Goal: Answer question/provide support: Share knowledge or assist other users

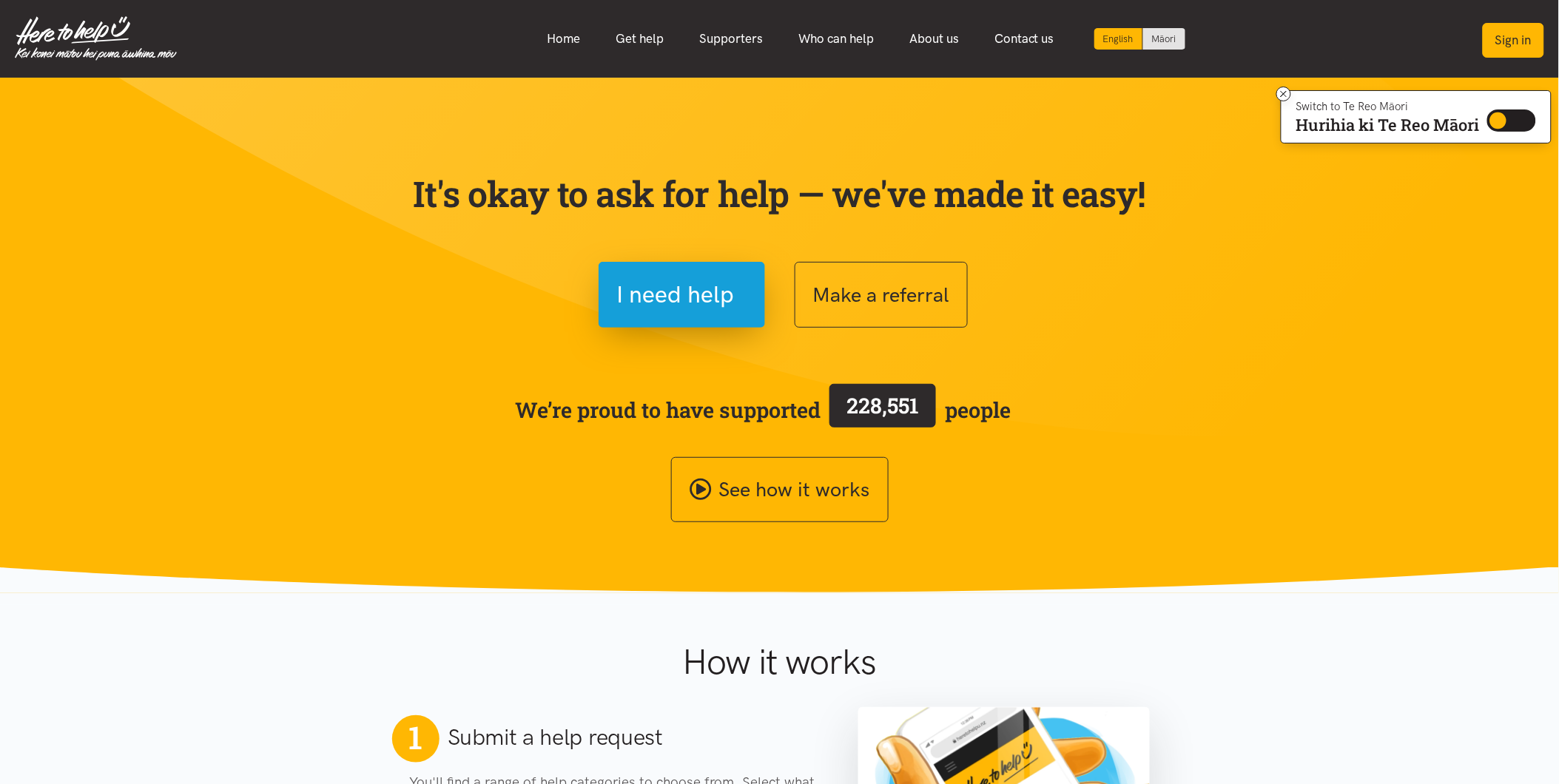
click at [1518, 33] on button "Sign in" at bounding box center [1513, 41] width 62 height 35
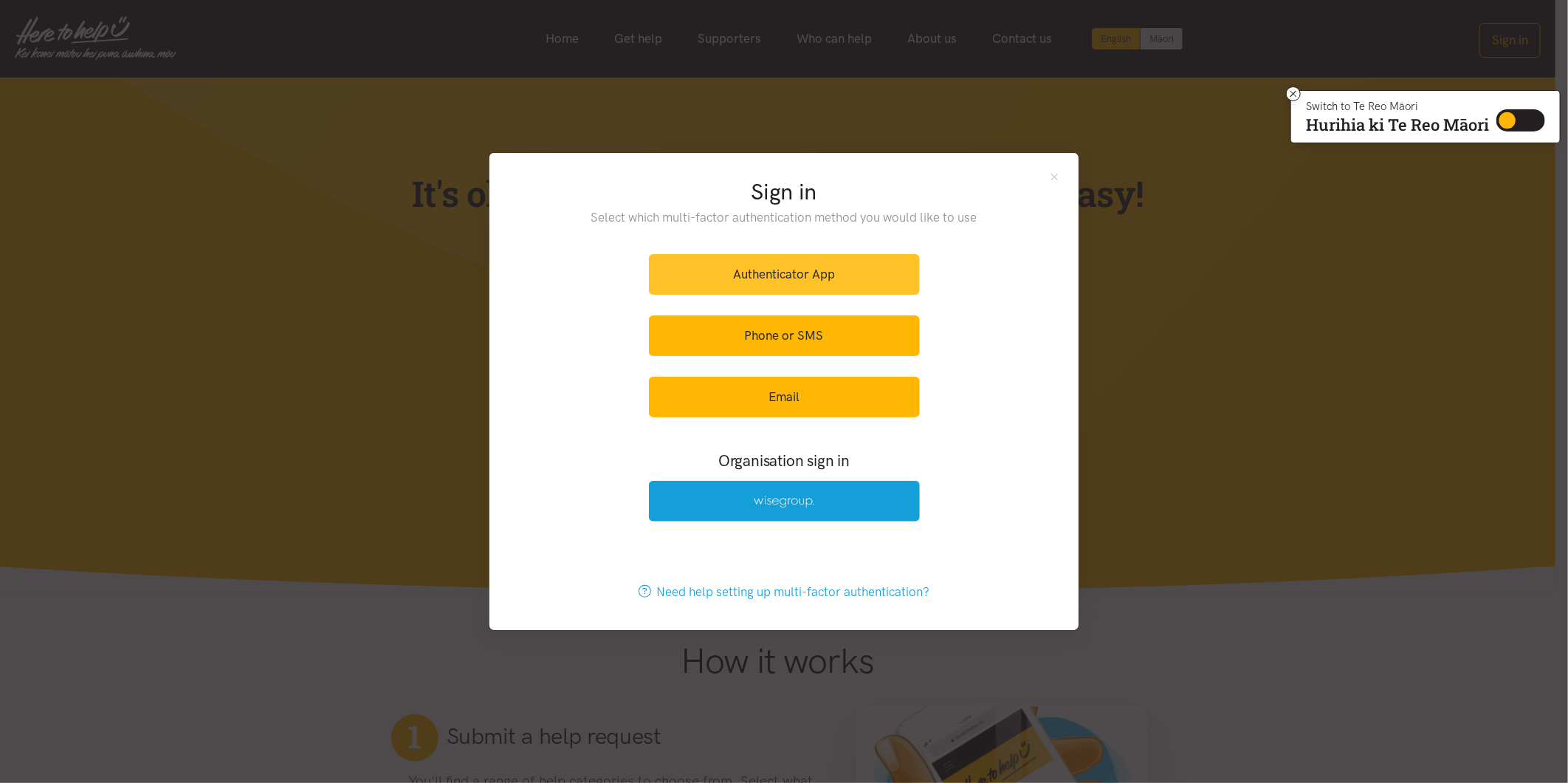
click at [825, 278] on link "Authenticator App" at bounding box center [785, 274] width 271 height 40
click at [861, 259] on link "Authenticator App" at bounding box center [785, 274] width 271 height 40
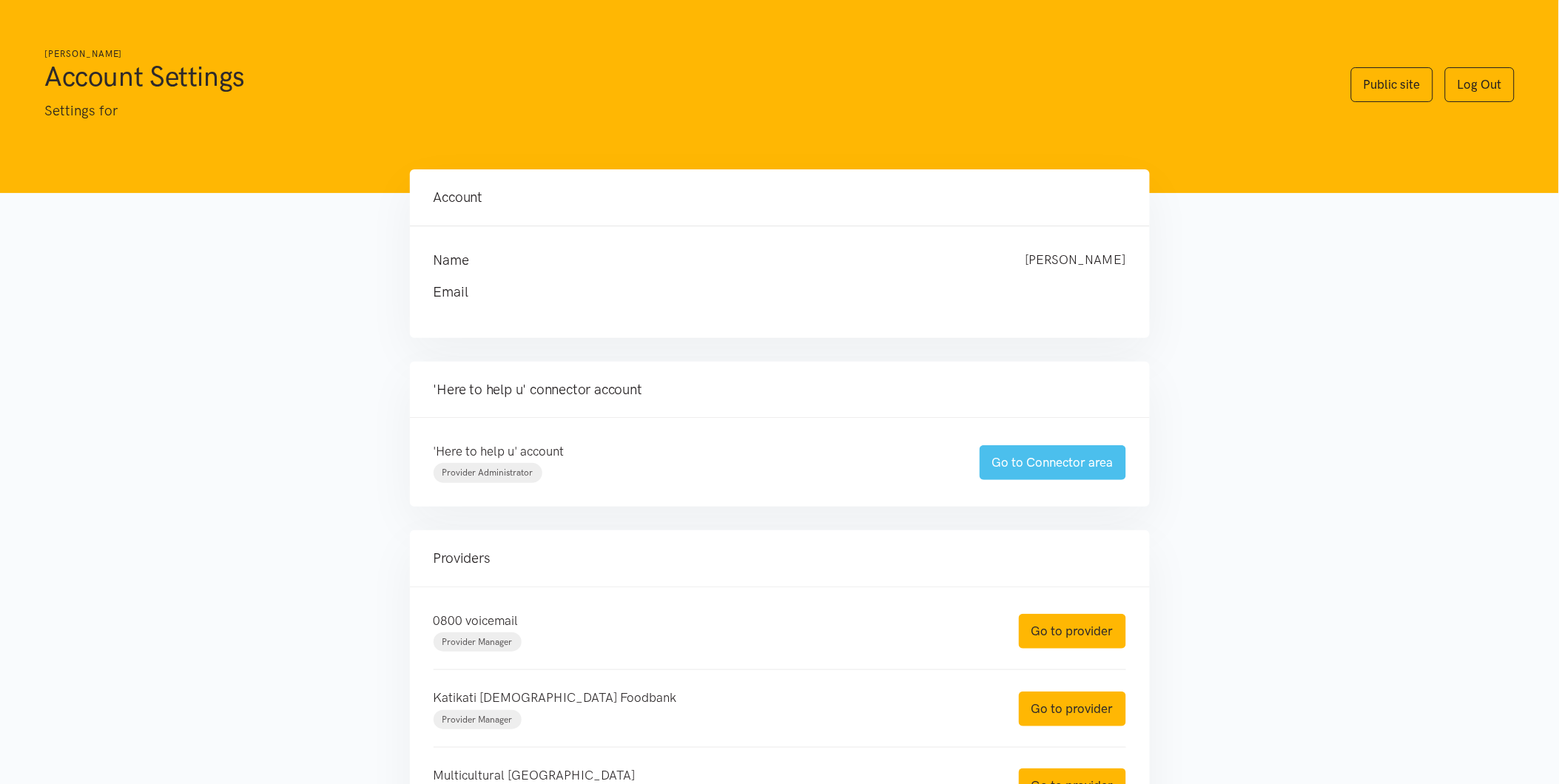
click at [1062, 467] on link "Go to Connector area" at bounding box center [1053, 463] width 146 height 35
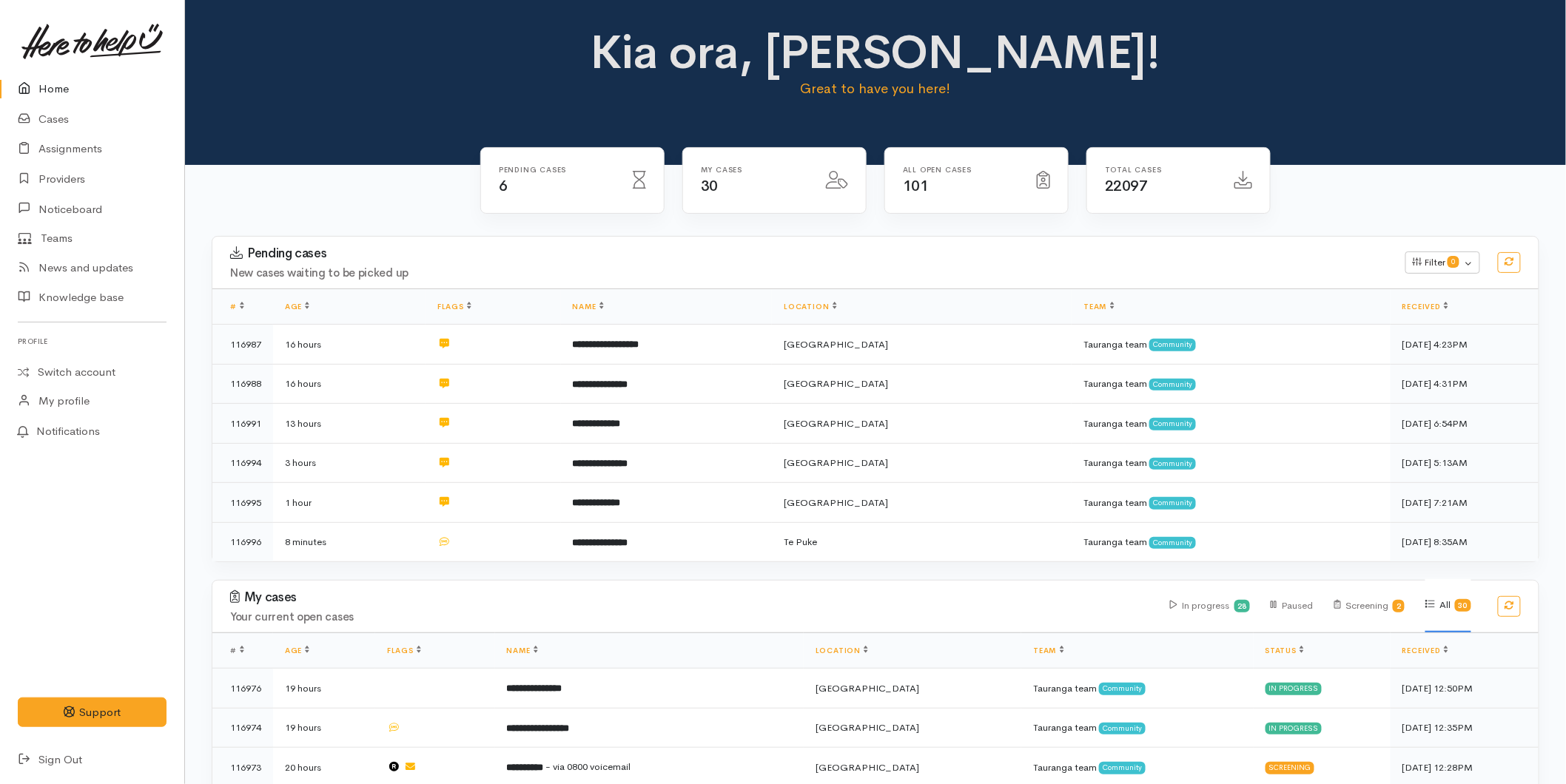
click at [68, 81] on link "Home" at bounding box center [92, 89] width 185 height 30
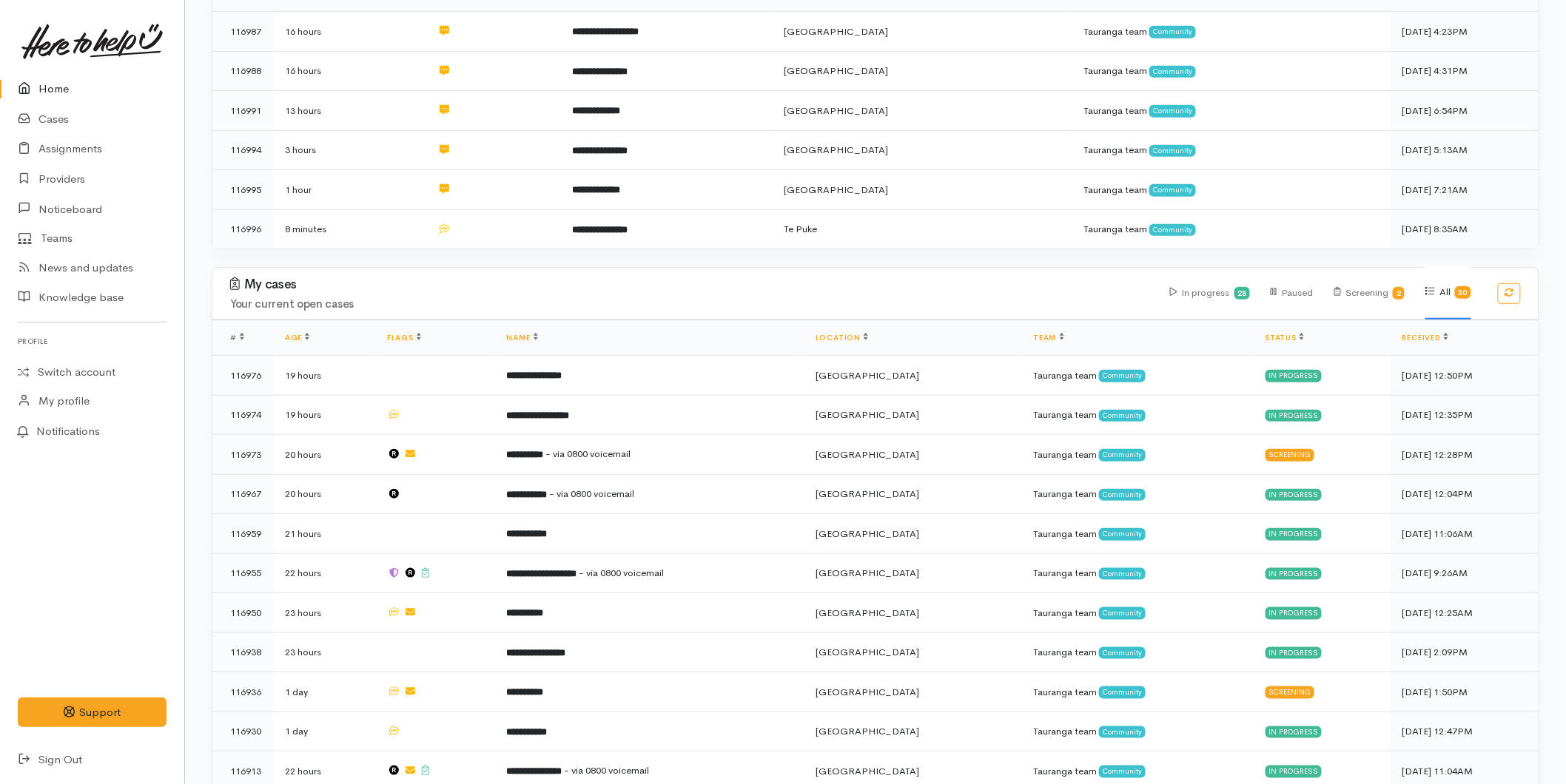
scroll to position [740, 0]
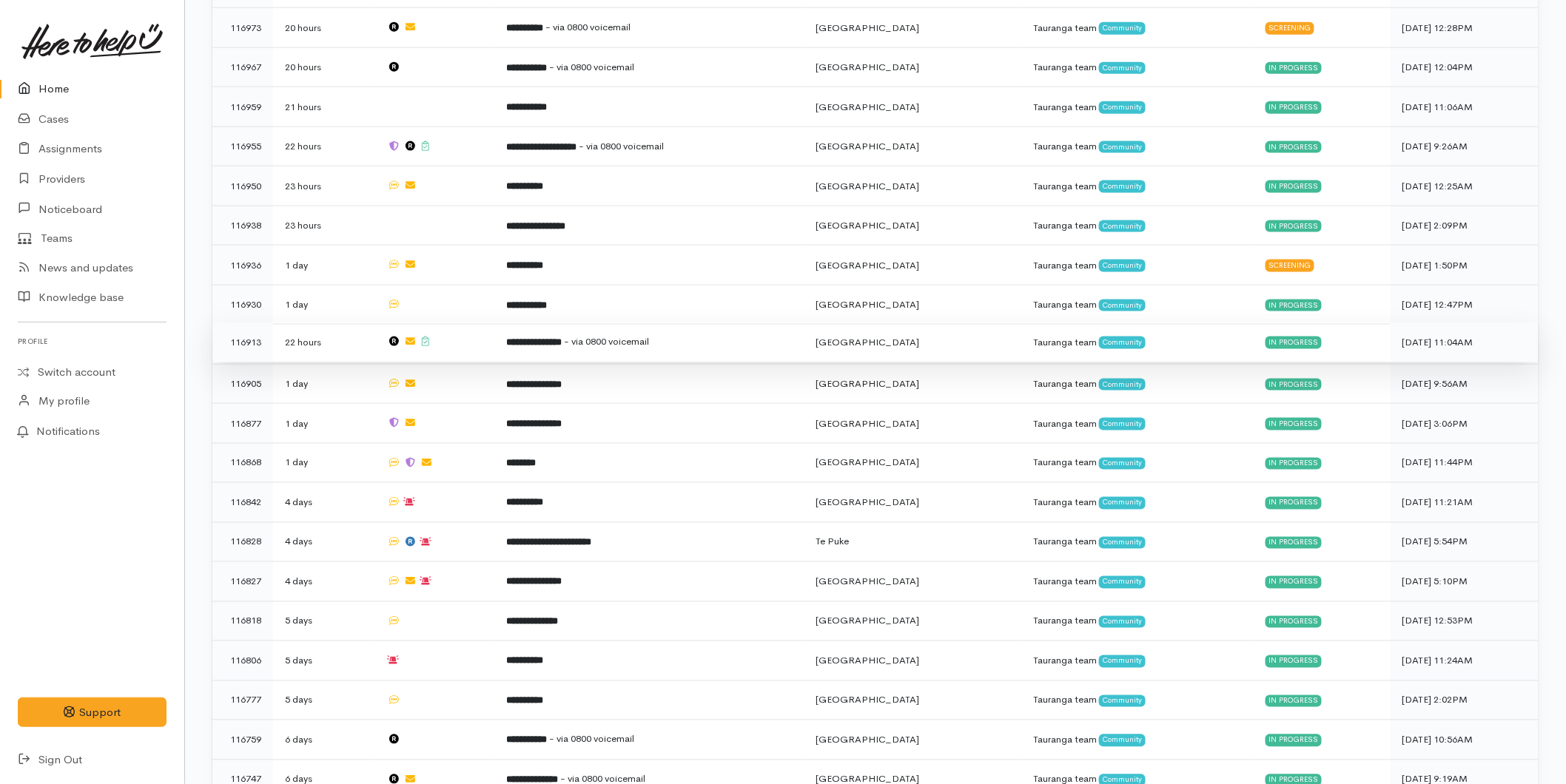
click at [609, 337] on span "- via 0800 voicemail" at bounding box center [606, 341] width 85 height 13
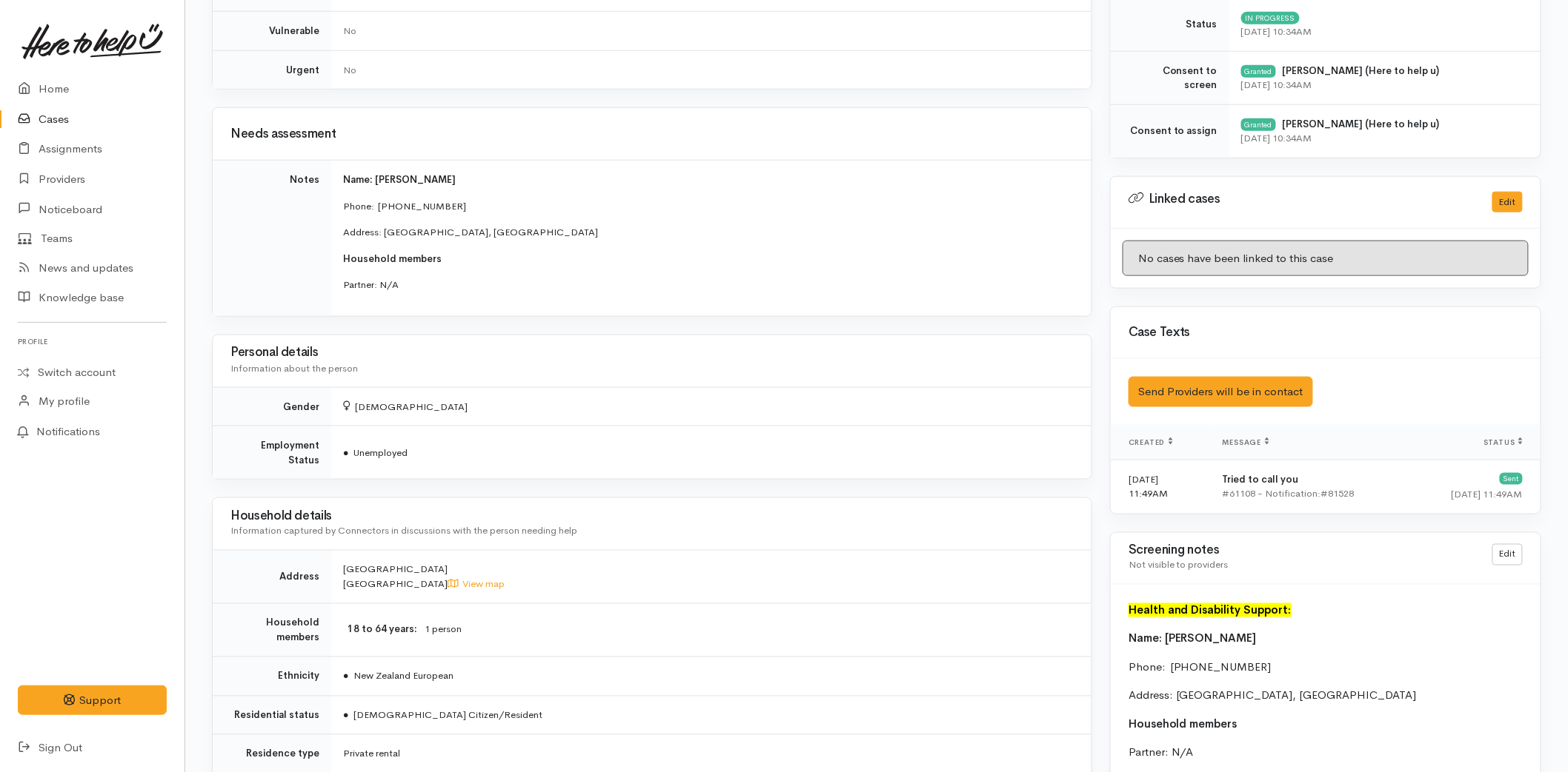
scroll to position [82, 0]
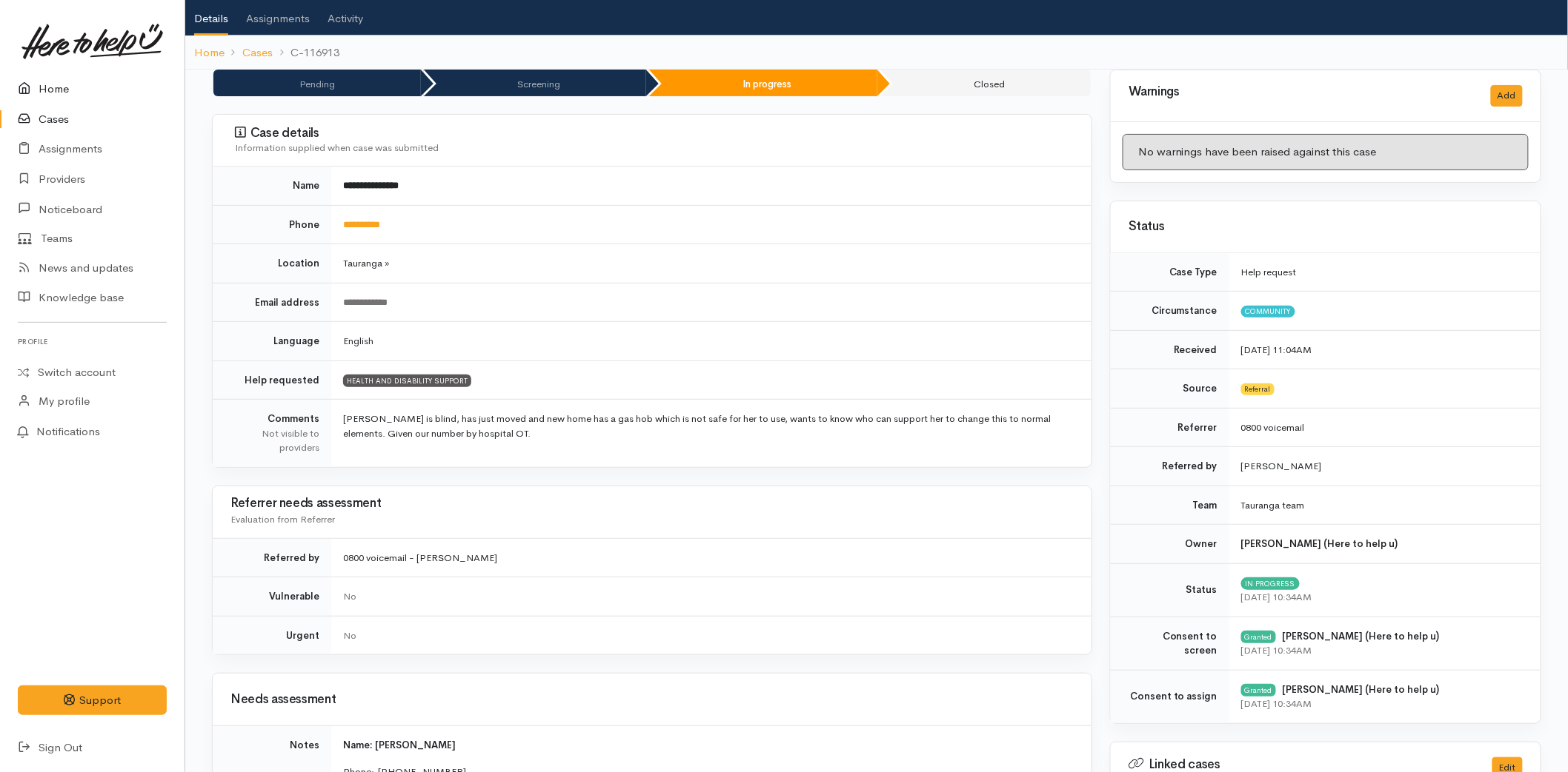
click at [32, 91] on icon at bounding box center [29, 89] width 21 height 19
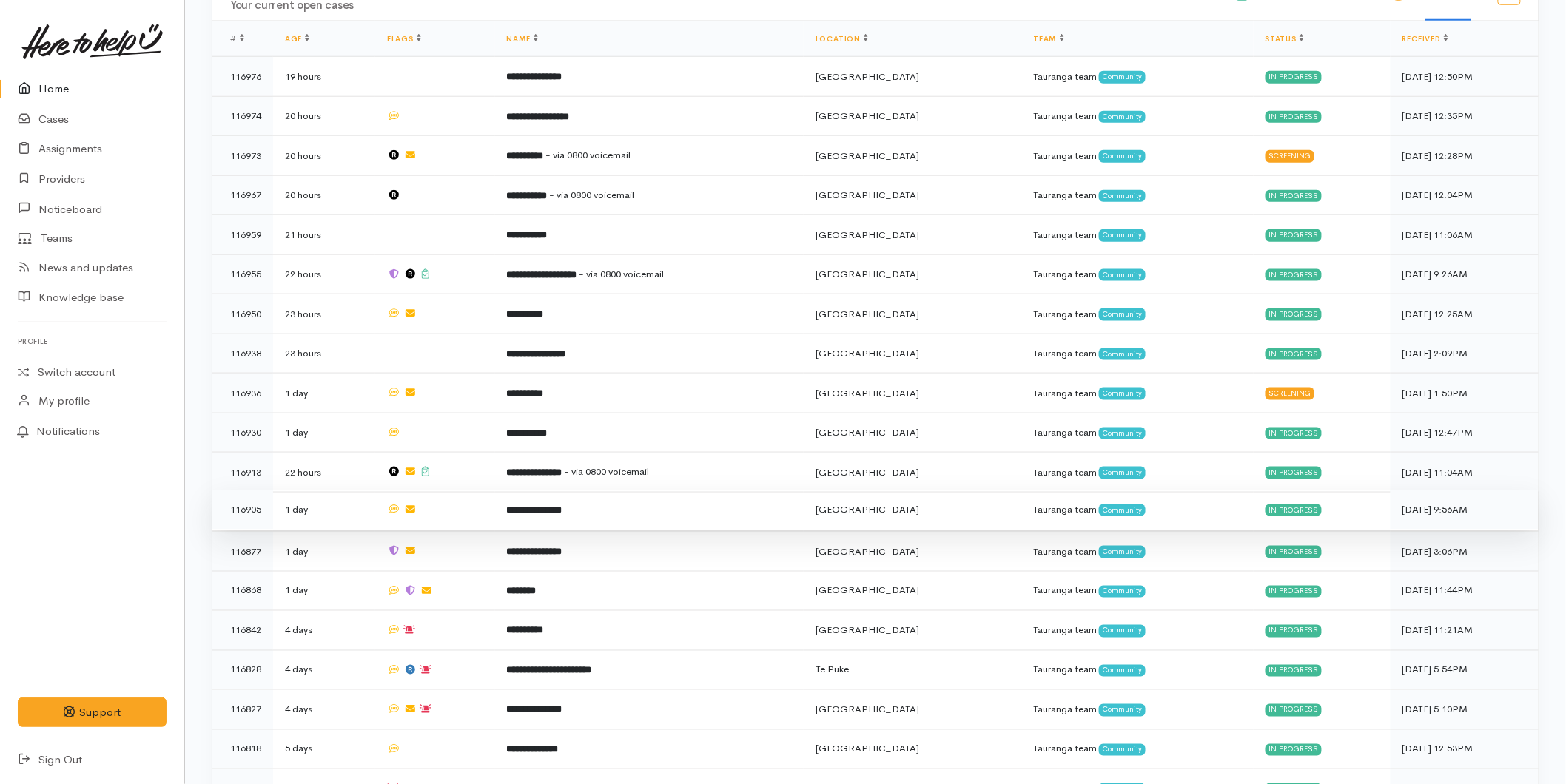
scroll to position [611, 0]
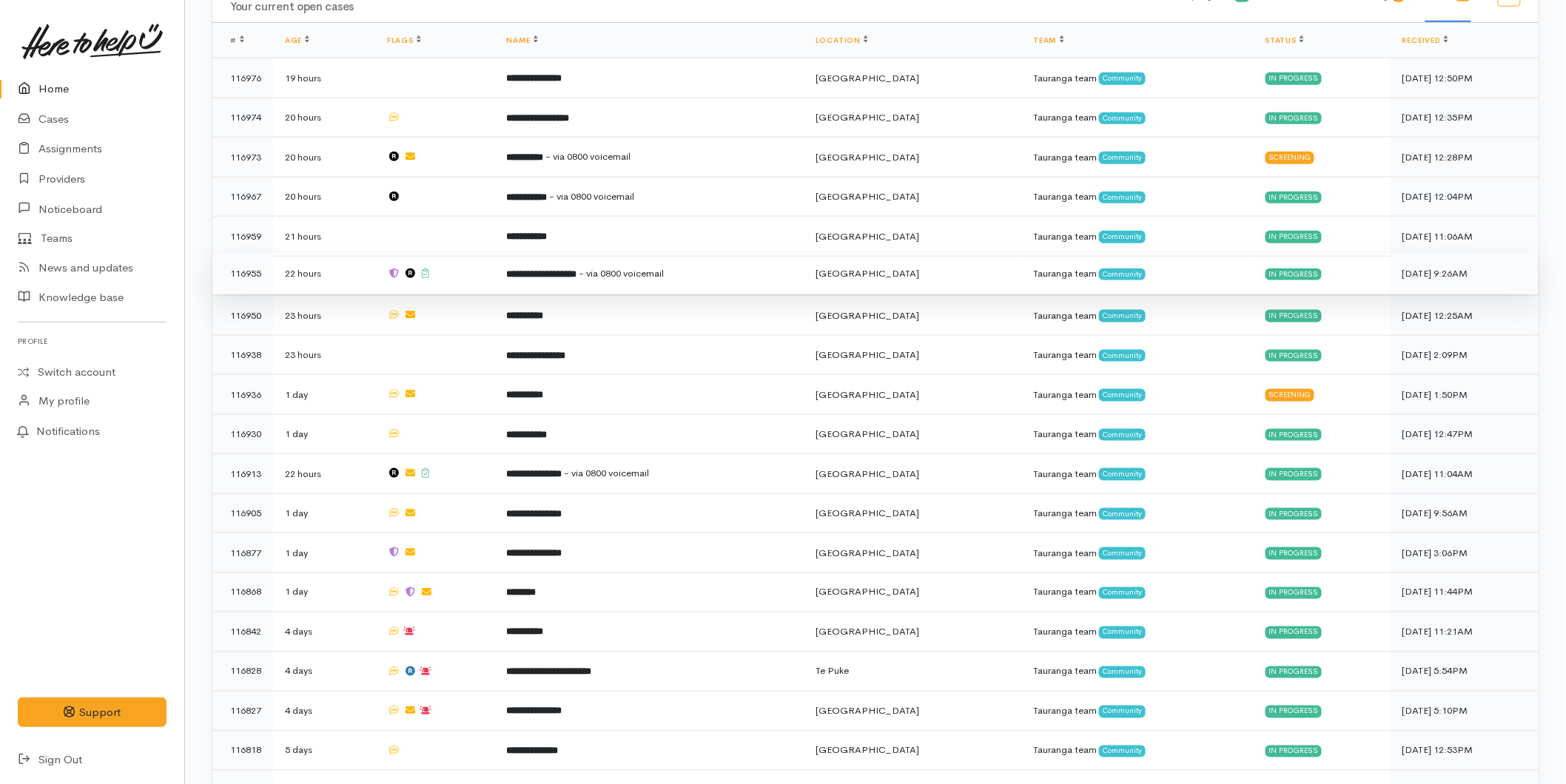
click at [543, 269] on b "**********" at bounding box center [542, 274] width 71 height 10
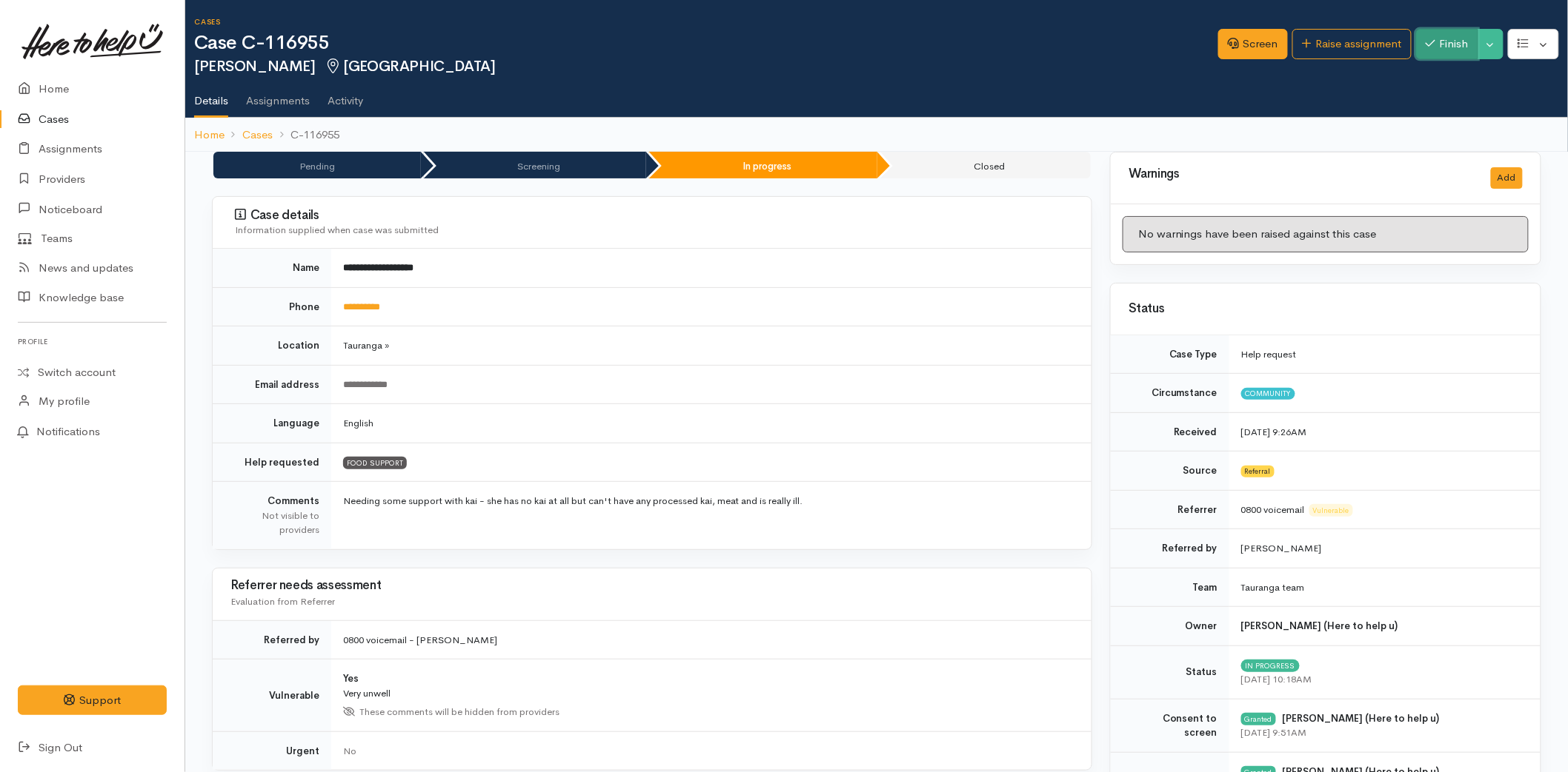
click at [1446, 46] on button "Finish" at bounding box center [1446, 44] width 62 height 30
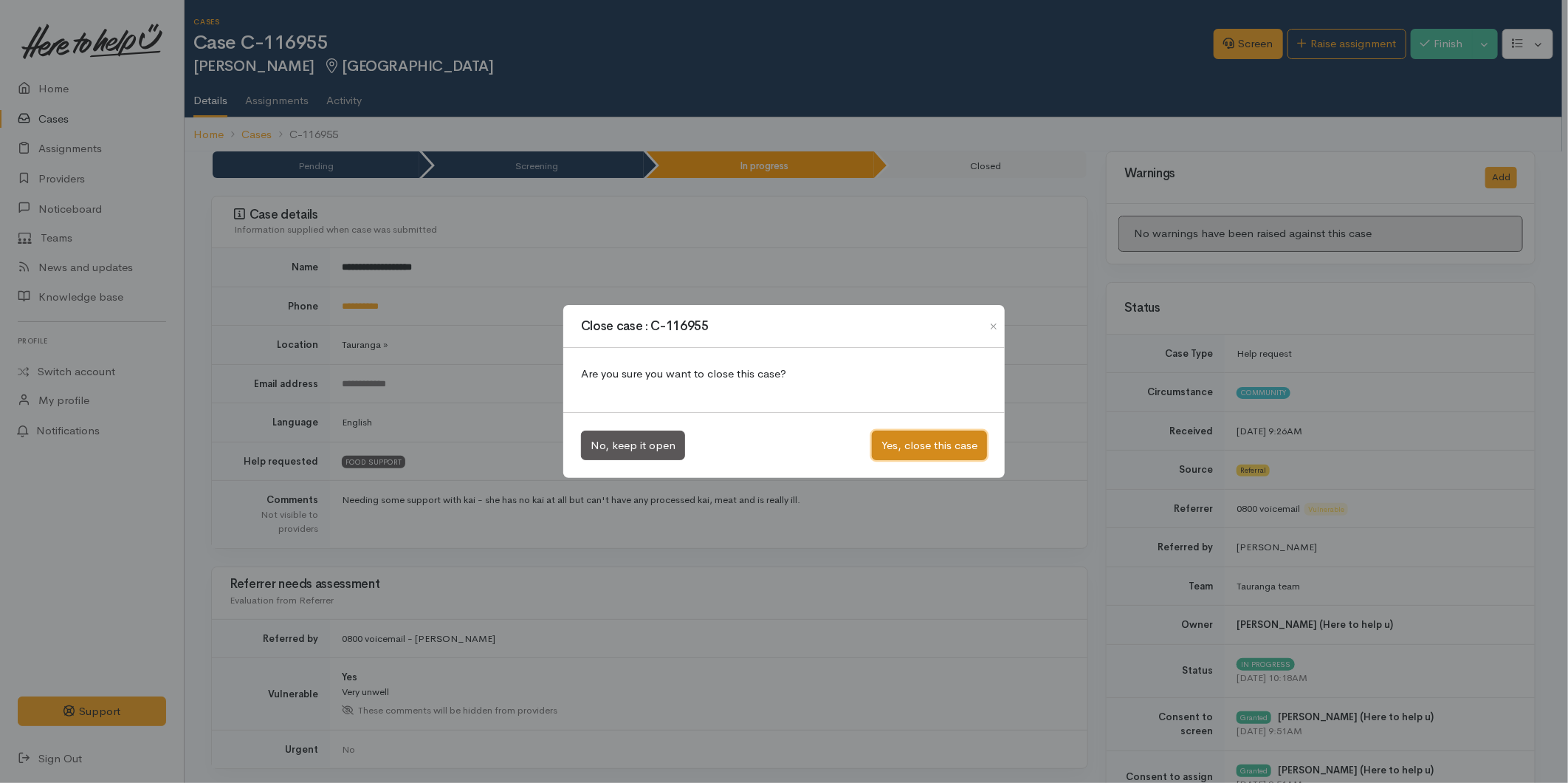
click at [914, 441] on button "Yes, close this case" at bounding box center [930, 446] width 115 height 30
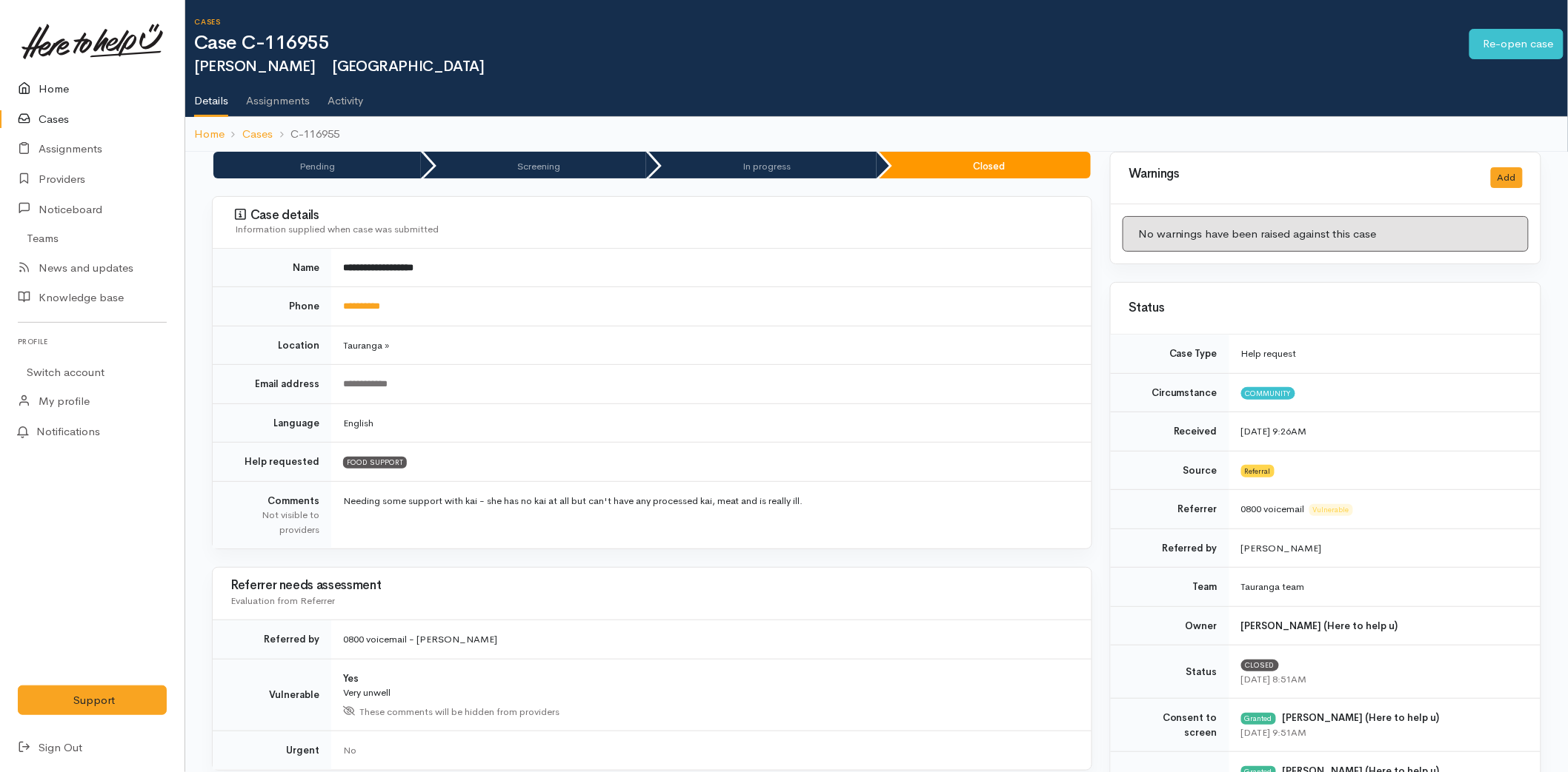
click at [52, 86] on link "Home" at bounding box center [92, 89] width 185 height 30
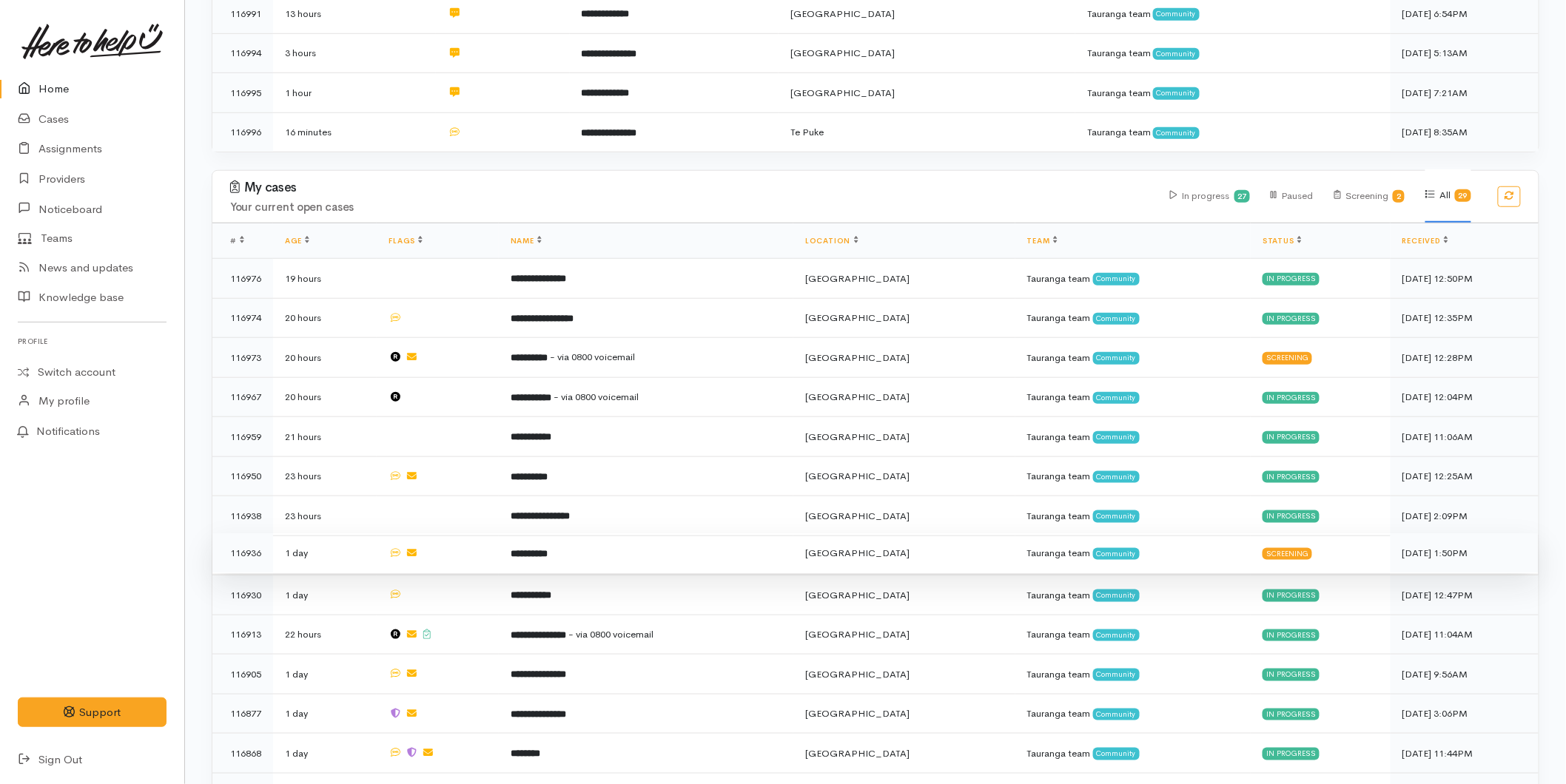
scroll to position [410, 0]
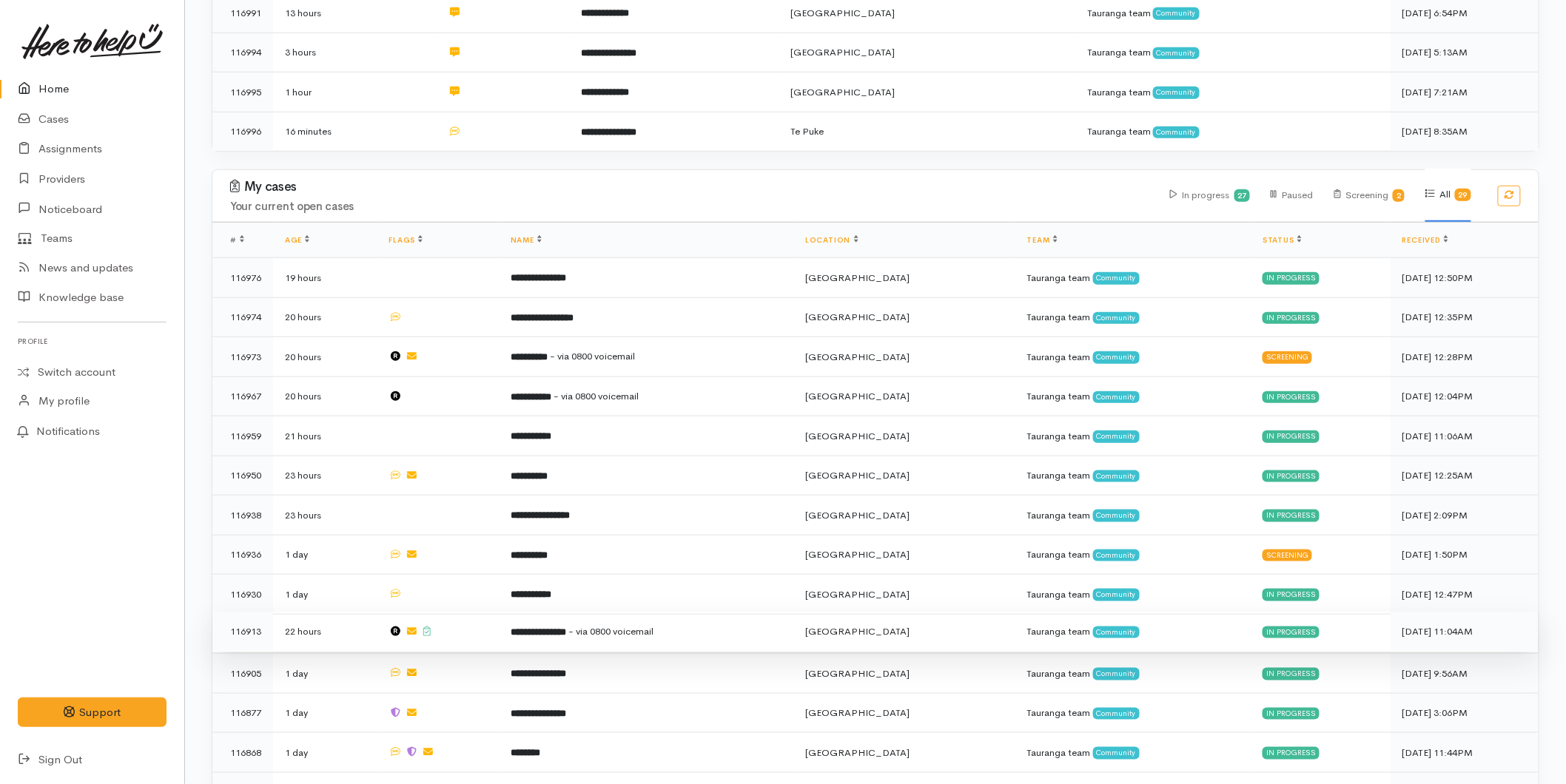
click at [536, 632] on td "**********" at bounding box center [646, 631] width 294 height 40
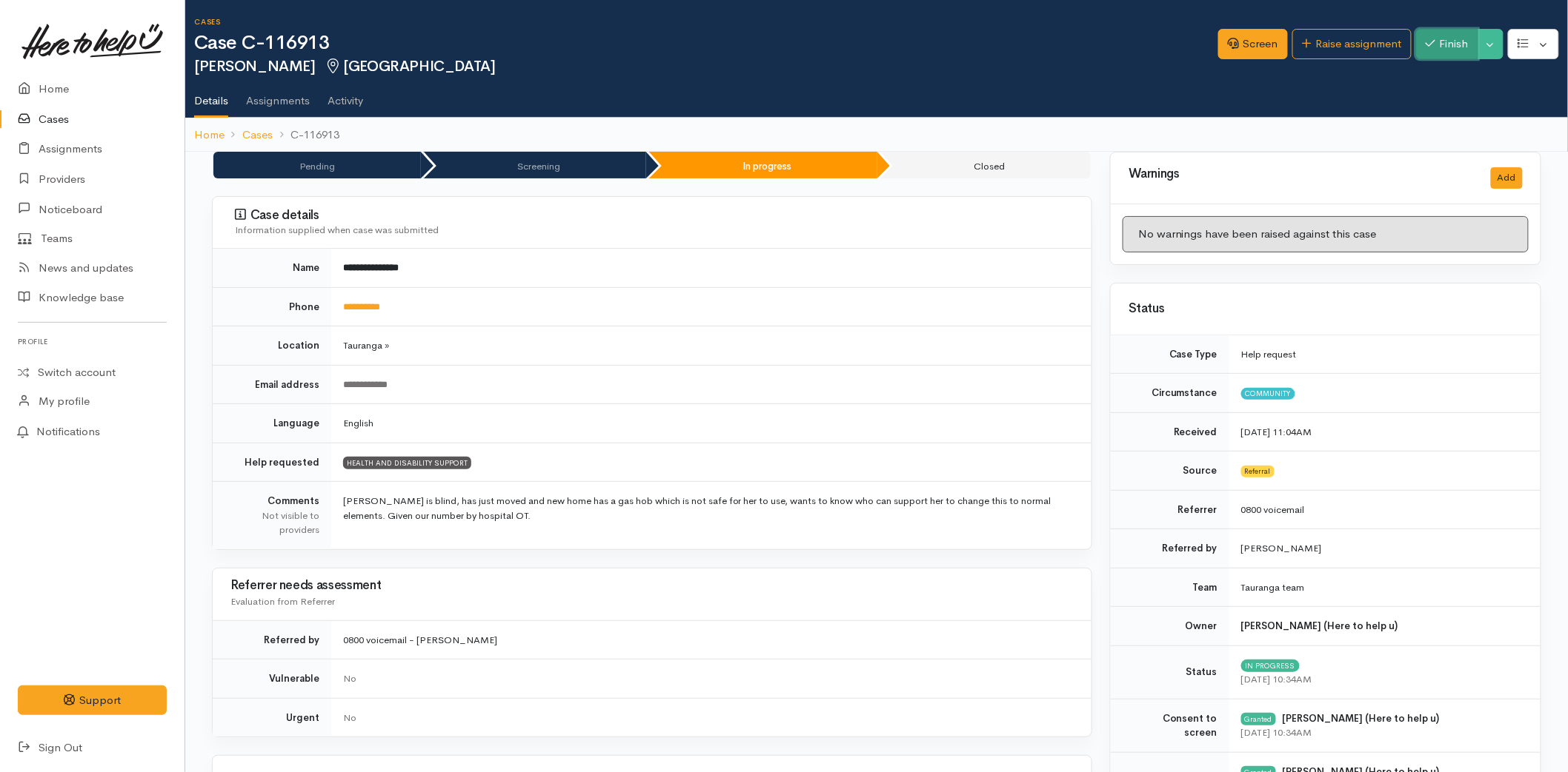
click at [1433, 39] on button "Finish" at bounding box center [1446, 44] width 62 height 30
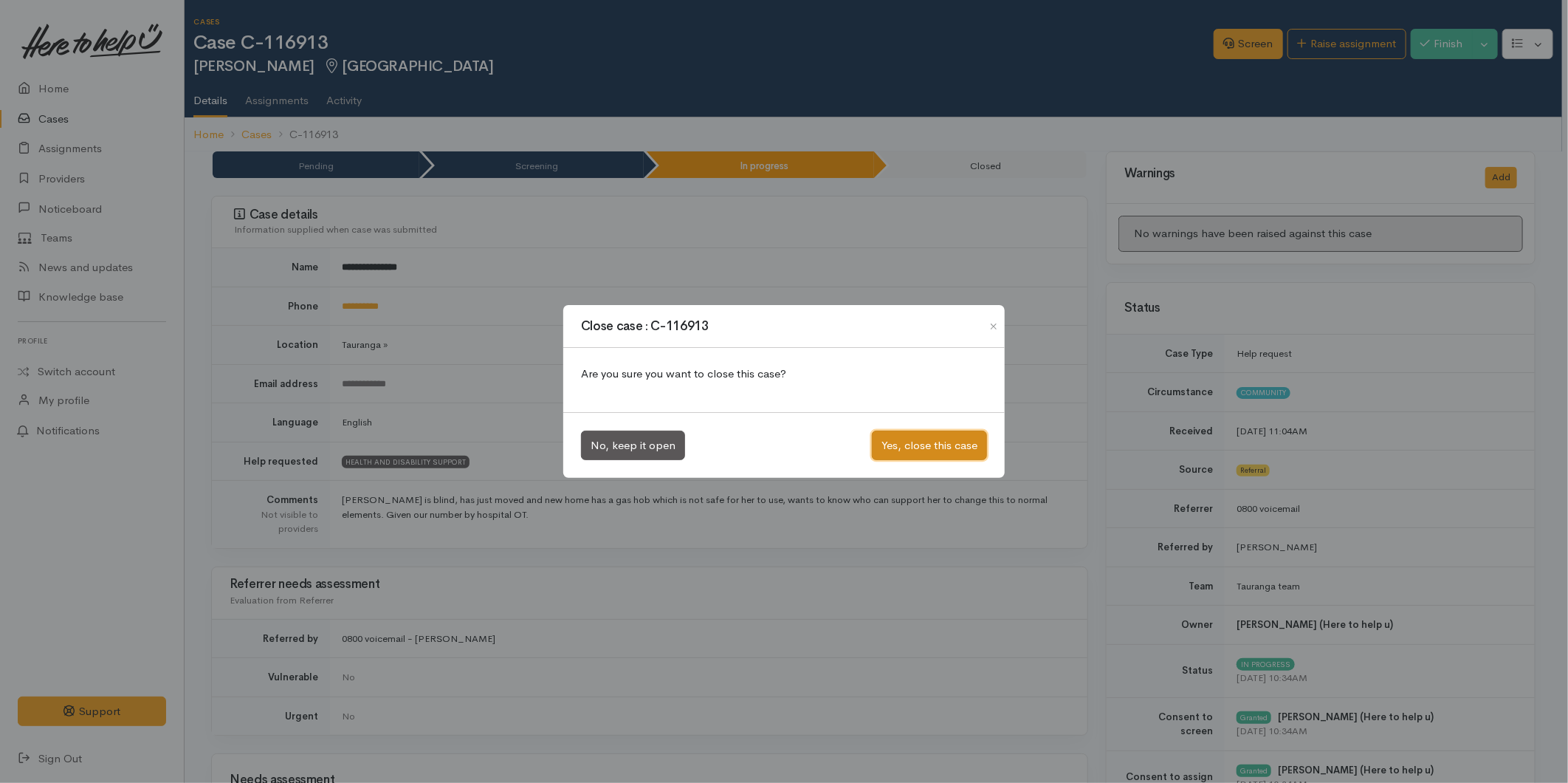
click at [941, 448] on button "Yes, close this case" at bounding box center [930, 446] width 115 height 30
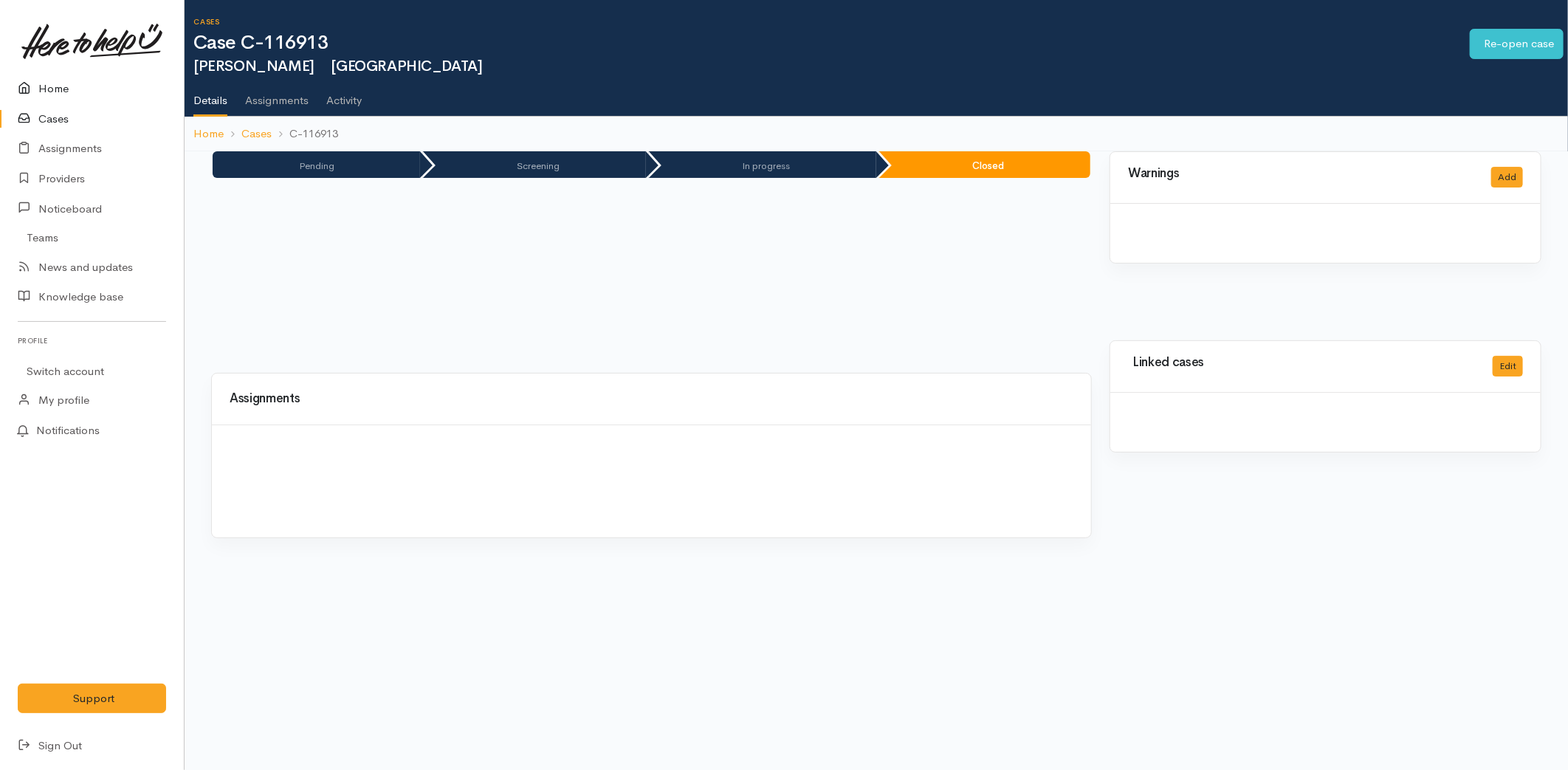
click at [29, 79] on icon at bounding box center [28, 88] width 21 height 19
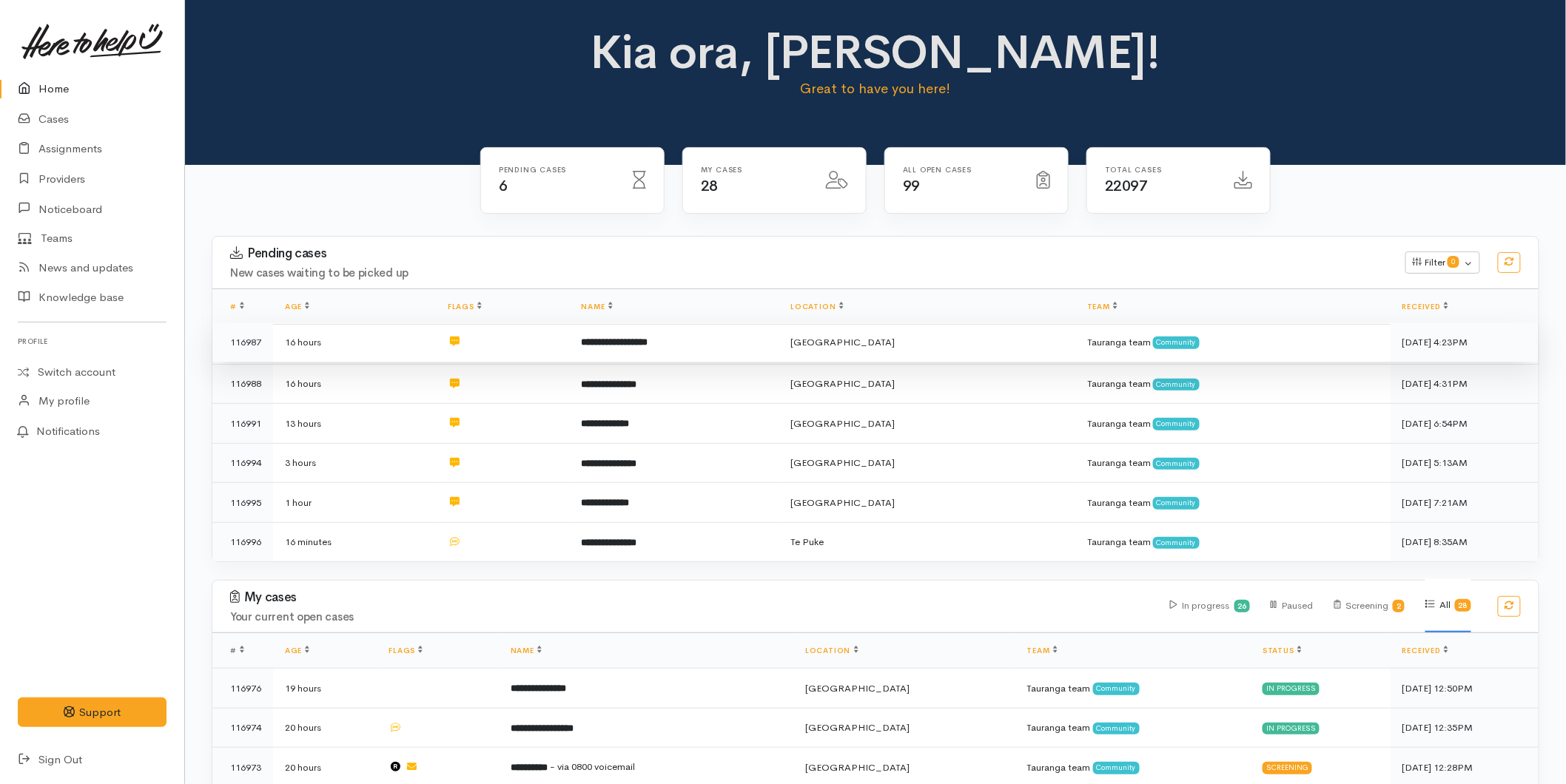
click at [558, 342] on td at bounding box center [503, 342] width 134 height 40
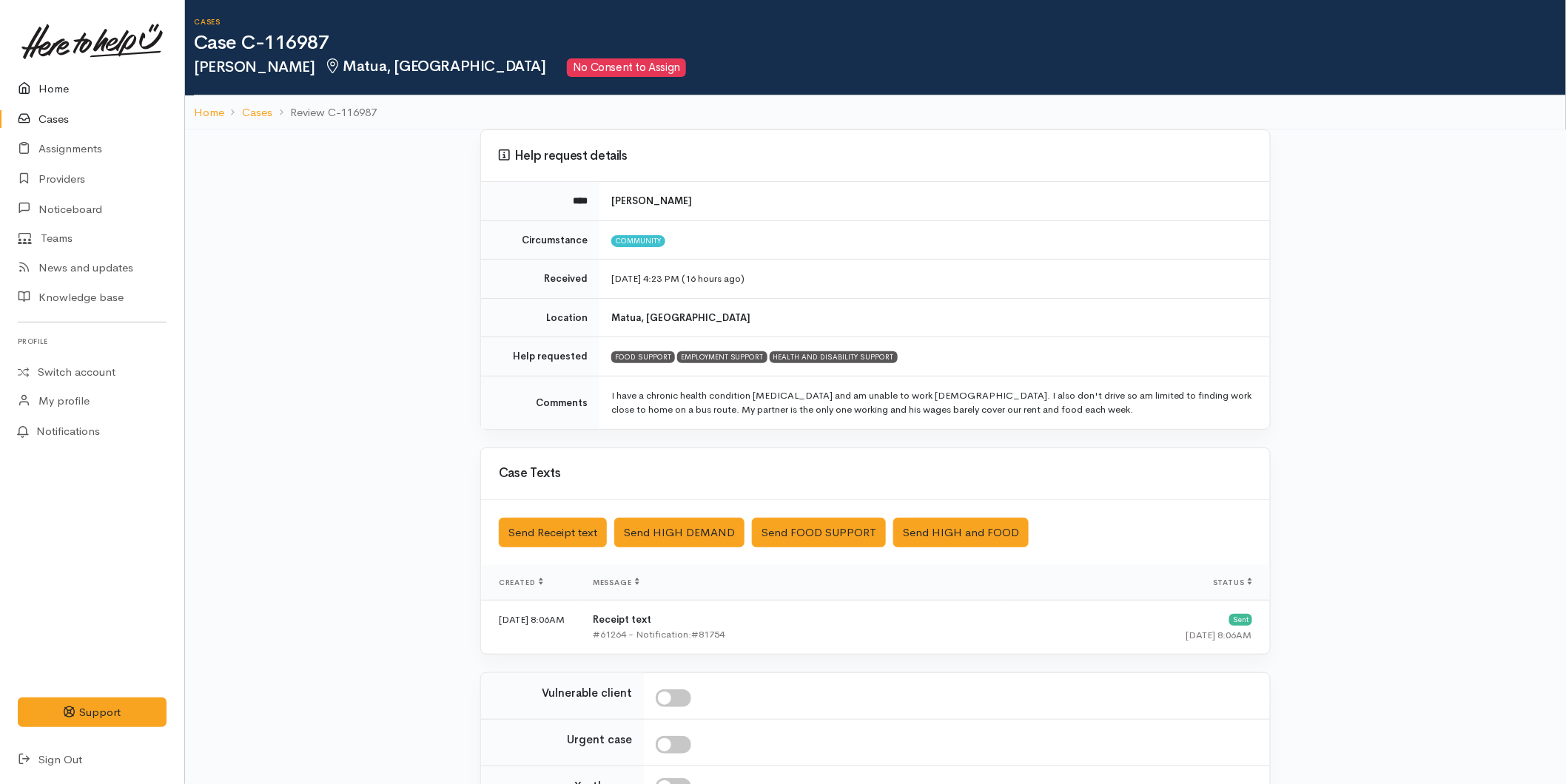
click at [49, 93] on link "Home" at bounding box center [92, 89] width 185 height 30
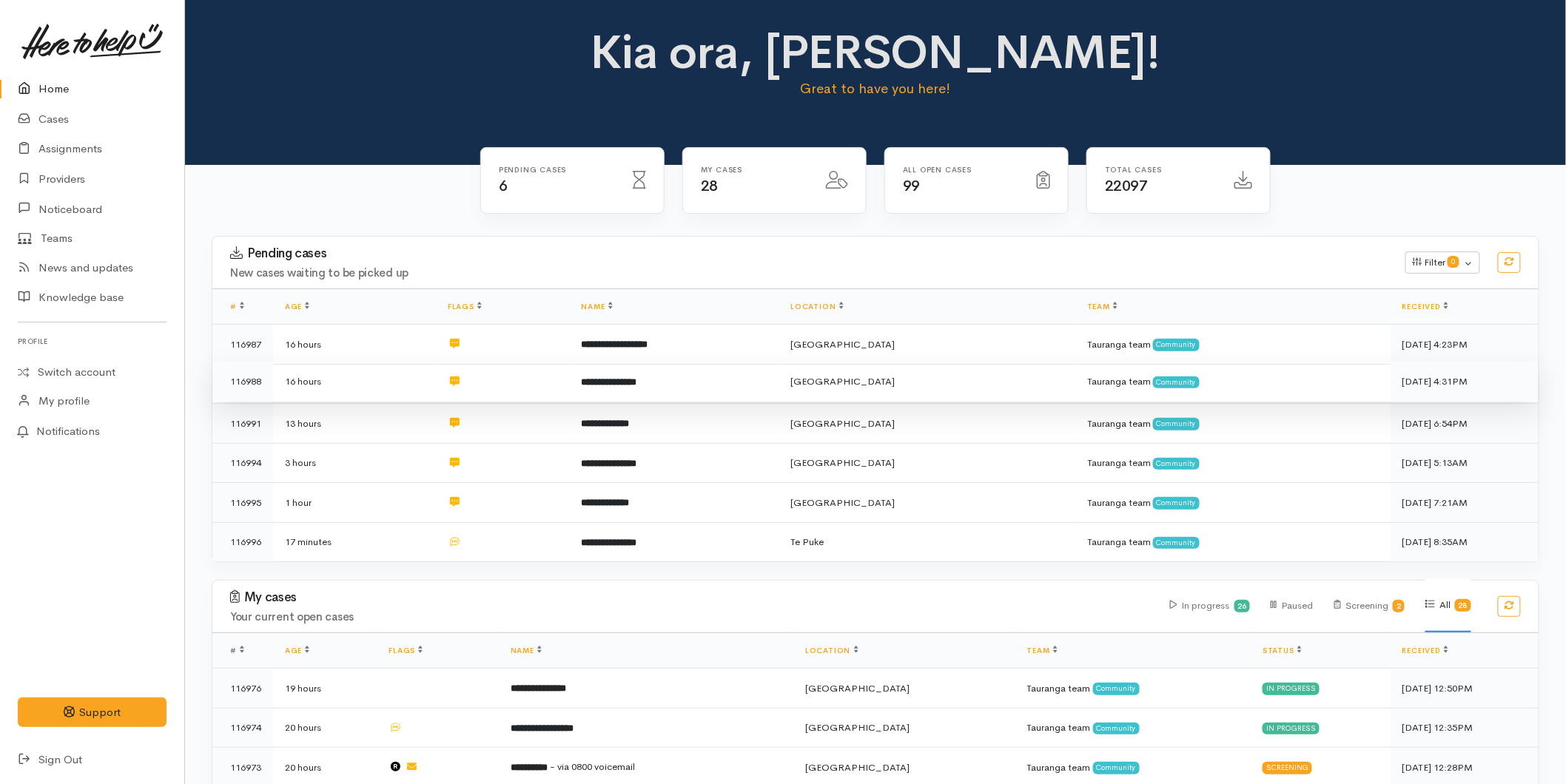
click at [637, 377] on b "**********" at bounding box center [609, 382] width 56 height 10
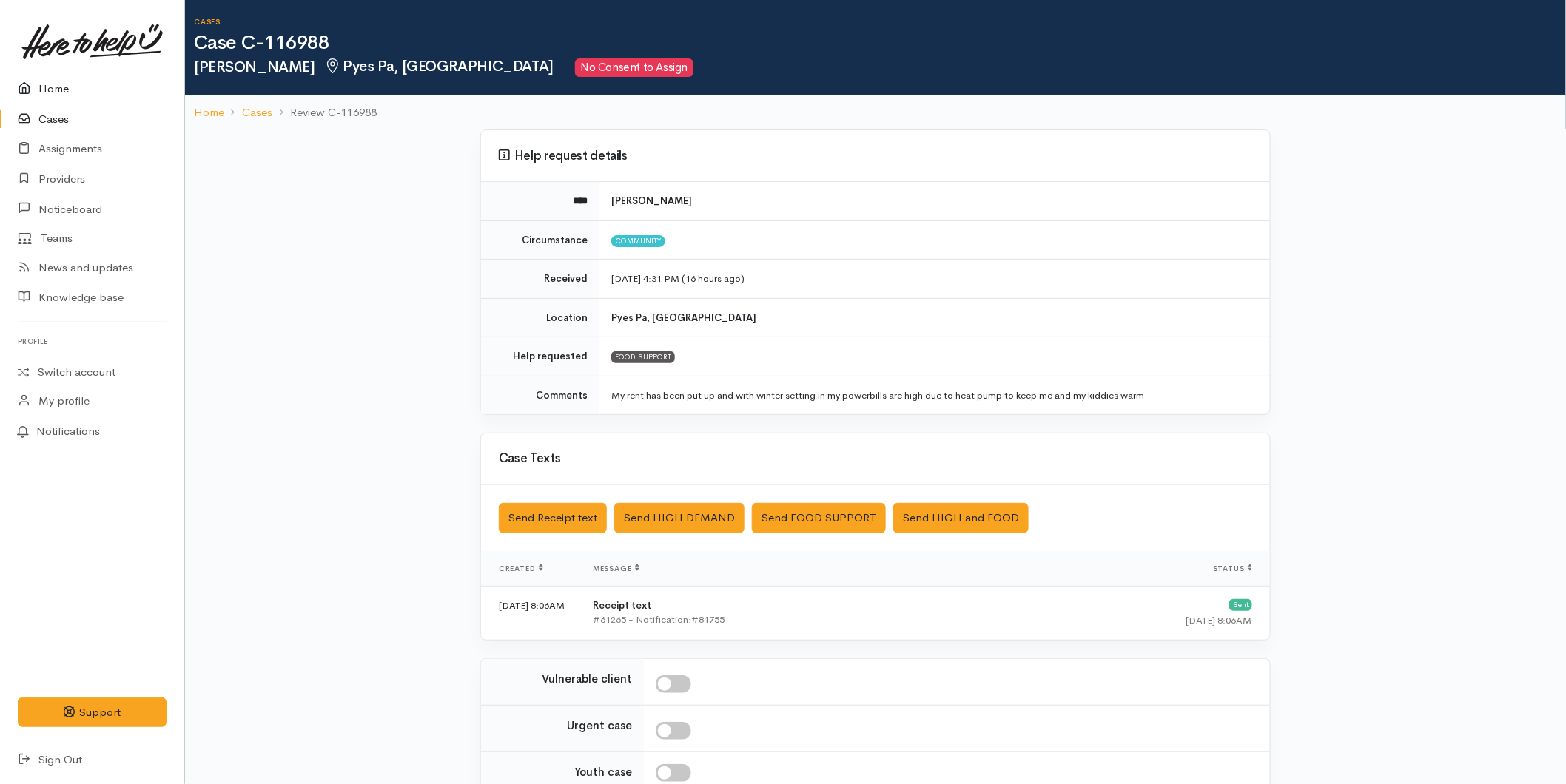
click at [55, 84] on link "Home" at bounding box center [92, 89] width 185 height 30
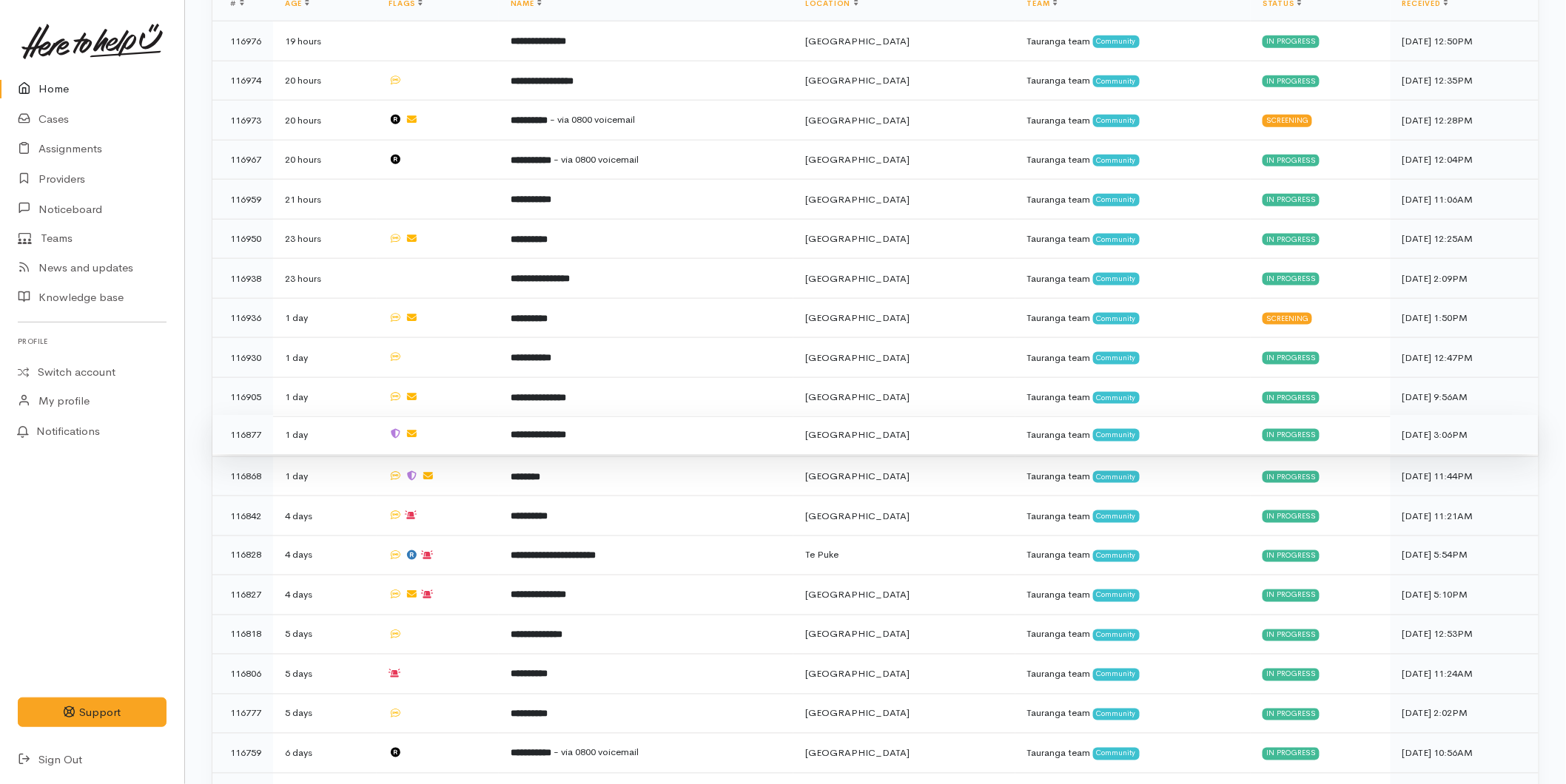
scroll to position [615, 0]
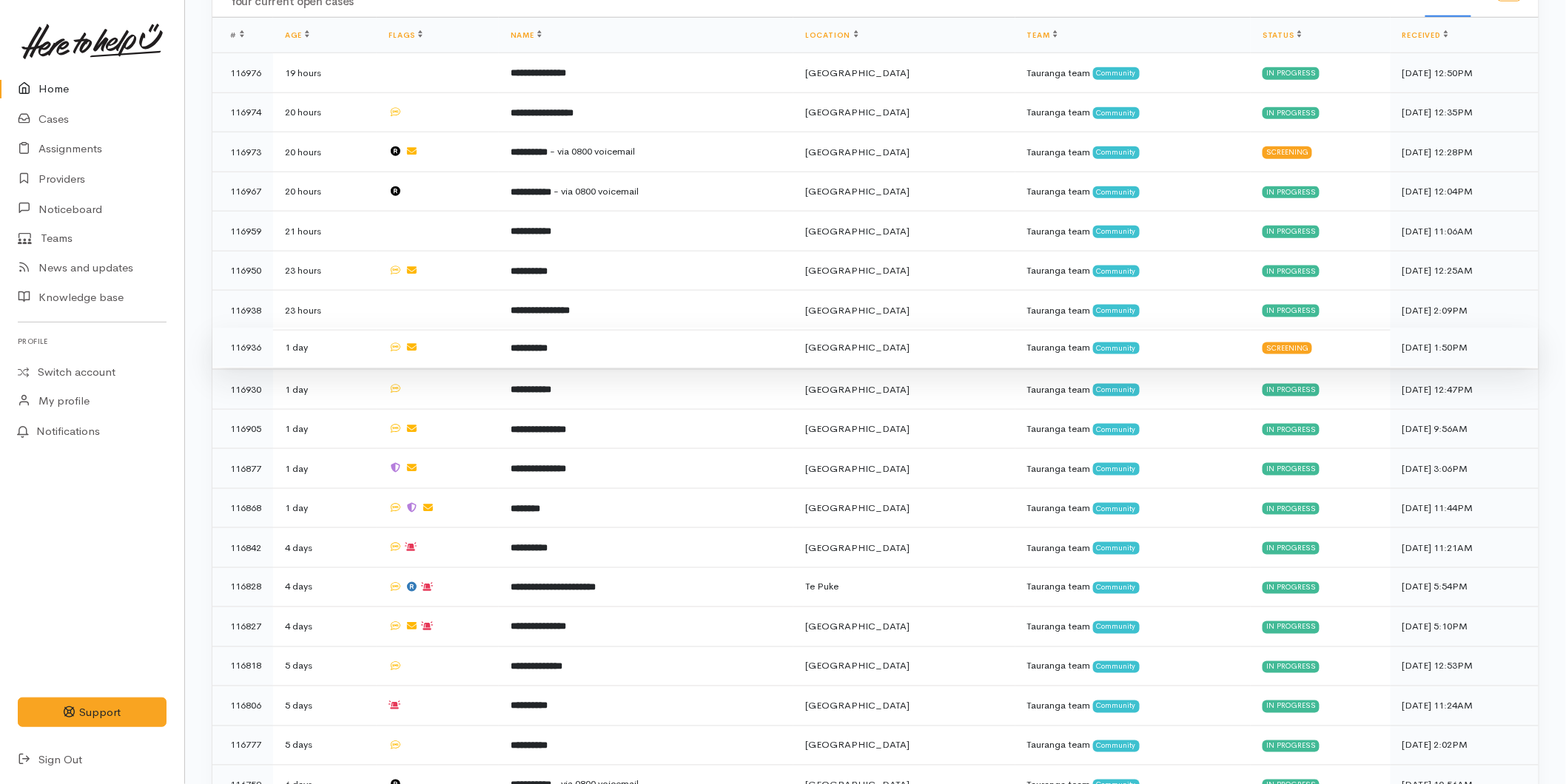
click at [548, 344] on b "**********" at bounding box center [528, 348] width 37 height 10
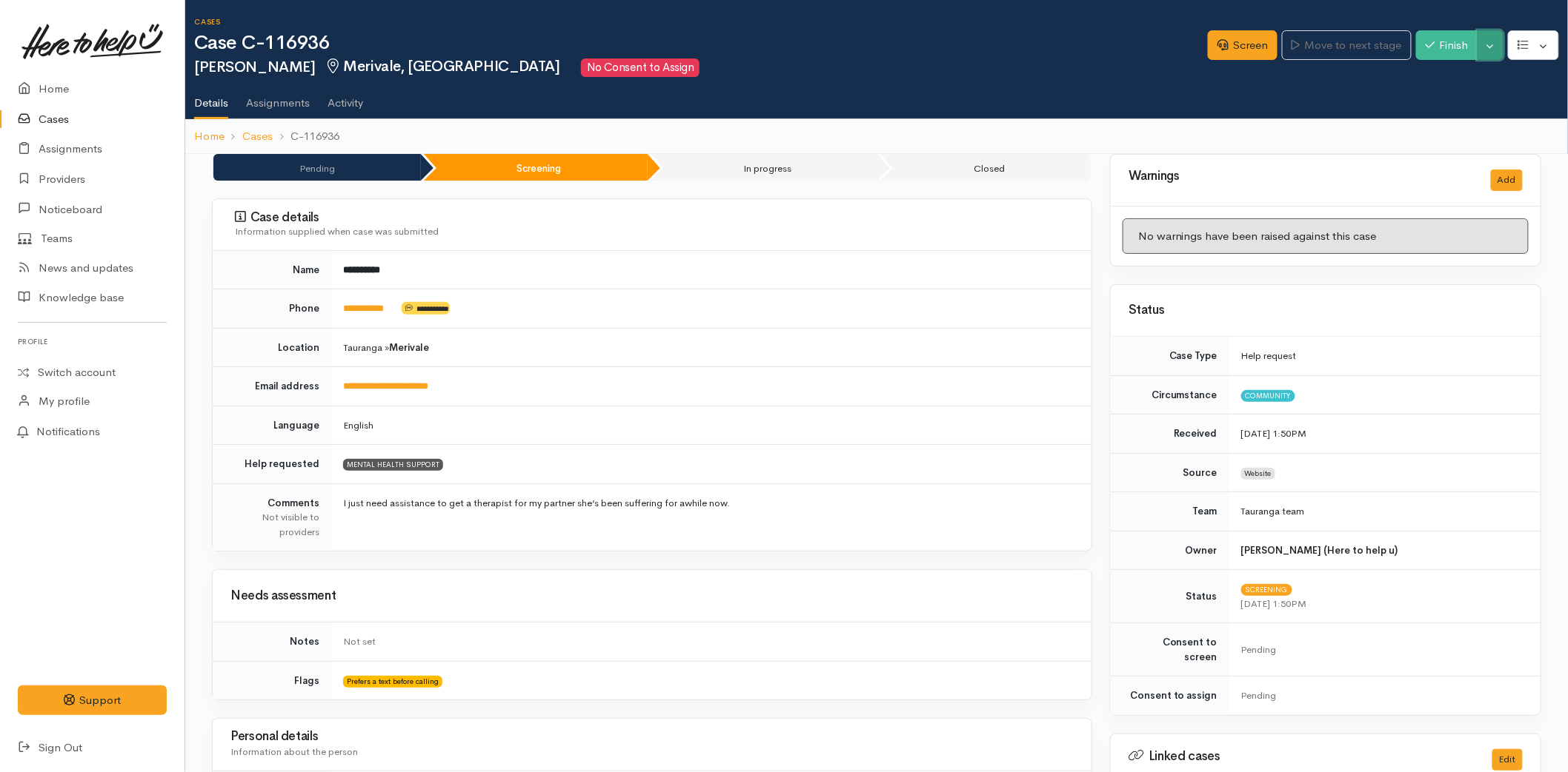
click at [1492, 41] on button "Toggle Dropdown" at bounding box center [1490, 45] width 26 height 30
click at [1450, 99] on link "Cancel" at bounding box center [1443, 101] width 117 height 23
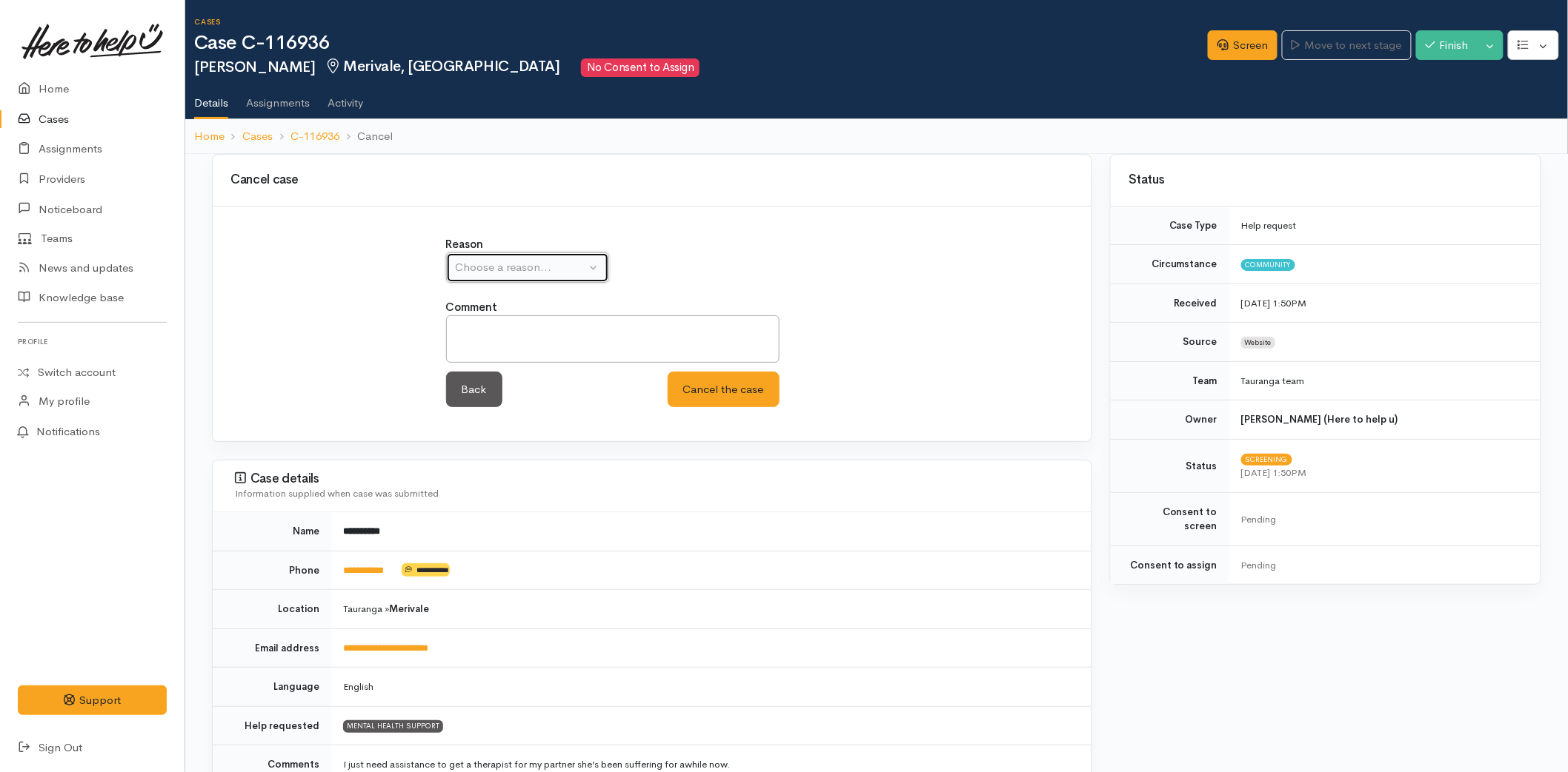
click at [527, 267] on div "Choose a reason..." at bounding box center [521, 267] width 131 height 17
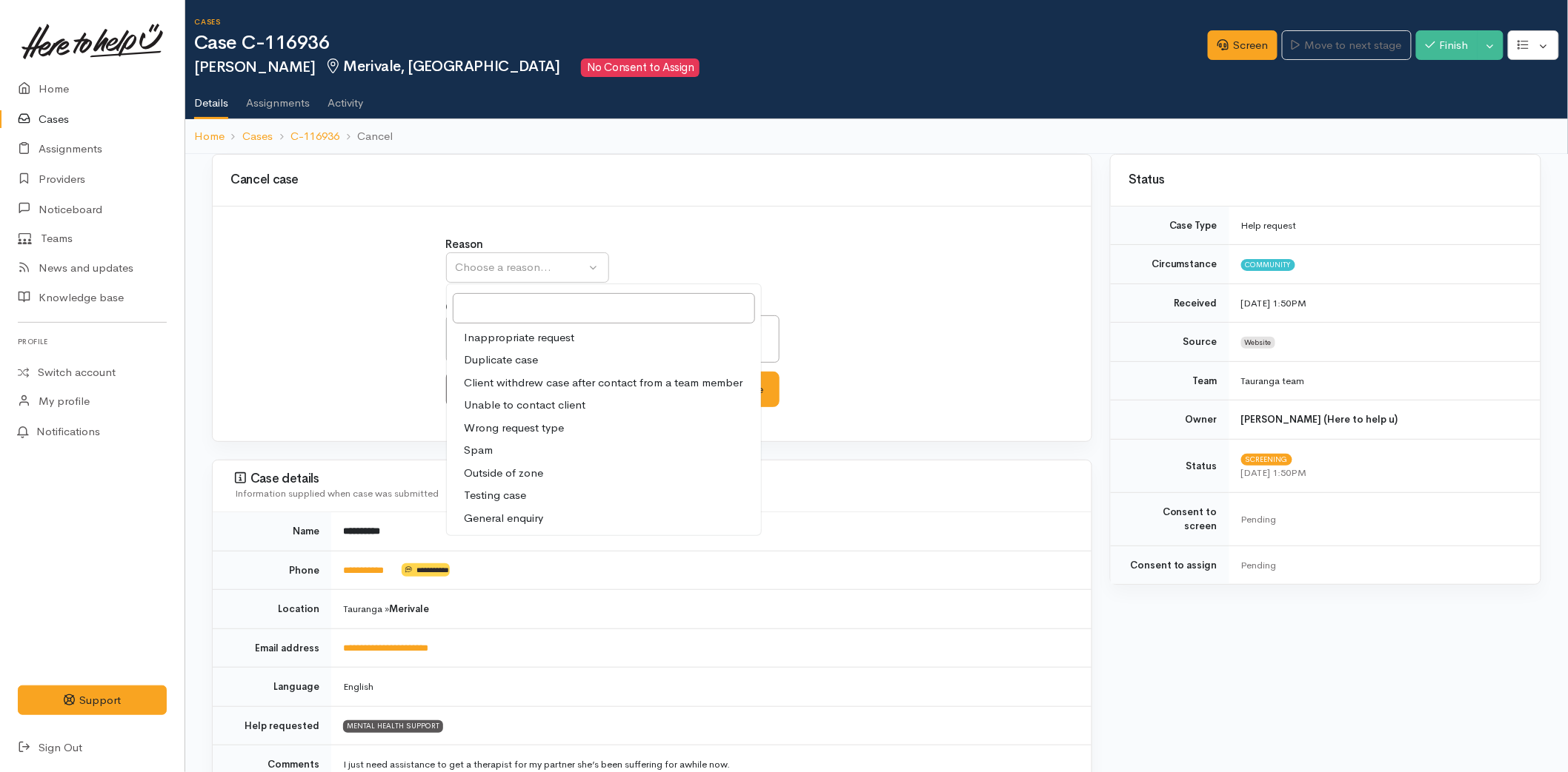
click at [491, 407] on span "Unable to contact client" at bounding box center [525, 406] width 122 height 17
select select "4"
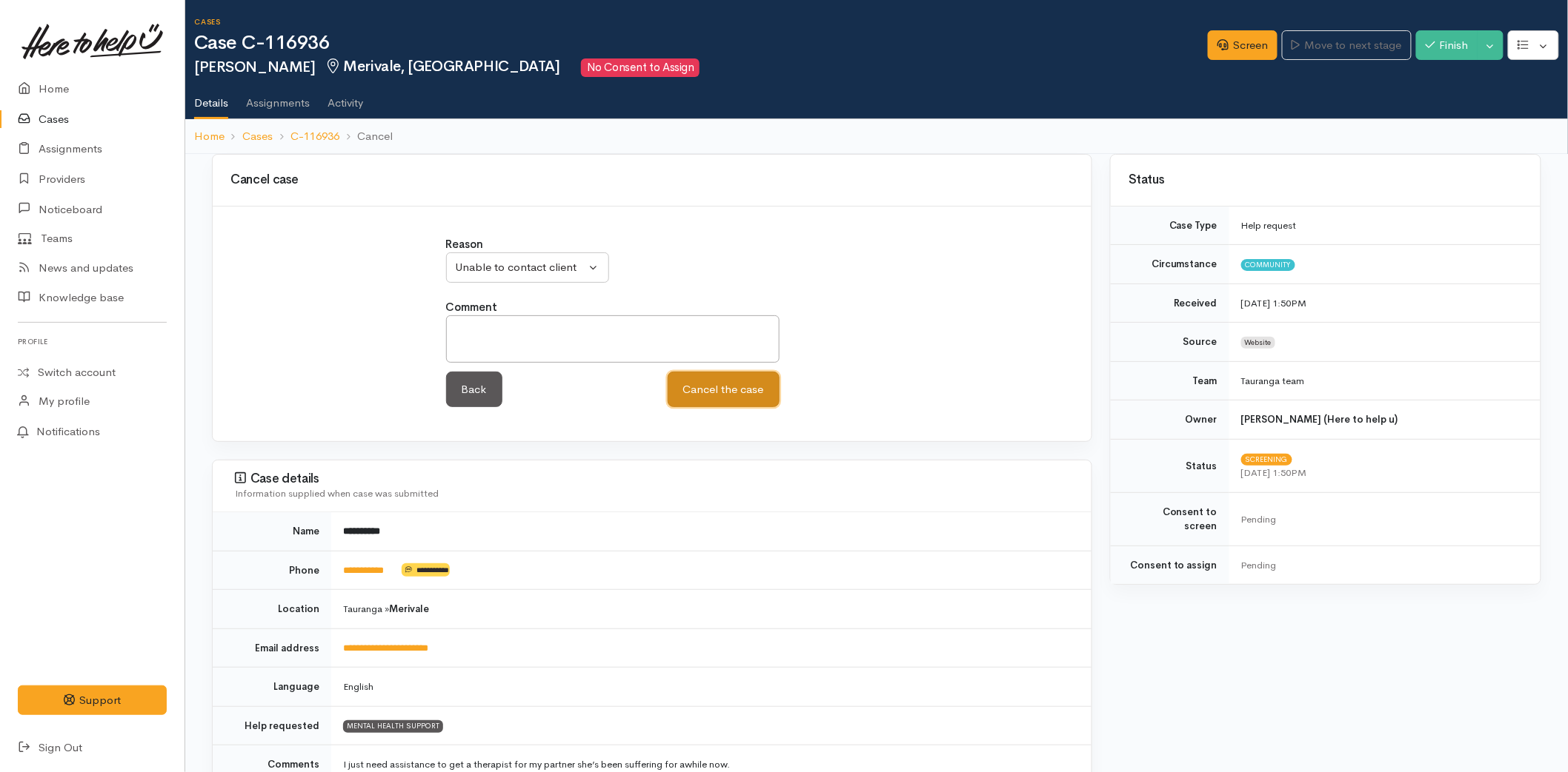
click at [733, 388] on button "Cancel the case" at bounding box center [723, 390] width 112 height 36
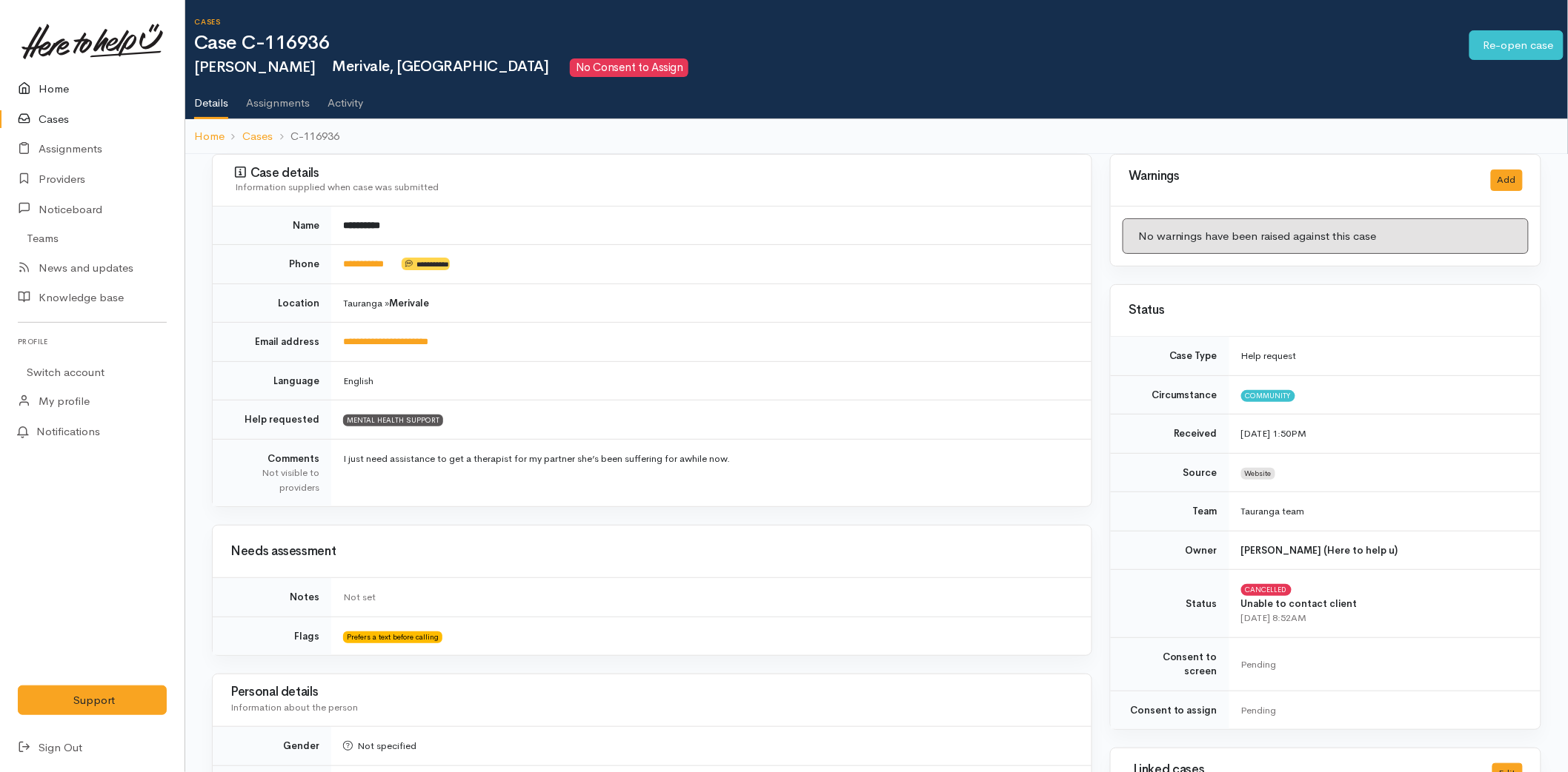
click at [73, 80] on link "Home" at bounding box center [92, 89] width 185 height 30
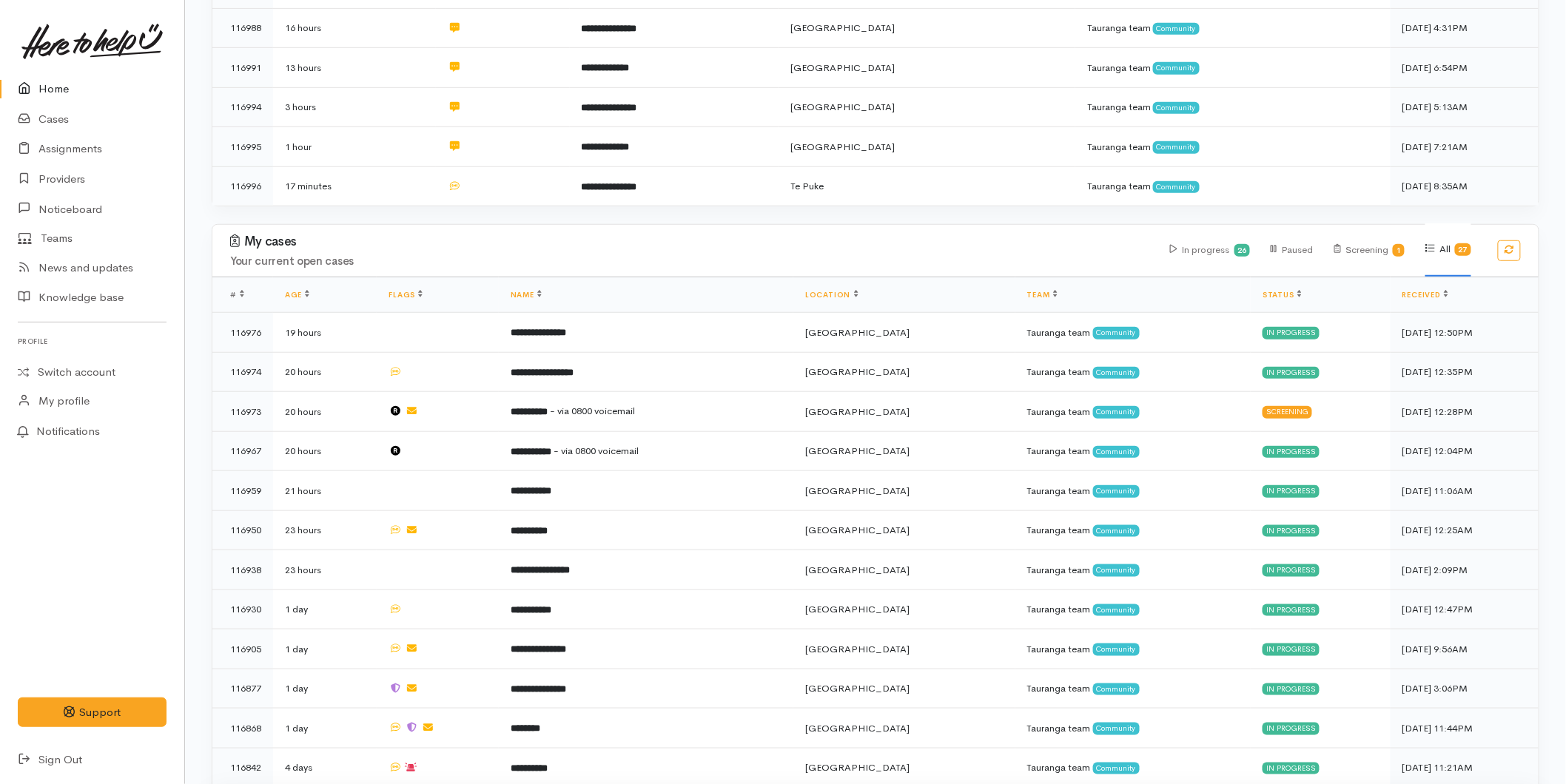
scroll to position [575, 0]
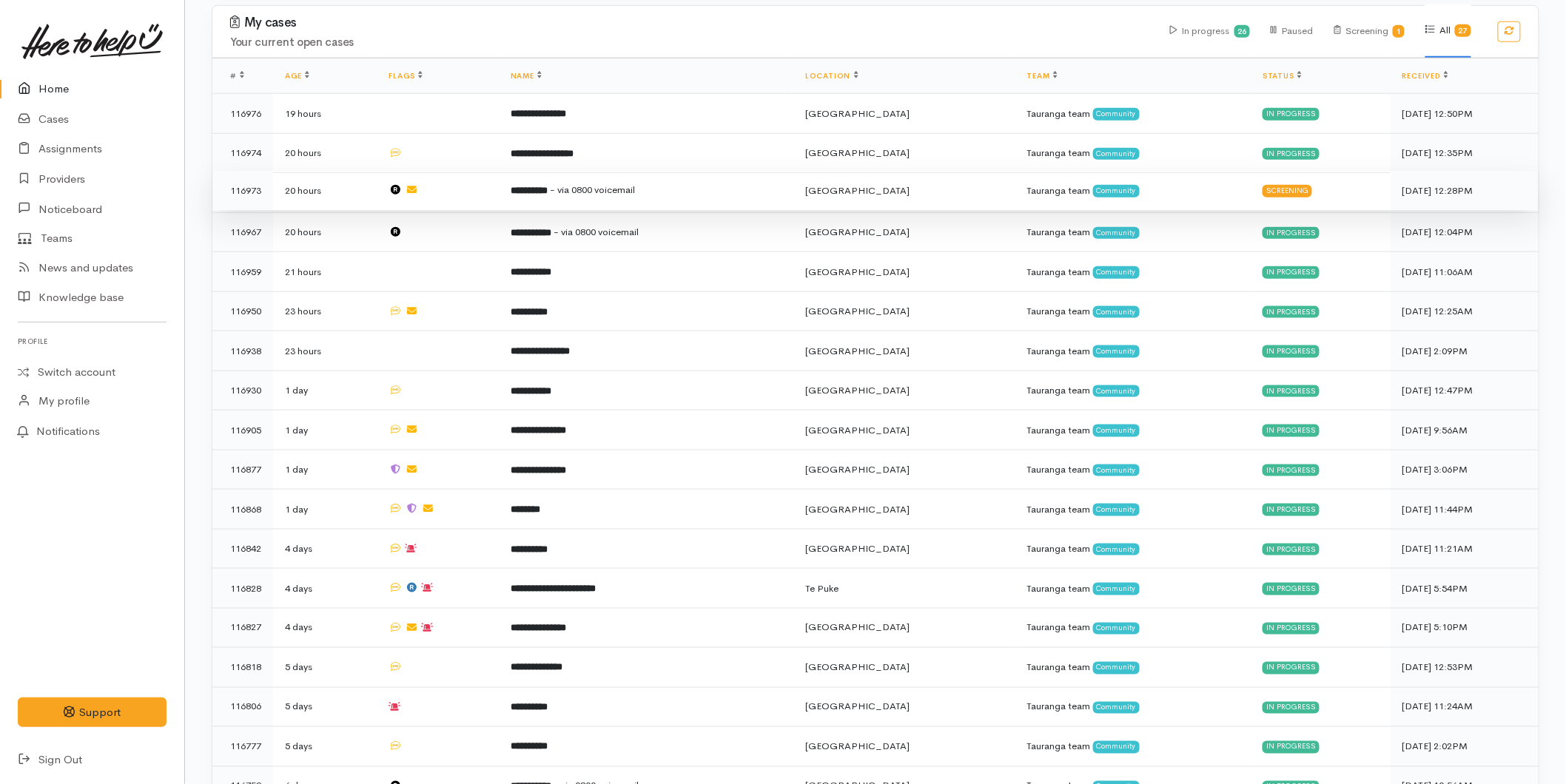
click at [588, 184] on span "- via 0800 voicemail" at bounding box center [592, 190] width 85 height 13
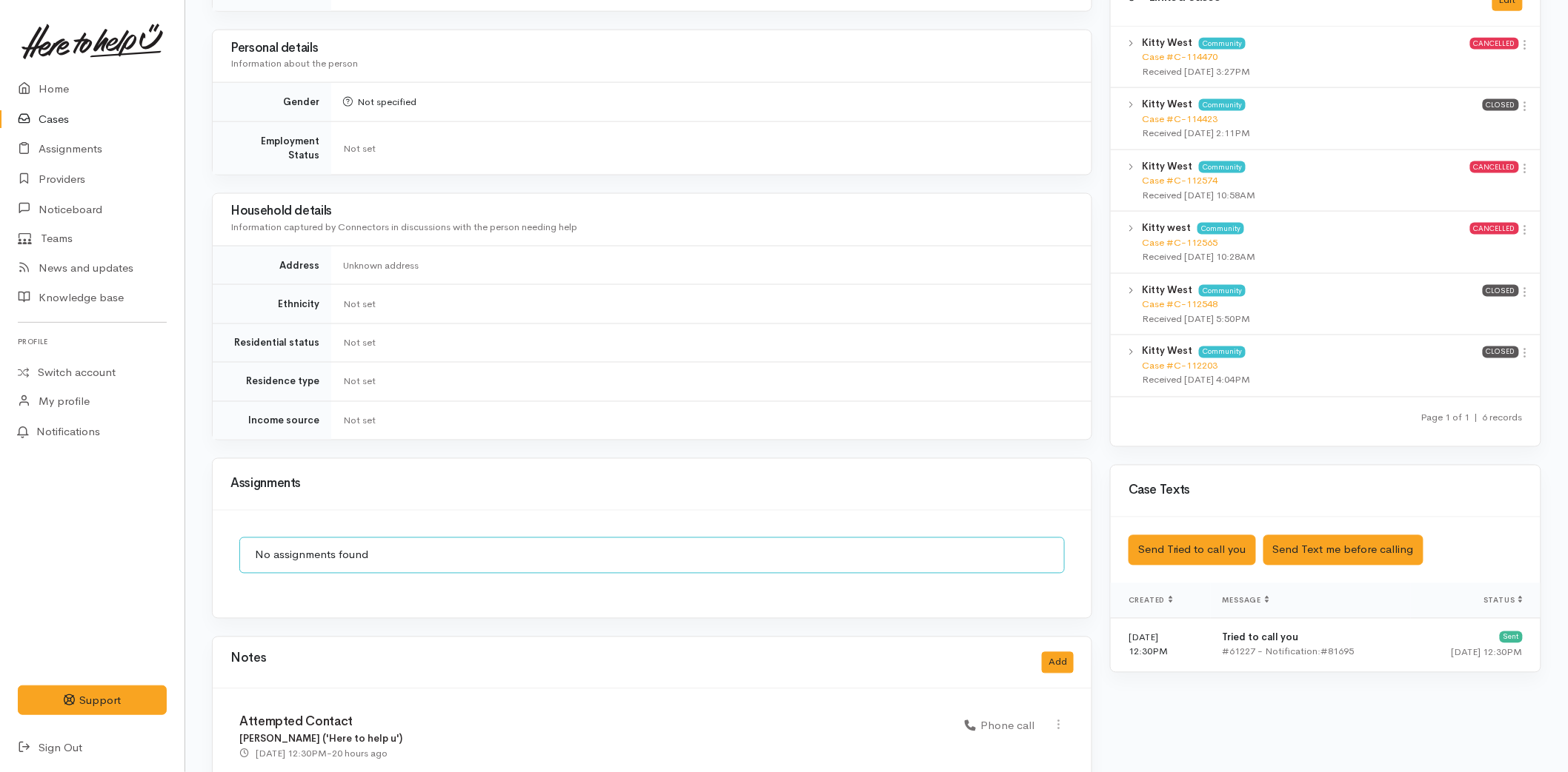
scroll to position [941, 0]
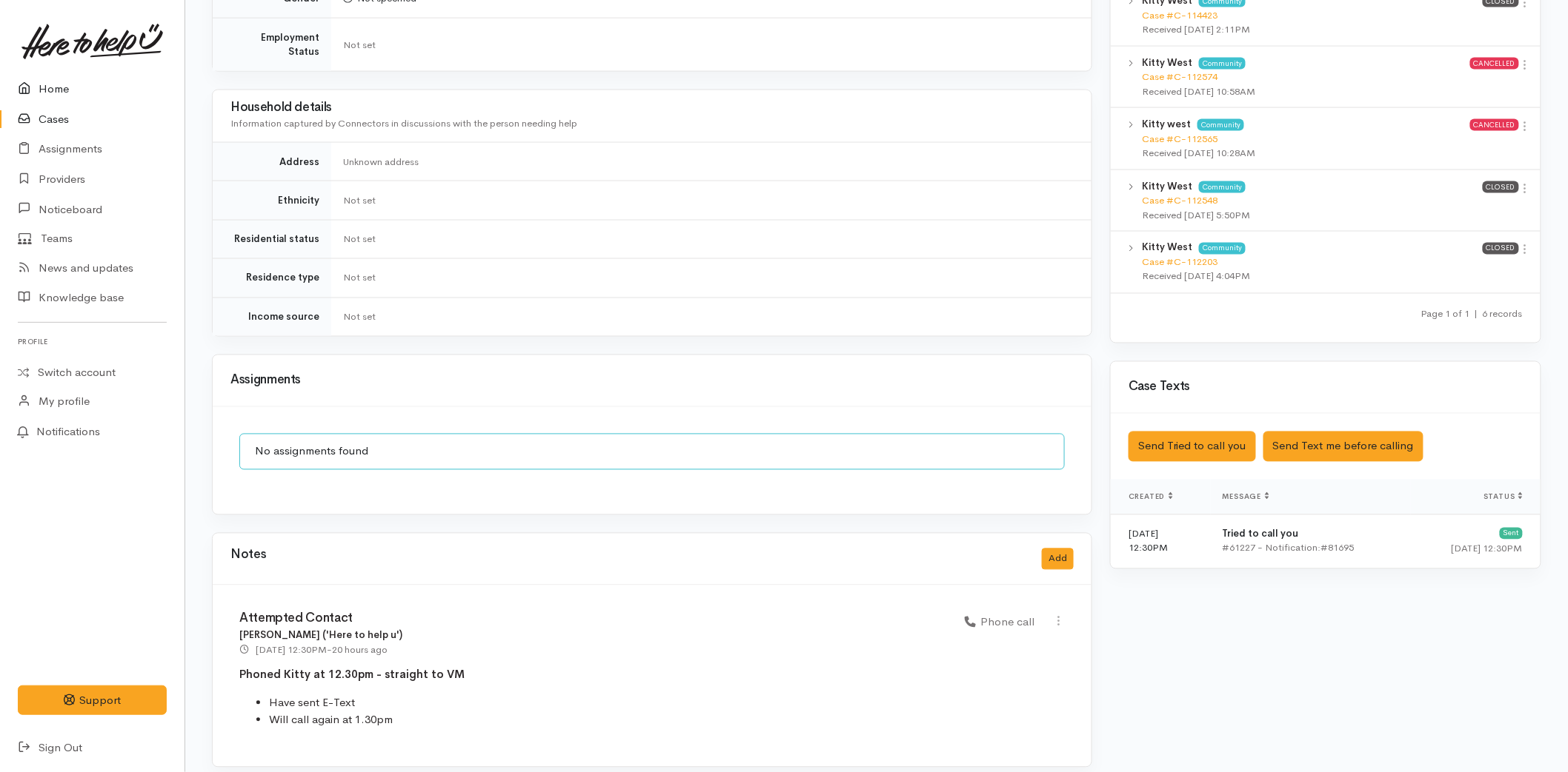
click at [46, 91] on link "Home" at bounding box center [92, 89] width 185 height 30
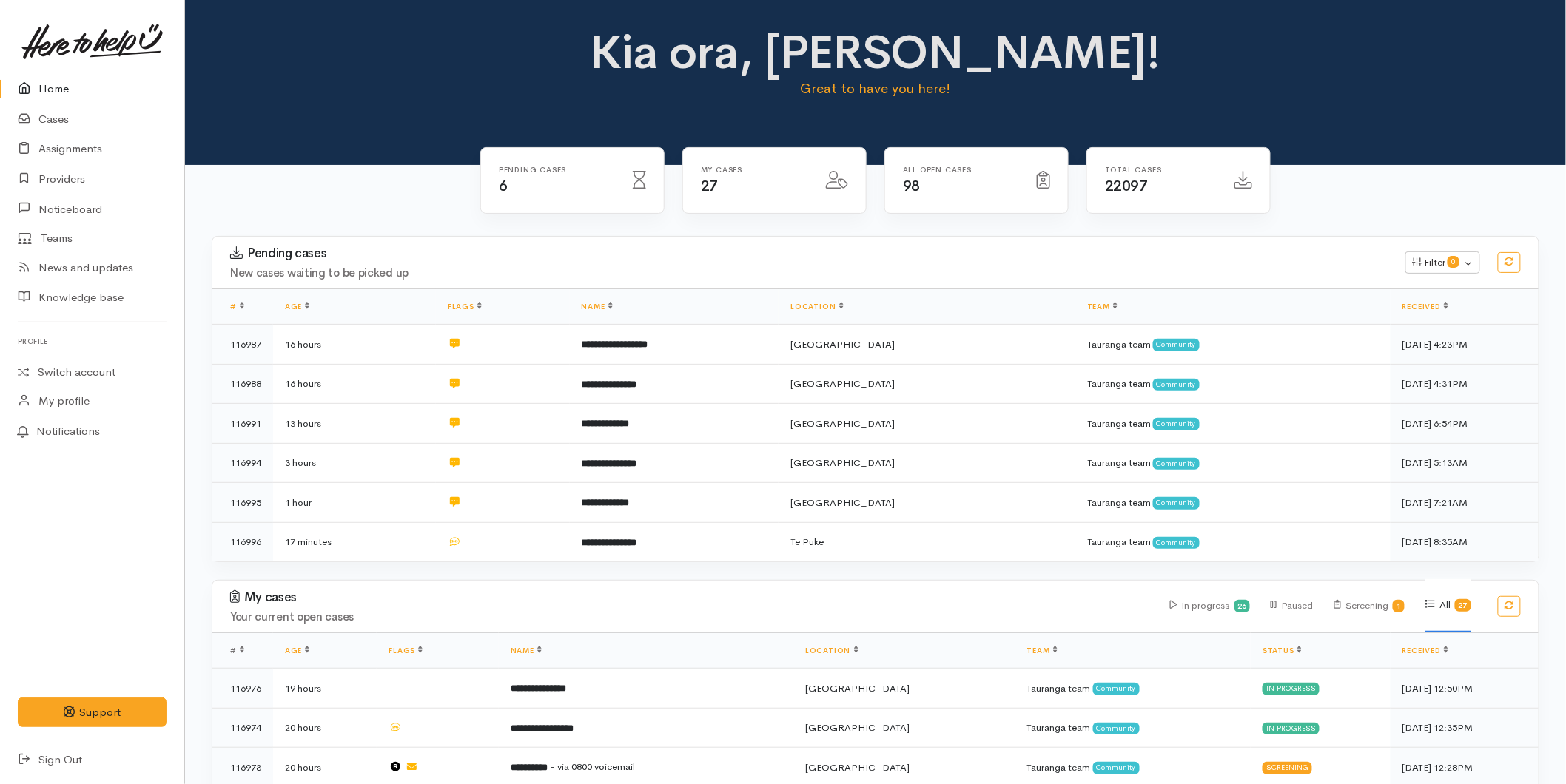
click at [31, 81] on icon at bounding box center [29, 89] width 21 height 19
click at [33, 90] on icon at bounding box center [29, 89] width 21 height 19
click at [63, 70] on link at bounding box center [92, 41] width 149 height 65
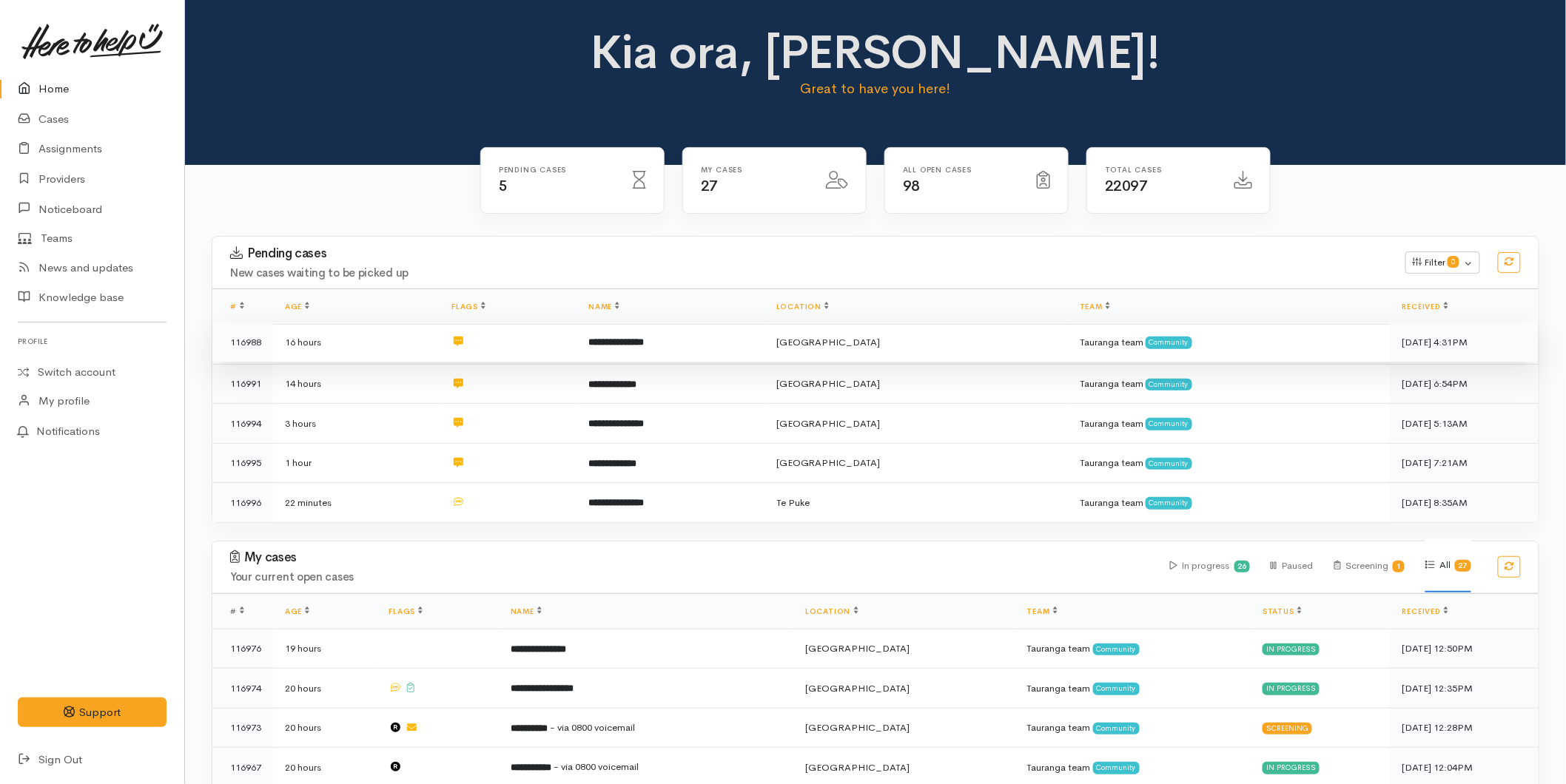
click at [644, 343] on b "**********" at bounding box center [616, 342] width 56 height 10
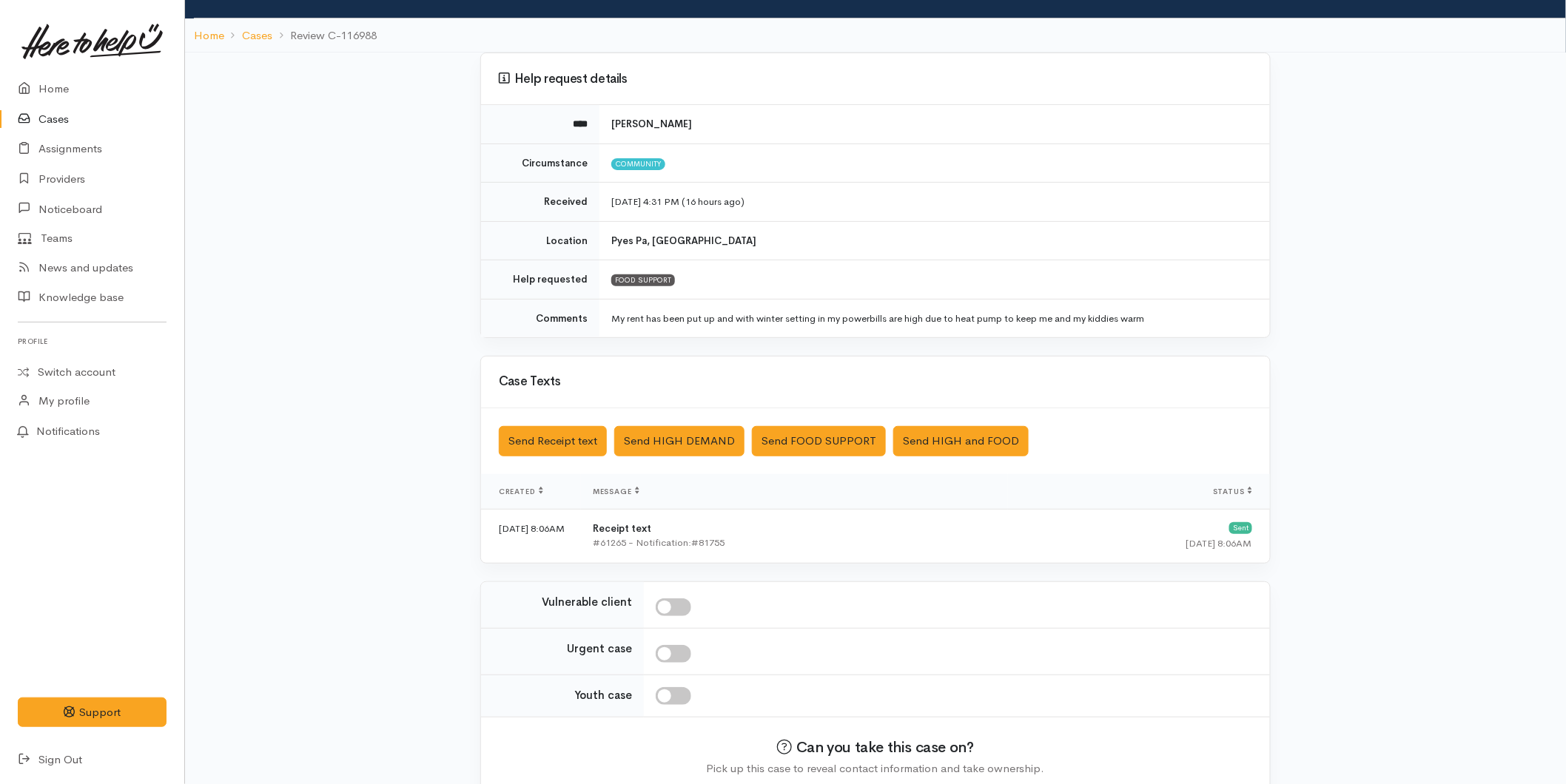
scroll to position [146, 0]
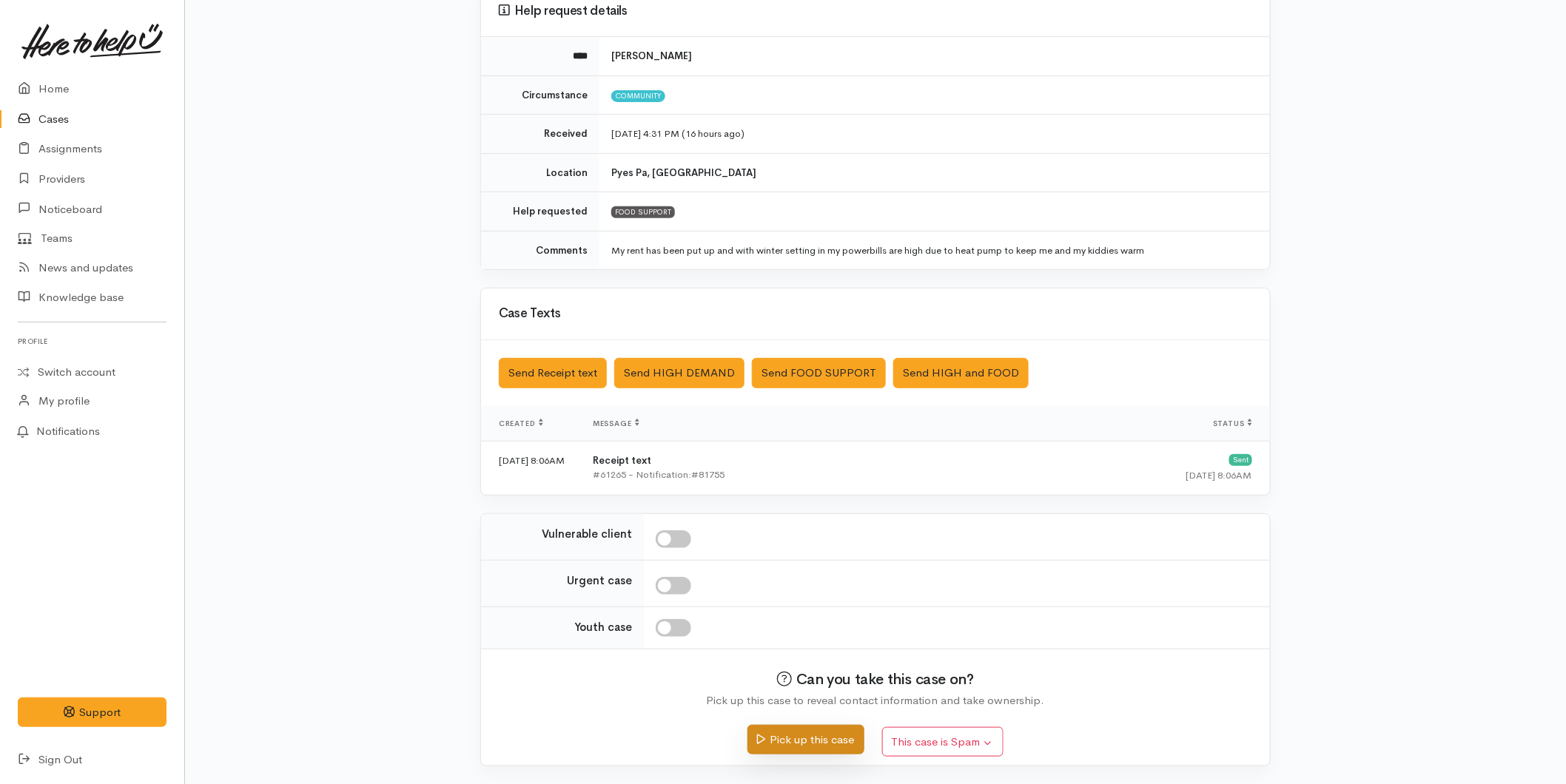
click at [785, 729] on button "Pick up this case" at bounding box center [805, 740] width 116 height 30
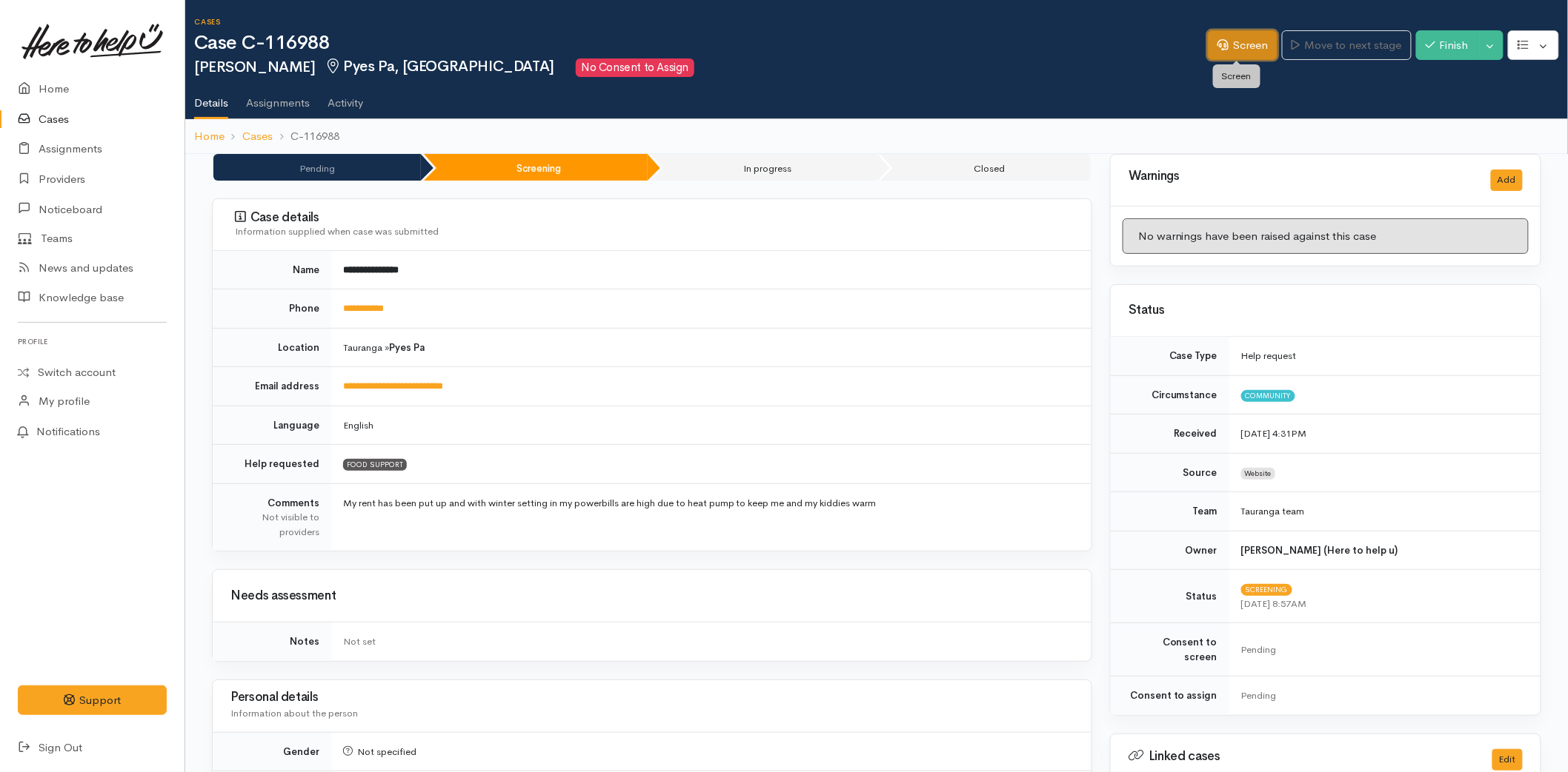
click at [1235, 35] on link "Screen" at bounding box center [1242, 45] width 70 height 30
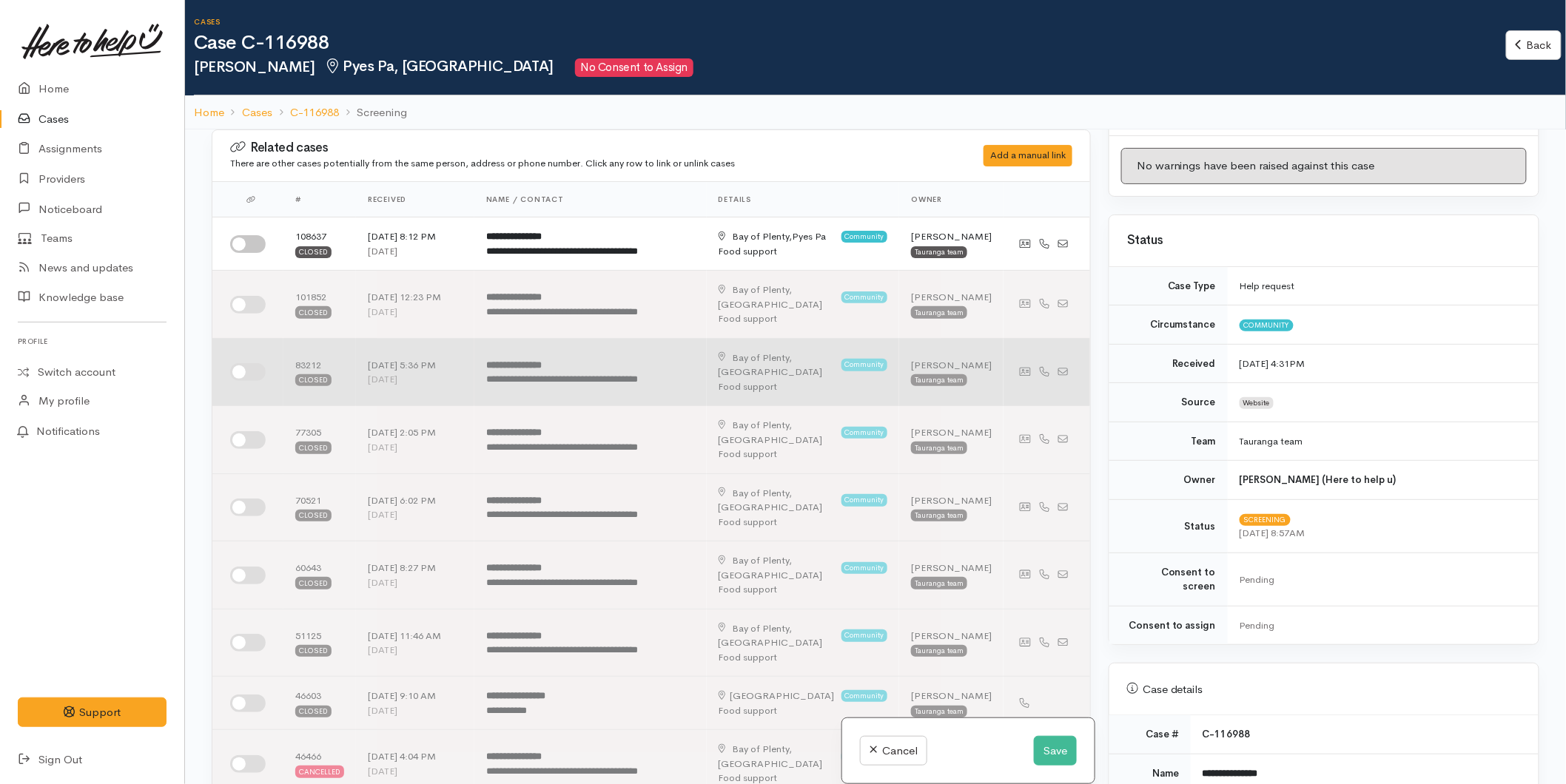
scroll to position [82, 0]
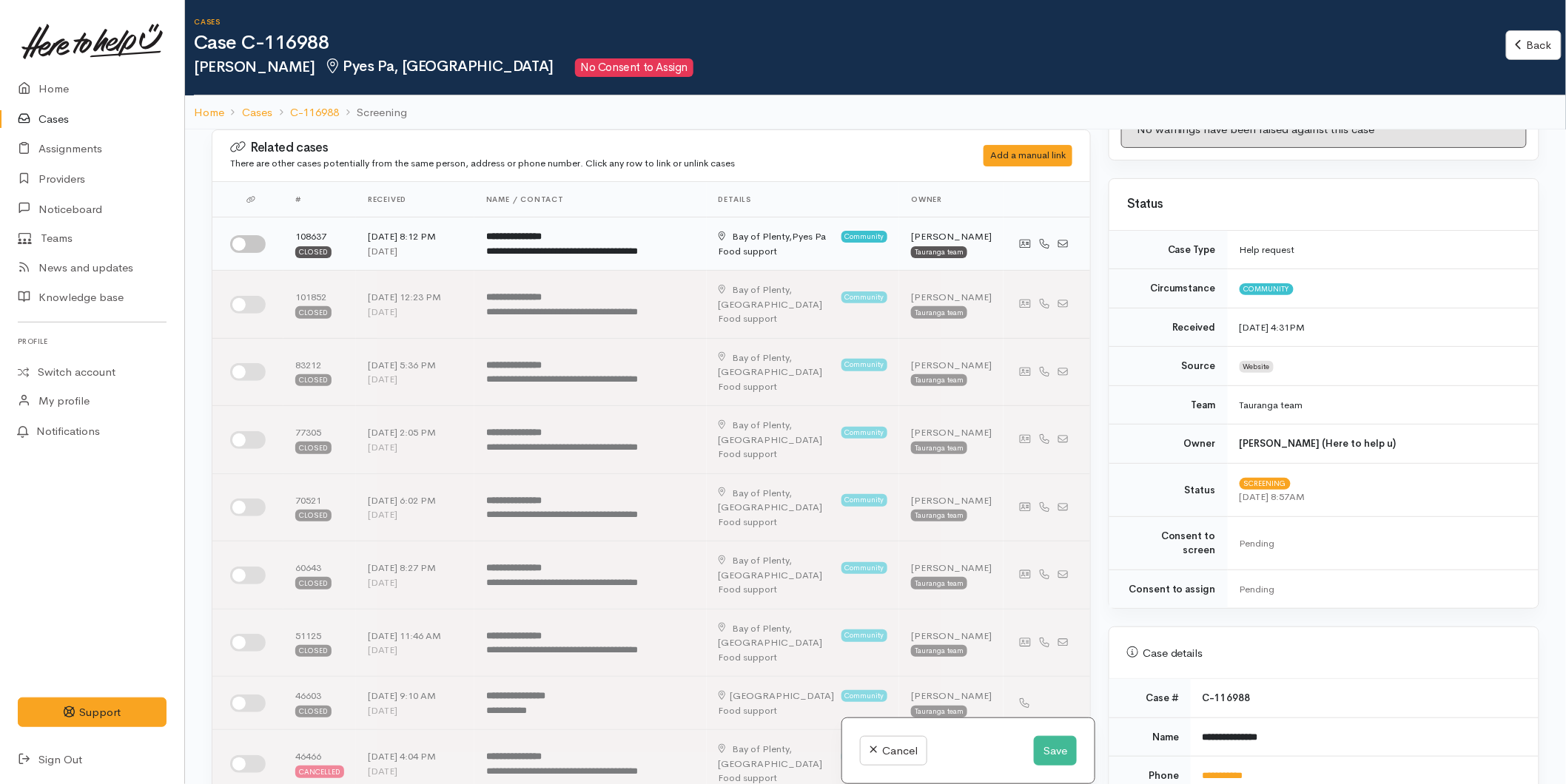
click at [250, 242] on input "checkbox" at bounding box center [248, 245] width 35 height 18
checkbox input "true"
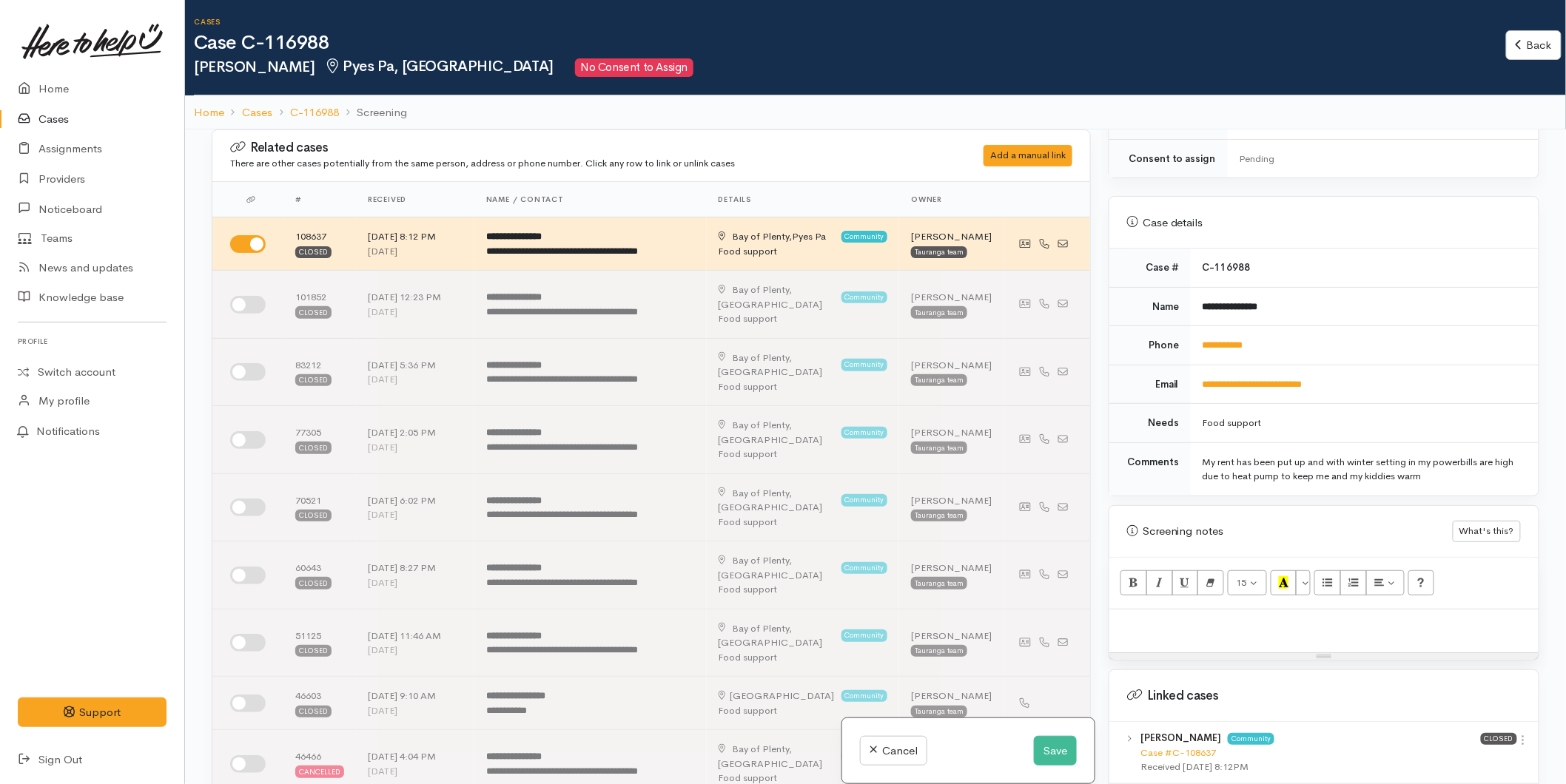
scroll to position [713, 0]
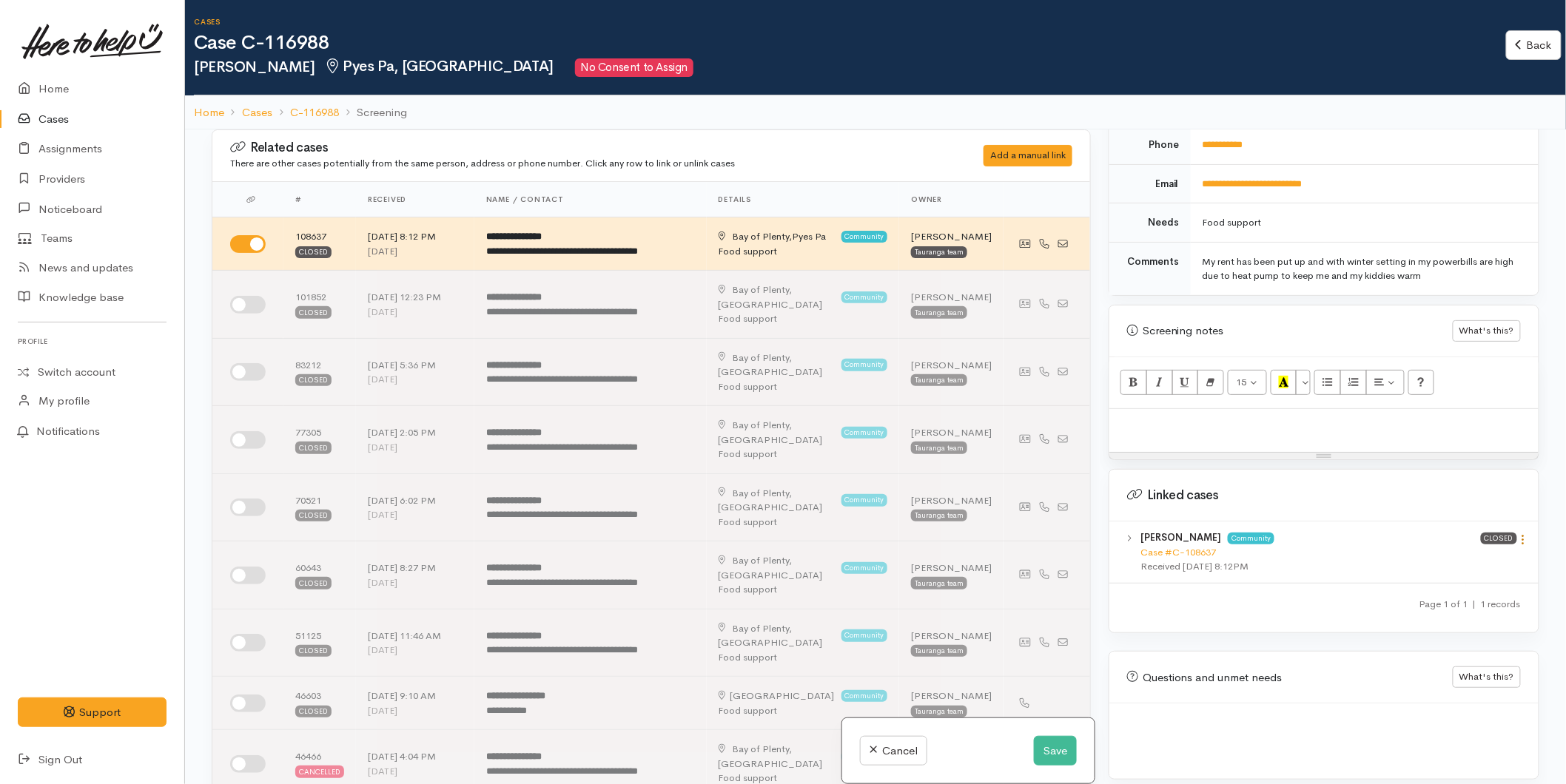
click at [1519, 533] on icon at bounding box center [1522, 539] width 13 height 13
click at [1470, 557] on link "View case" at bounding box center [1470, 569] width 117 height 23
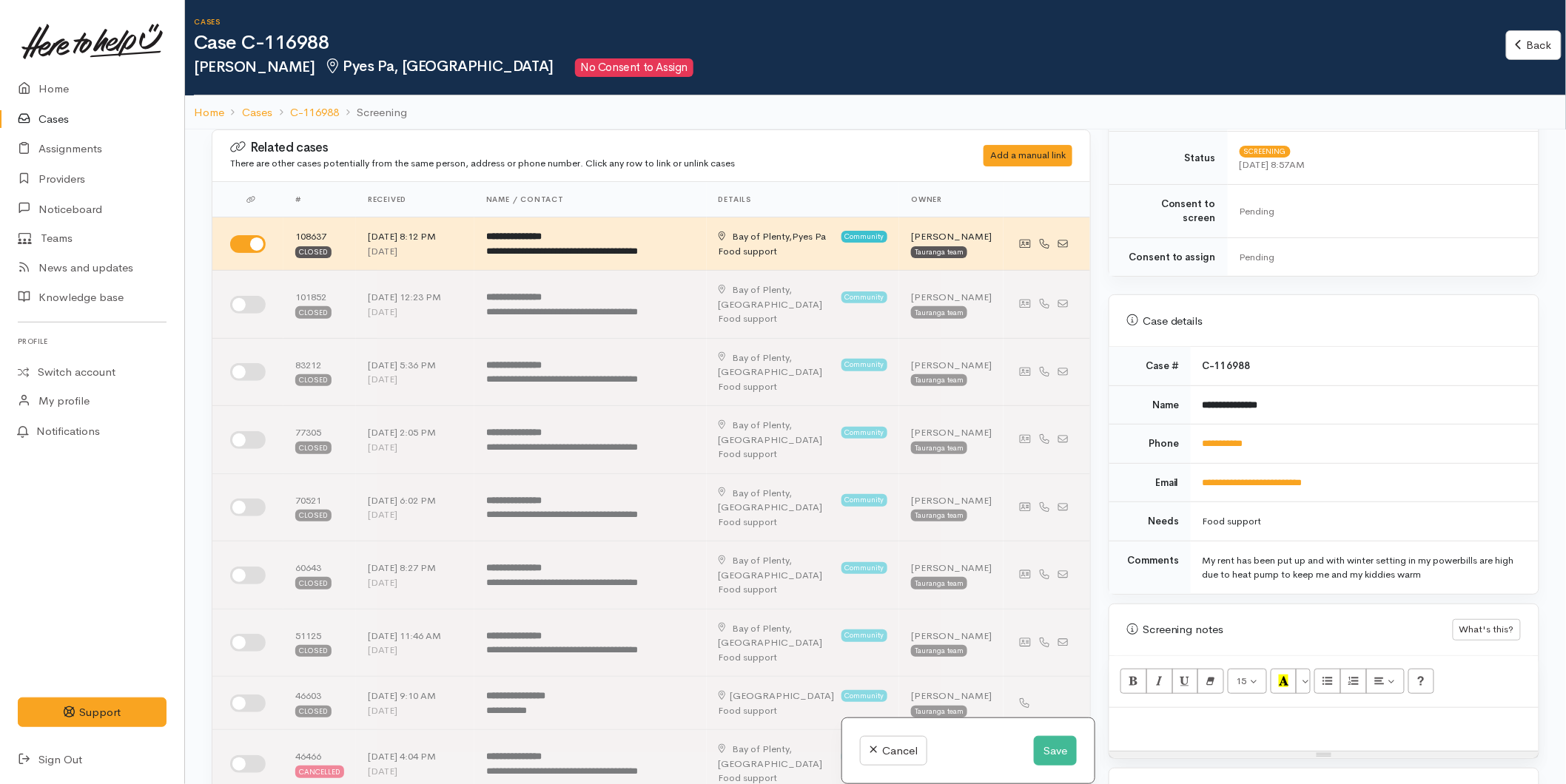
scroll to position [220, 0]
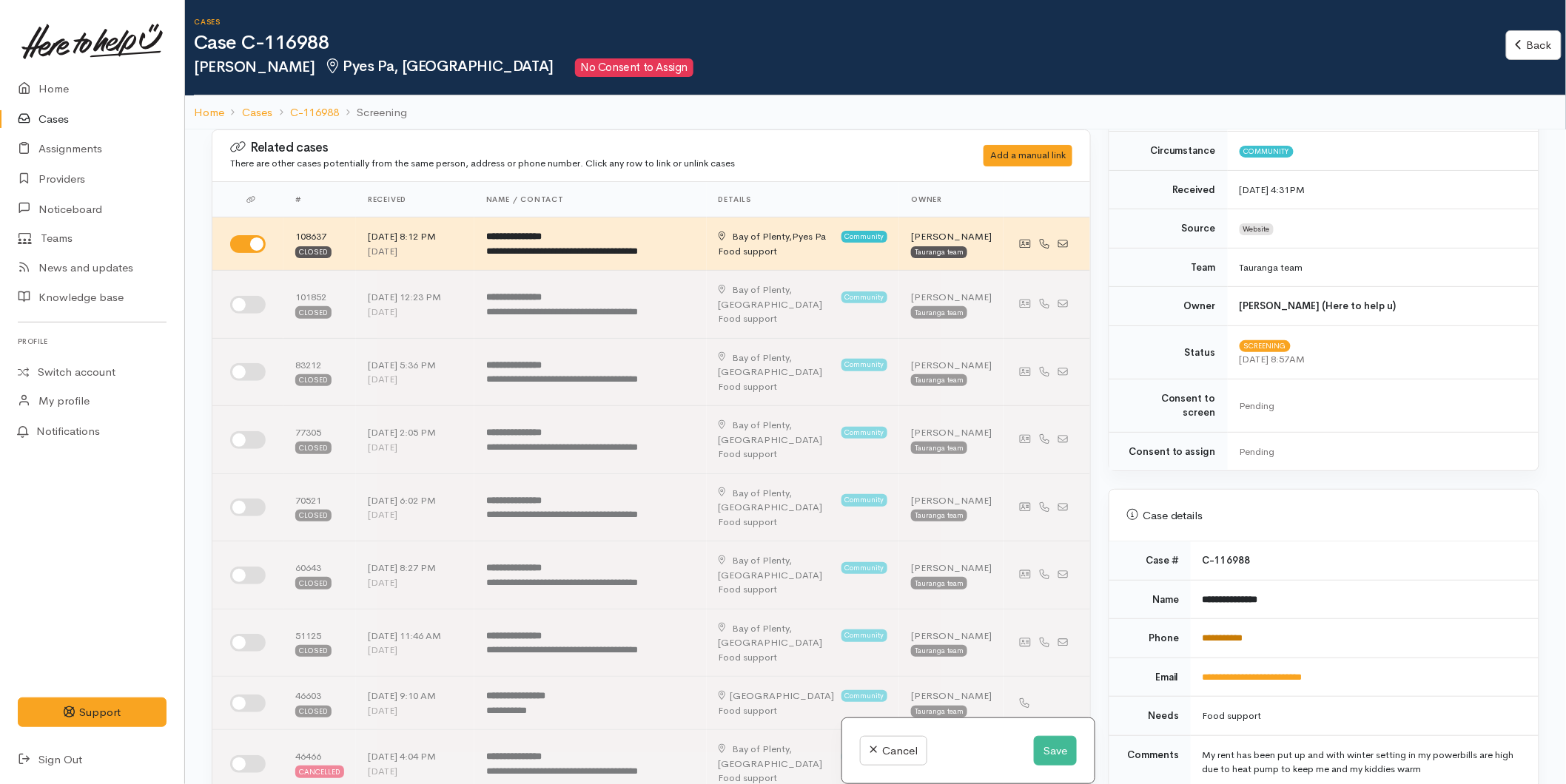
click at [1207, 633] on link "**********" at bounding box center [1222, 638] width 41 height 10
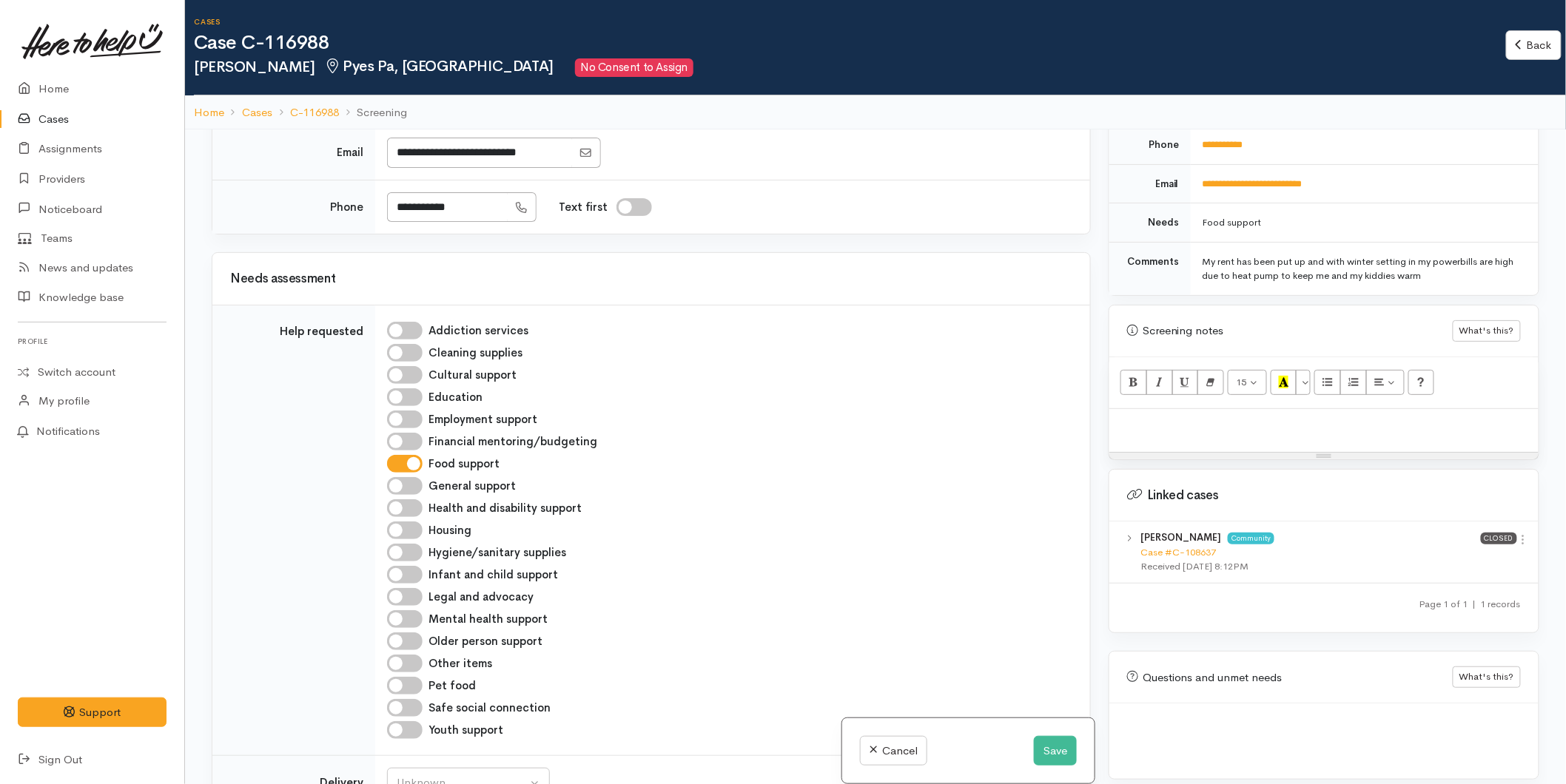
scroll to position [1233, 0]
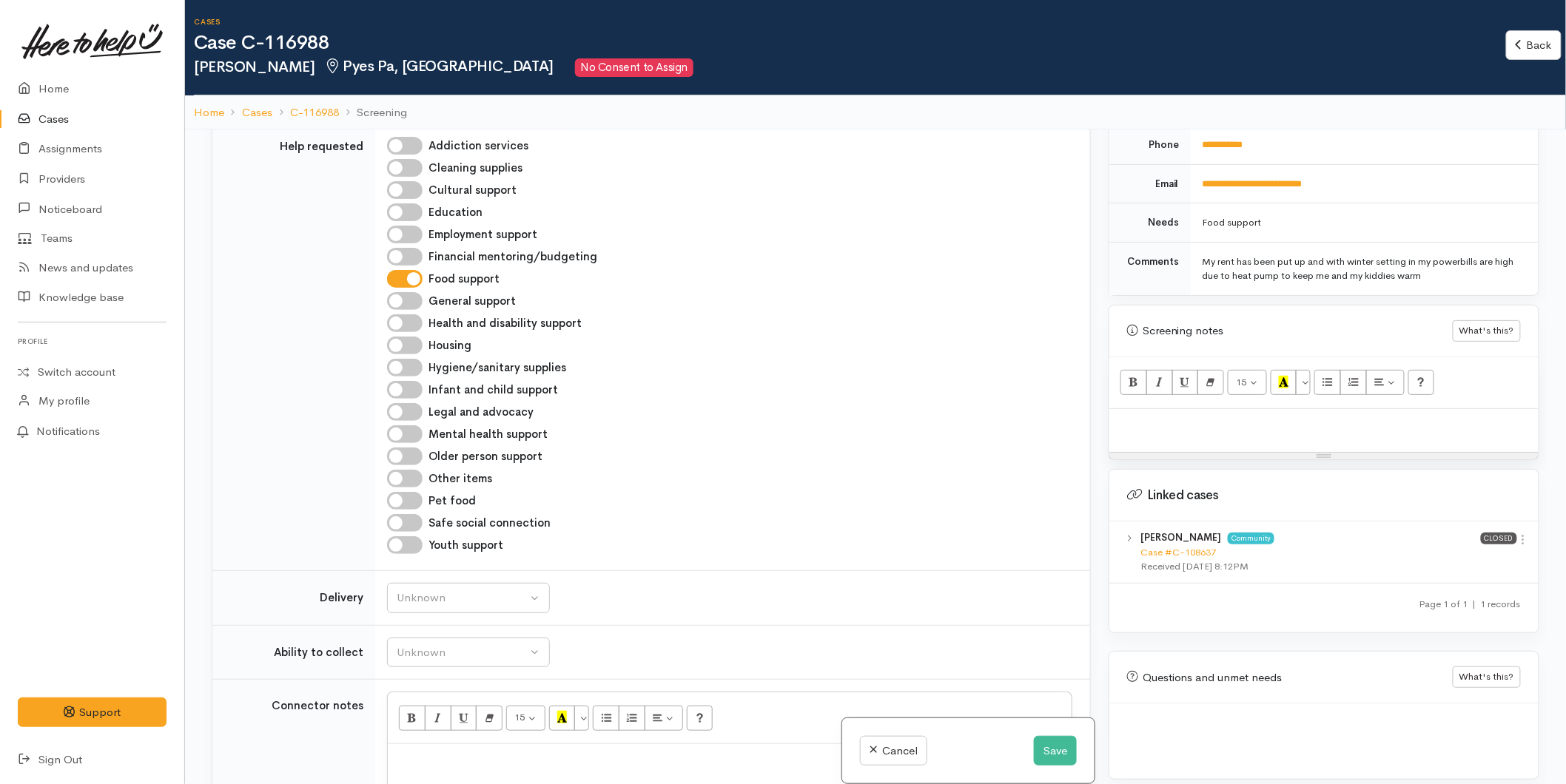
click at [407, 744] on div at bounding box center [729, 766] width 684 height 44
paste div
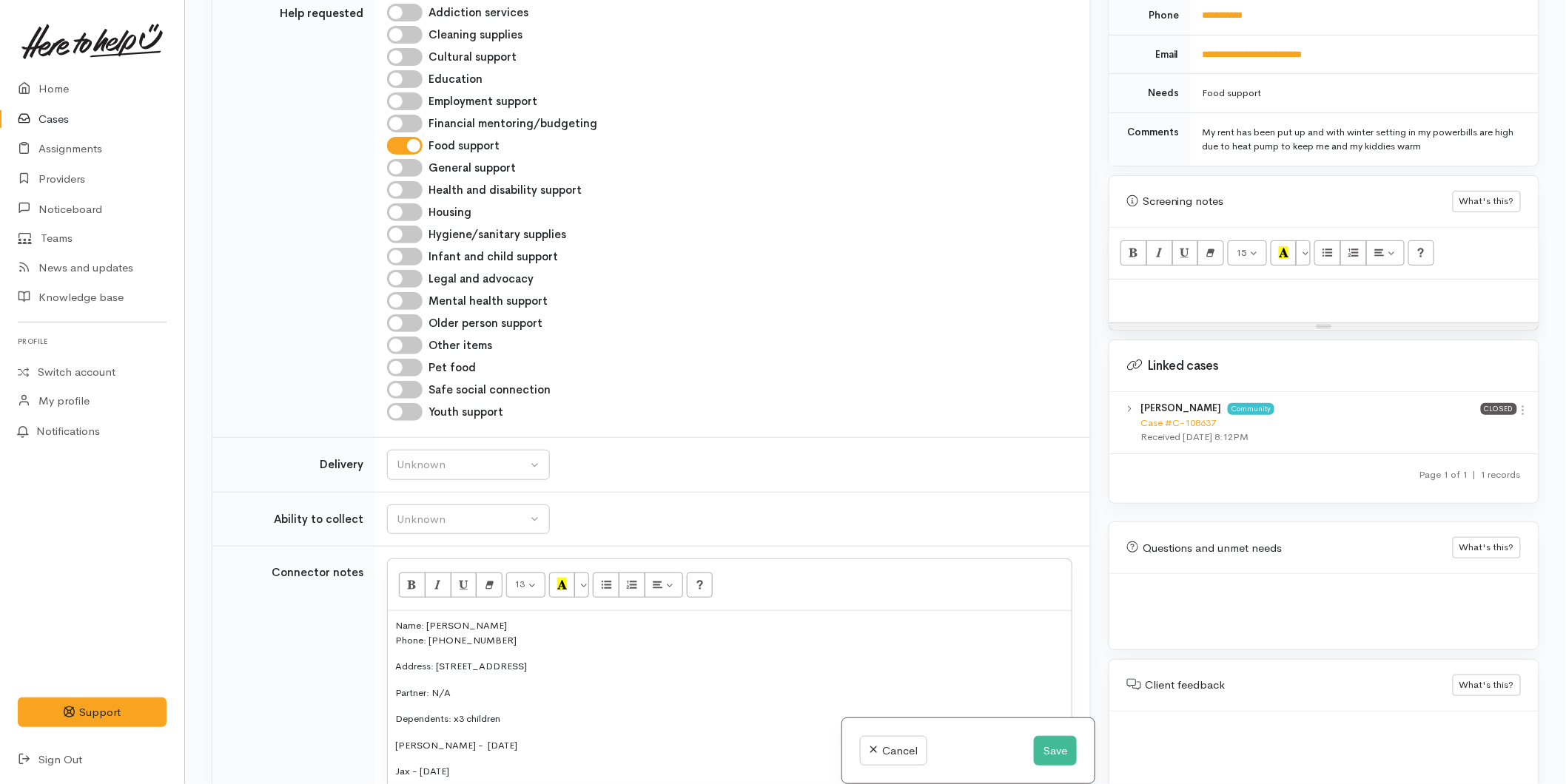
click at [1224, 293] on div at bounding box center [1324, 302] width 429 height 44
paste div
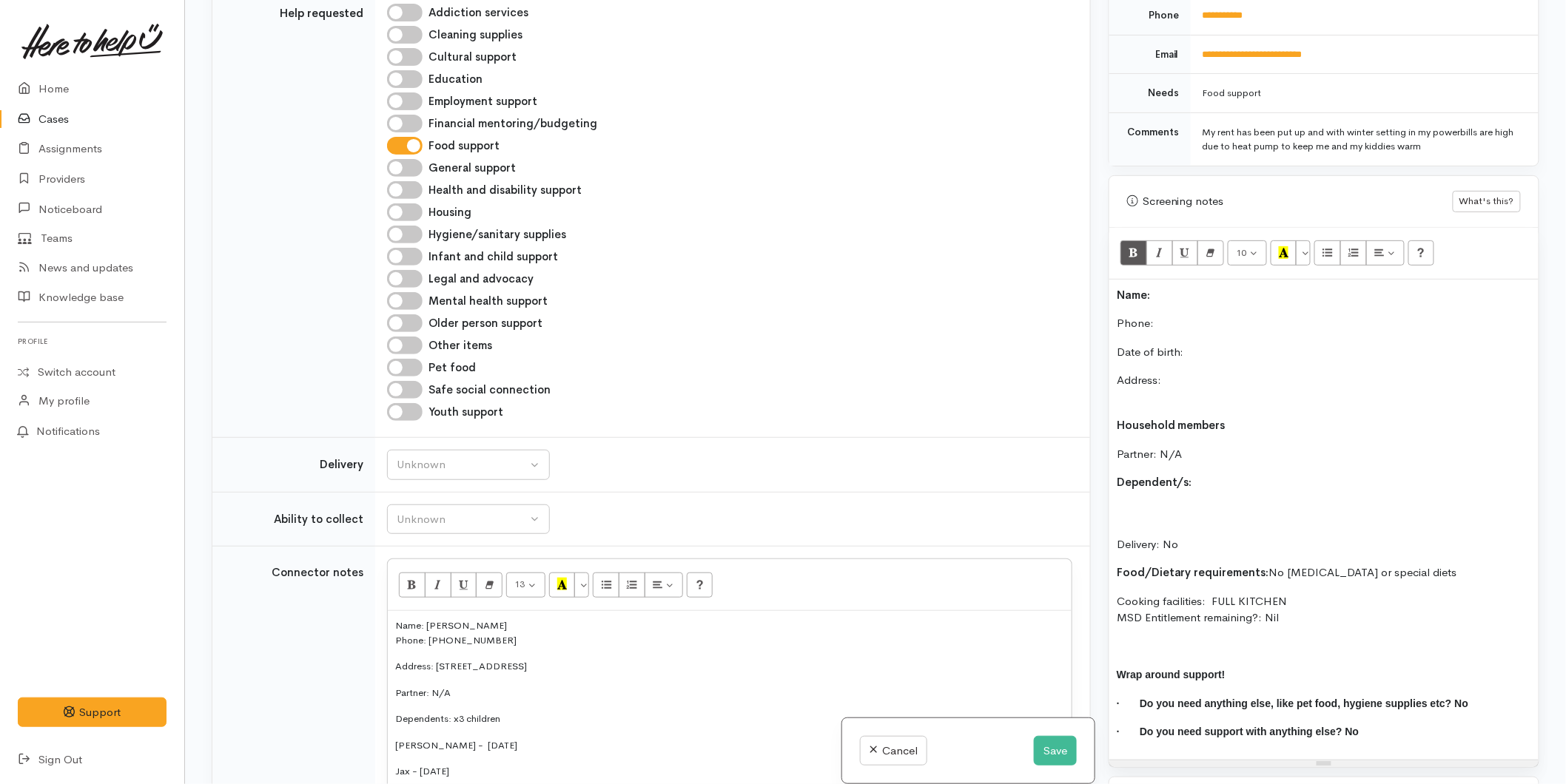
click at [1194, 280] on div "Name: Phone:  Date of birth: Address: Household members Partner: N/A Dependent/…" at bounding box center [1324, 520] width 429 height 480
click at [1053, 736] on button "Save" at bounding box center [1055, 751] width 43 height 30
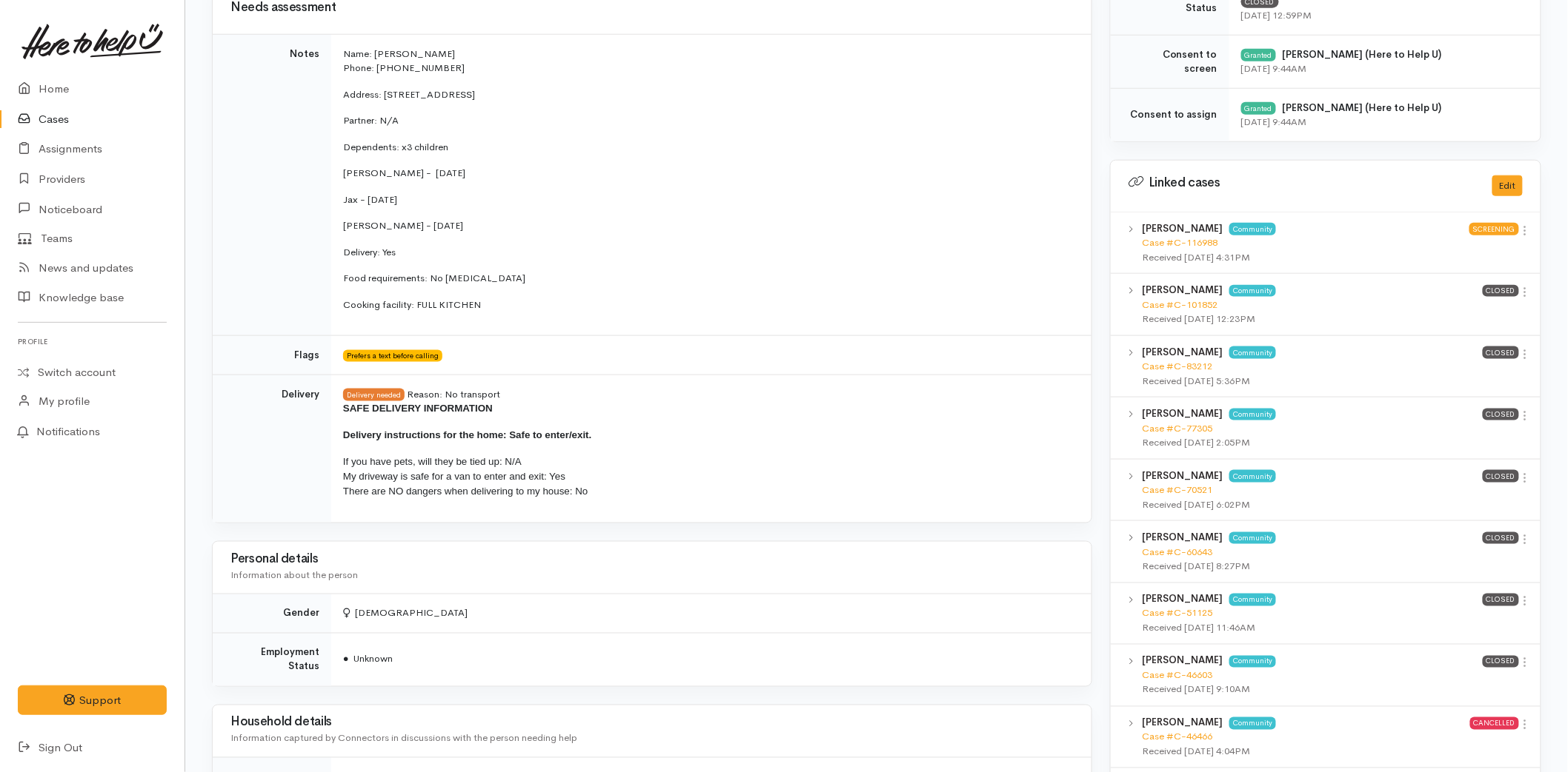
scroll to position [494, 0]
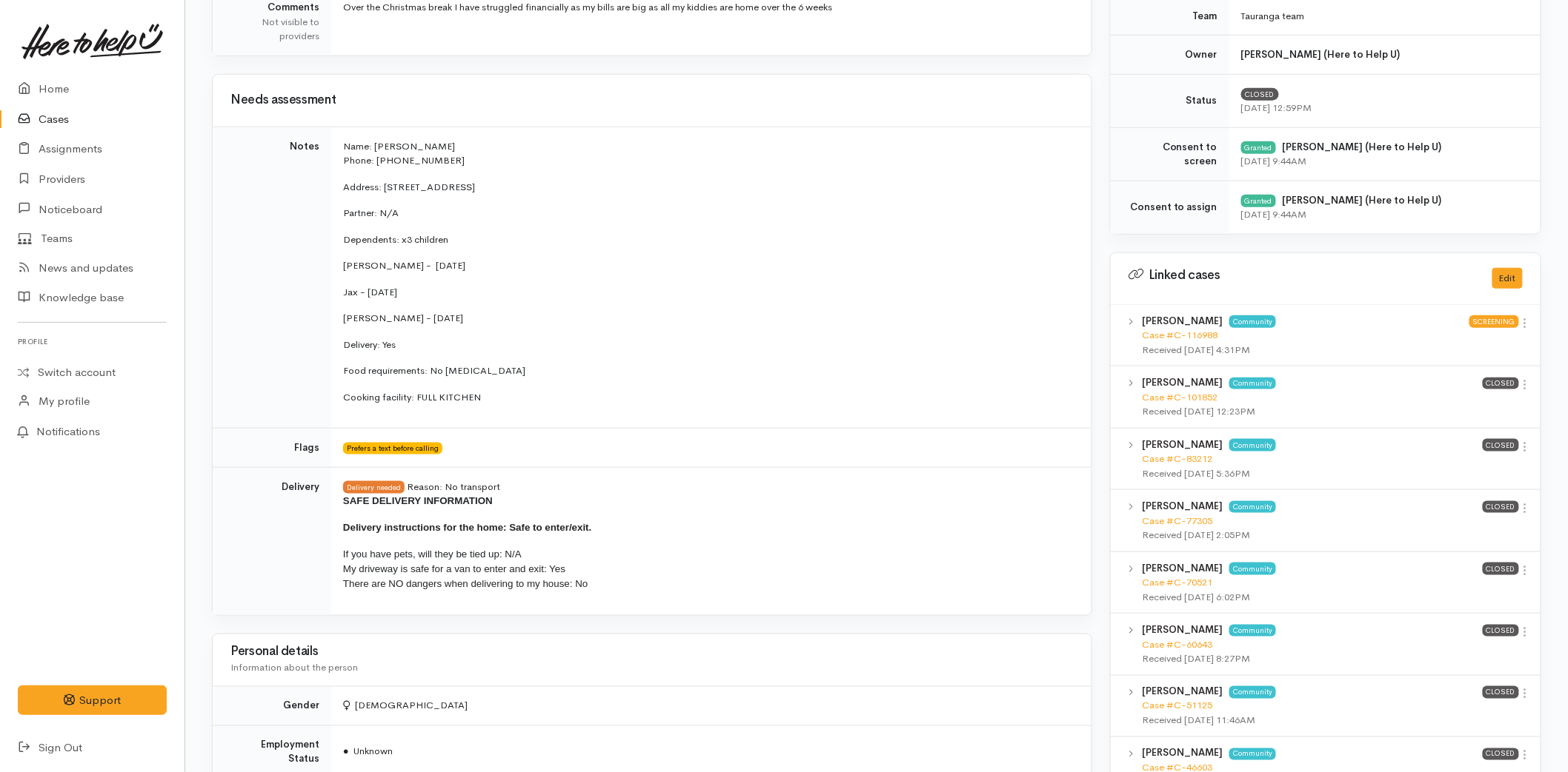
drag, startPoint x: 405, startPoint y: 363, endPoint x: 344, endPoint y: 128, distance: 242.8
click at [344, 128] on td "Name: Krystal Cochran Phone: 02040775439 Address: 26 Stableford Drive, Pyes Pa …" at bounding box center [711, 278] width 760 height 302
copy td "Name: Krystal Cochran Phone: 02040775439 Address: 26 Stableford Drive, Pyes Pa …"
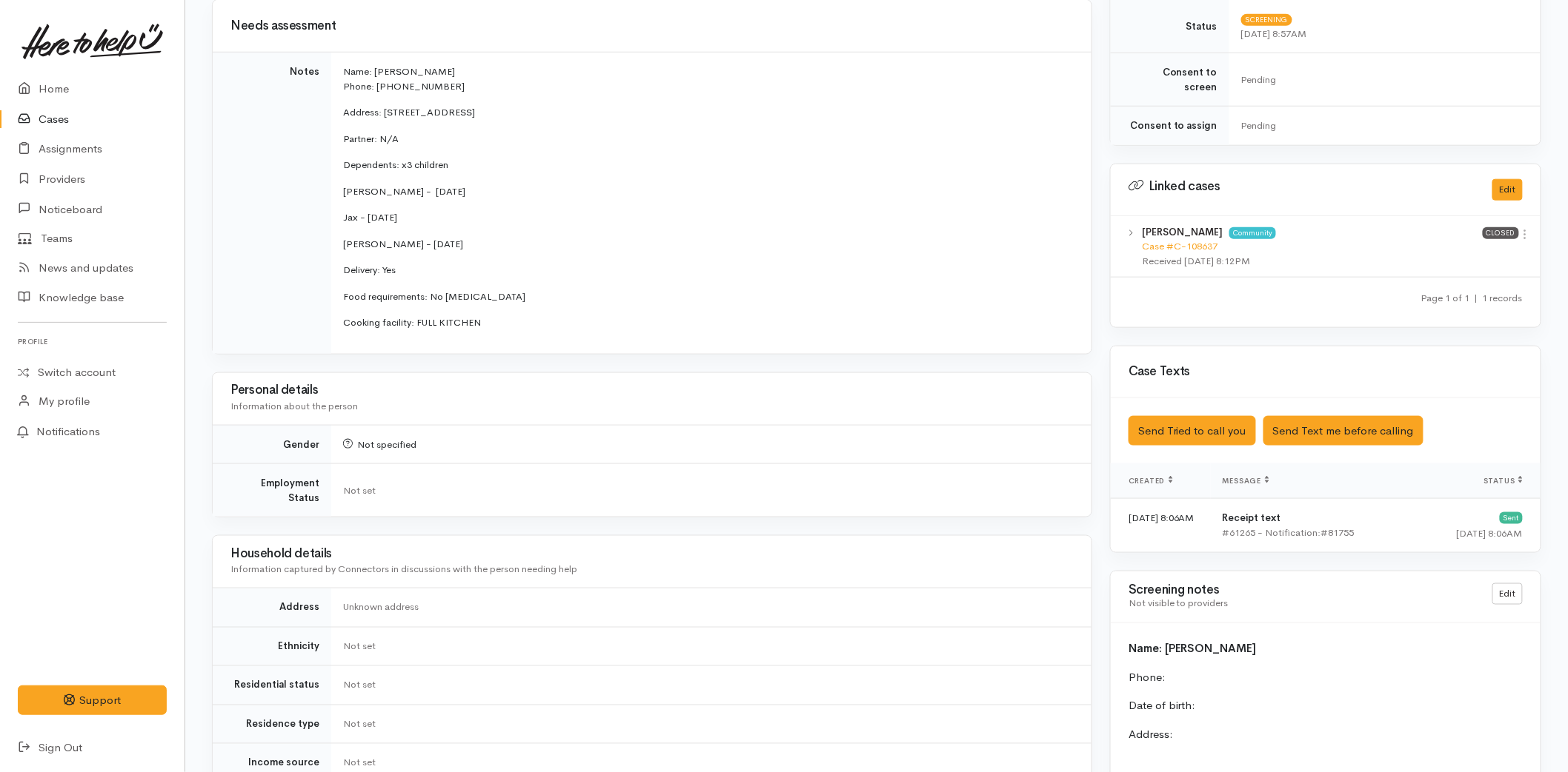
scroll to position [575, 0]
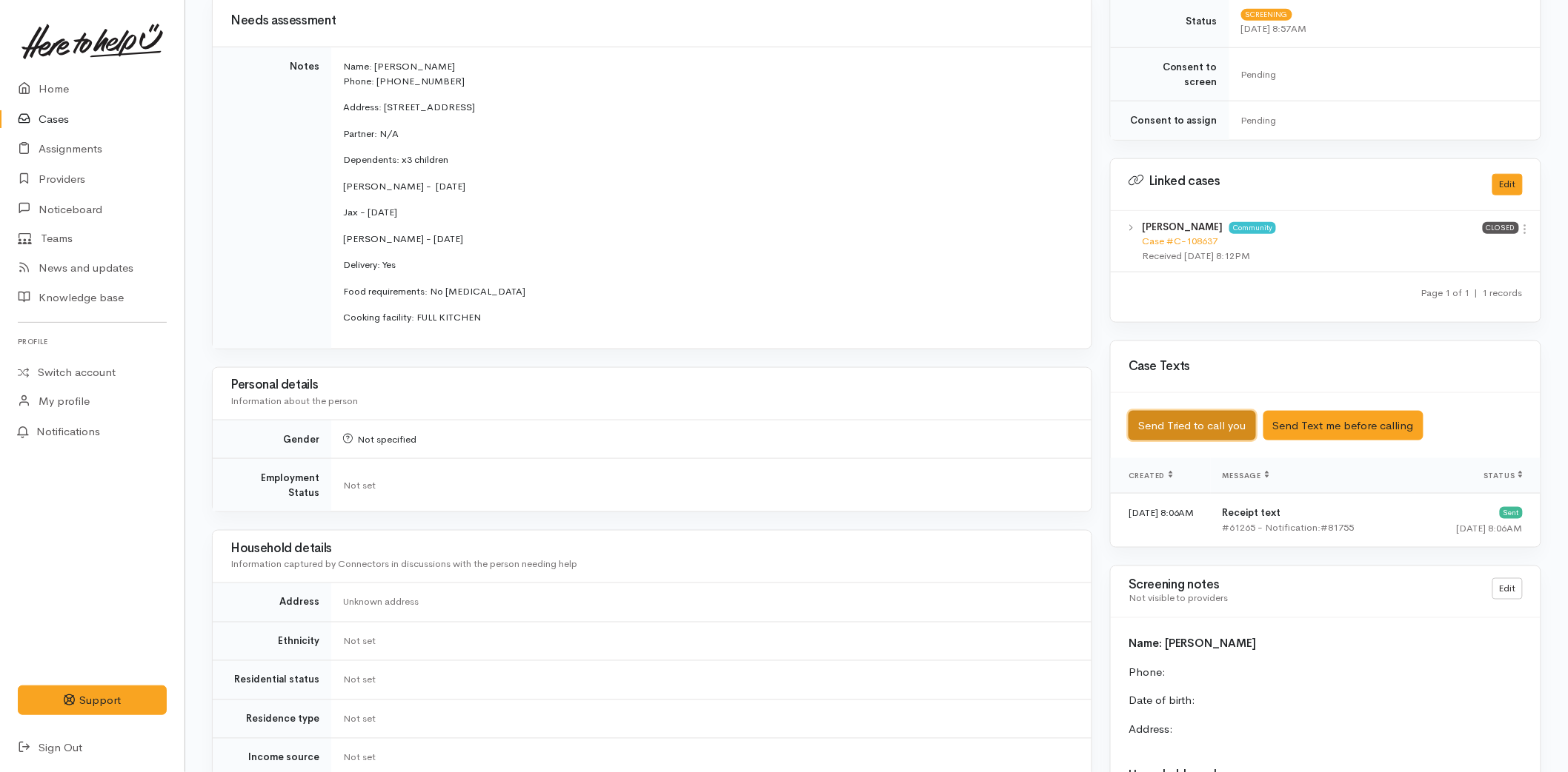
click at [1178, 420] on button "Send Tried to call you" at bounding box center [1192, 426] width 128 height 30
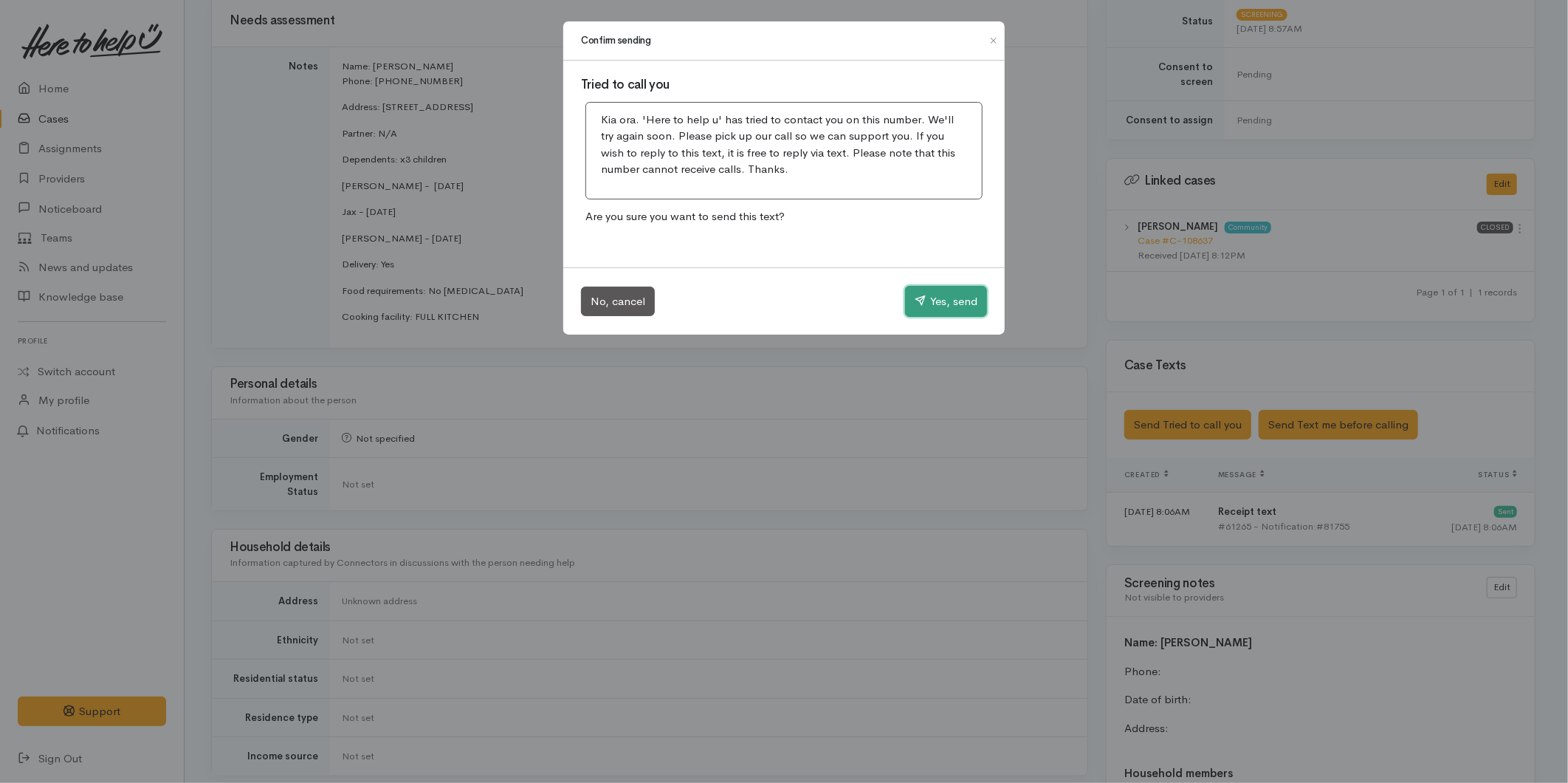
click at [943, 301] on button "Yes, send" at bounding box center [946, 301] width 82 height 31
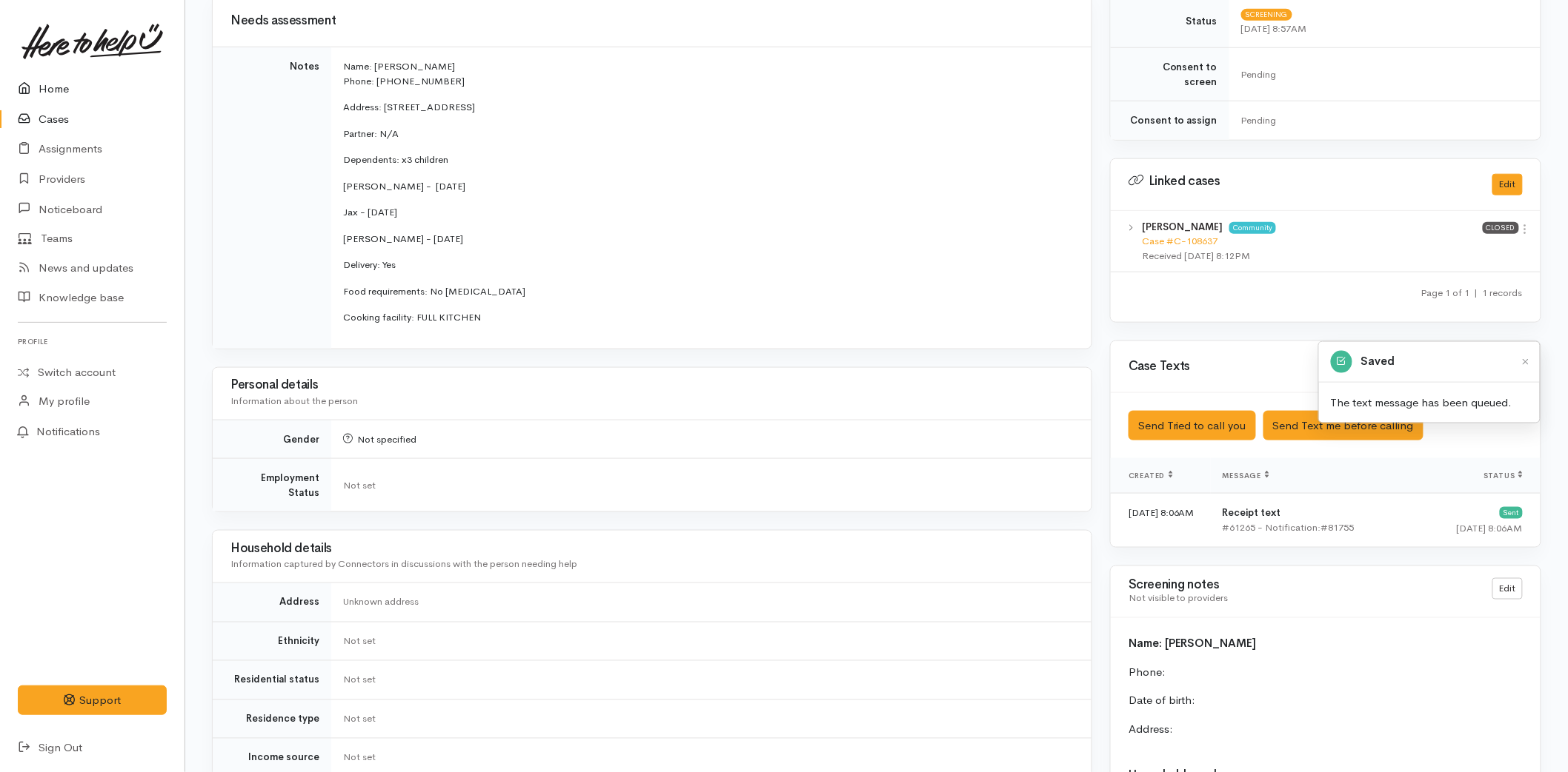
click at [29, 77] on link "Home" at bounding box center [92, 89] width 185 height 30
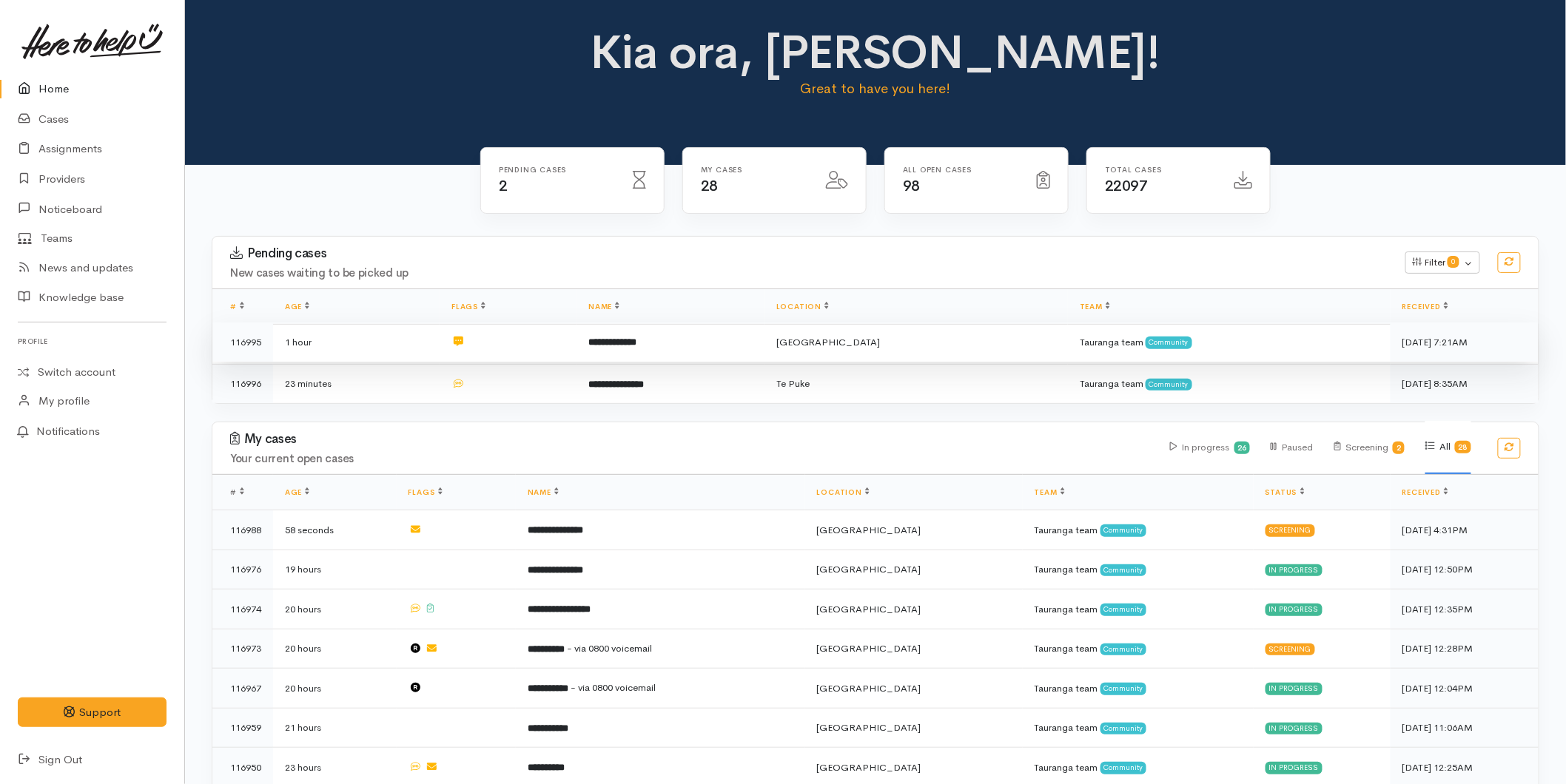
click at [576, 346] on td at bounding box center [508, 342] width 137 height 40
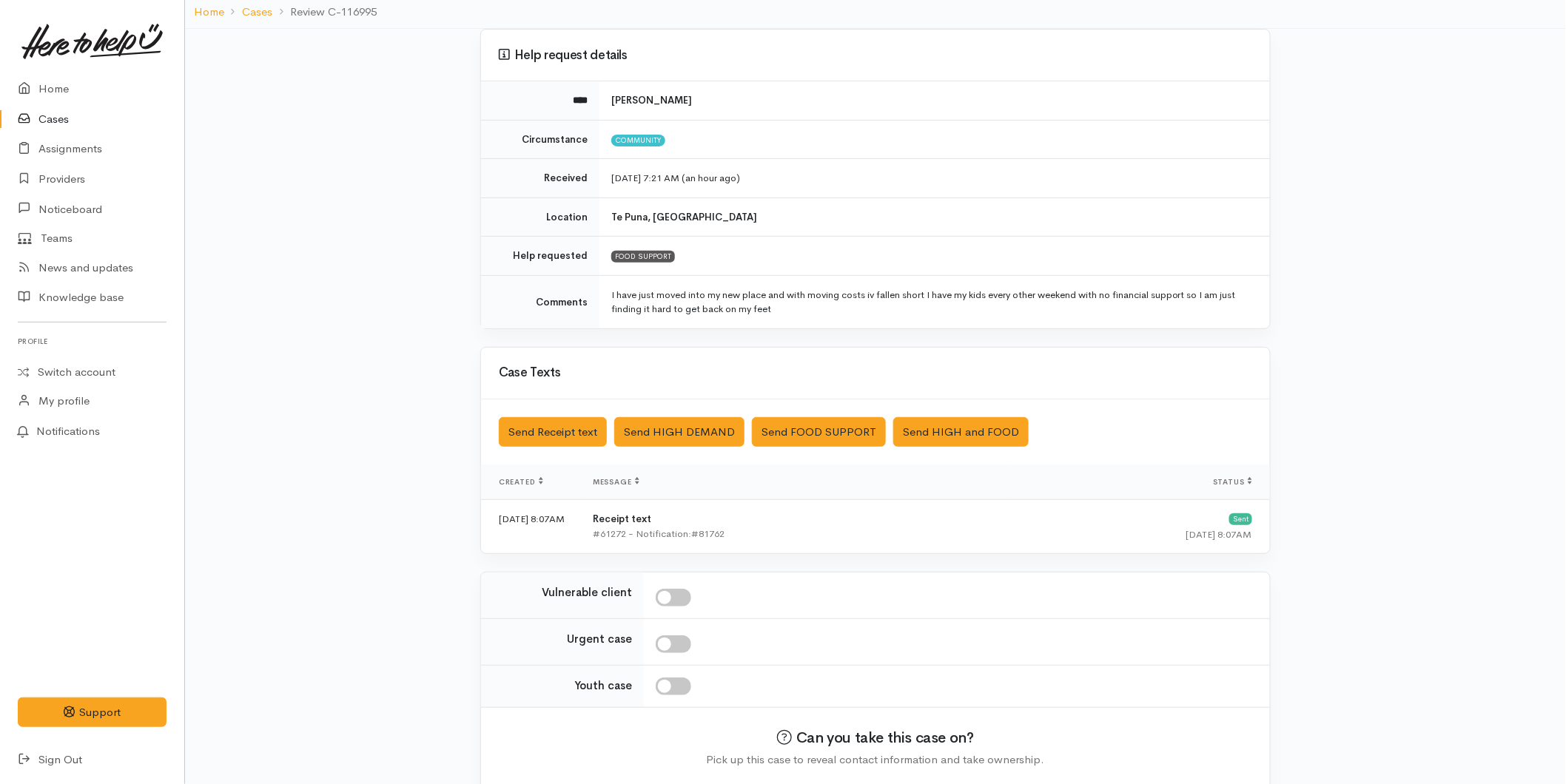
scroll to position [161, 0]
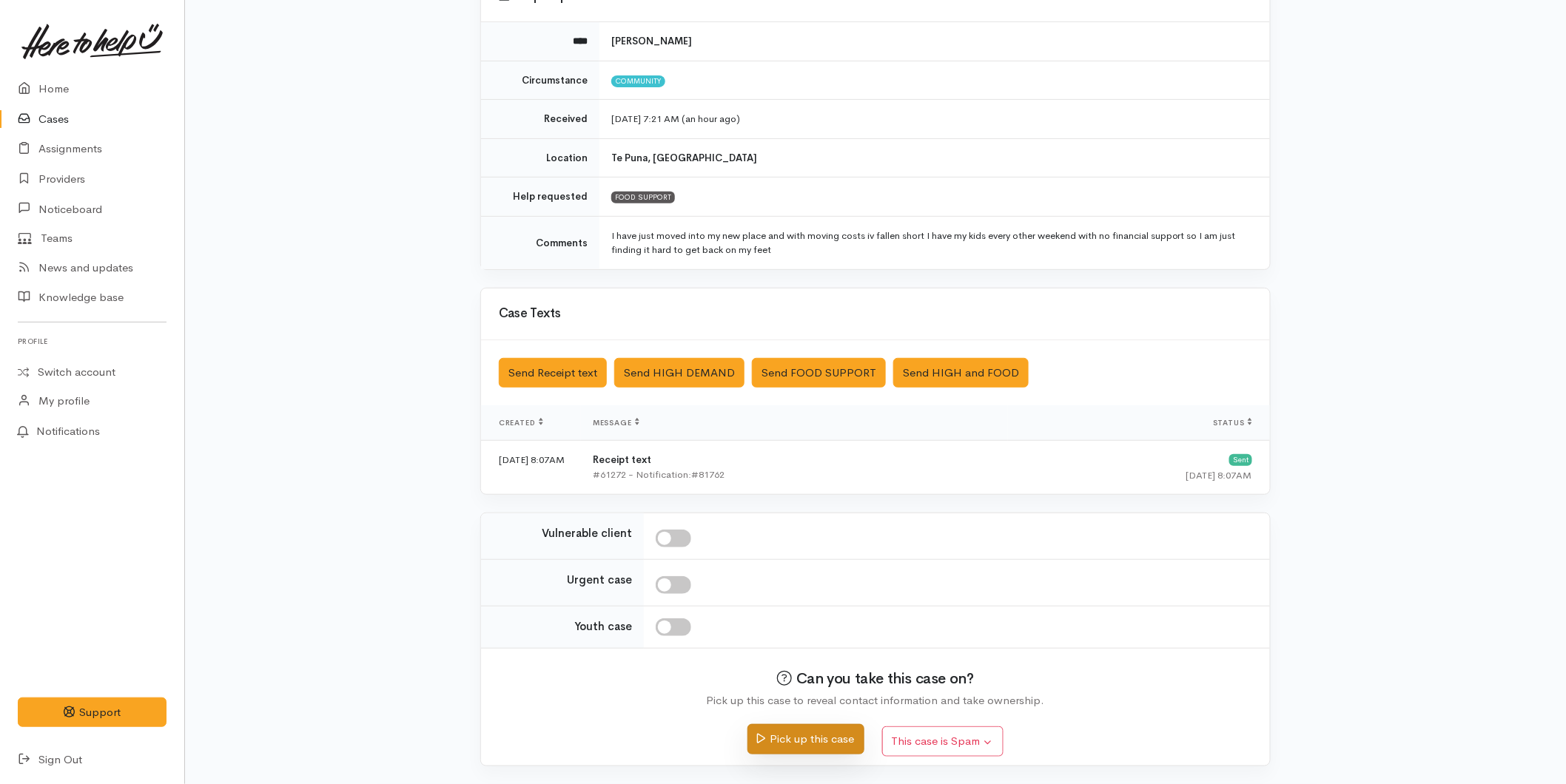
click at [817, 747] on button "Pick up this case" at bounding box center [805, 739] width 116 height 30
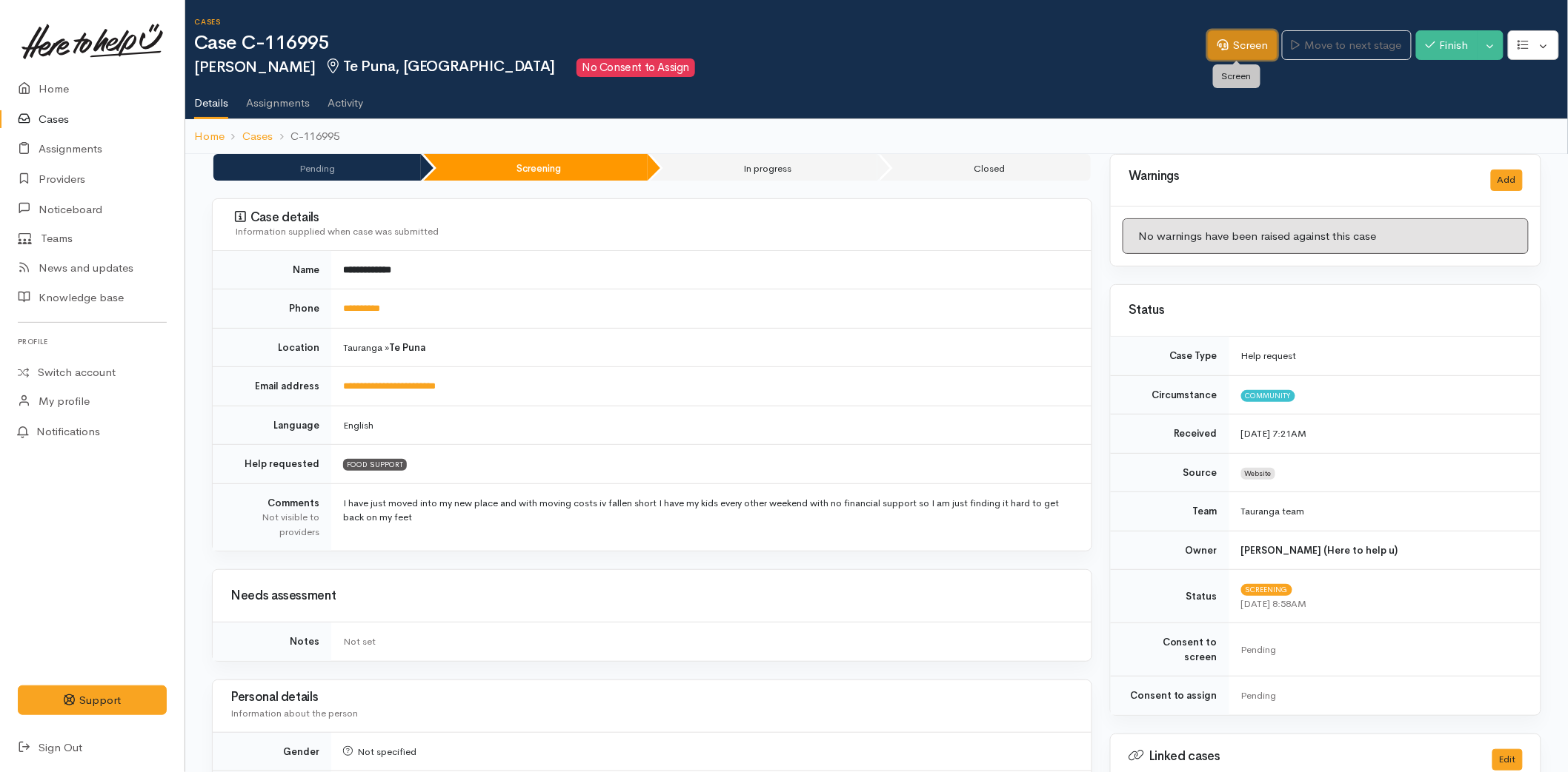
click at [1228, 48] on link "Screen" at bounding box center [1242, 45] width 70 height 30
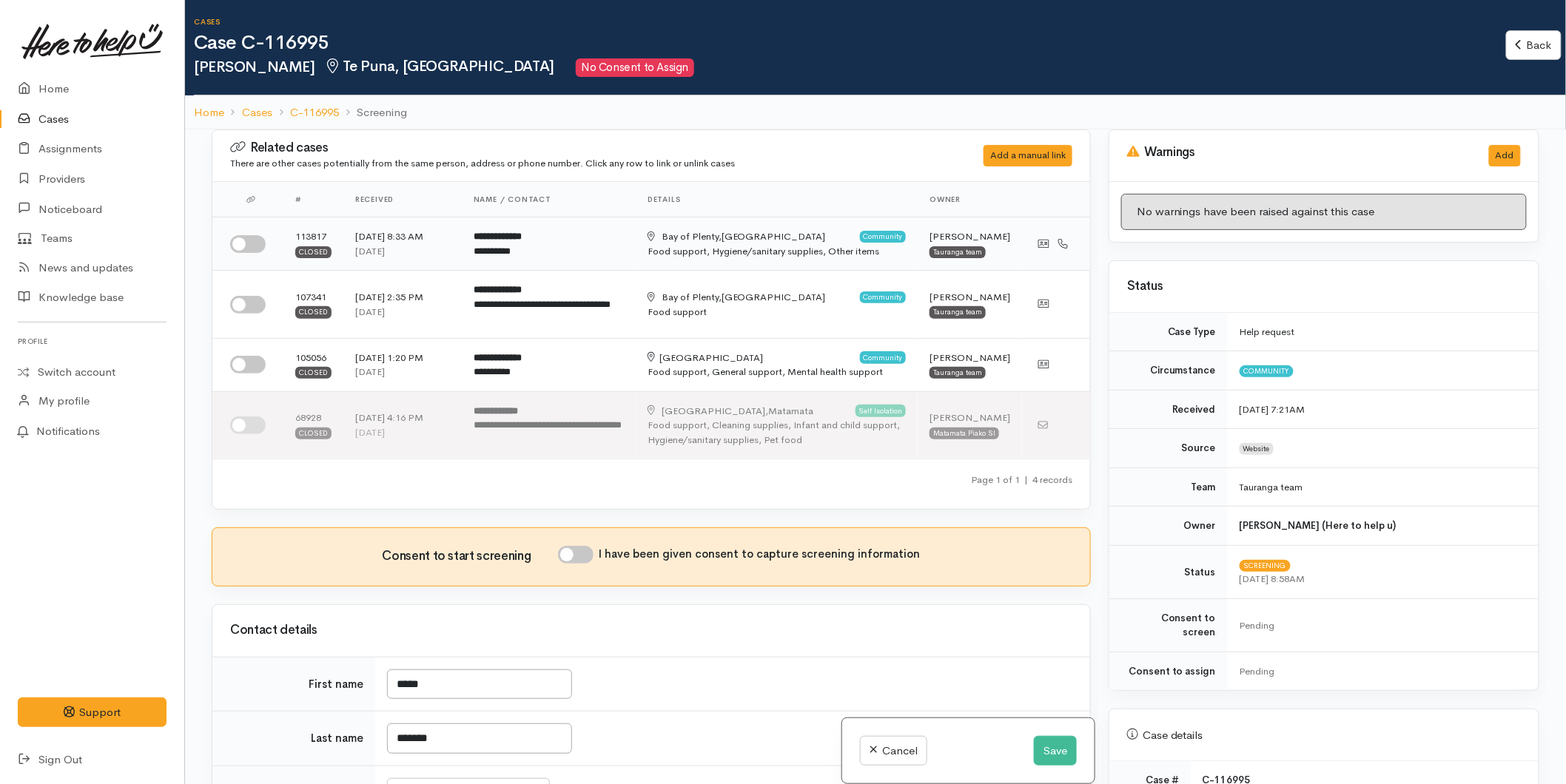
click at [256, 238] on input "checkbox" at bounding box center [248, 245] width 35 height 18
checkbox input "true"
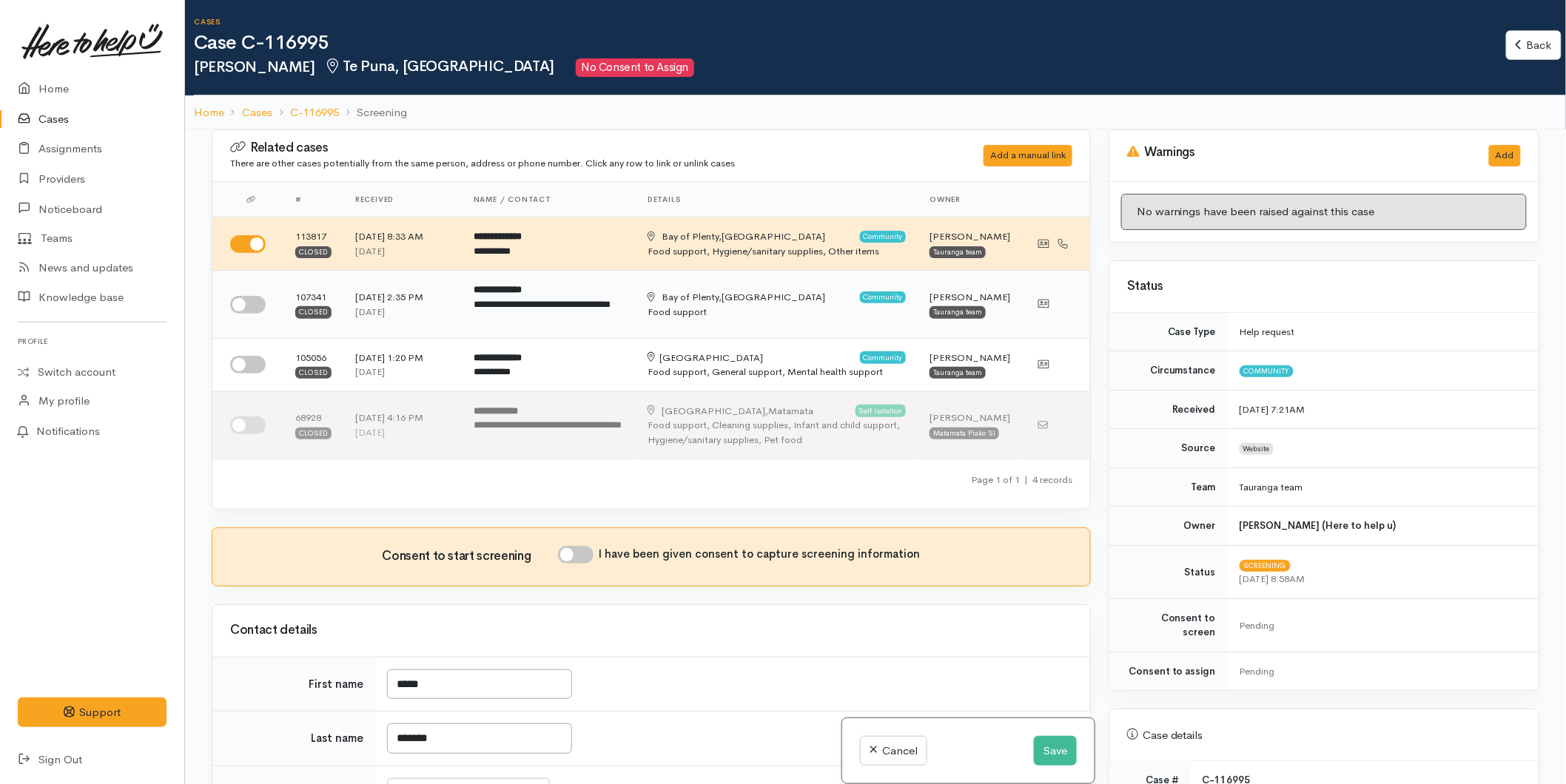
click at [252, 301] on input "checkbox" at bounding box center [248, 305] width 35 height 18
checkbox input "true"
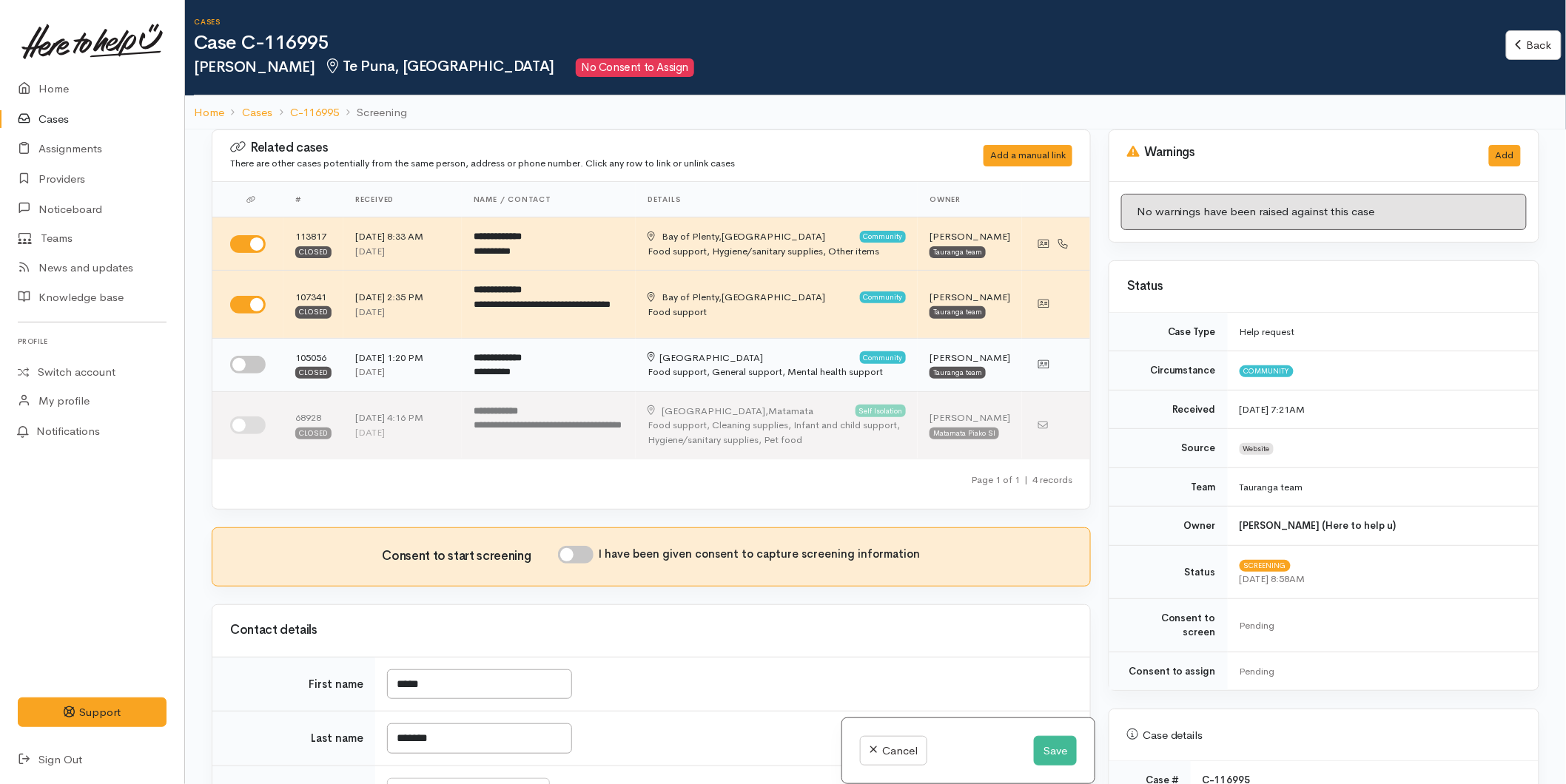
click at [242, 367] on input "checkbox" at bounding box center [248, 365] width 35 height 18
checkbox input "true"
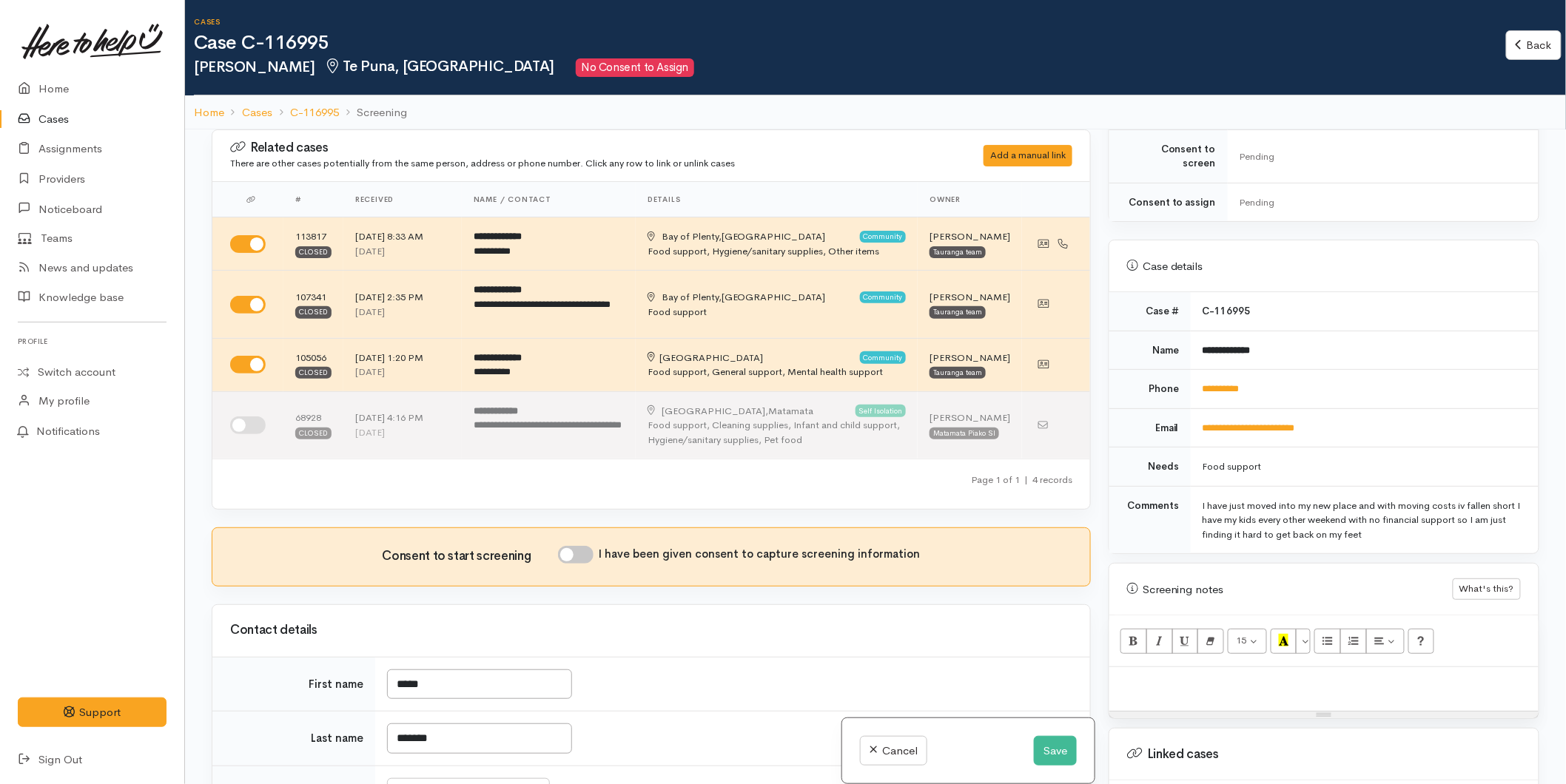
scroll to position [657, 0]
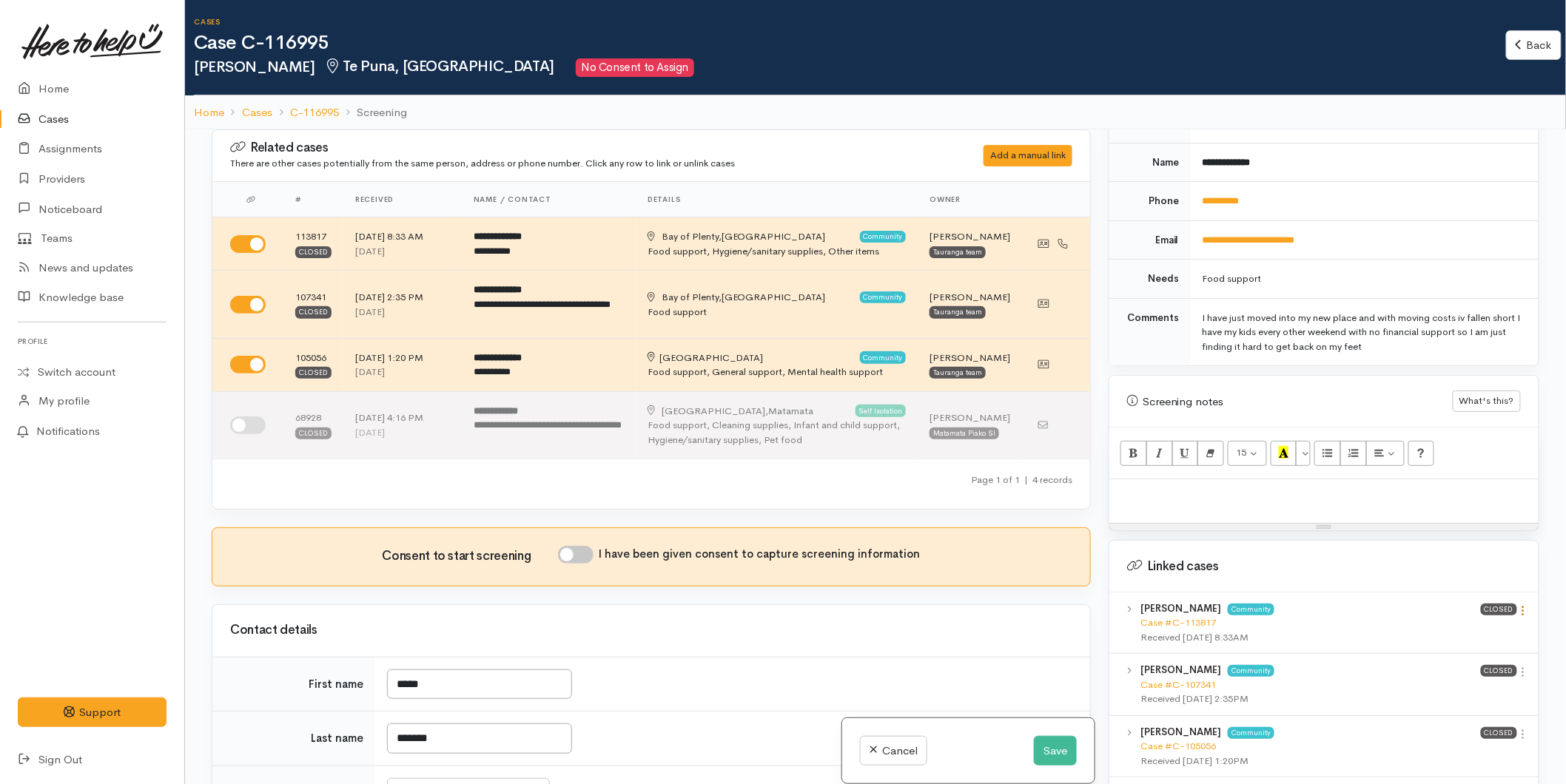
click at [1518, 605] on icon at bounding box center [1522, 611] width 13 height 13
click at [1447, 629] on link "View case" at bounding box center [1470, 639] width 117 height 23
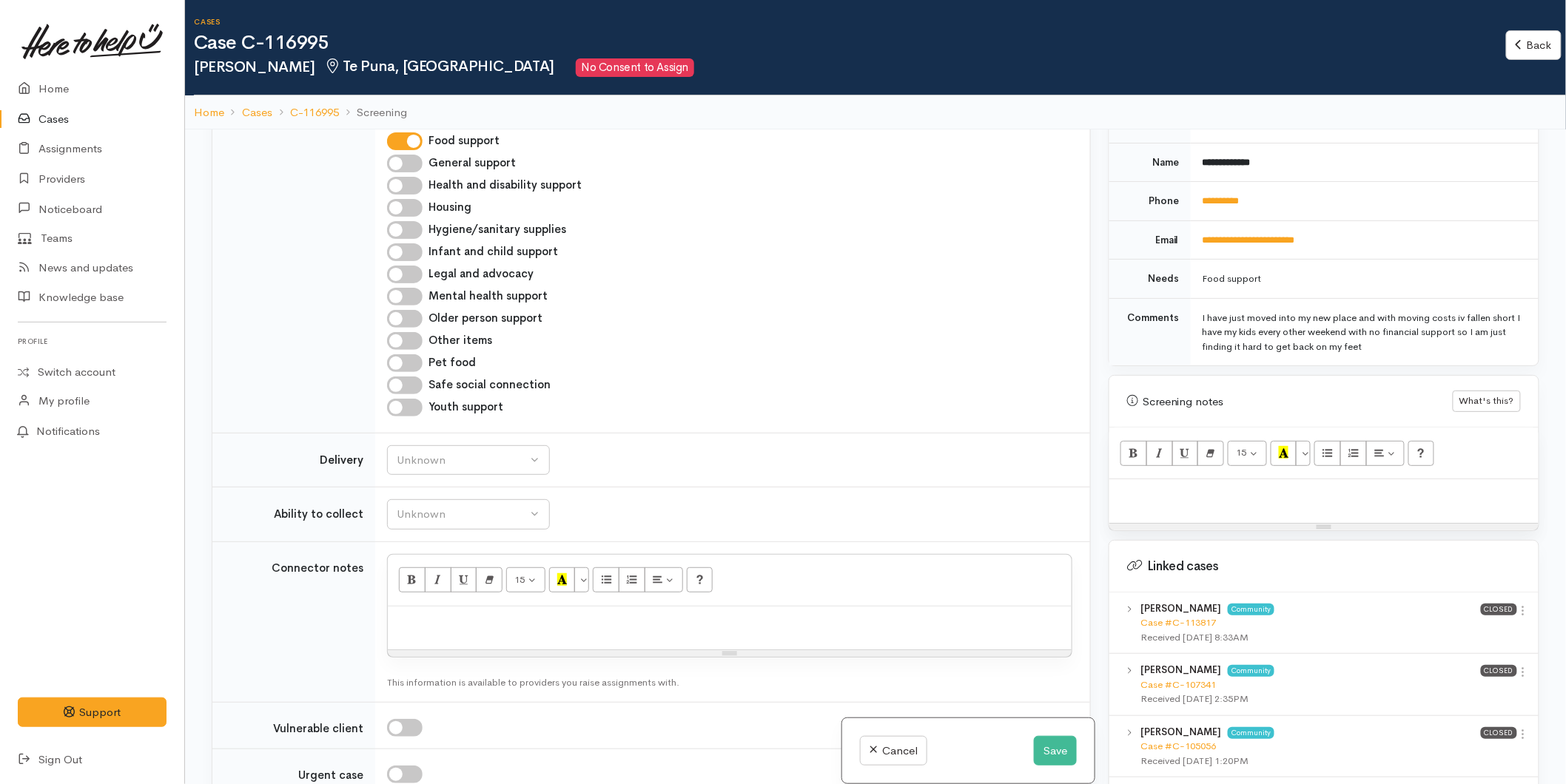
scroll to position [1314, 0]
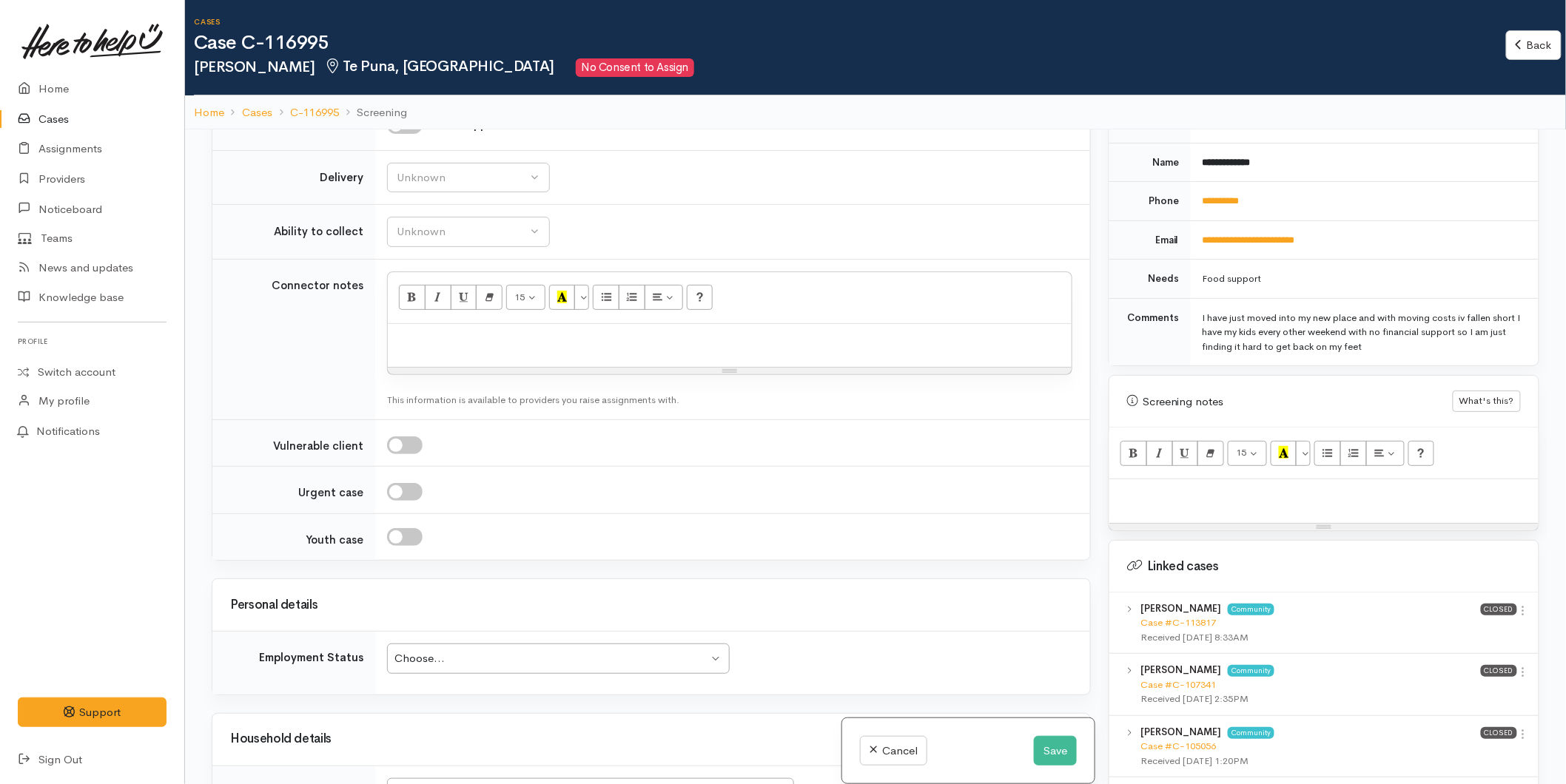
click at [415, 350] on div at bounding box center [729, 346] width 684 height 44
paste div
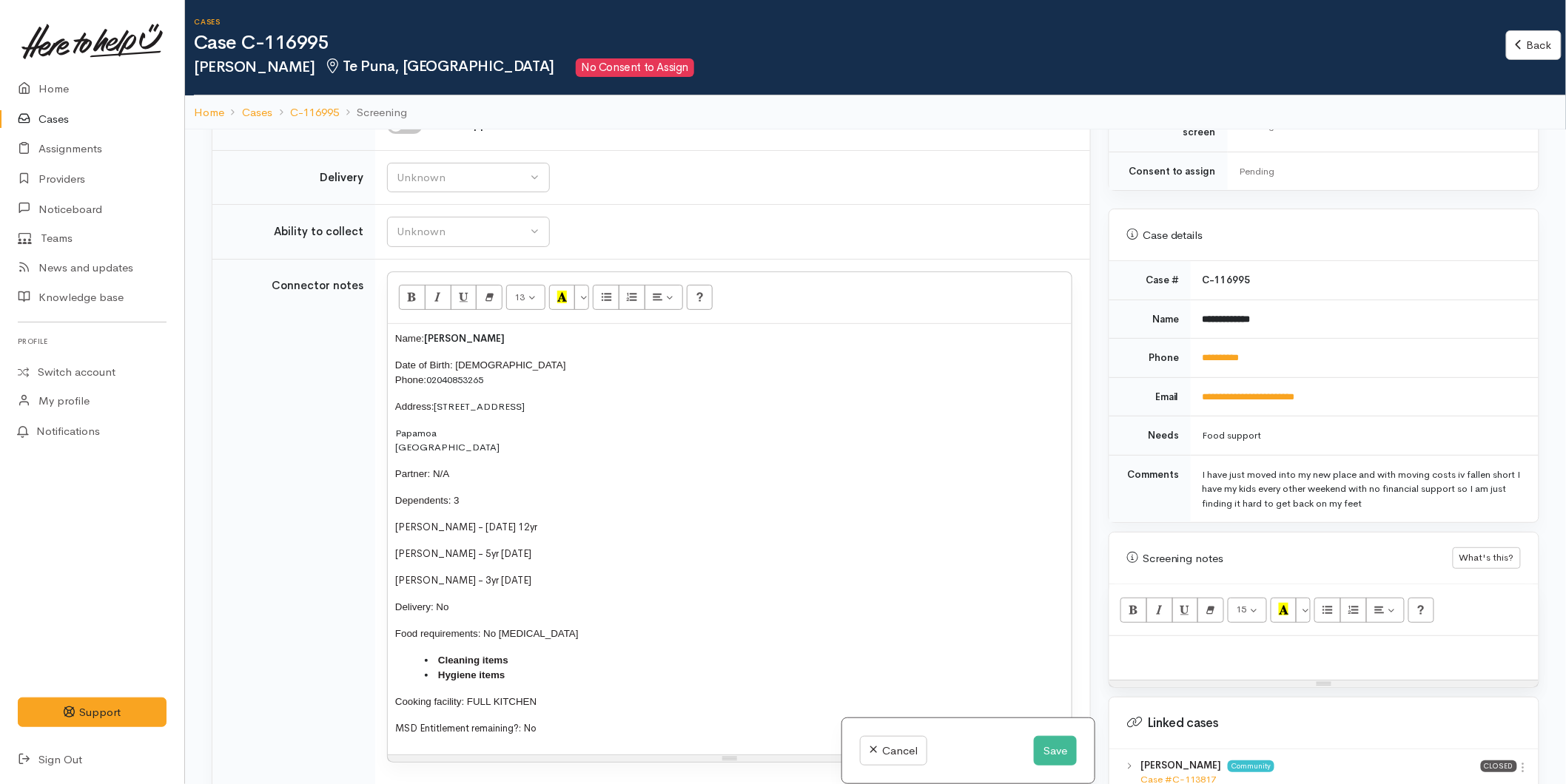
scroll to position [493, 0]
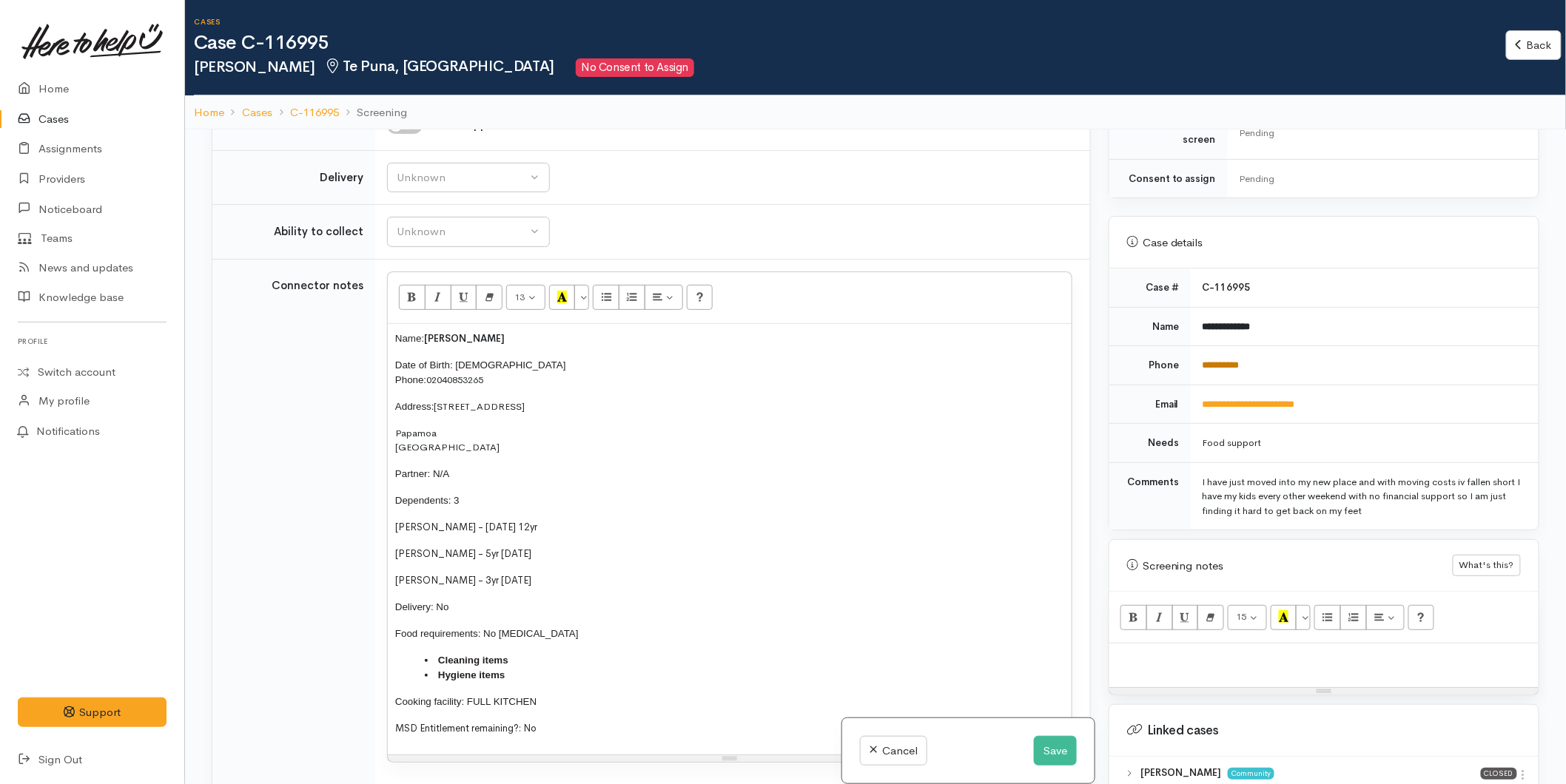
click at [1207, 360] on link "**********" at bounding box center [1220, 365] width 37 height 10
click at [1150, 651] on p at bounding box center [1324, 659] width 414 height 17
paste div
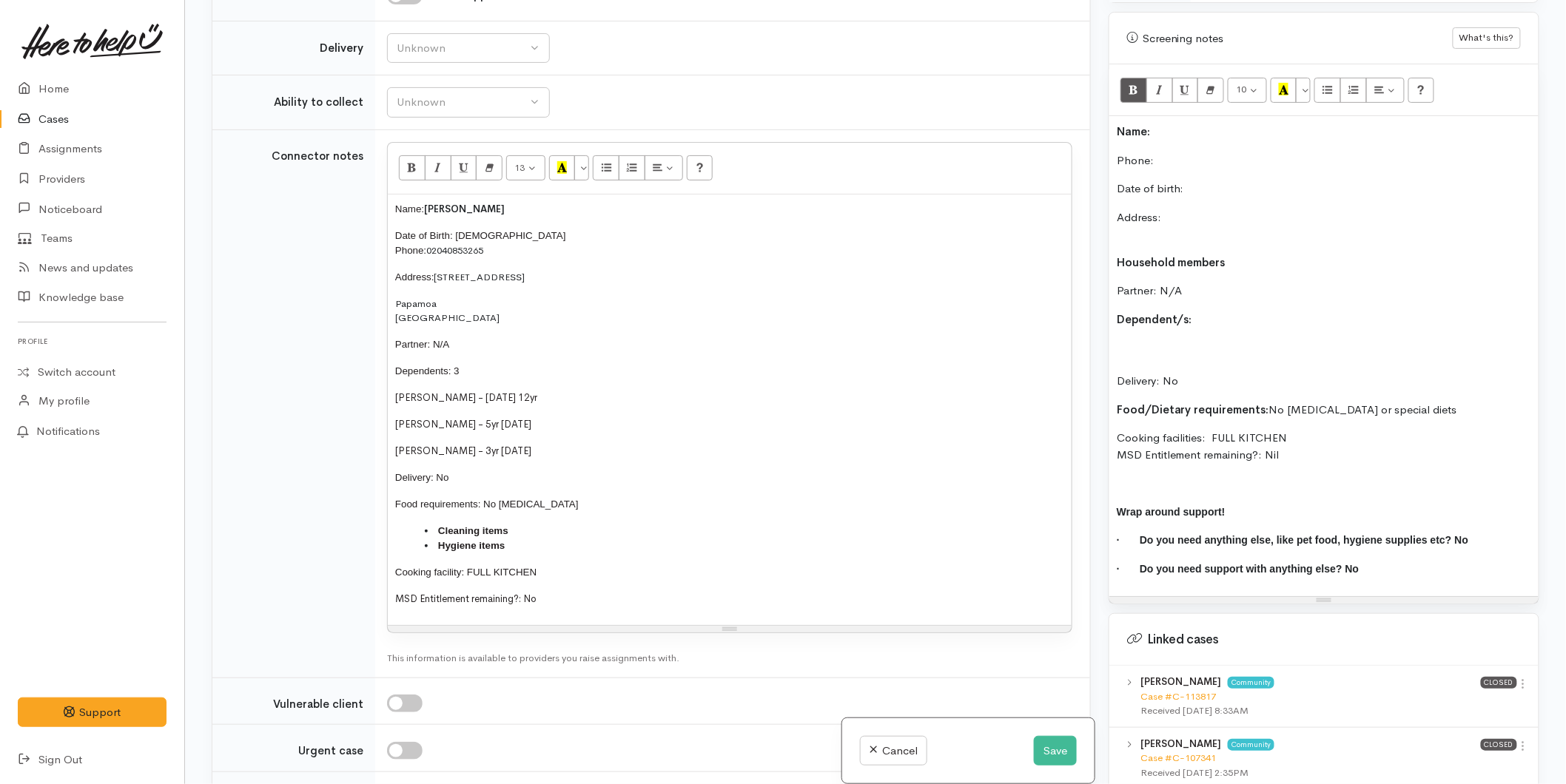
scroll to position [915, 0]
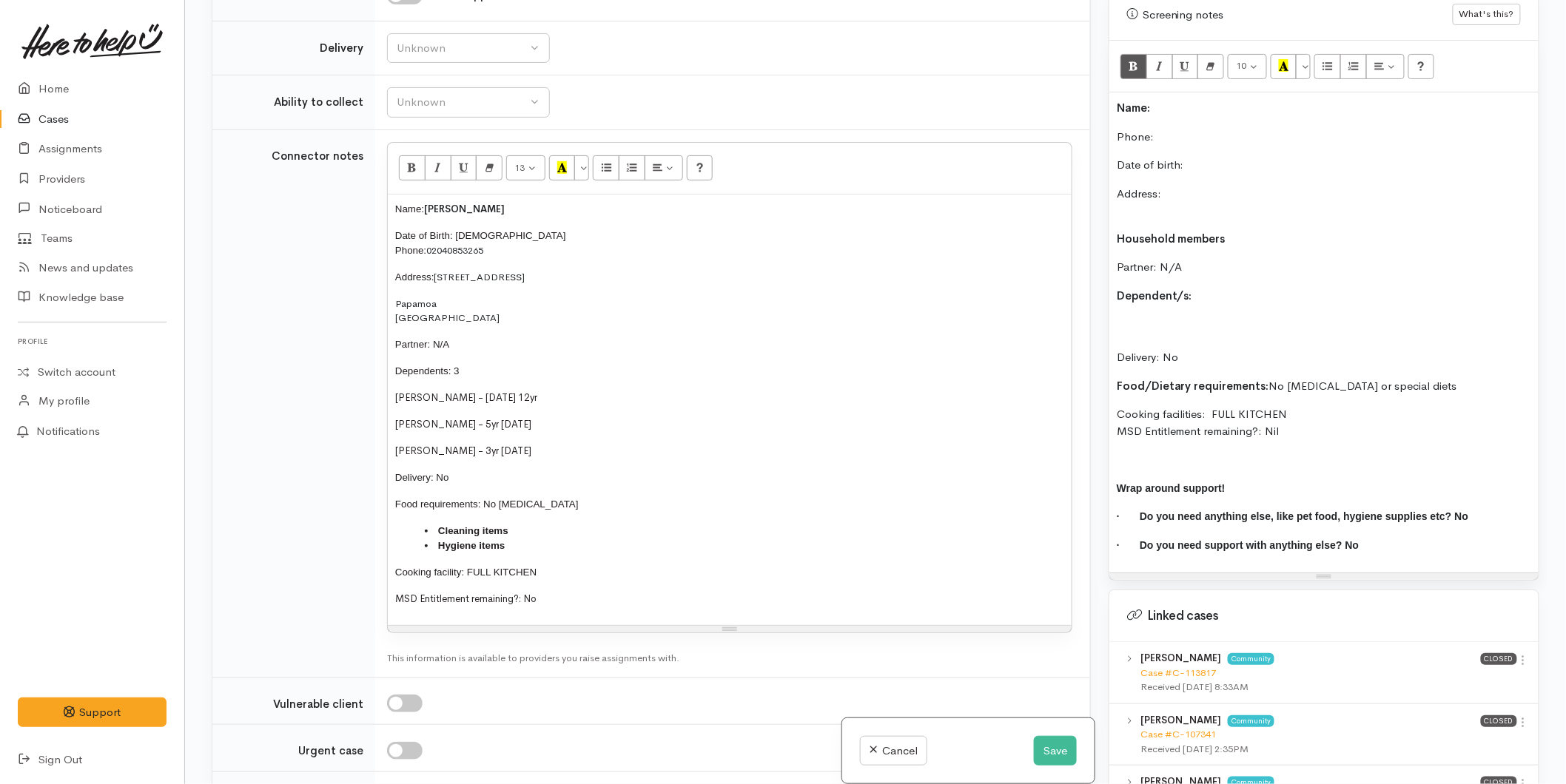
click at [1188, 316] on p "Delivery: No" at bounding box center [1324, 341] width 414 height 50
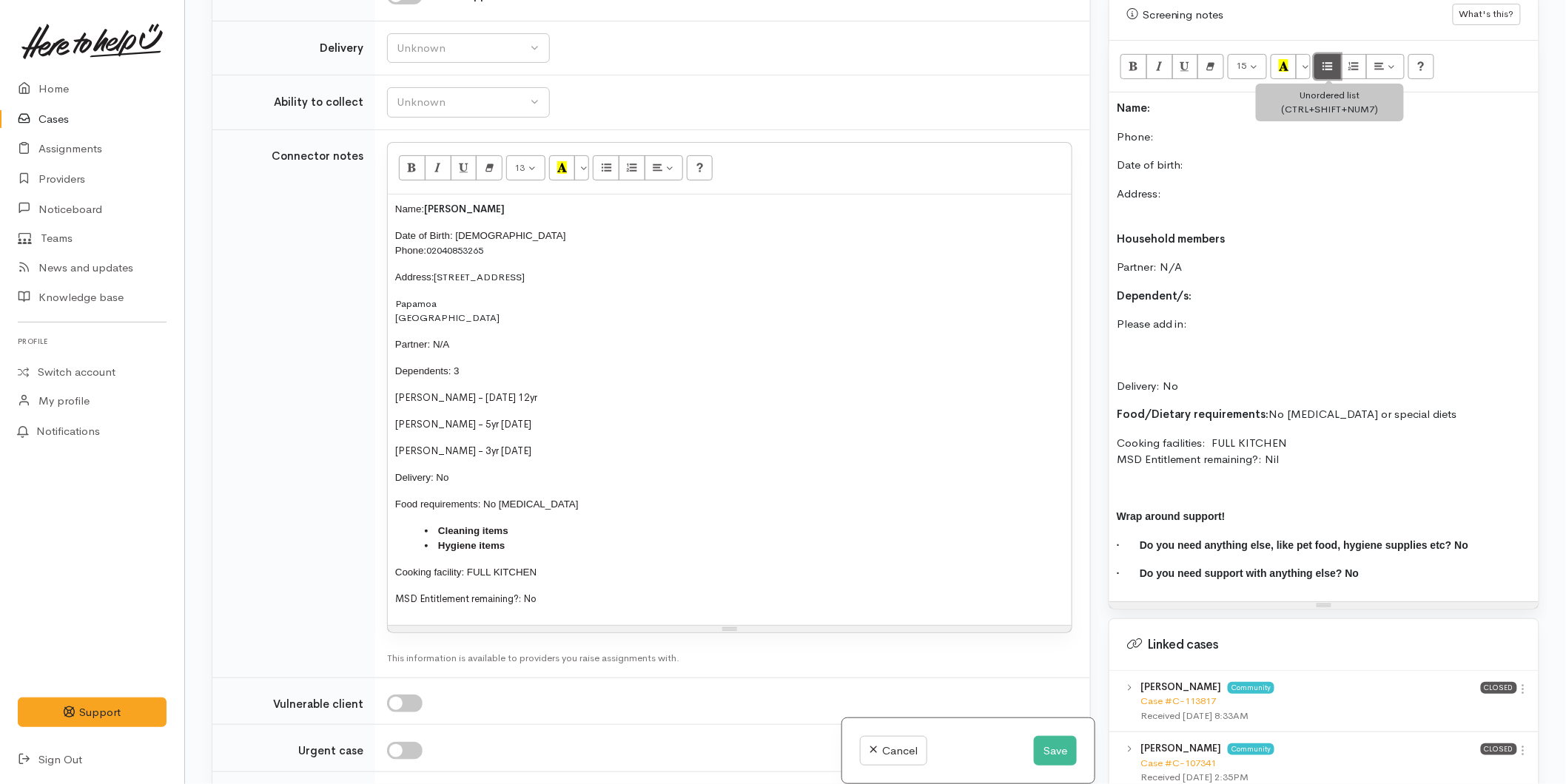
click at [1336, 56] on button "Unordered list (CTRL+SHIFT+NUM7)" at bounding box center [1327, 67] width 26 height 26
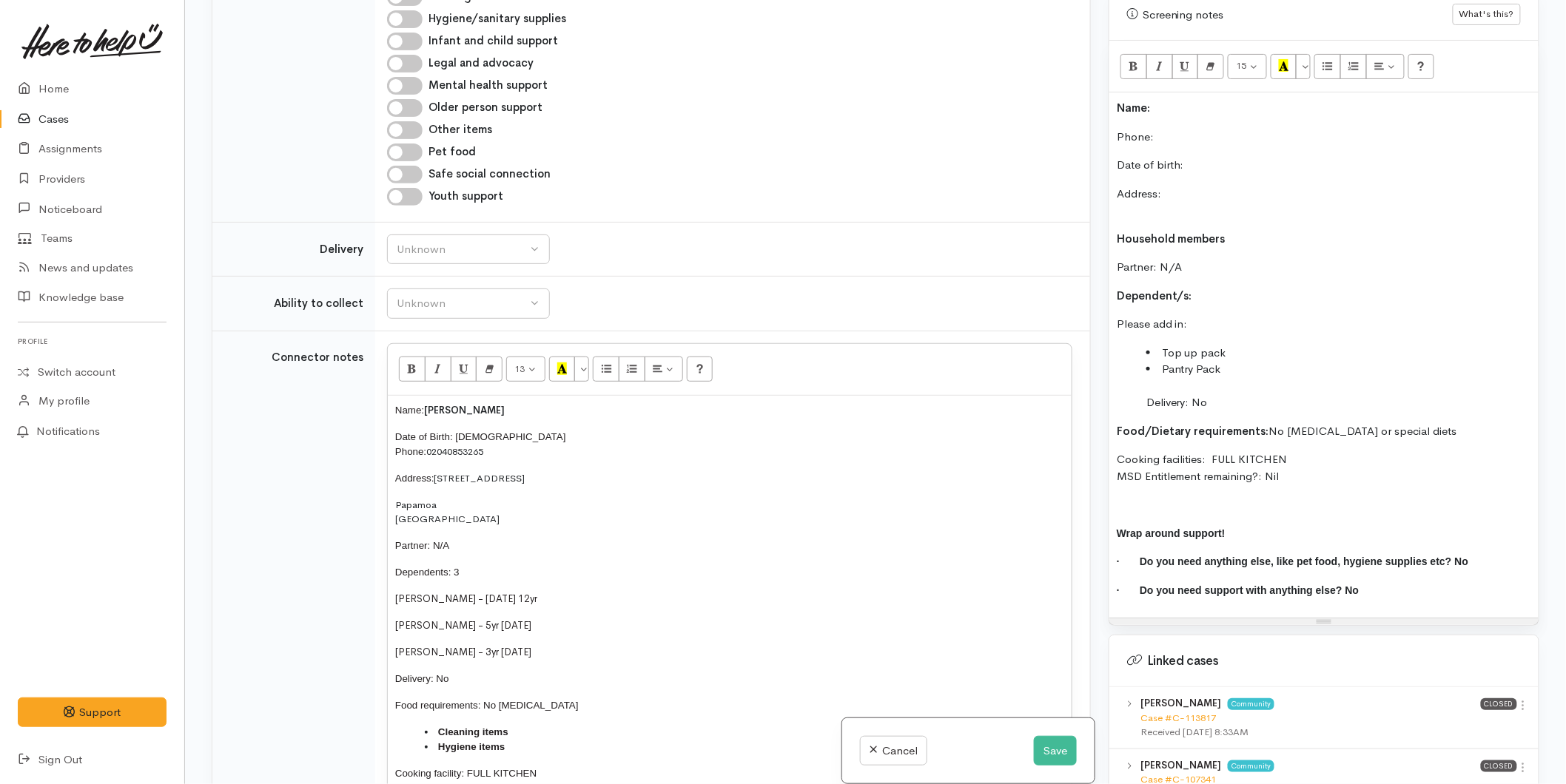
scroll to position [822, 0]
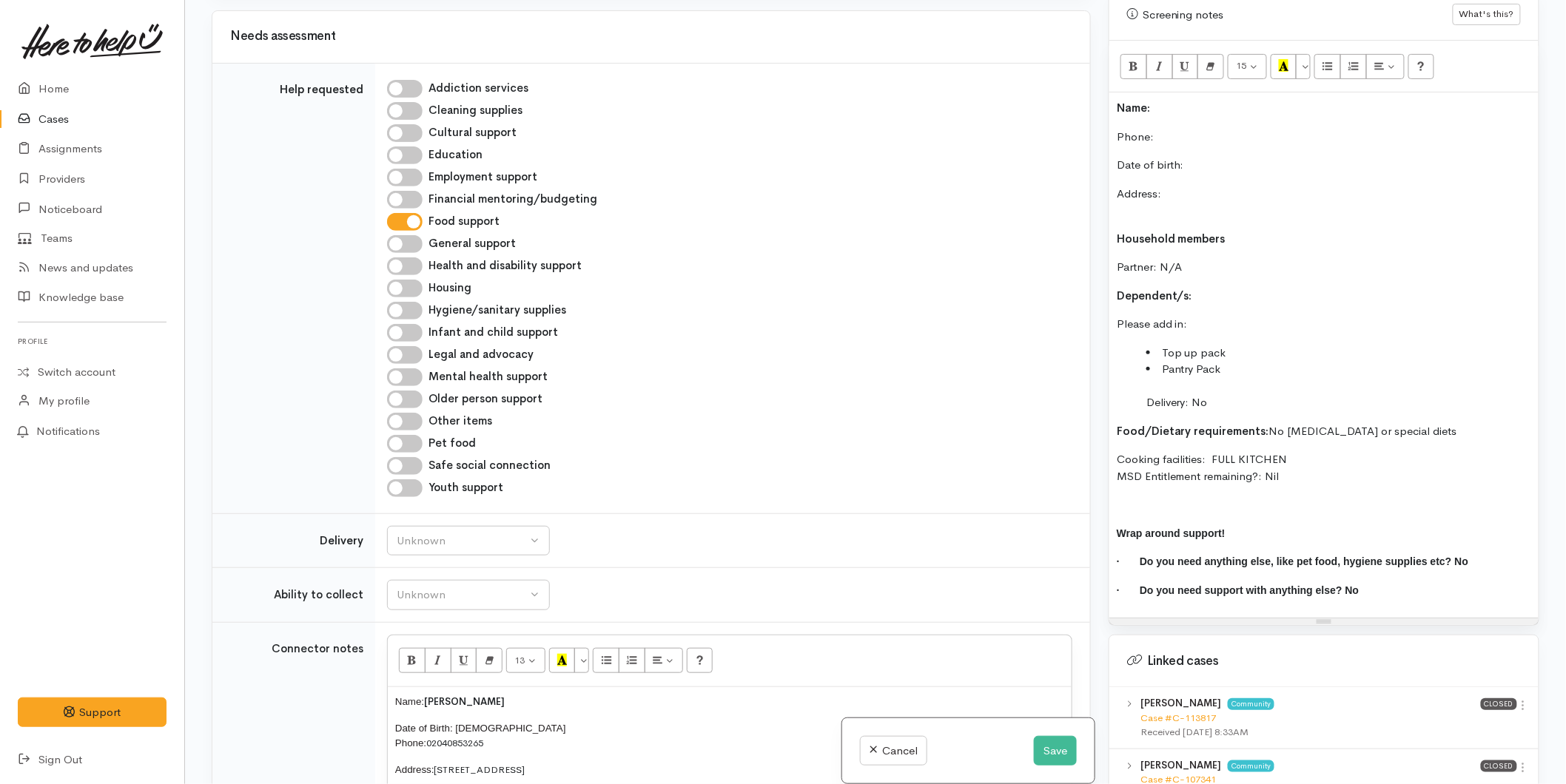
click at [1189, 100] on p "Name:" at bounding box center [1324, 108] width 414 height 17
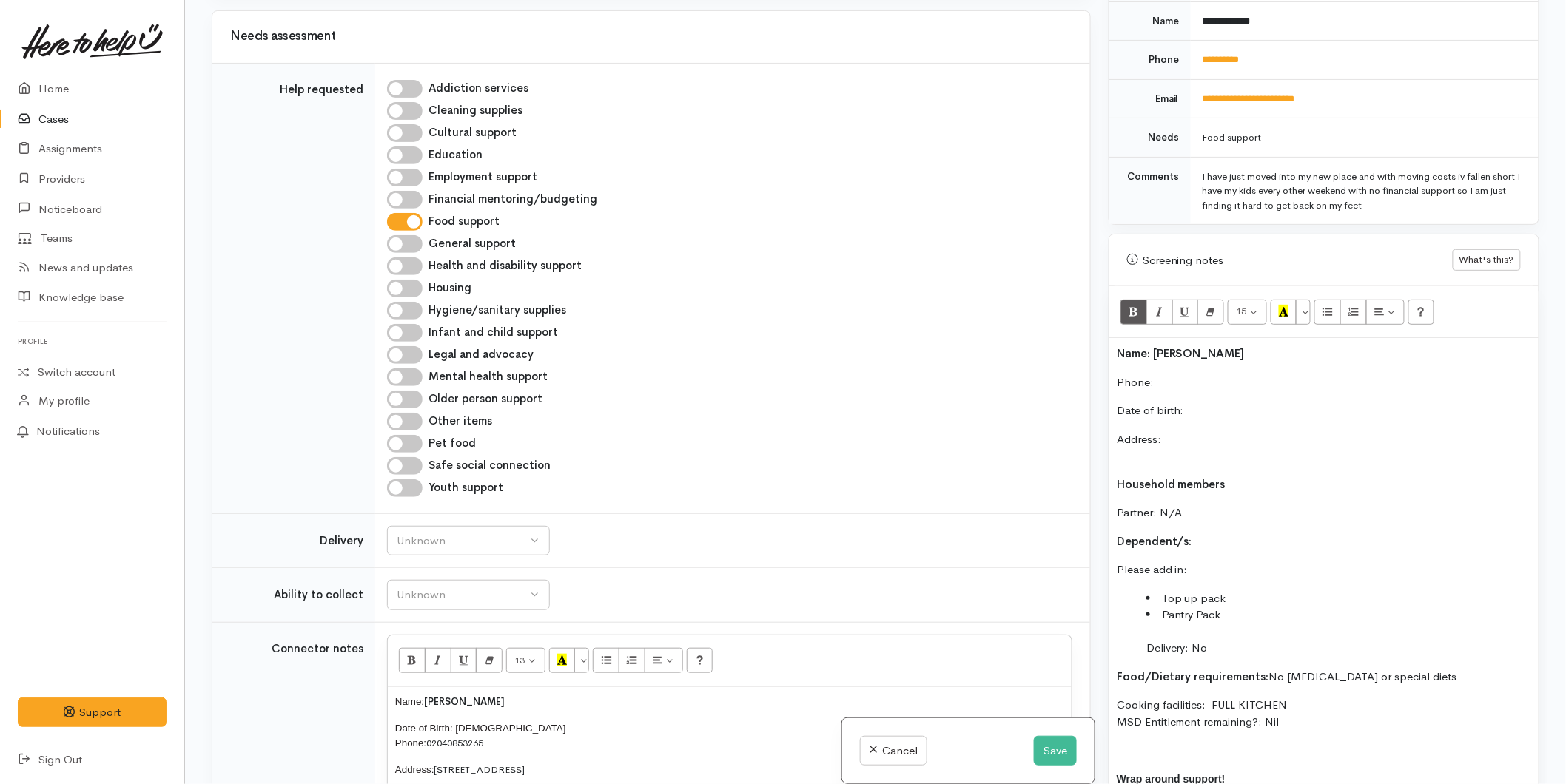
scroll to position [668, 0]
click at [1172, 375] on p "Phone:" at bounding box center [1324, 383] width 414 height 17
click at [1246, 403] on p "Date of birth:" at bounding box center [1324, 411] width 414 height 17
click at [1250, 353] on div "Name: Codie McVeigh Phone:  022516 Date of birth: 08/03/1992 Address: Household…" at bounding box center [1324, 602] width 429 height 525
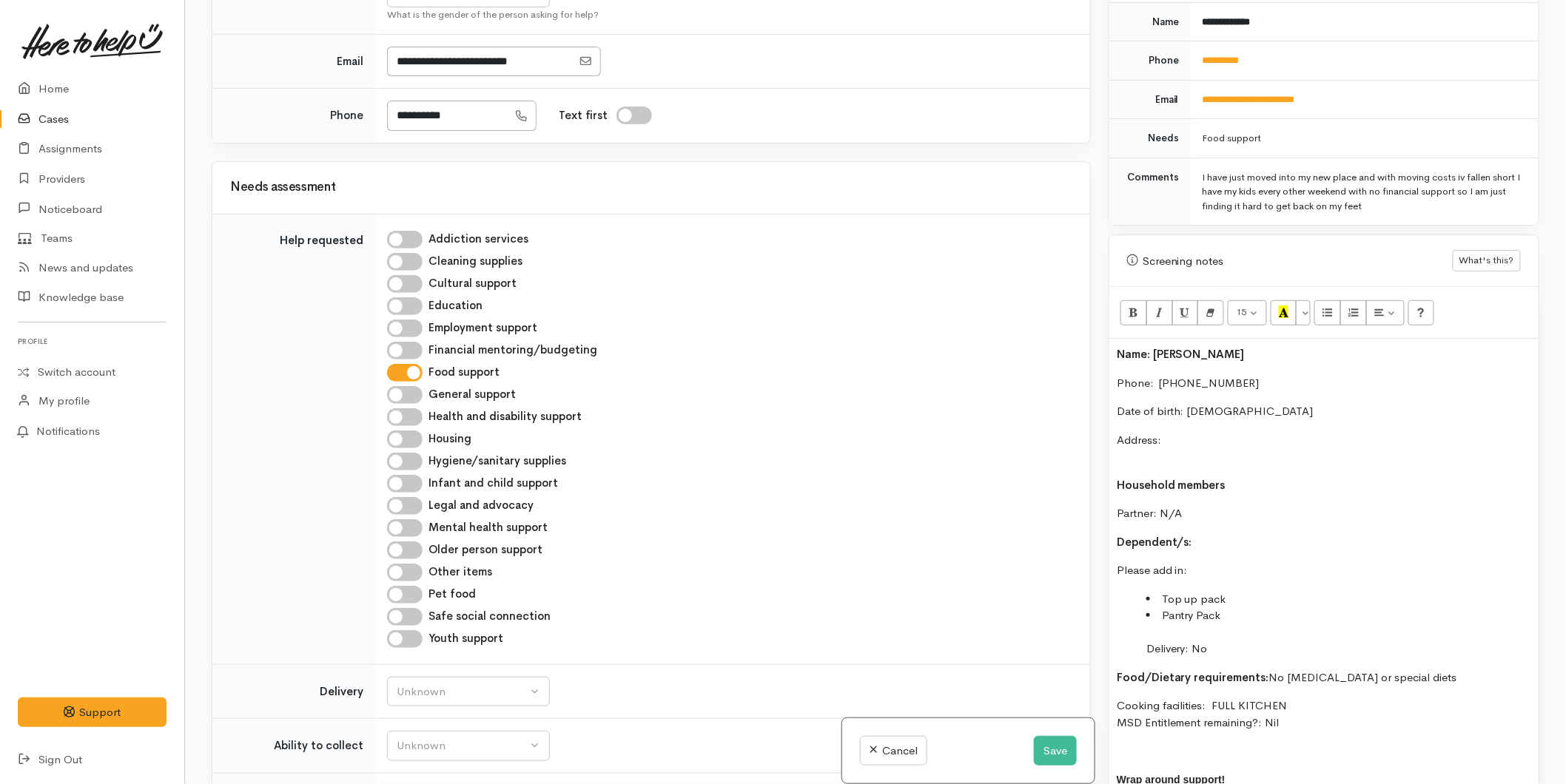
scroll to position [246, 0]
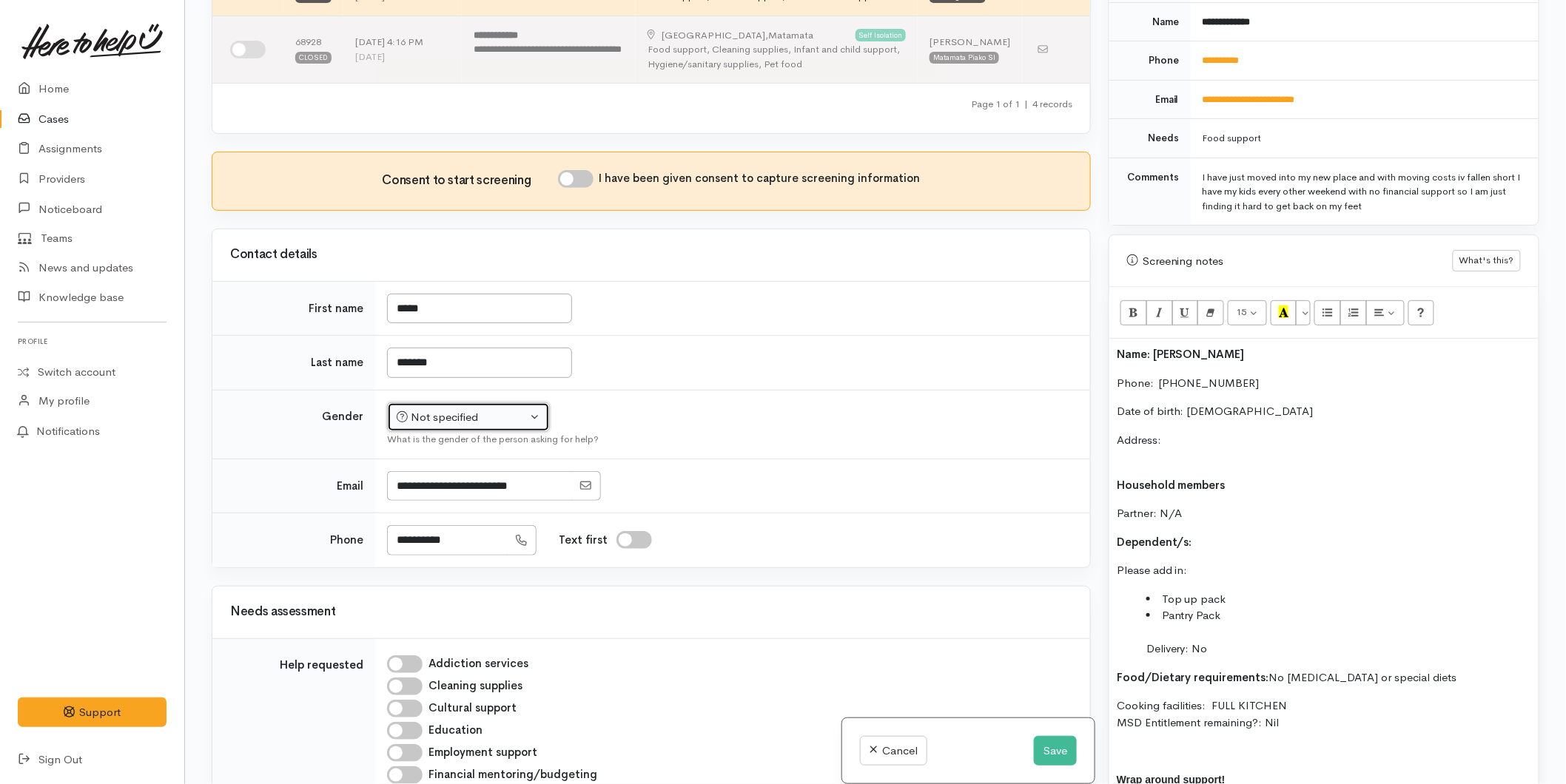
click at [490, 419] on div "Not specified" at bounding box center [462, 417] width 131 height 17
click at [439, 493] on span "Female" at bounding box center [479, 497] width 127 height 17
select select "Female"
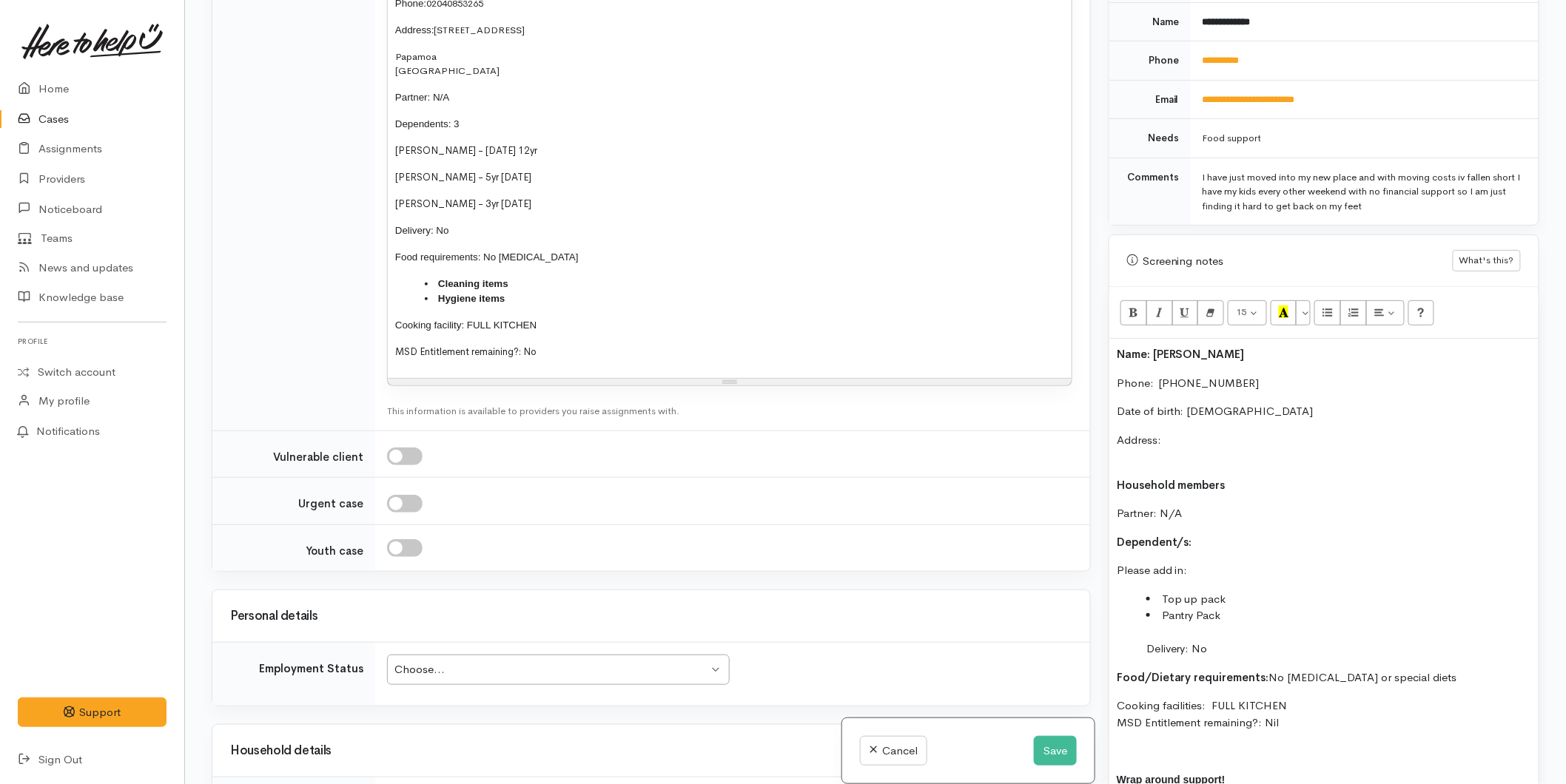
scroll to position [2054, 0]
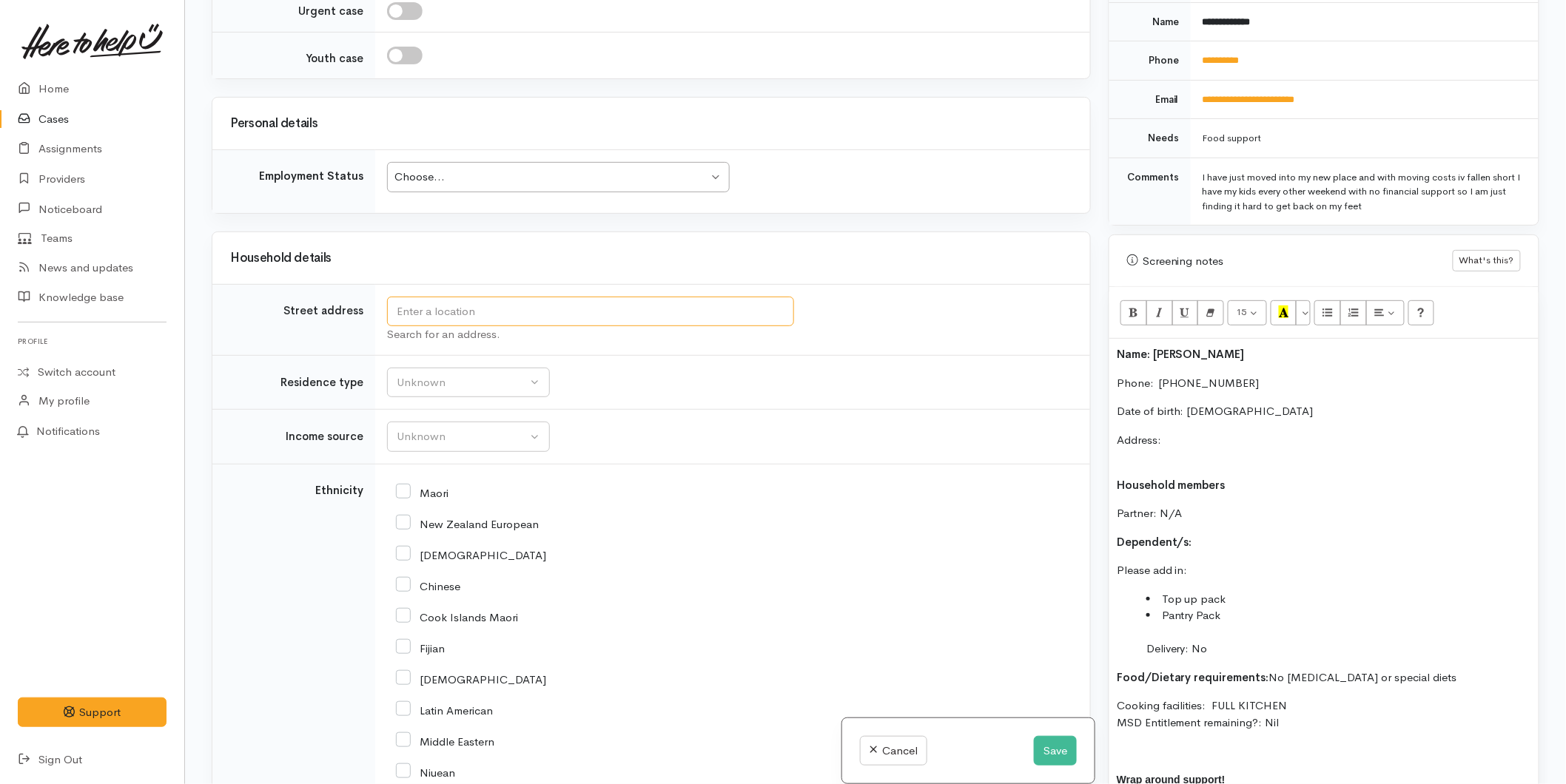
click at [433, 315] on input "text" at bounding box center [591, 311] width 407 height 30
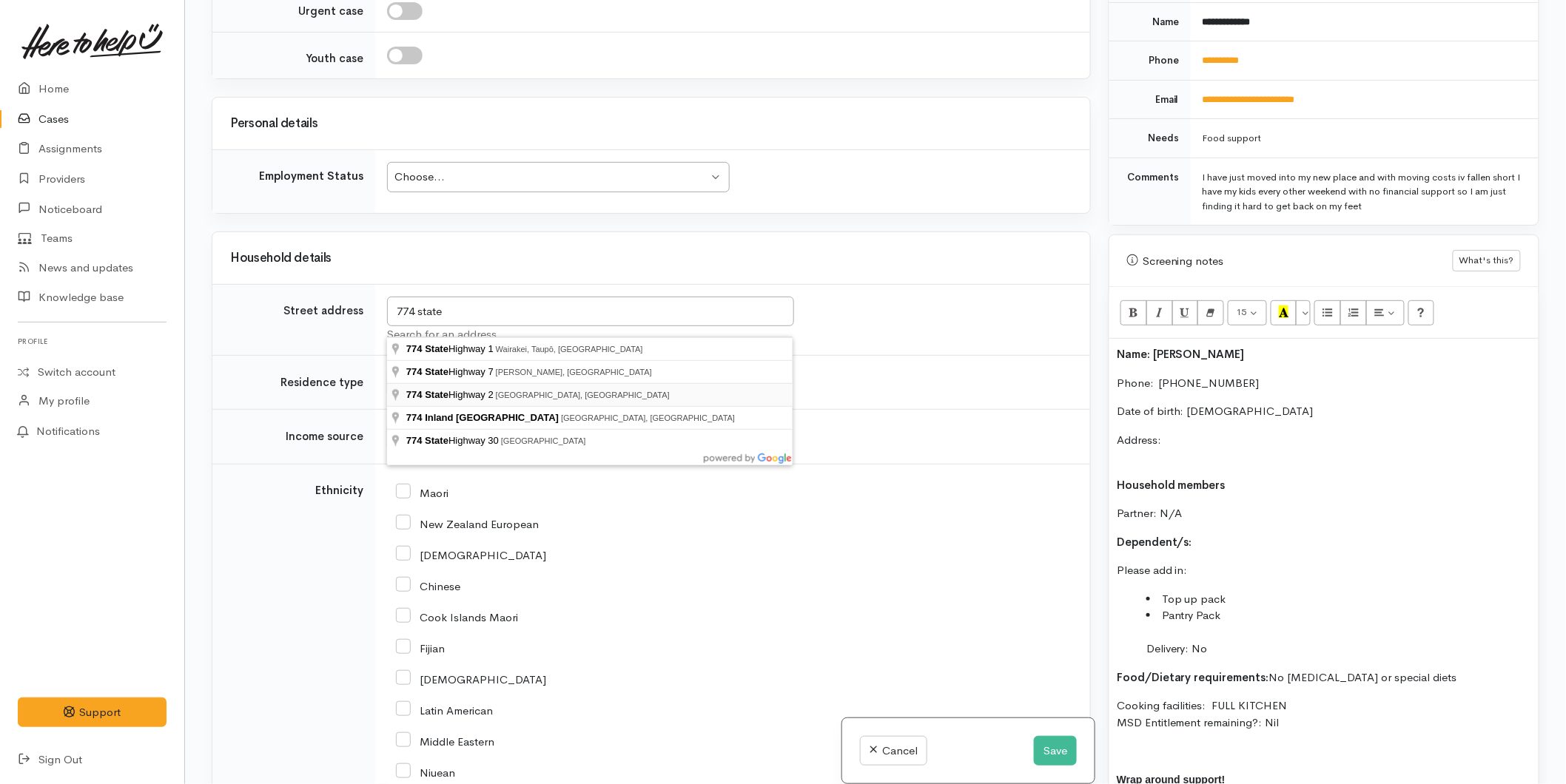
type input "774 State Highway 2, Minden, New Zealand"
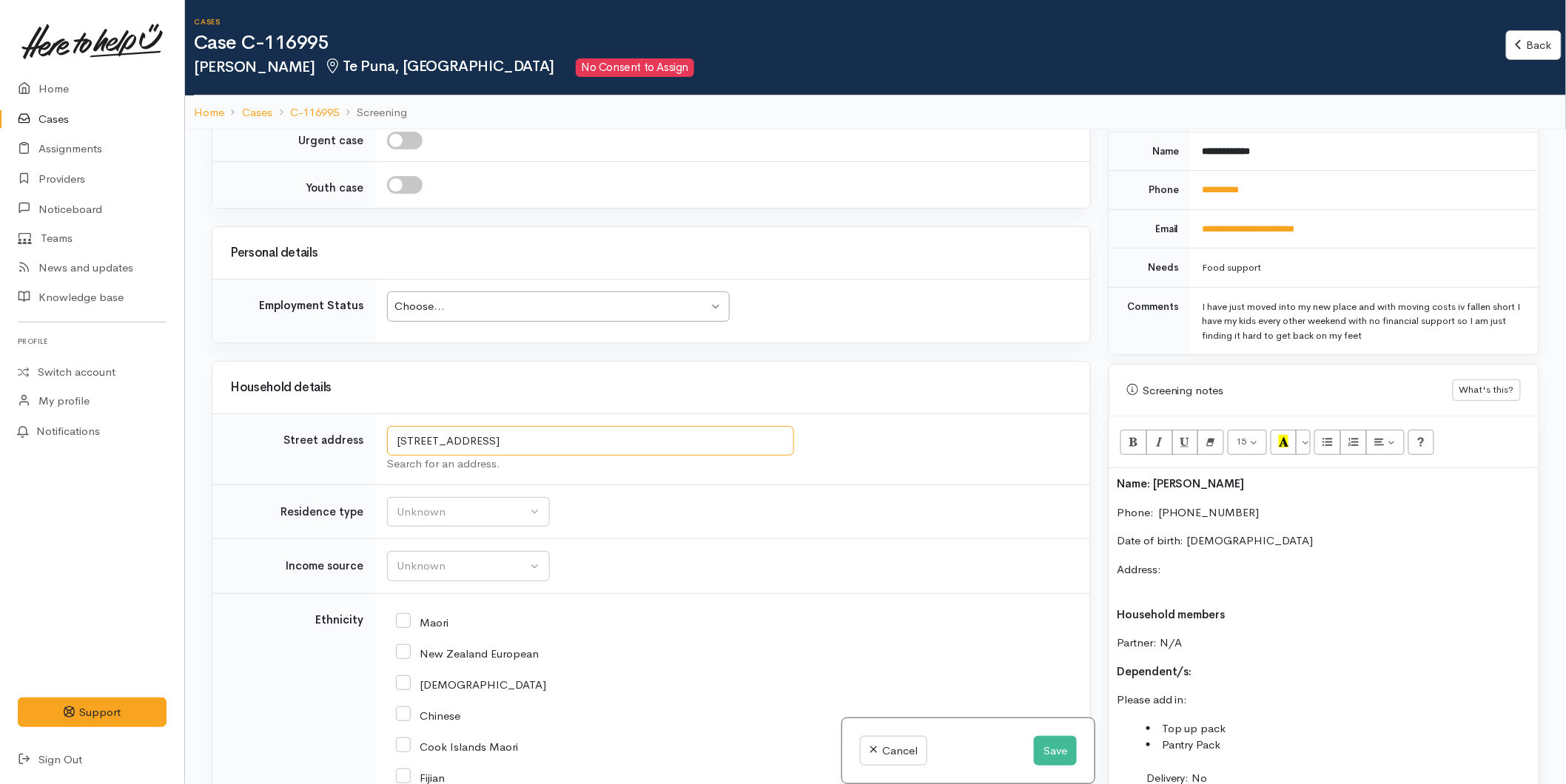
drag, startPoint x: 601, startPoint y: 443, endPoint x: 278, endPoint y: 441, distance: 323.0
click at [278, 441] on tr "Street address 774 State Highway 2, Minden, New Zealand Search for an address." at bounding box center [651, 449] width 877 height 71
click at [1182, 561] on p "Address:" at bounding box center [1324, 578] width 414 height 33
click at [1138, 567] on p "Address: [STREET_ADDRESS]" at bounding box center [1324, 578] width 414 height 33
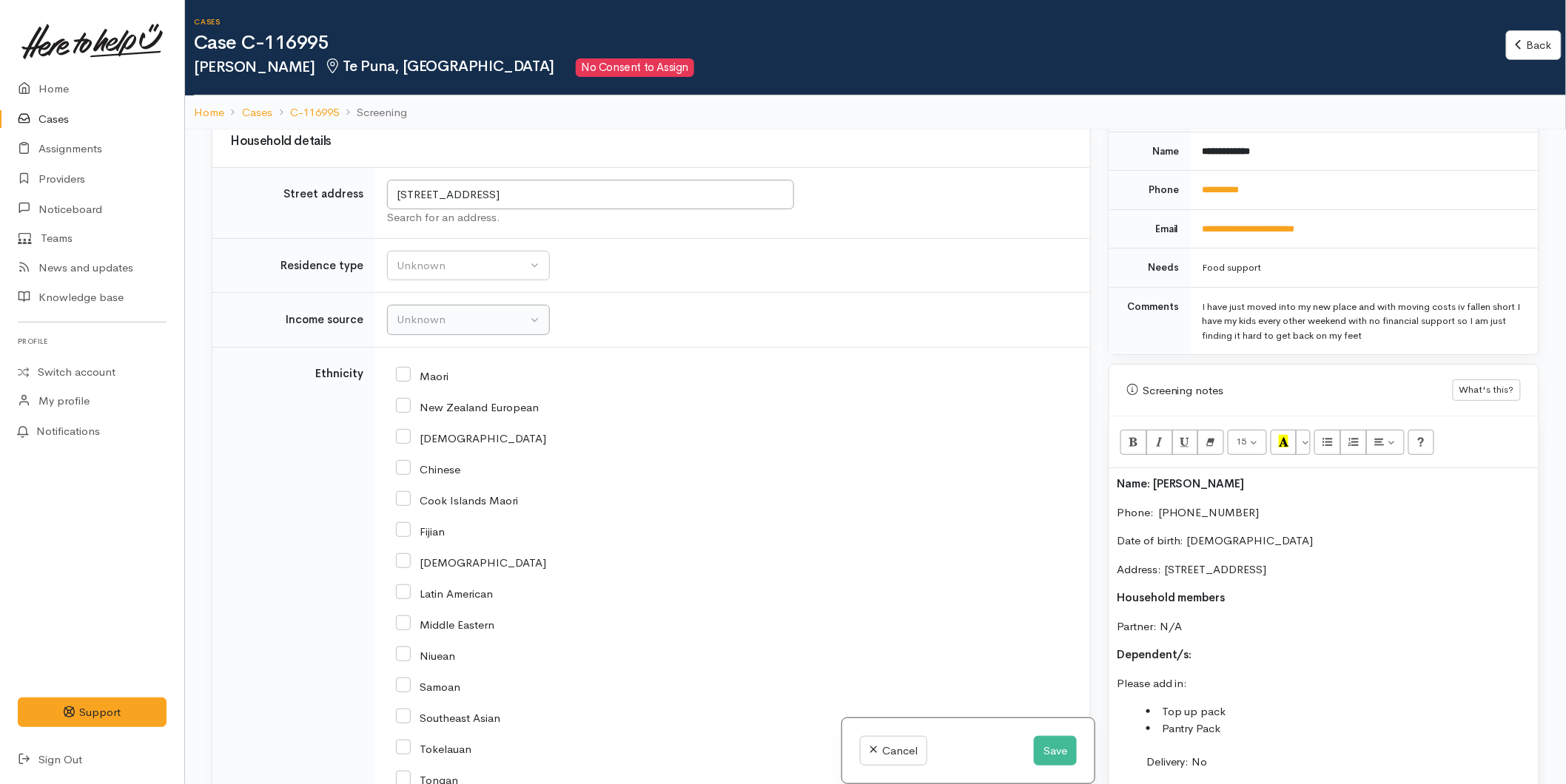
scroll to position [2302, 0]
click at [416, 261] on button "Unknown" at bounding box center [468, 265] width 163 height 30
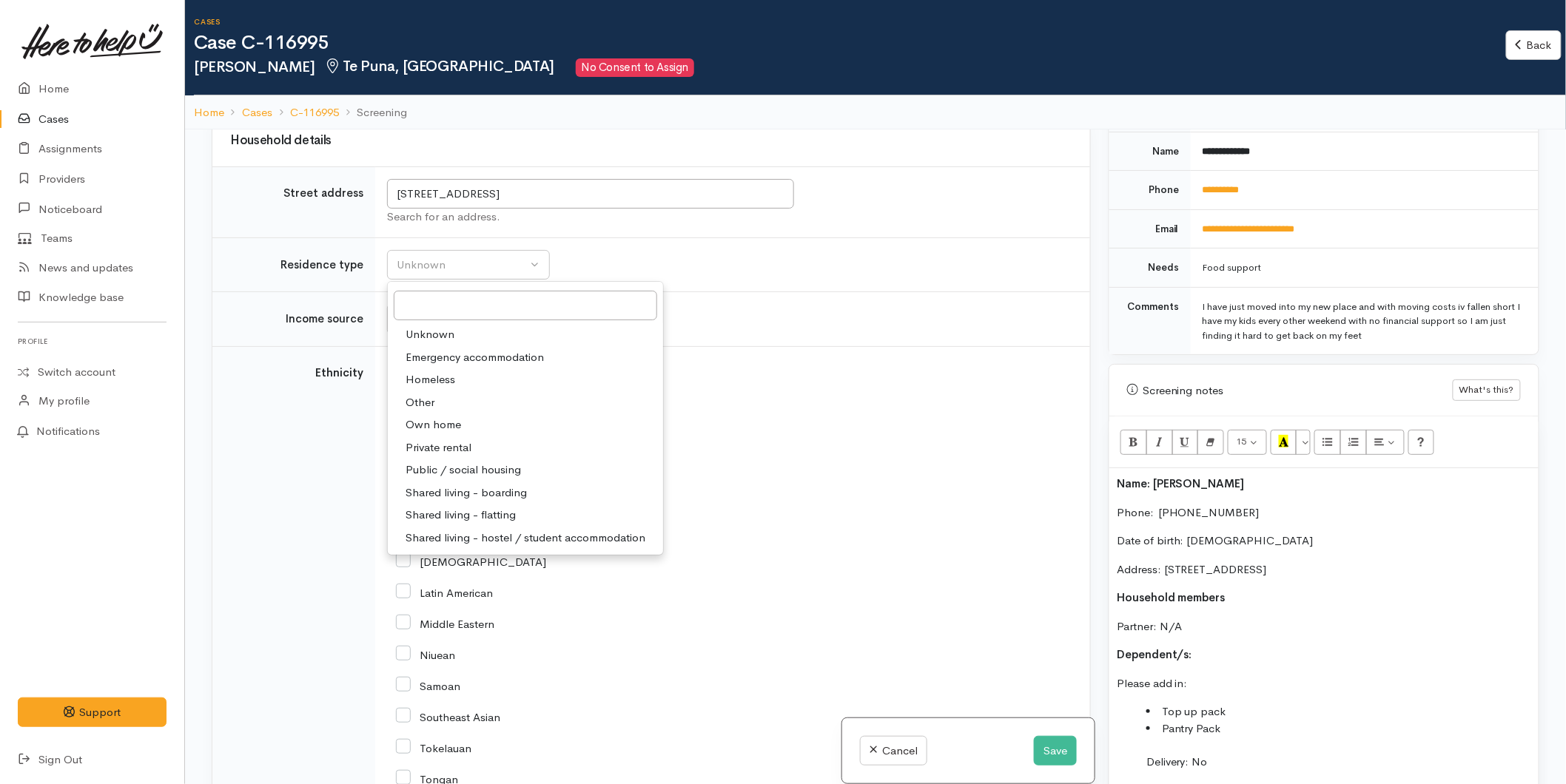
click at [445, 455] on span "Private rental" at bounding box center [438, 448] width 66 height 17
select select "2"
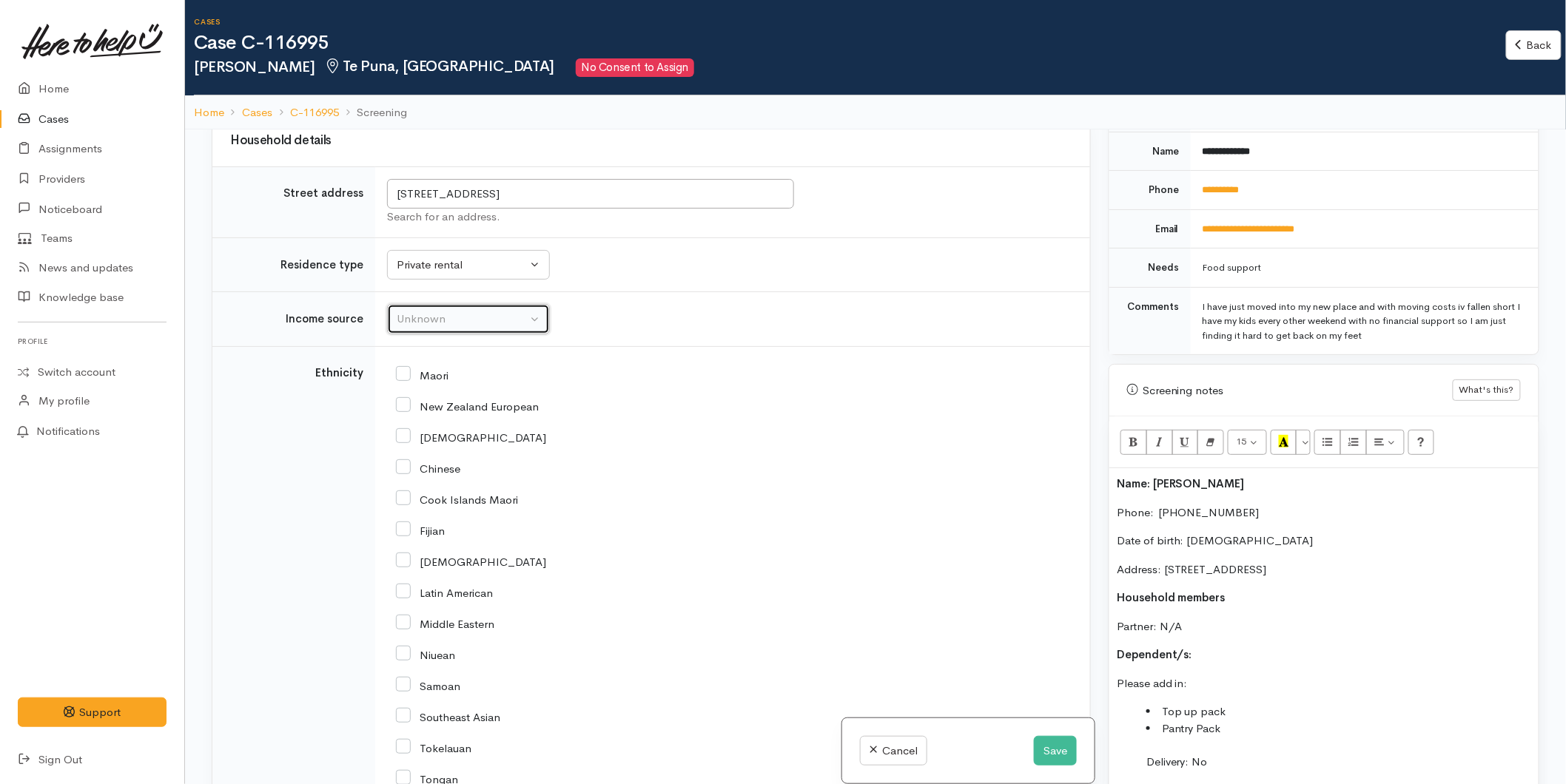
click at [425, 321] on div "Unknown" at bounding box center [462, 319] width 131 height 17
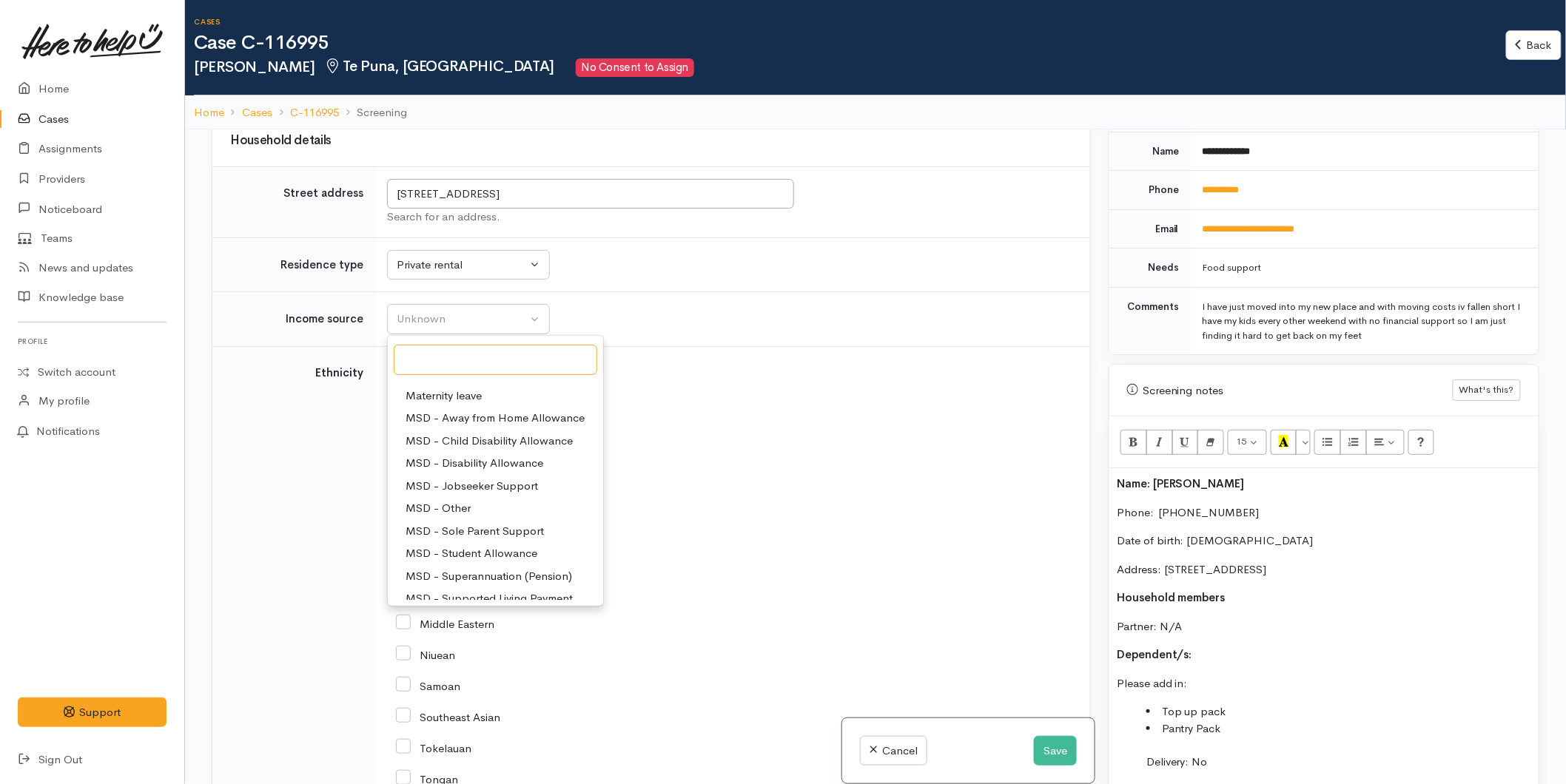
scroll to position [0, 0]
click at [469, 527] on span "MSD - Jobseeker Support" at bounding box center [471, 524] width 133 height 17
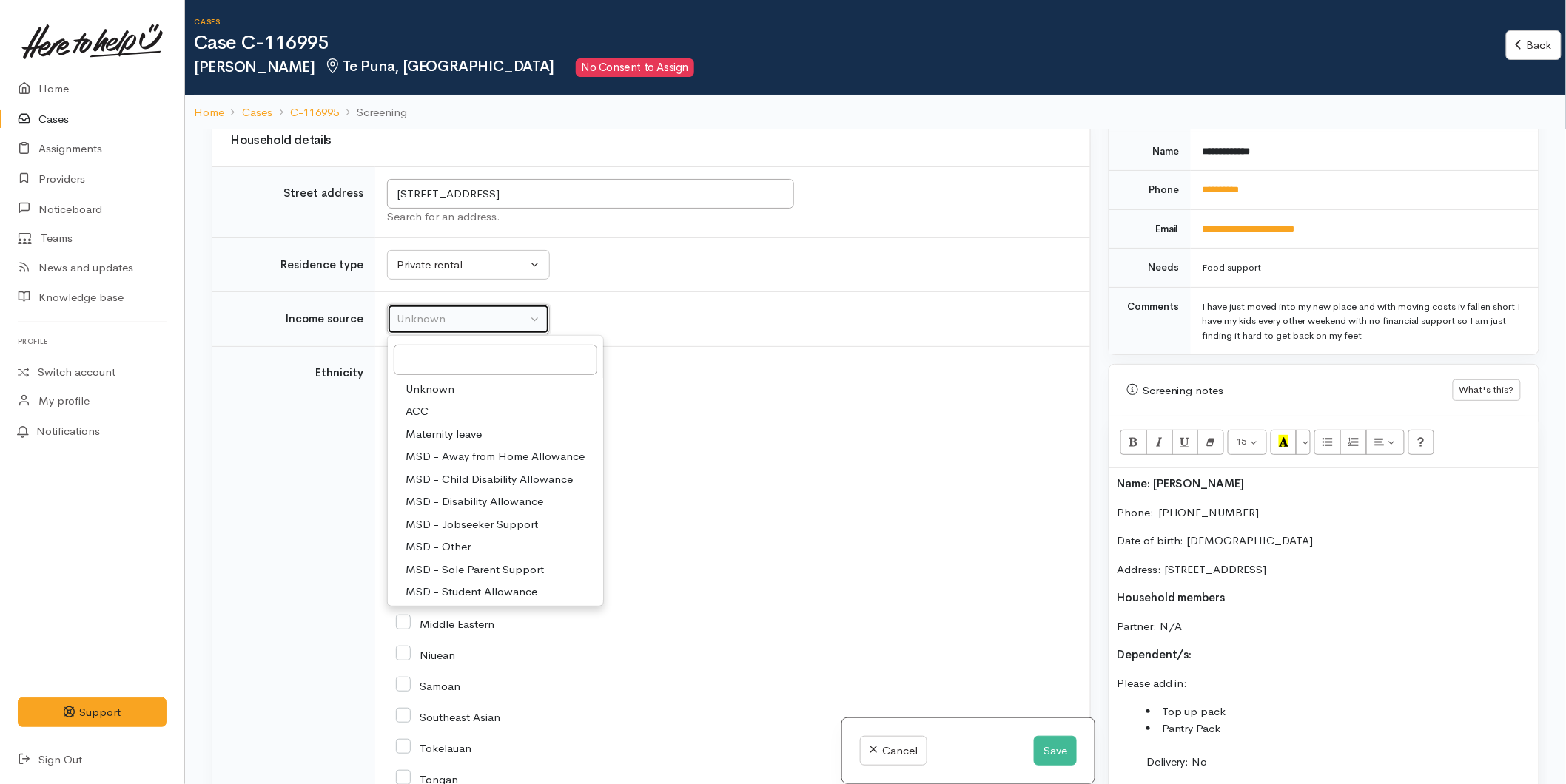
select select "4"
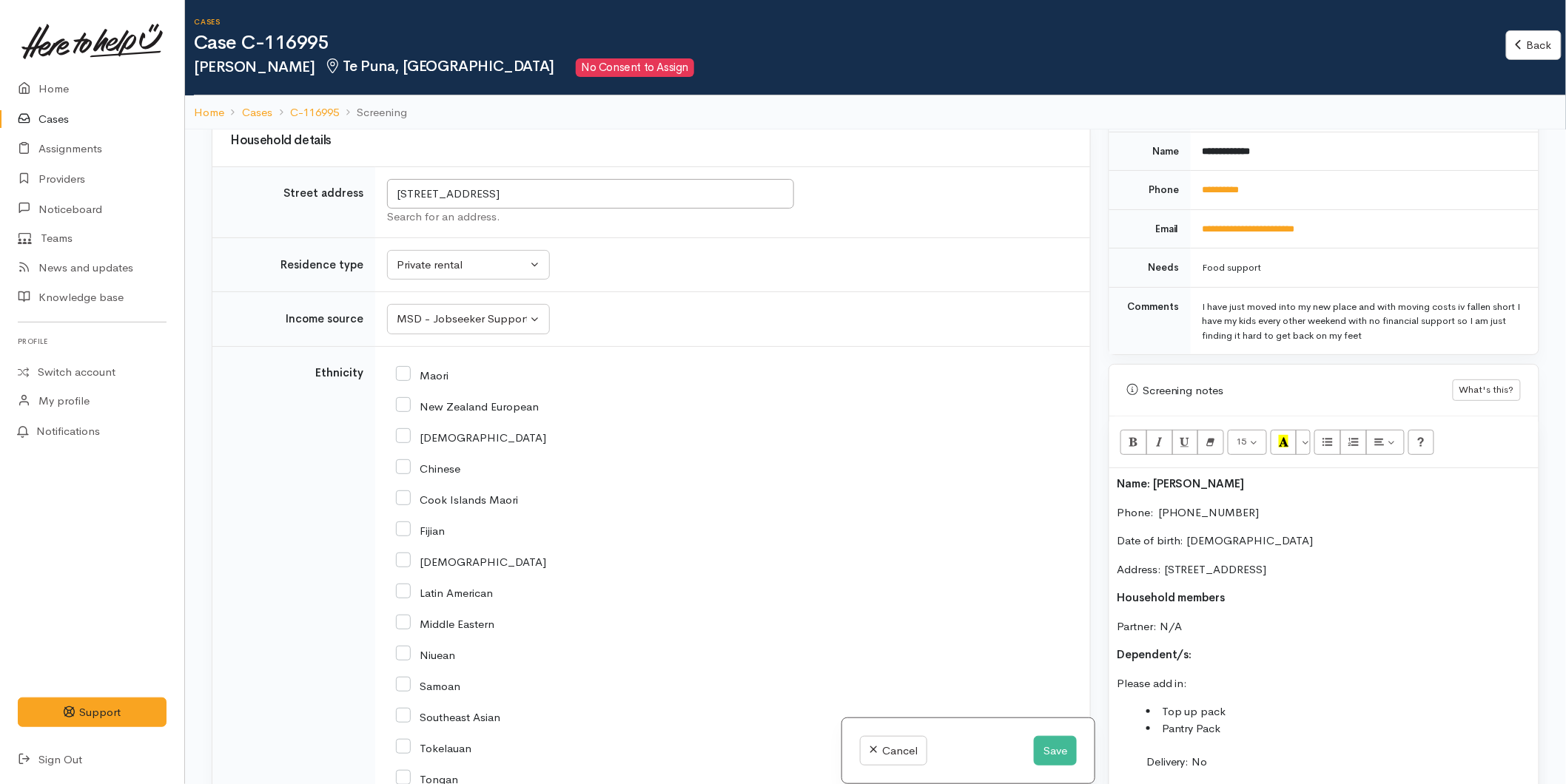
drag, startPoint x: 404, startPoint y: 412, endPoint x: 462, endPoint y: 440, distance: 64.4
click at [404, 412] on input "New Zealand European" at bounding box center [467, 405] width 143 height 14
checkbox input "true"
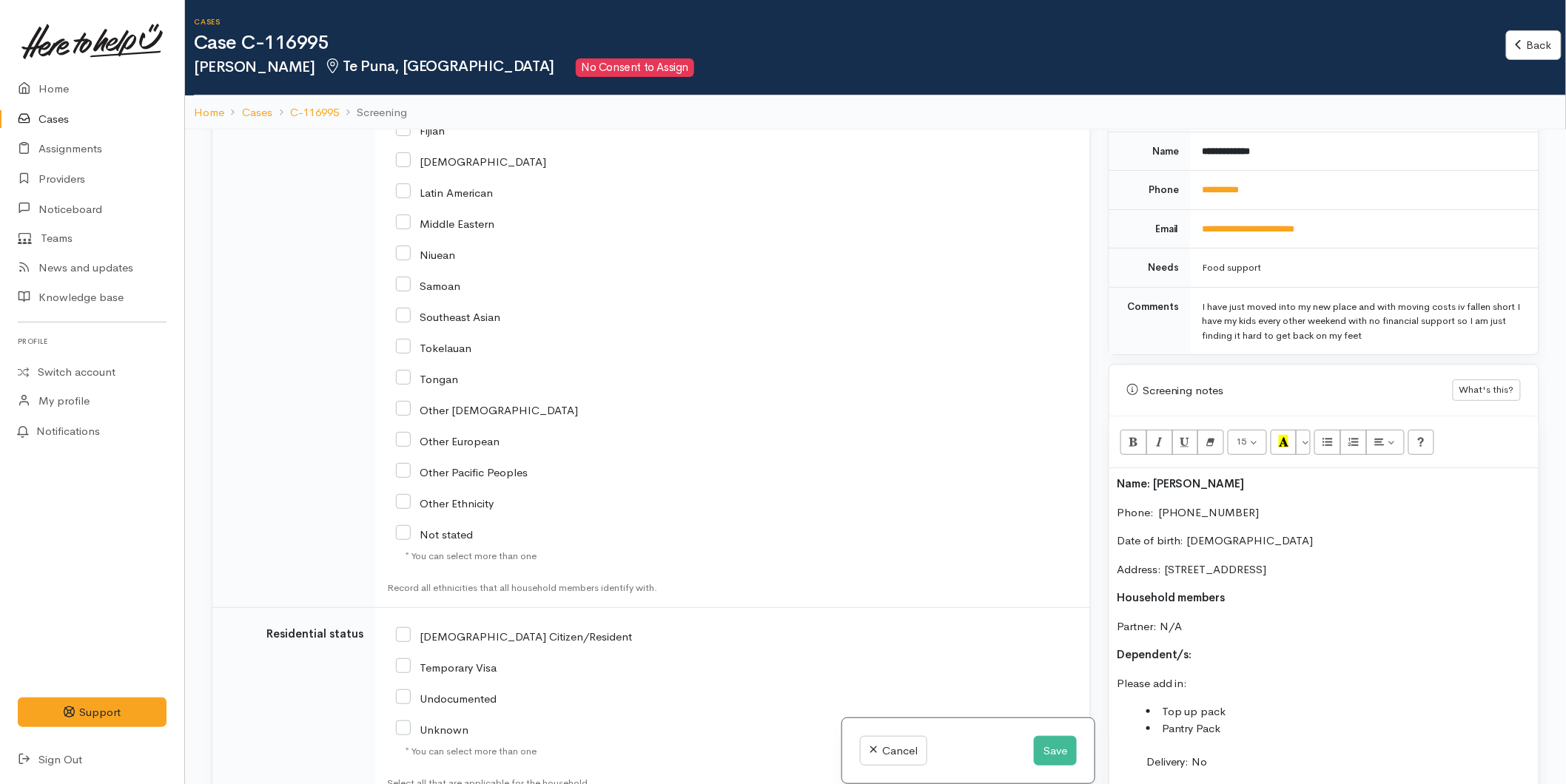
scroll to position [2930, 0]
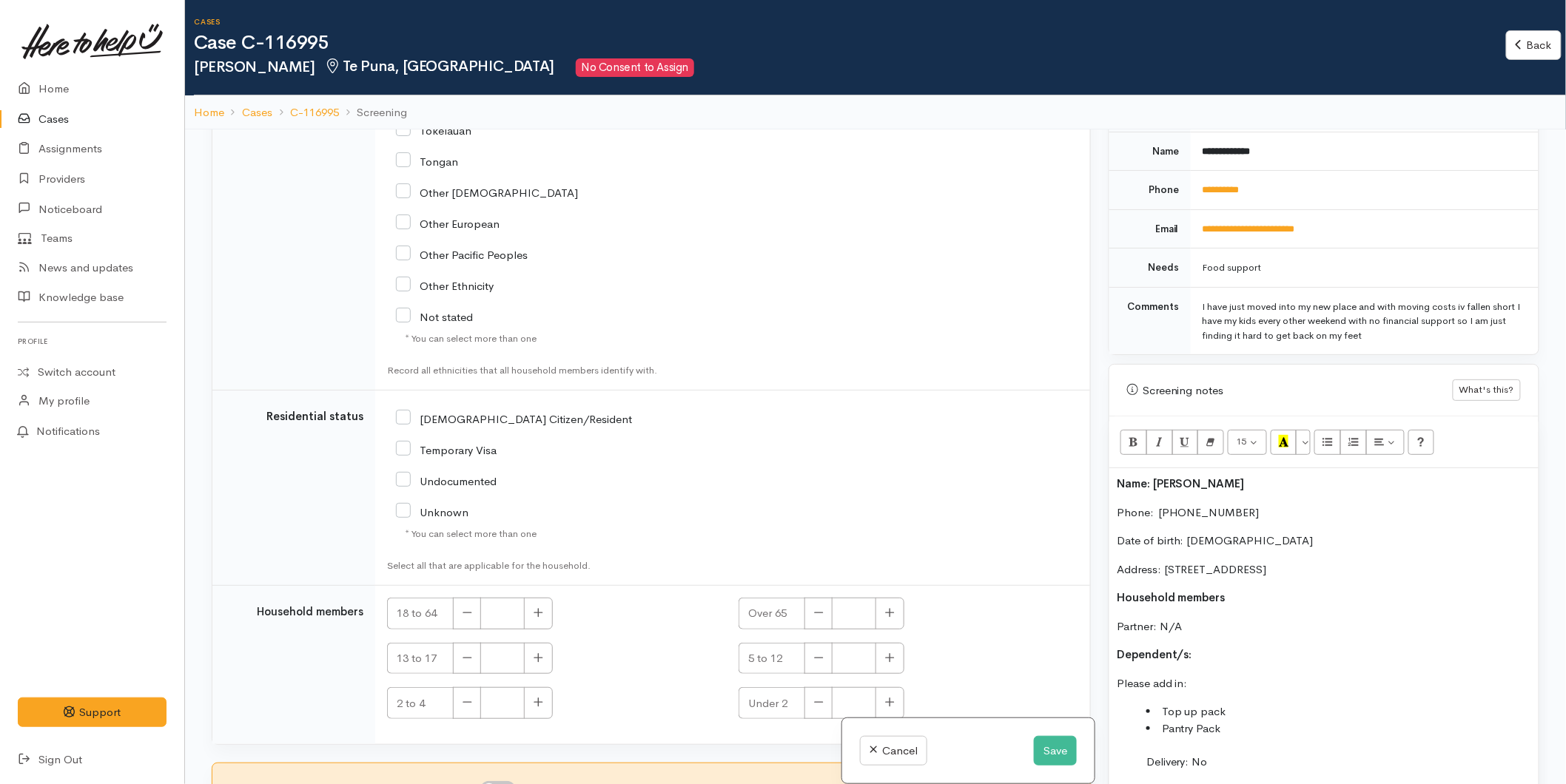
click at [401, 411] on input "NZ Citizen/Resident" at bounding box center [514, 418] width 236 height 14
checkbox input "true"
click at [536, 611] on icon "button" at bounding box center [539, 613] width 9 height 9
type input "1"
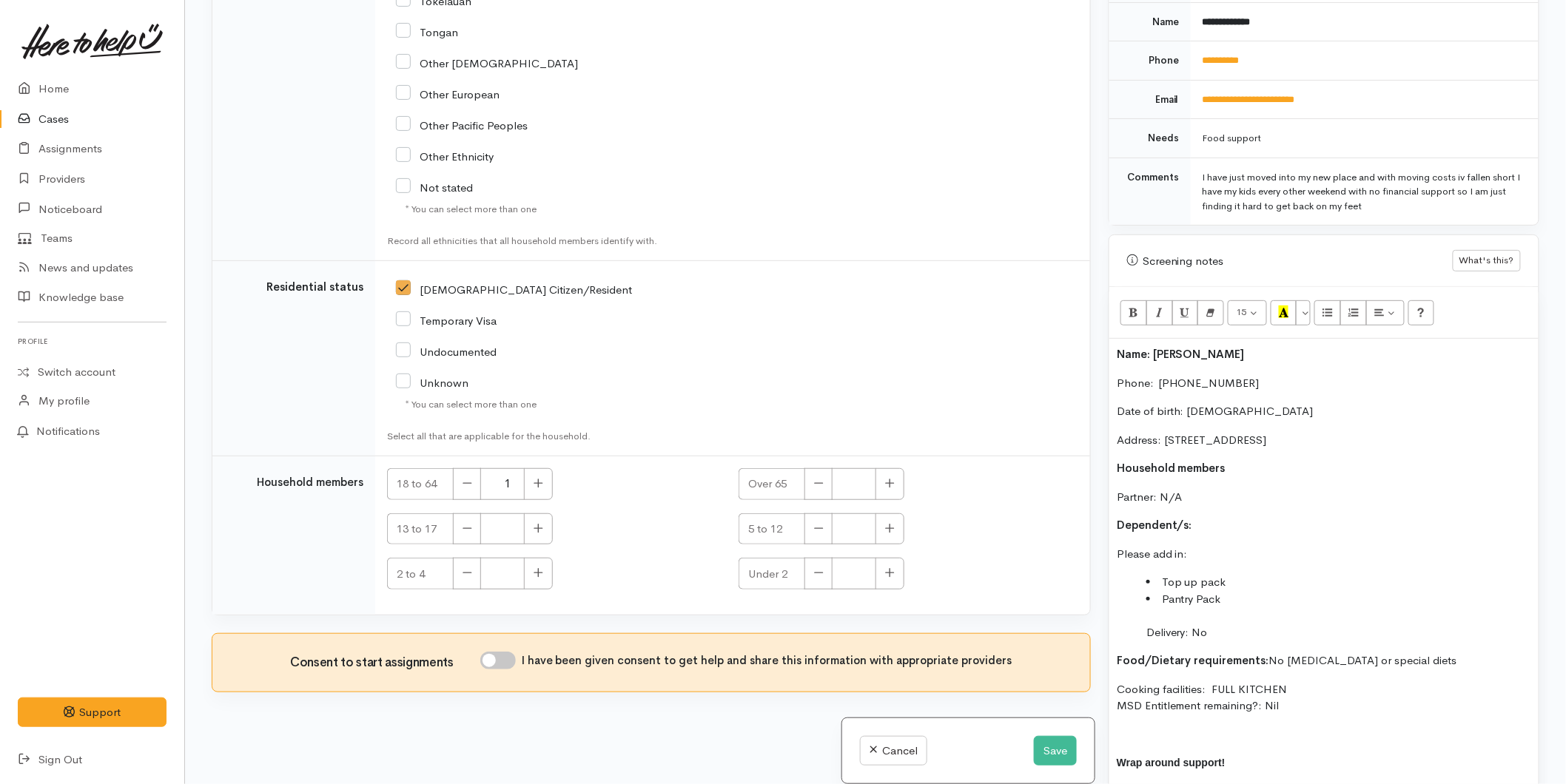
click at [497, 664] on input "I have been given consent to get help and share this information with appropria…" at bounding box center [497, 661] width 35 height 18
checkbox input "true"
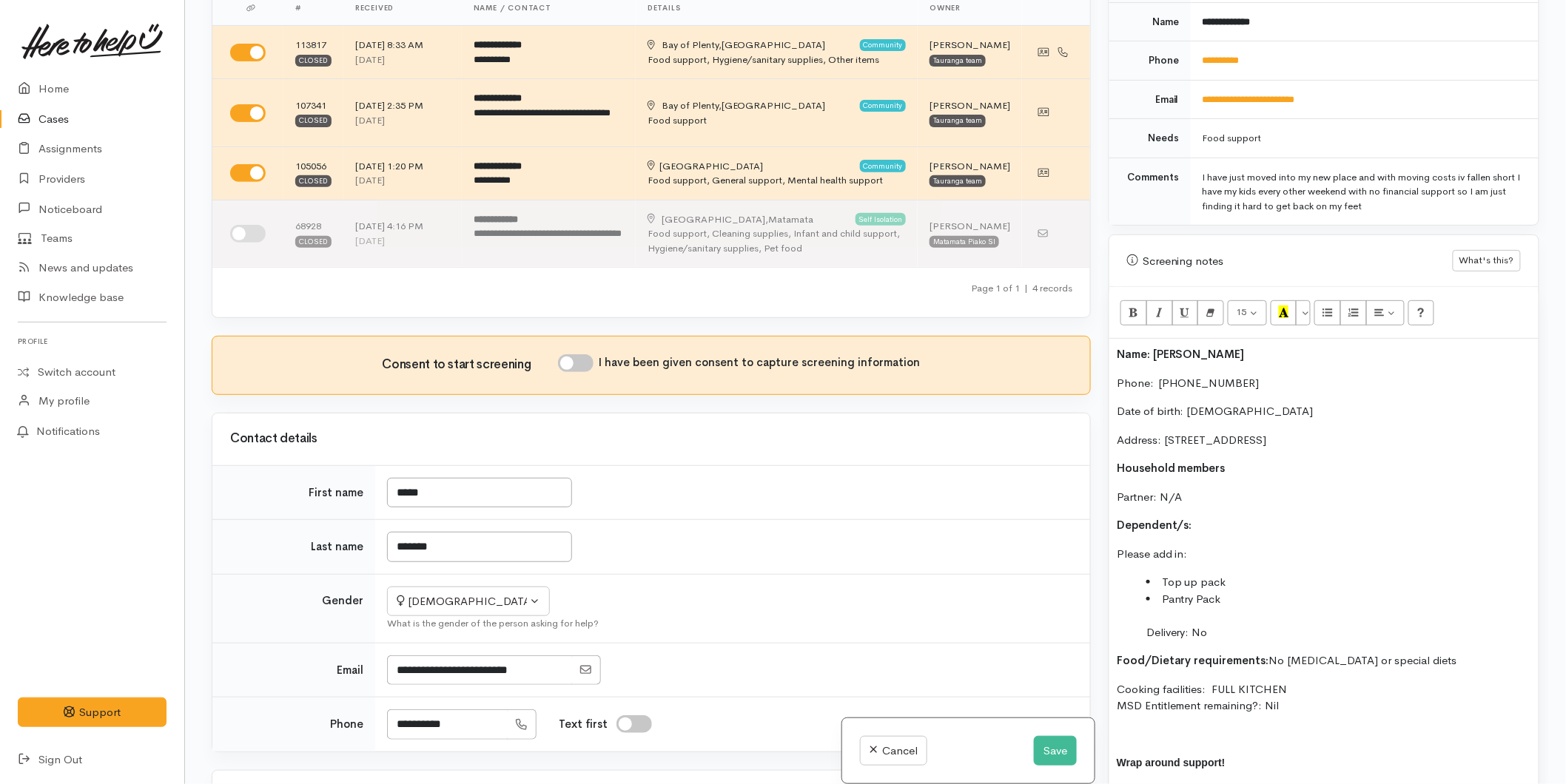
scroll to position [0, 0]
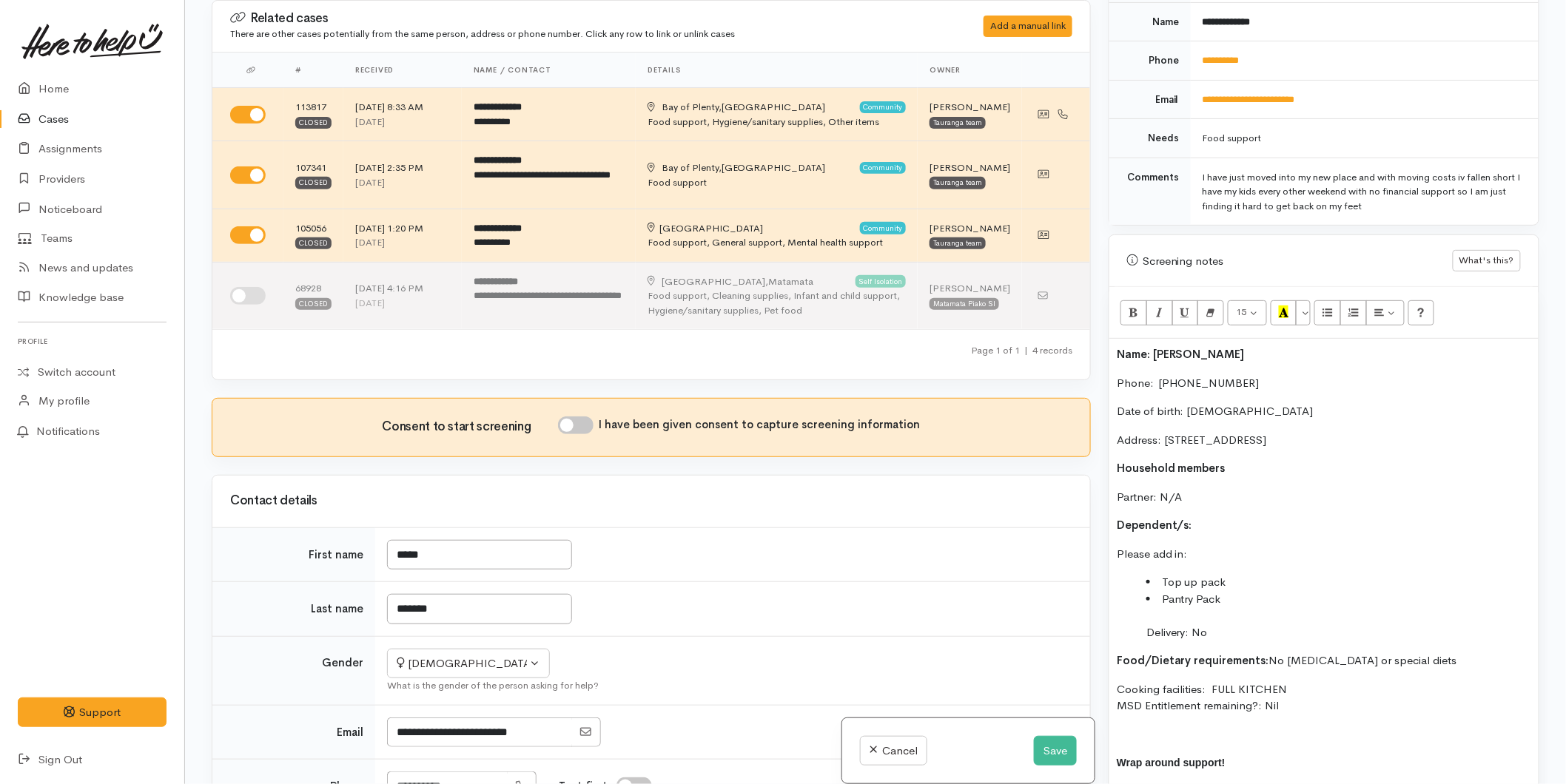
click at [576, 433] on input "I have been given consent to capture screening information" at bounding box center [576, 425] width 35 height 18
checkbox input "true"
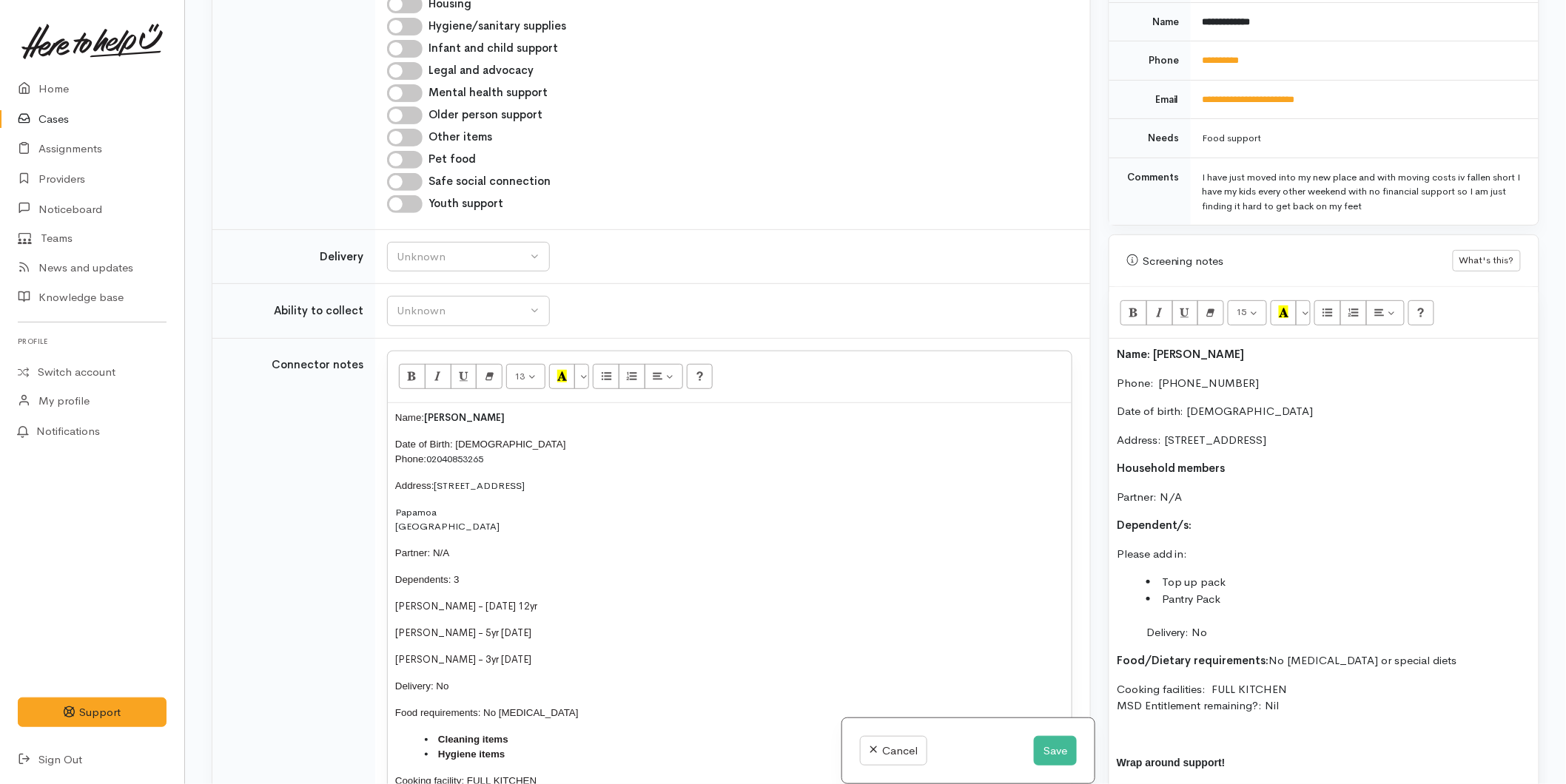
scroll to position [1150, 0]
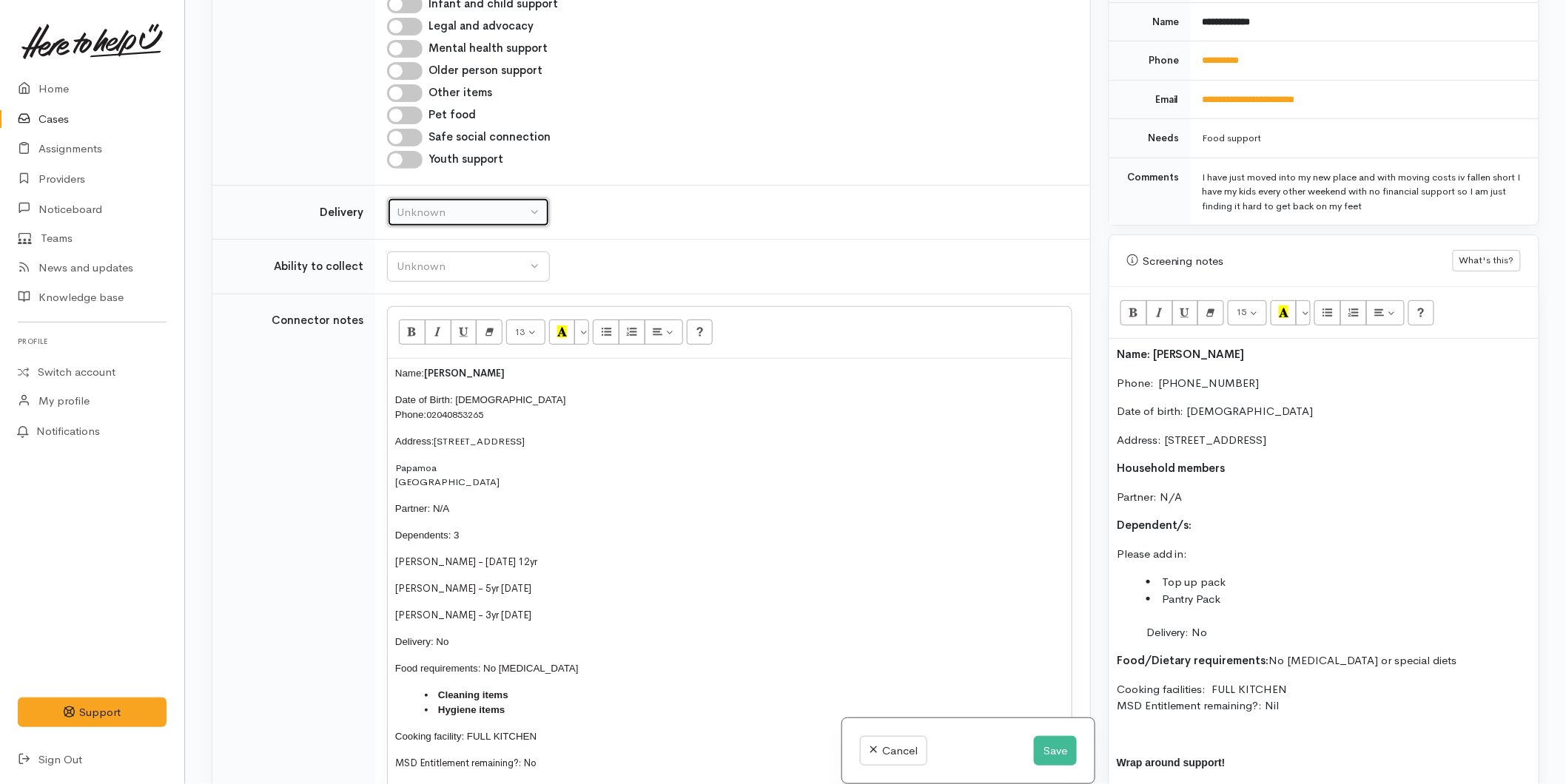
click at [410, 217] on div "Unknown" at bounding box center [462, 212] width 131 height 17
click at [410, 351] on span "No" at bounding box center [413, 350] width 16 height 17
select select "1"
click at [422, 263] on div "Unknown" at bounding box center [462, 266] width 131 height 17
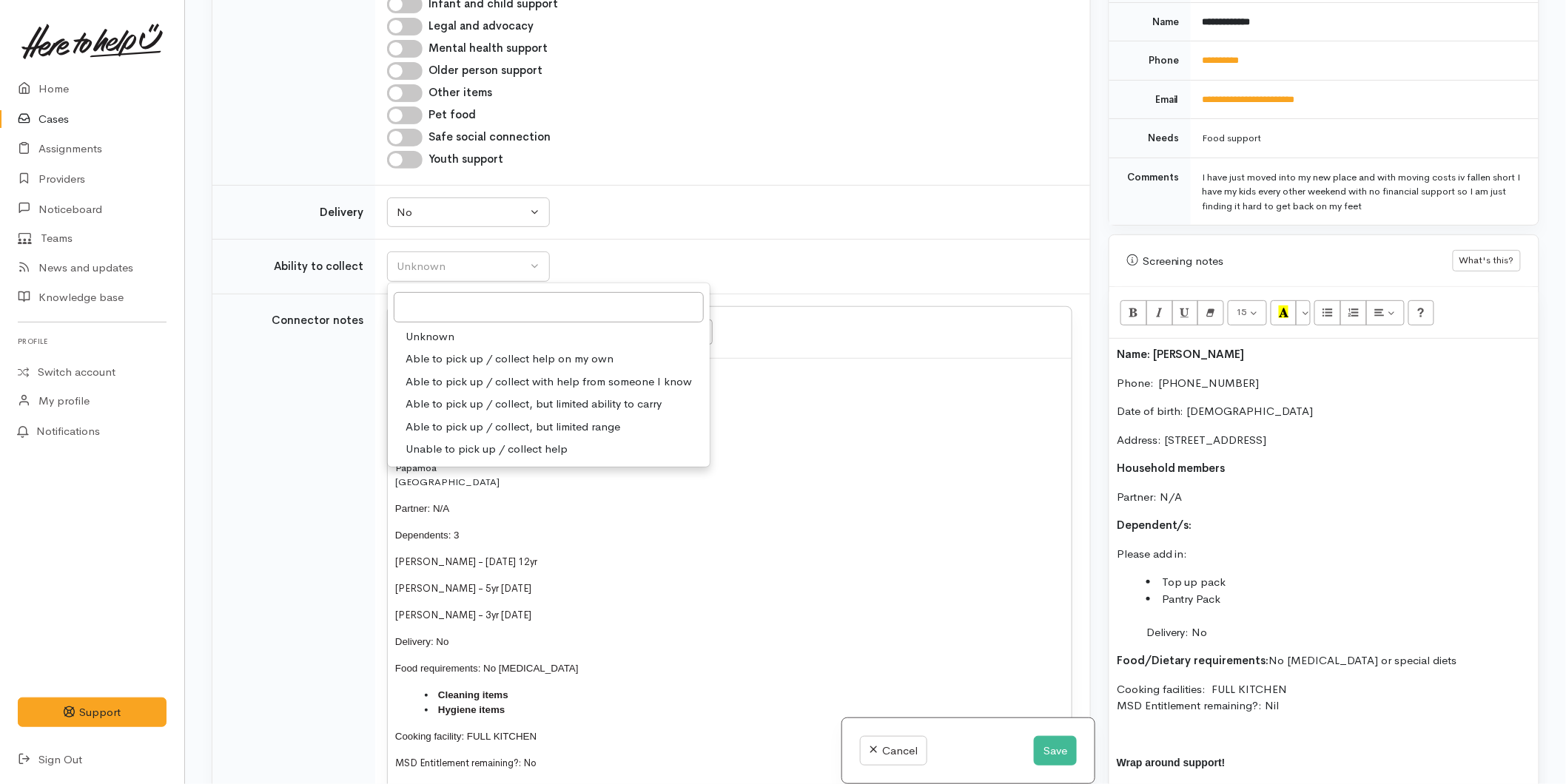
click at [444, 359] on span "Able to pick up / collect help on my own" at bounding box center [509, 359] width 208 height 17
select select "2"
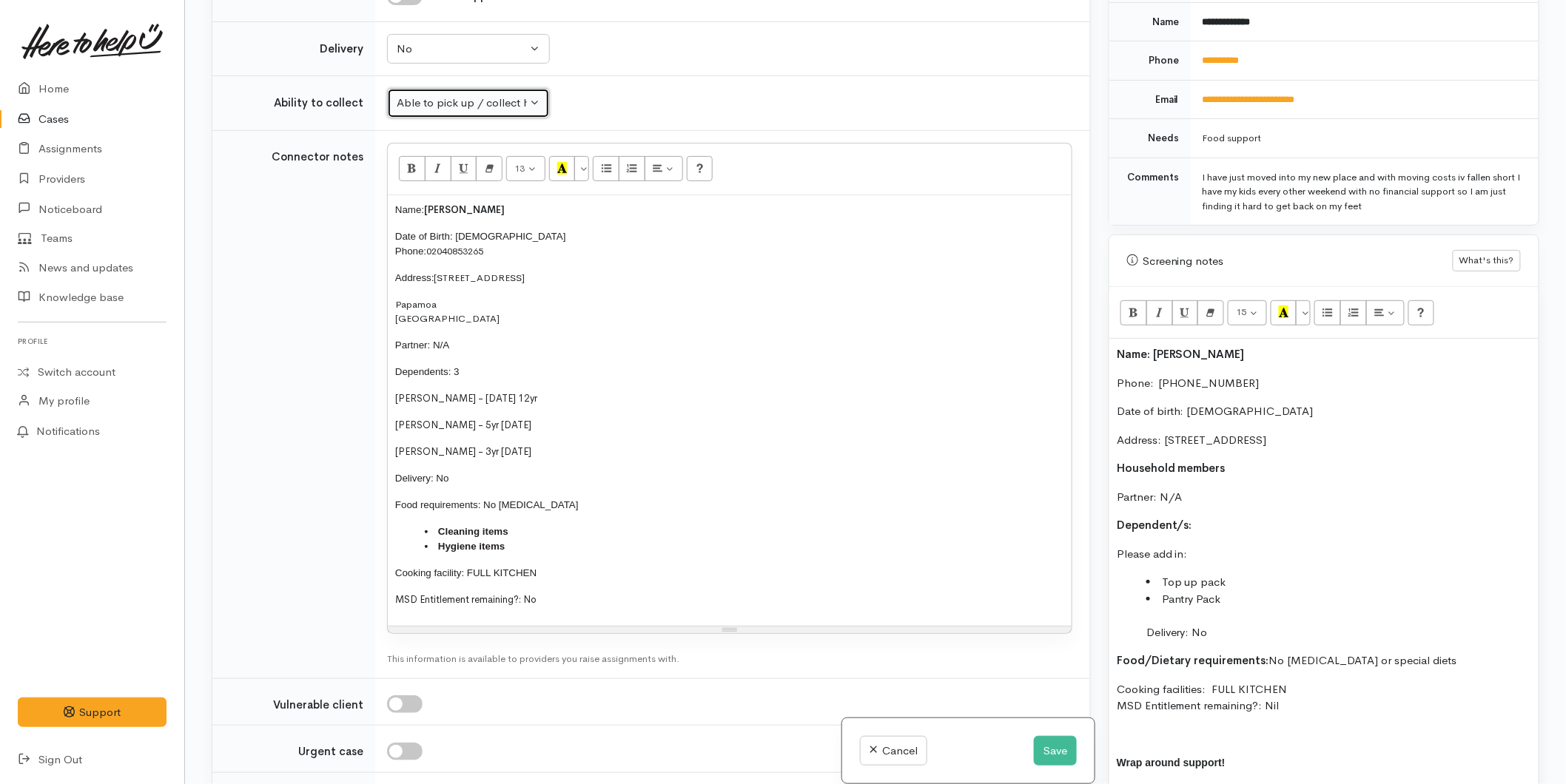
scroll to position [1314, 0]
drag, startPoint x: 534, startPoint y: 453, endPoint x: 380, endPoint y: 363, distance: 178.4
click at [380, 363] on td "13 8 9 10 11 12 14 18 24 36 Background Color Transparent Select #ffff00 Text Co…" at bounding box center [732, 404] width 715 height 548
copy div "Dependents: 3 Noah McVeigh - 15/05/2012 12yr Kimberly Bourne - 5yr 30/5/19 Elan…"
click at [1210, 517] on p "Dependent/s:" at bounding box center [1324, 525] width 414 height 17
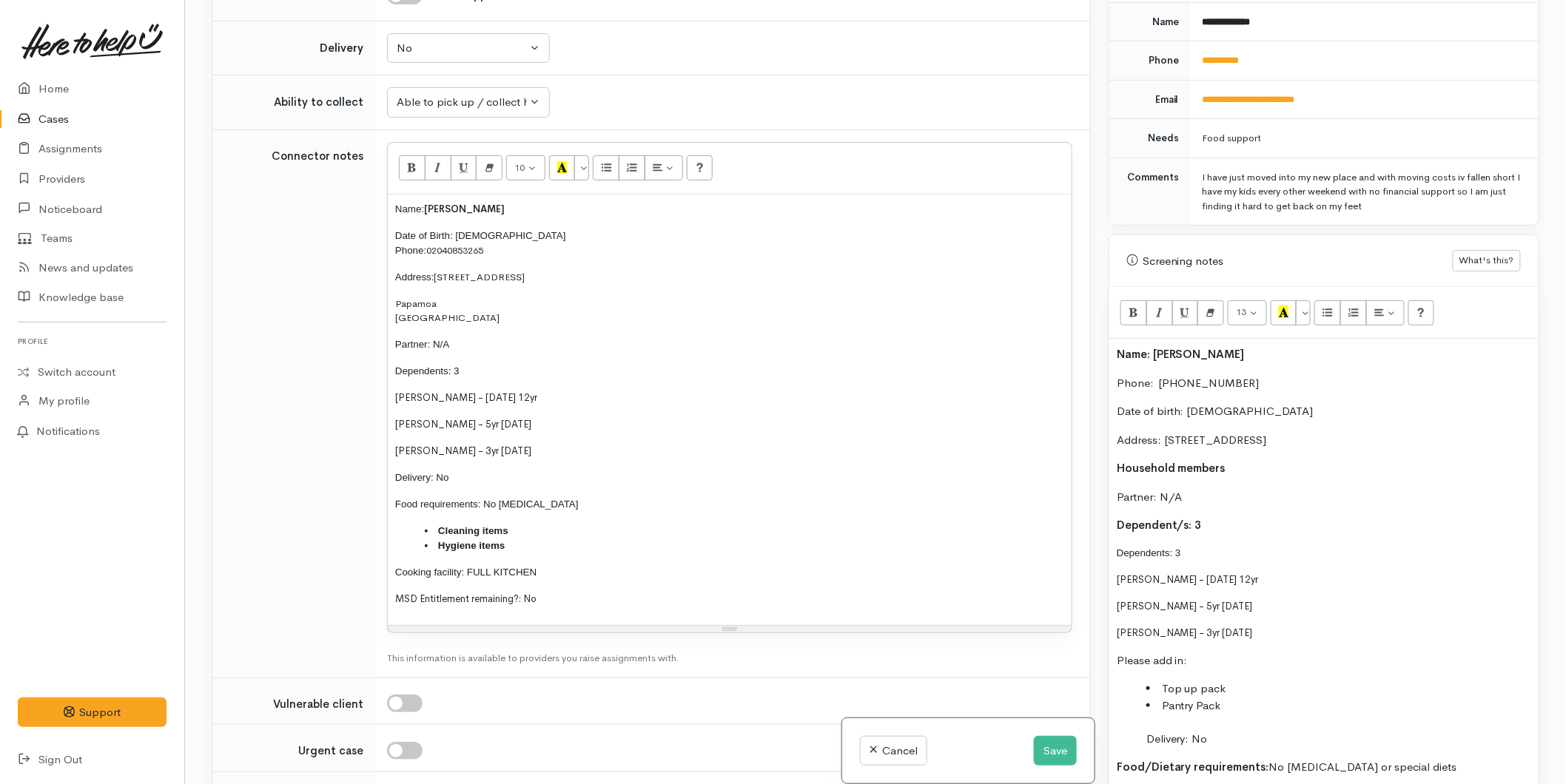
click at [1275, 572] on p "Noah McVeigh - 15/05/2012 12yr" at bounding box center [1324, 580] width 414 height 15
drag, startPoint x: 1185, startPoint y: 535, endPoint x: 1085, endPoint y: 540, distance: 100.1
click at [1085, 540] on div "Related cases There are other cases potentially from the same person, address o…" at bounding box center [875, 392] width 1345 height 784
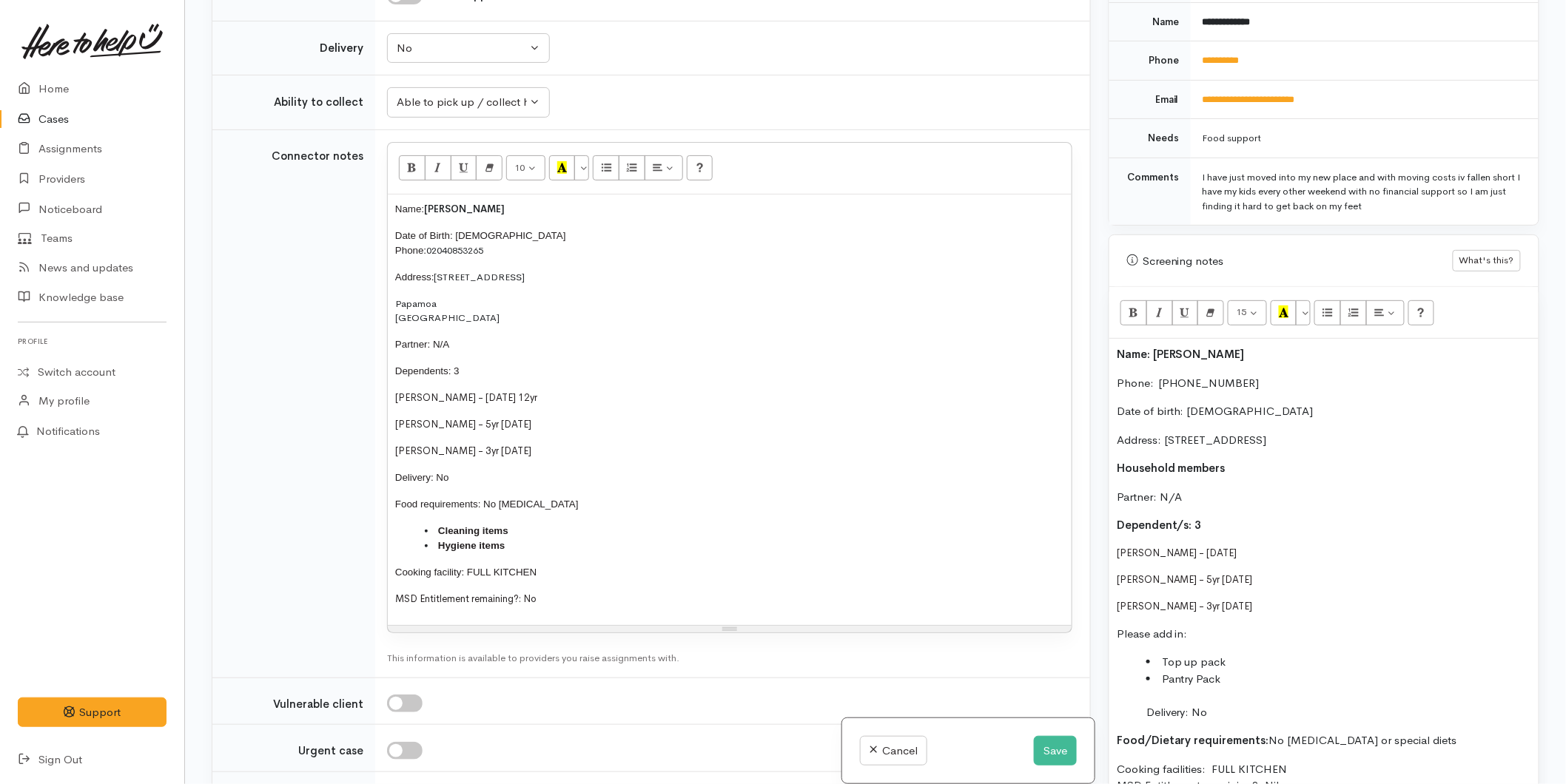
click at [1184, 547] on span "Noah McVeigh - 15/05/2012" at bounding box center [1177, 553] width 121 height 13
click at [1118, 547] on span "Noah McVeigh-Firman - 15/05/2012" at bounding box center [1177, 553] width 121 height 13
click at [1328, 546] on p "(M) Noah McVeigh-Firman - 15/05/2012" at bounding box center [1324, 554] width 414 height 15
click at [1113, 593] on div "Name: Codie McVeigh Phone:  0225167691 Date of birth: 08/03/1992 Address: 774 S…" at bounding box center [1324, 646] width 429 height 614
drag, startPoint x: 1225, startPoint y: 592, endPoint x: 1215, endPoint y: 592, distance: 10.0
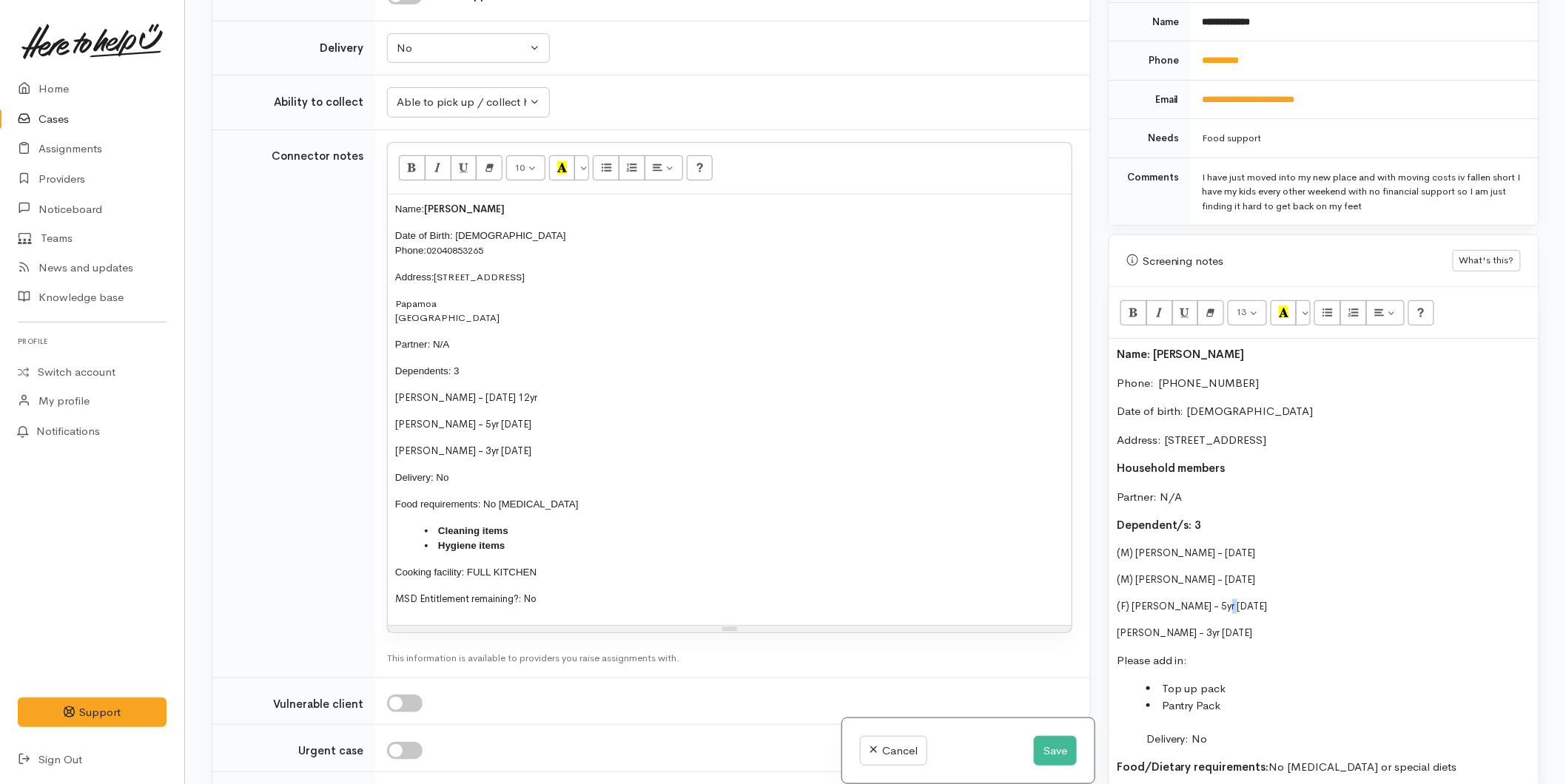
click at [1215, 600] on span "(F) Kimberly Bourne - 5yr 30/5/19" at bounding box center [1192, 606] width 151 height 13
click at [1249, 600] on span "(F) Kimberly Bourne - 30/5/19" at bounding box center [1185, 606] width 137 height 13
click at [1128, 626] on span "Elanor Bourne - 3yr 4/12/20" at bounding box center [1184, 632] width 136 height 13
click at [1123, 626] on span "Elanor Bourne - 3yr 4/12/20" at bounding box center [1184, 632] width 136 height 13
click at [1113, 618] on div "Name: Codie McVeigh Phone:  0225167691 Date of birth: 08/03/1992 Address: 774 S…" at bounding box center [1324, 646] width 429 height 614
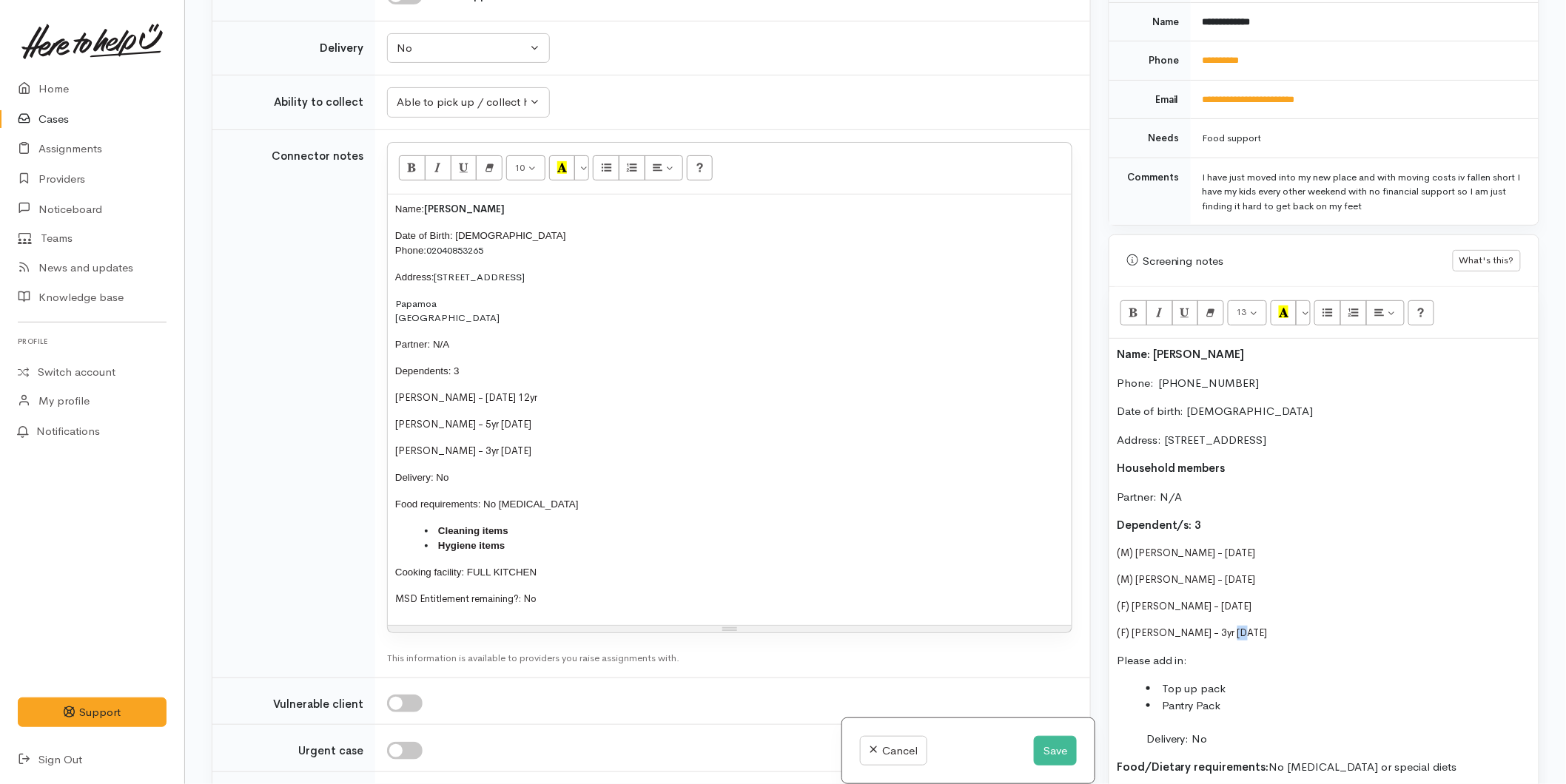
click at [1221, 626] on span "(F) Eleanor Bourne - 3yr 4/12/20" at bounding box center [1192, 632] width 151 height 13
click at [1223, 626] on span "(F) Eleanor Bourne - 3yr 4/12/20" at bounding box center [1192, 632] width 151 height 13
click at [1254, 626] on span "(F) Eleanor Bourne - 3yr 4/12/20" at bounding box center [1192, 632] width 151 height 13
click at [1225, 626] on span "(F) Eleanor Bourne - 3yr 4/12/2021" at bounding box center [1192, 632] width 151 height 13
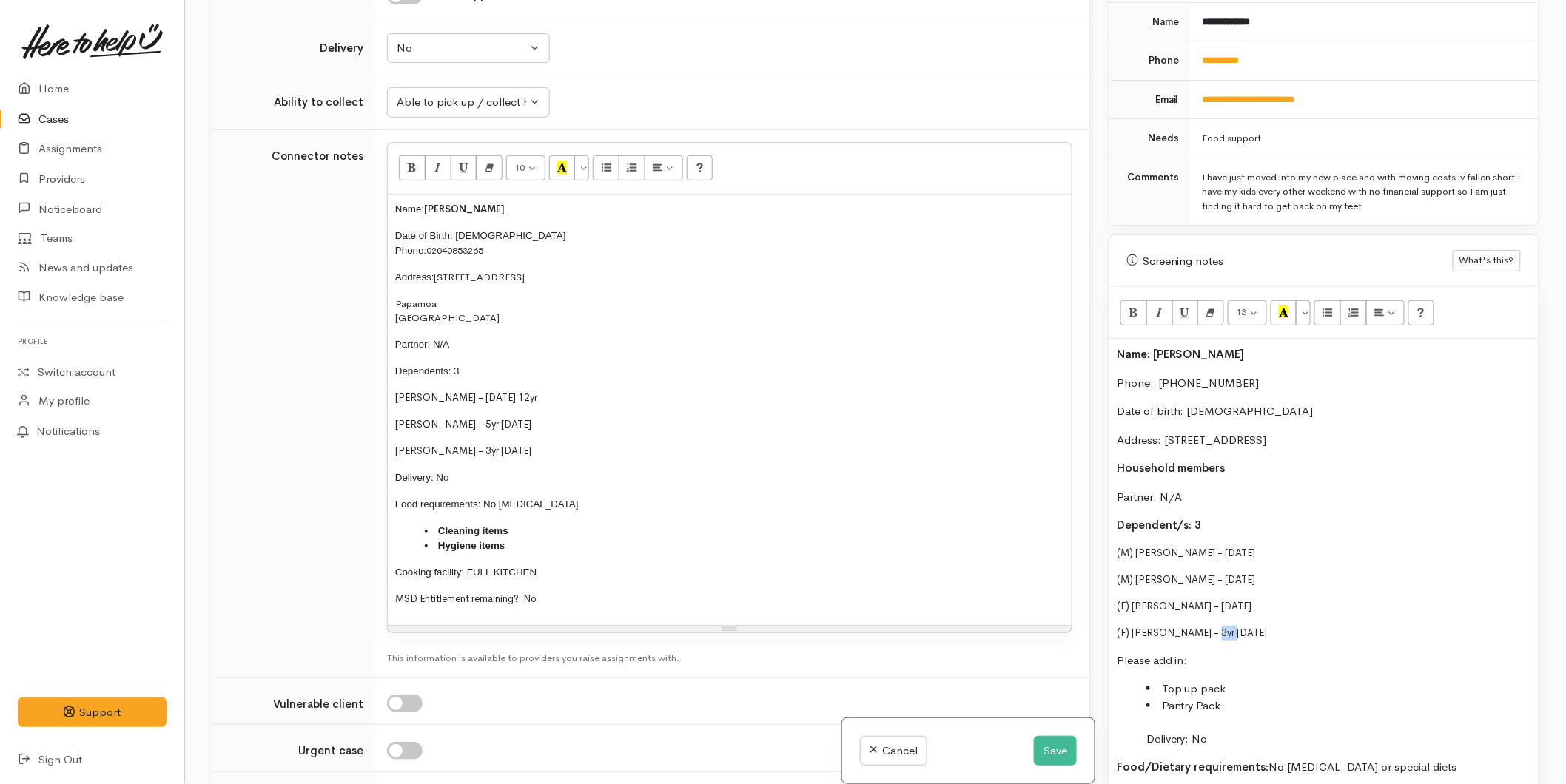
drag, startPoint x: 1222, startPoint y: 619, endPoint x: 1207, endPoint y: 615, distance: 15.5
click at [1207, 626] on span "(F) Eleanor Bourne - 3yr 04/12/2021" at bounding box center [1192, 632] width 151 height 13
drag, startPoint x: 1288, startPoint y: 626, endPoint x: 1105, endPoint y: 537, distance: 203.5
click at [1105, 537] on div "Warnings Add No warnings have been raised against this case Add Warning Title ●…" at bounding box center [1324, 392] width 449 height 784
click at [1204, 517] on p "Dependent/s: 3" at bounding box center [1324, 525] width 414 height 17
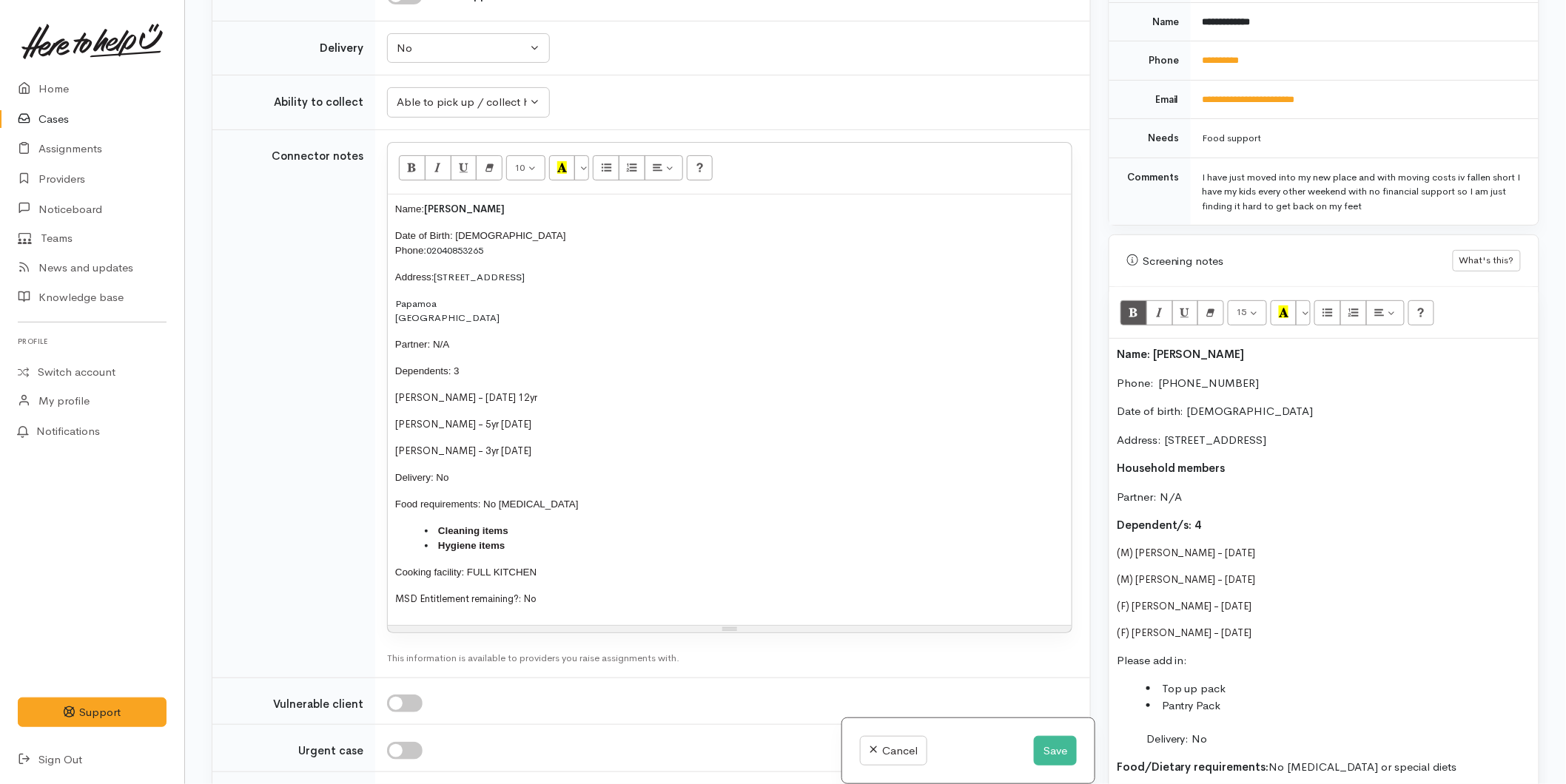
drag, startPoint x: 1290, startPoint y: 617, endPoint x: 1069, endPoint y: 527, distance: 238.6
click at [1069, 527] on div "Related cases There are other cases potentially from the same person, address o…" at bounding box center [875, 392] width 1345 height 784
click at [1309, 307] on button "More Color" at bounding box center [1303, 313] width 15 height 26
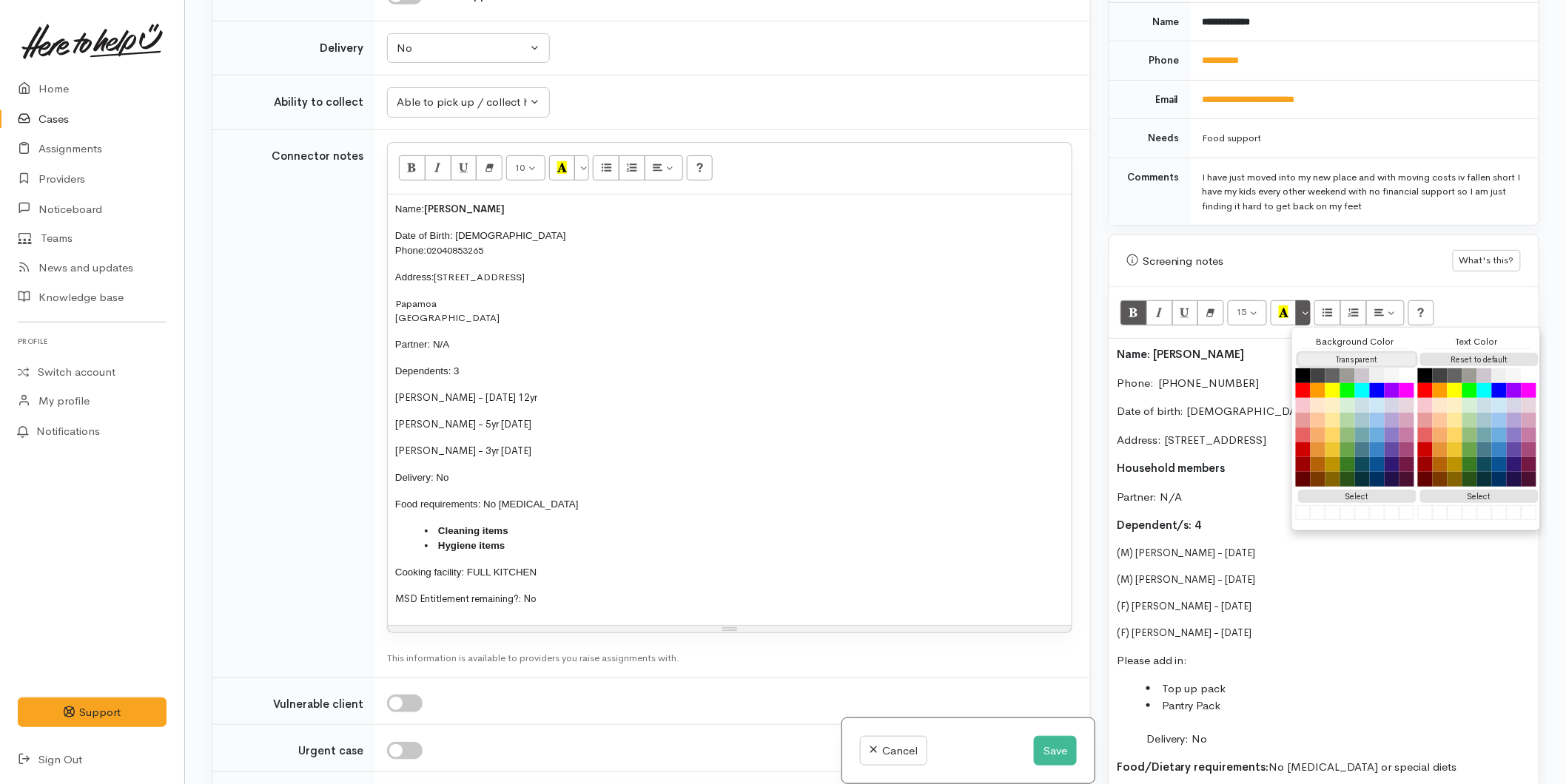
click at [1314, 353] on button "Transparent" at bounding box center [1357, 359] width 119 height 14
click at [1462, 353] on button "Reset to default" at bounding box center [1479, 359] width 119 height 14
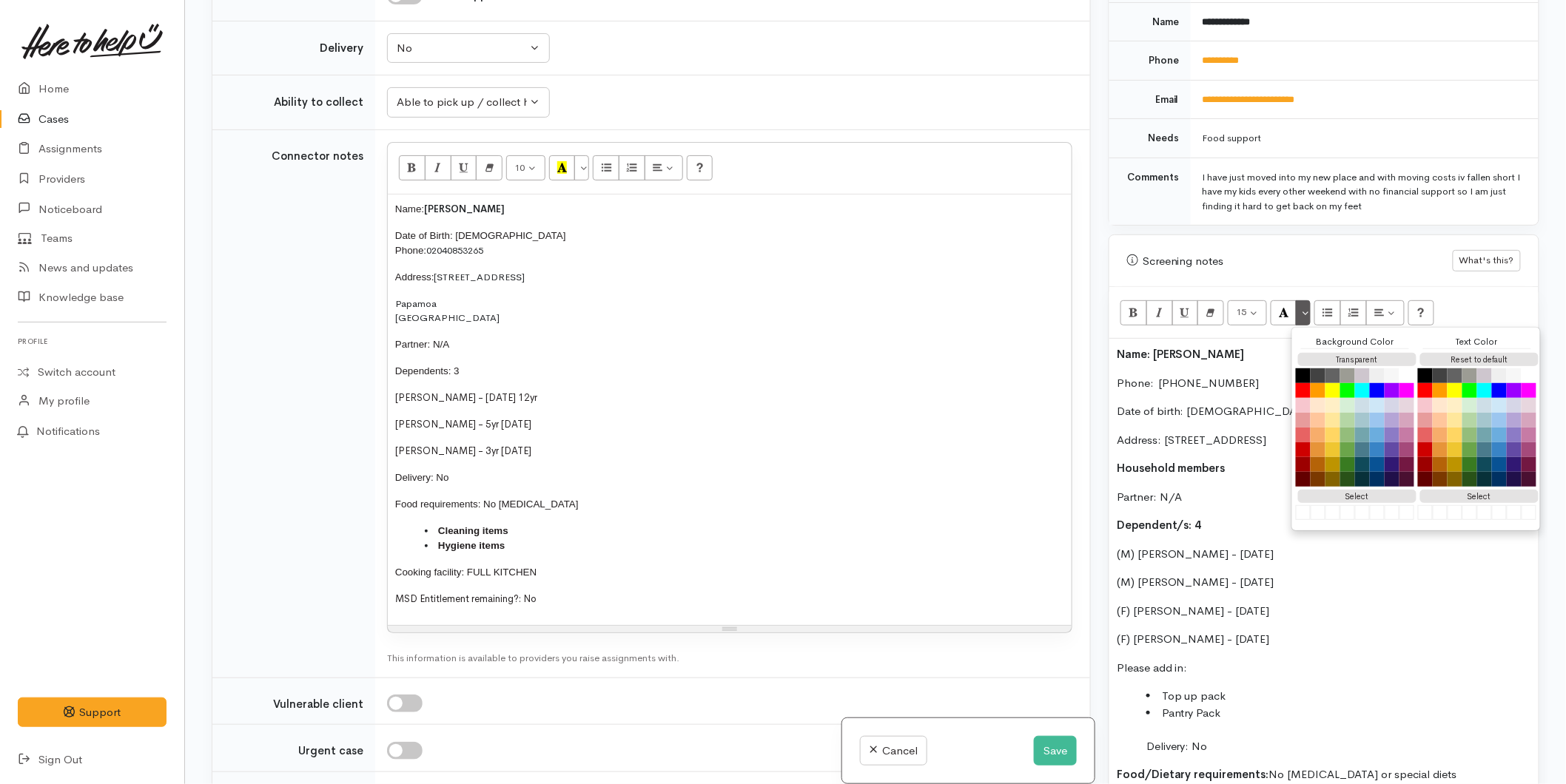
click at [1153, 546] on p "(M) Noah McVeigh-Firman - 15/05/2012" at bounding box center [1324, 554] width 414 height 17
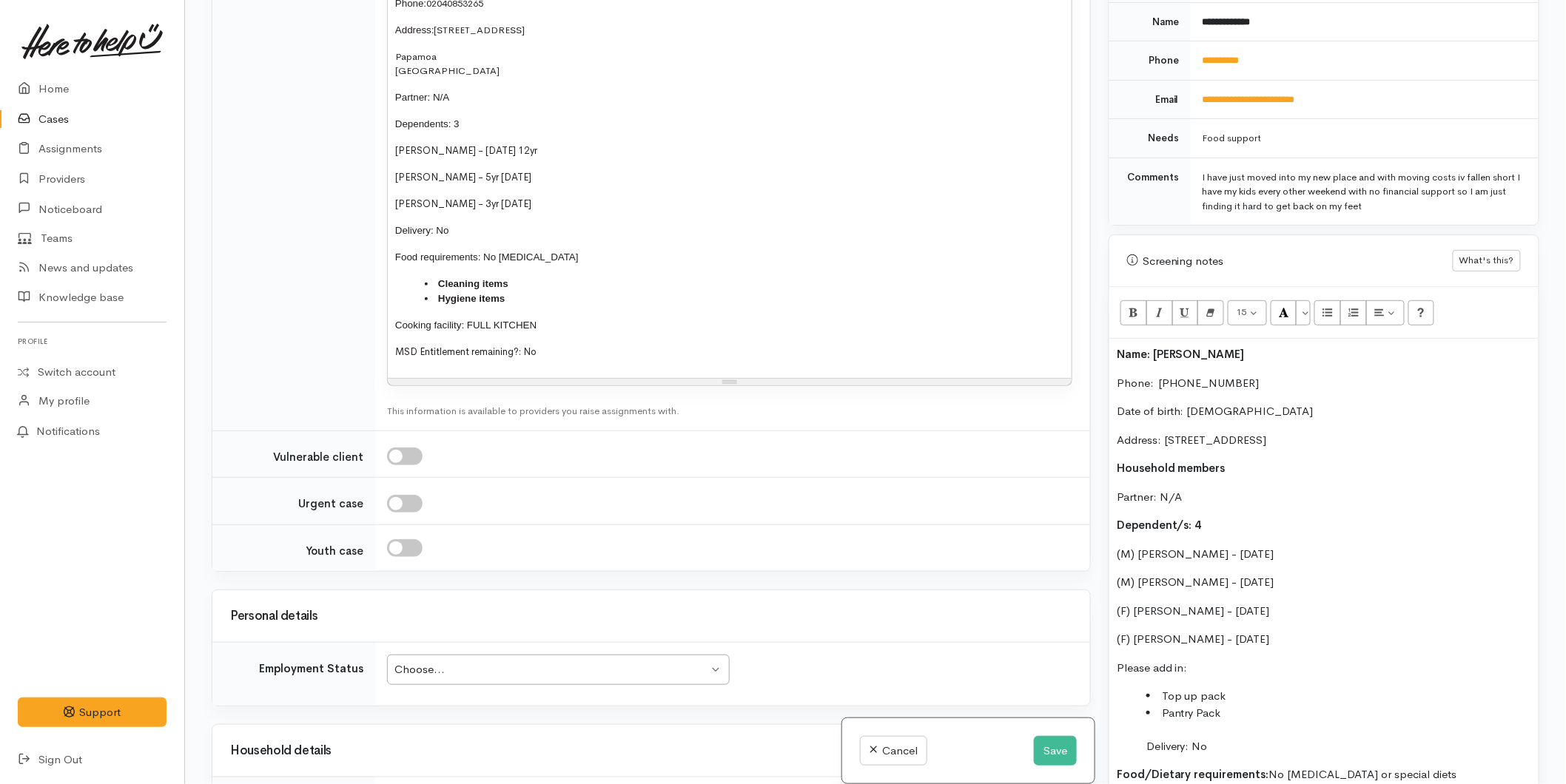
scroll to position [832, 0]
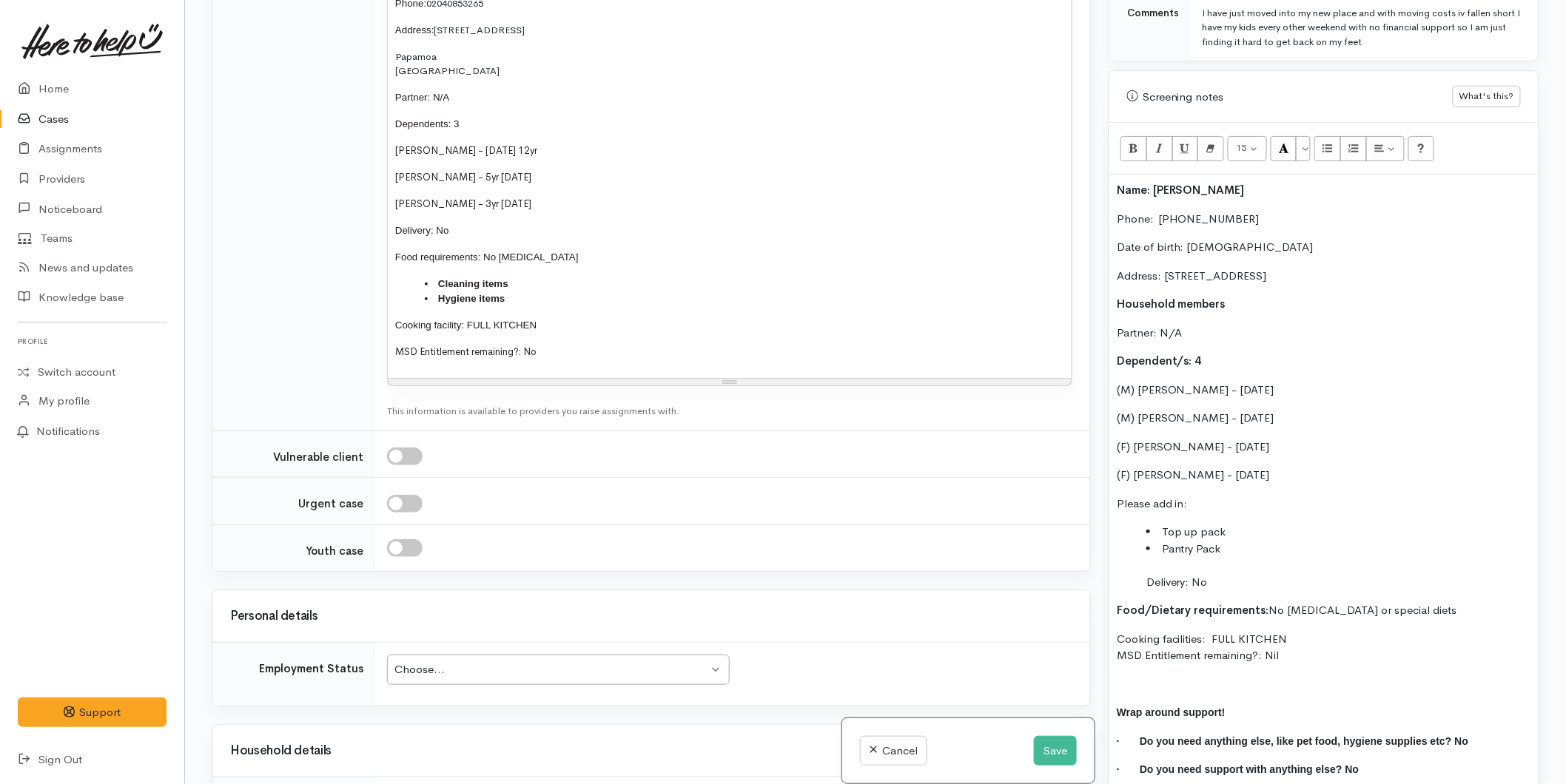
drag, startPoint x: 1296, startPoint y: 641, endPoint x: 1101, endPoint y: 176, distance: 504.2
click at [1101, 176] on div "Warnings Add No warnings have been raised against this case Add Warning Title ●…" at bounding box center [1324, 392] width 449 height 784
copy div "Name: Codie McVeigh Phone:  0225167691 Date of birth: 08/03/1992 Address: 774 S…"
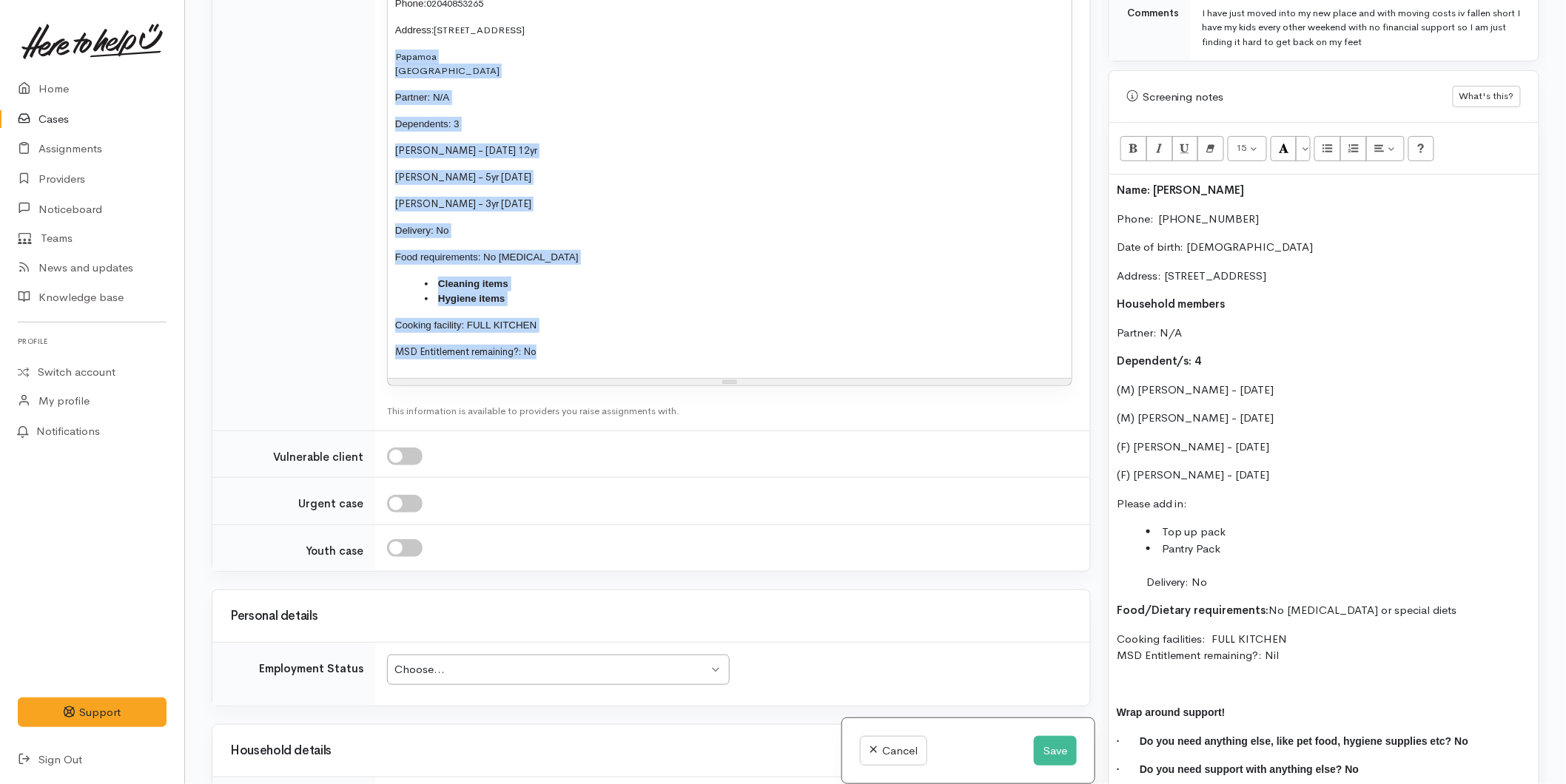
drag, startPoint x: 565, startPoint y: 349, endPoint x: 365, endPoint y: 46, distance: 363.1
click at [365, 46] on tr "Connector notes 10 8 9 10 11 12 14 18 24 36 Background Color Transparent Select…" at bounding box center [651, 156] width 877 height 548
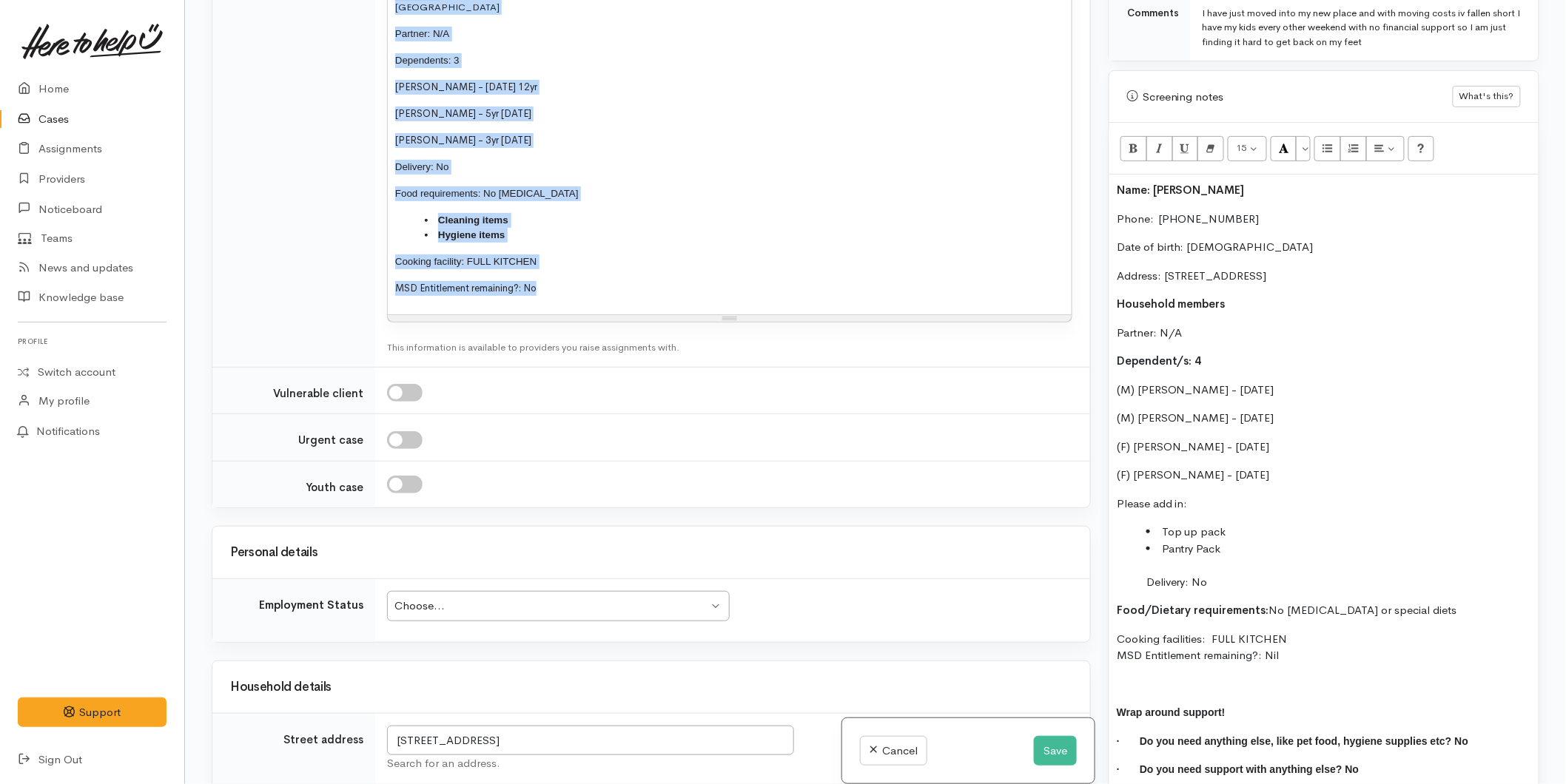
scroll to position [1314, 0]
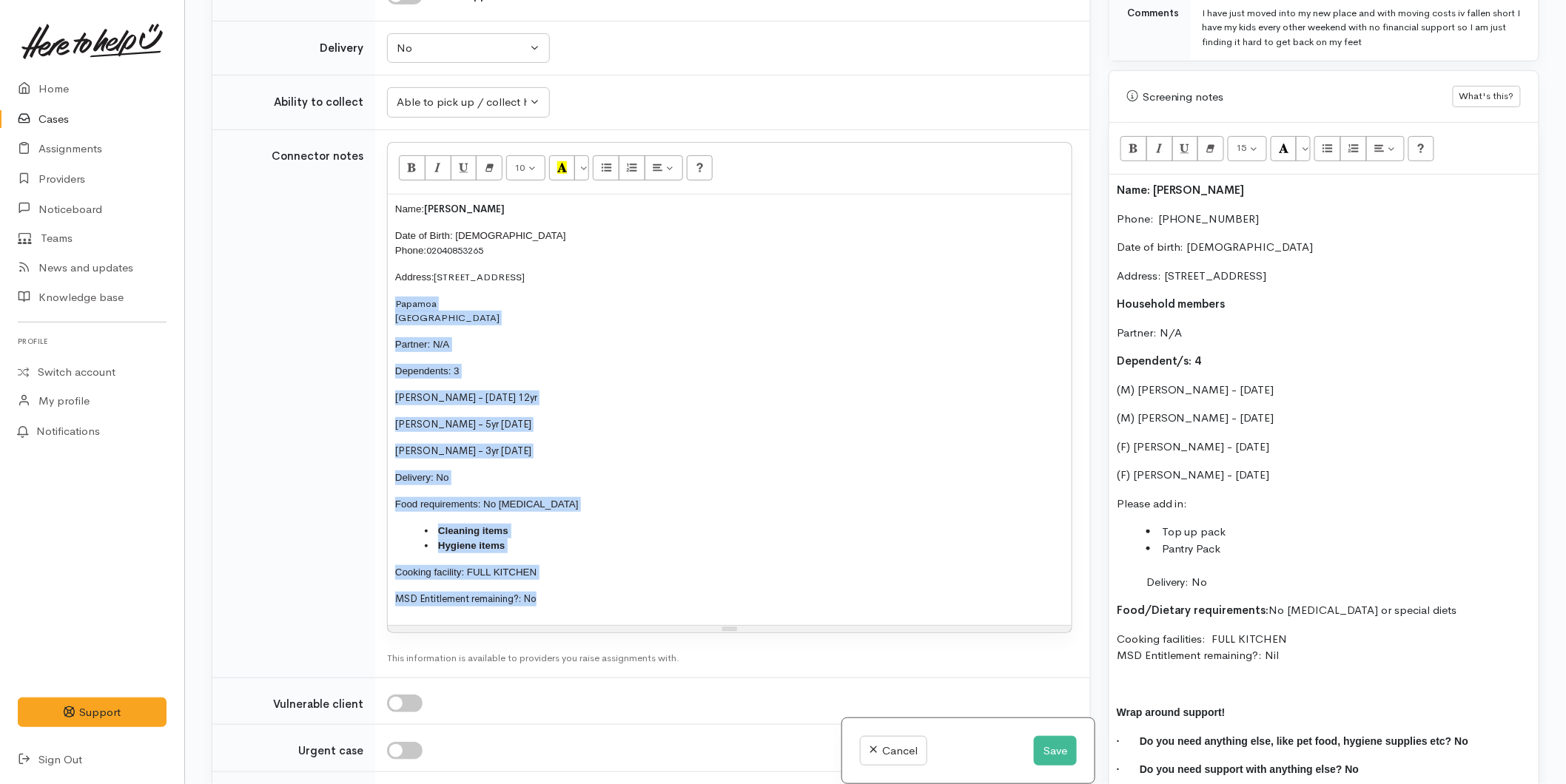
click at [561, 602] on p "MSD Entitlement remaining?: No" at bounding box center [729, 599] width 669 height 15
drag, startPoint x: 573, startPoint y: 622, endPoint x: 308, endPoint y: 197, distance: 500.8
click at [308, 196] on tr "Connector notes 13 8 9 10 11 12 14 18 24 36 Background Color Transparent Select…" at bounding box center [651, 404] width 877 height 548
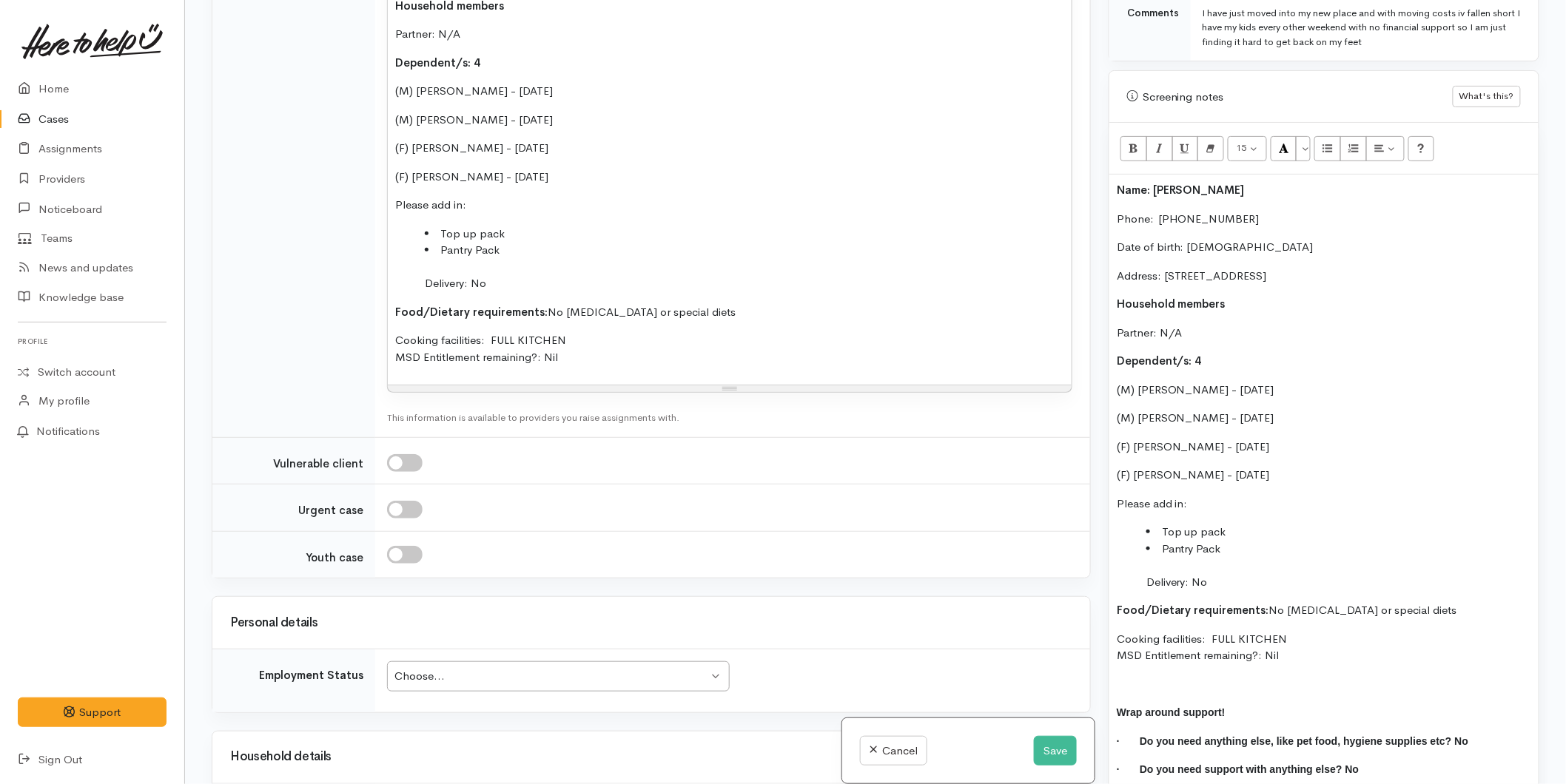
scroll to position [1972, 0]
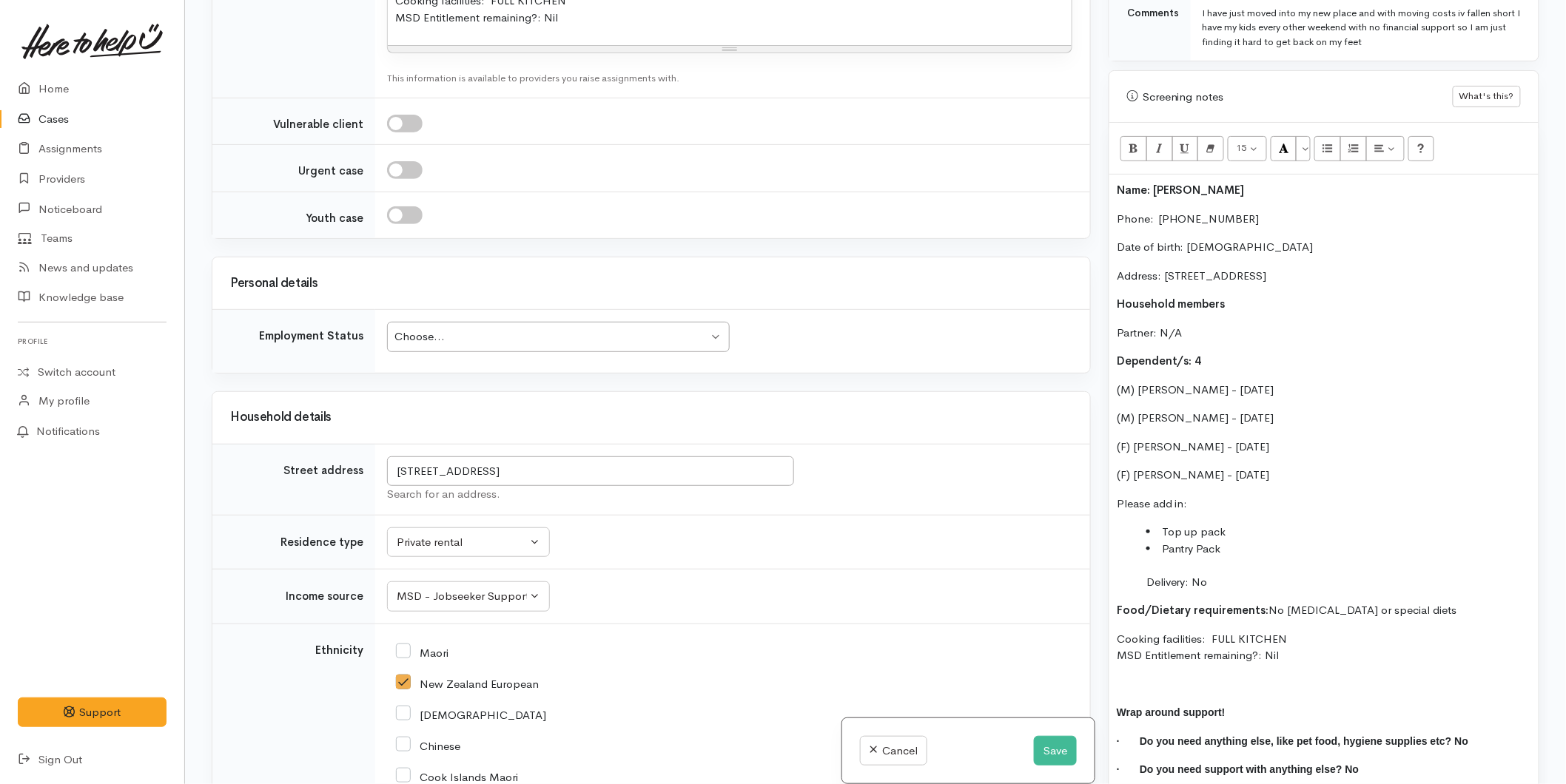
click at [422, 350] on div "Choose... Choose..." at bounding box center [558, 337] width 343 height 30
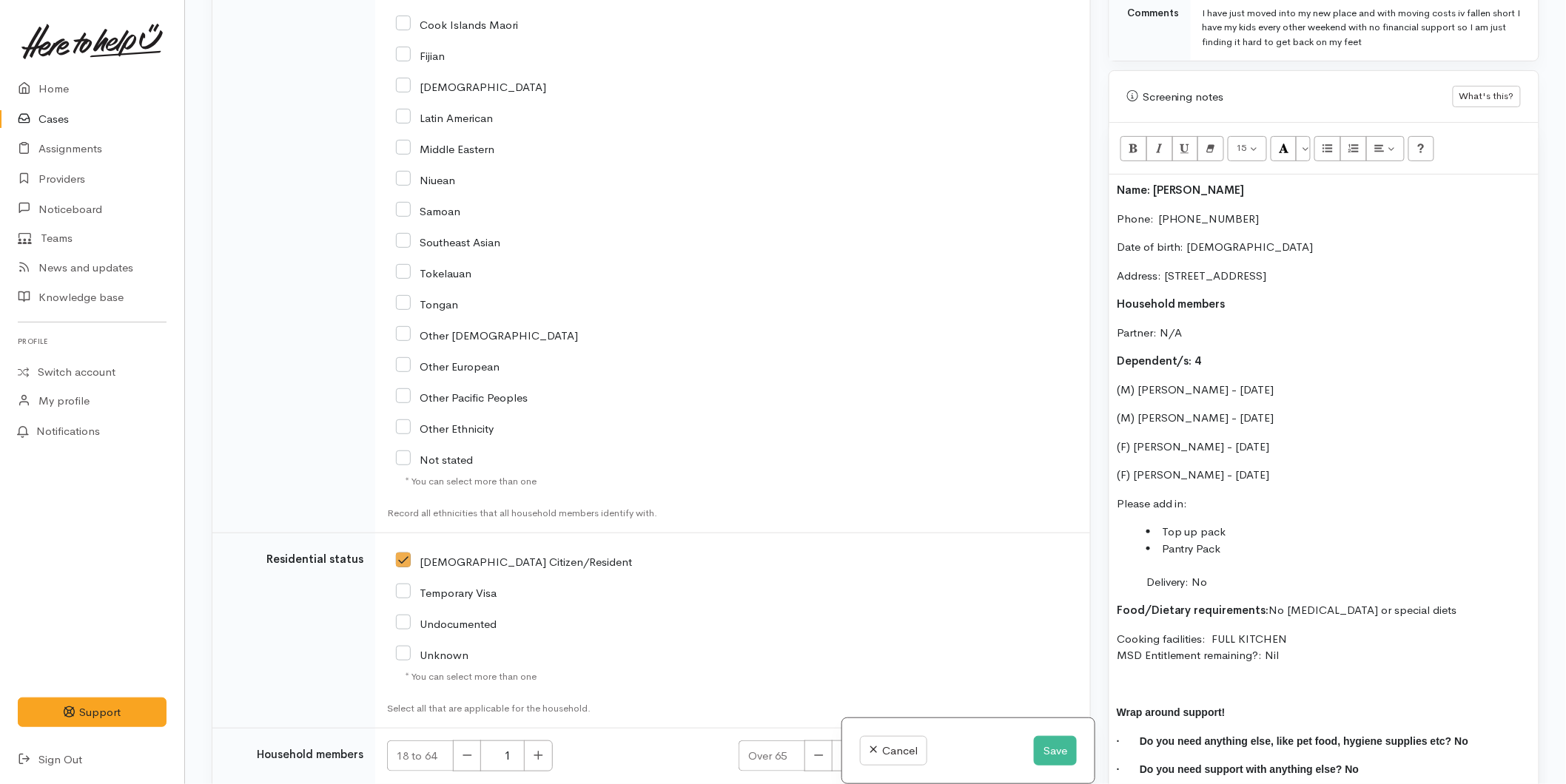
scroll to position [3000, 0]
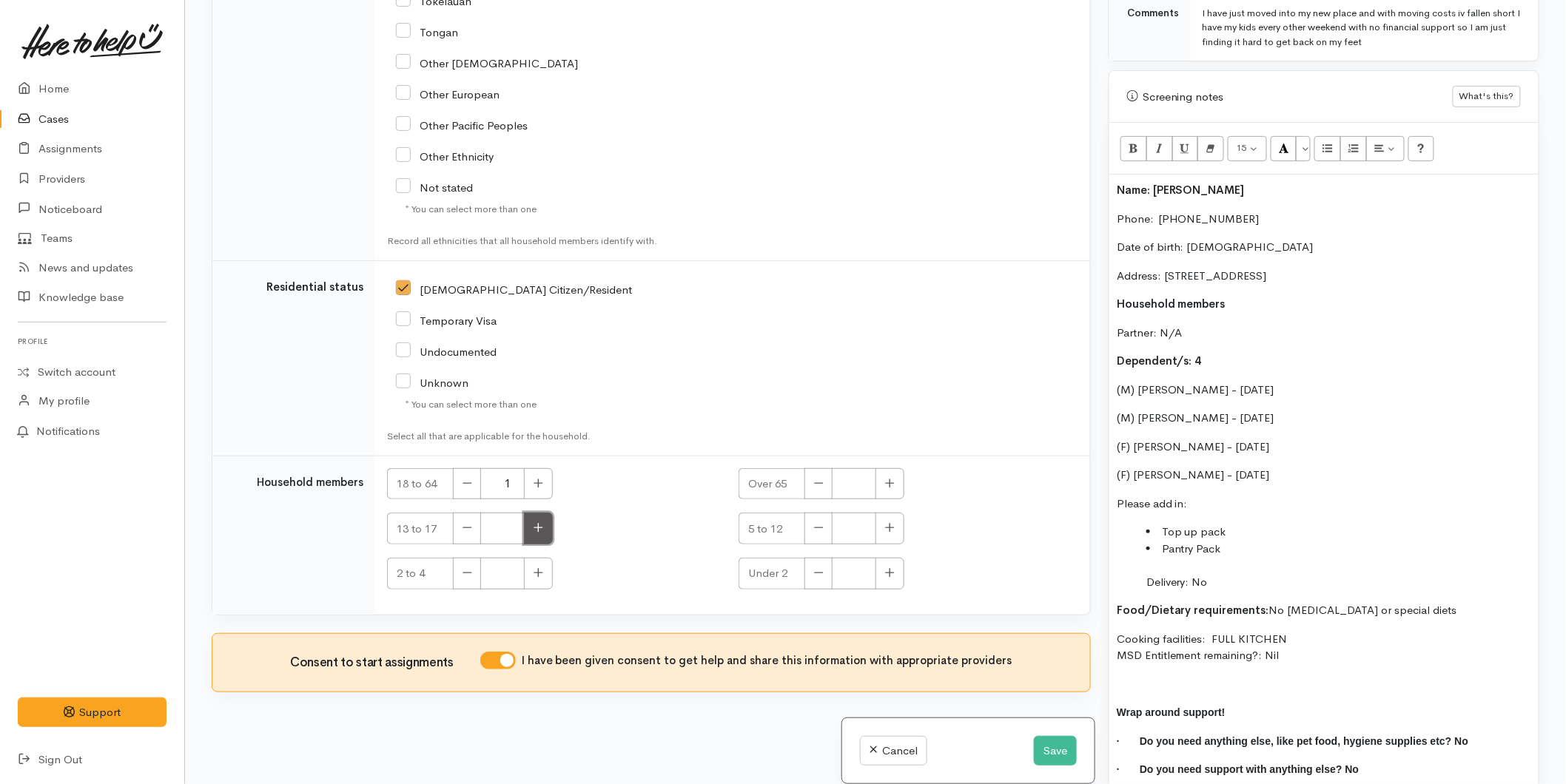
click at [545, 520] on button "button" at bounding box center [538, 528] width 29 height 32
click at [541, 528] on icon "button" at bounding box center [538, 527] width 10 height 11
type input "2"
drag, startPoint x: 1303, startPoint y: 404, endPoint x: 1048, endPoint y: 397, distance: 255.1
click at [1048, 397] on div "Related cases There are other cases potentially from the same person, address o…" at bounding box center [875, 392] width 1345 height 784
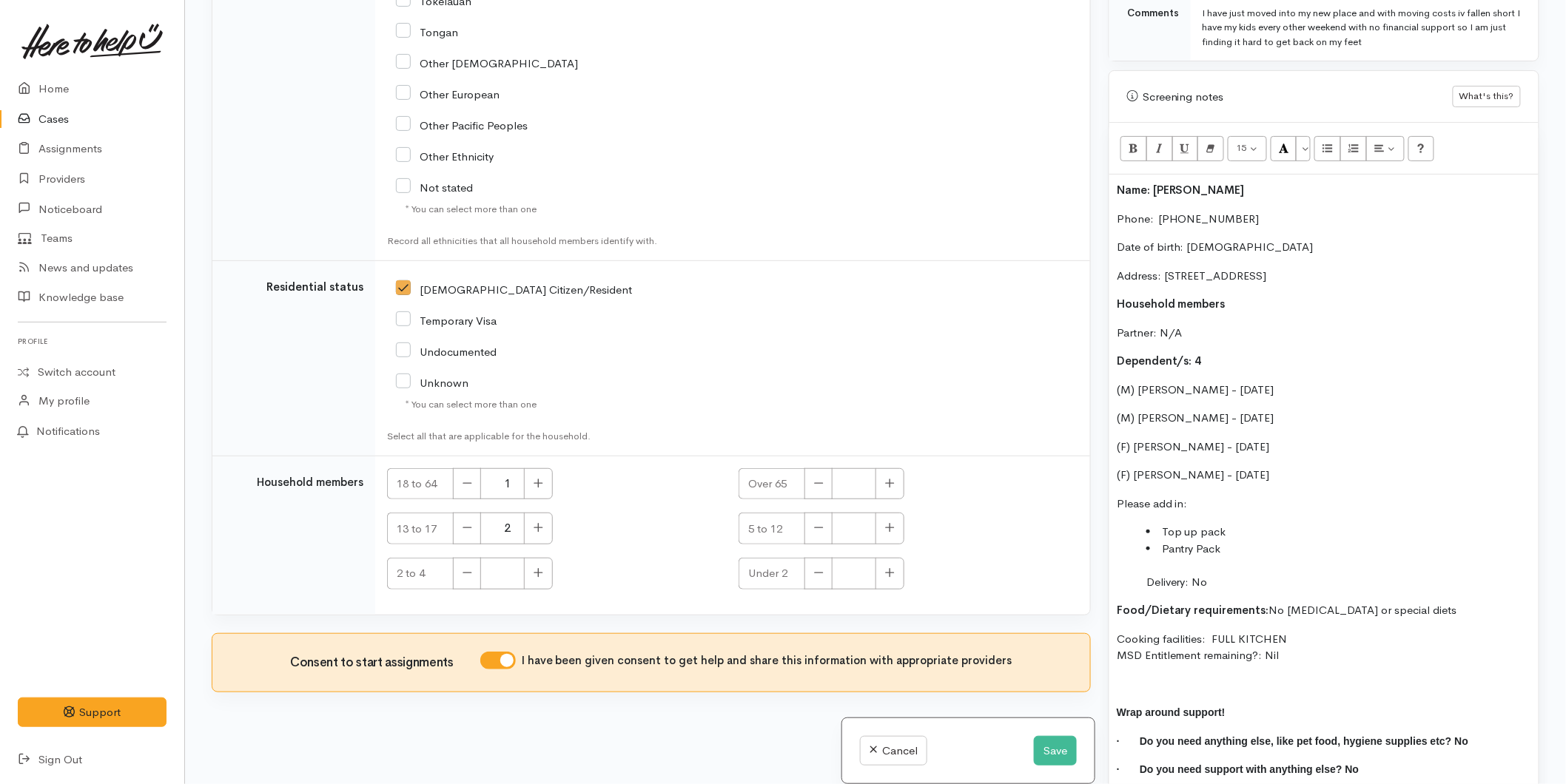
copy p "(M) Jacob McVeigh - 24/08/2010"
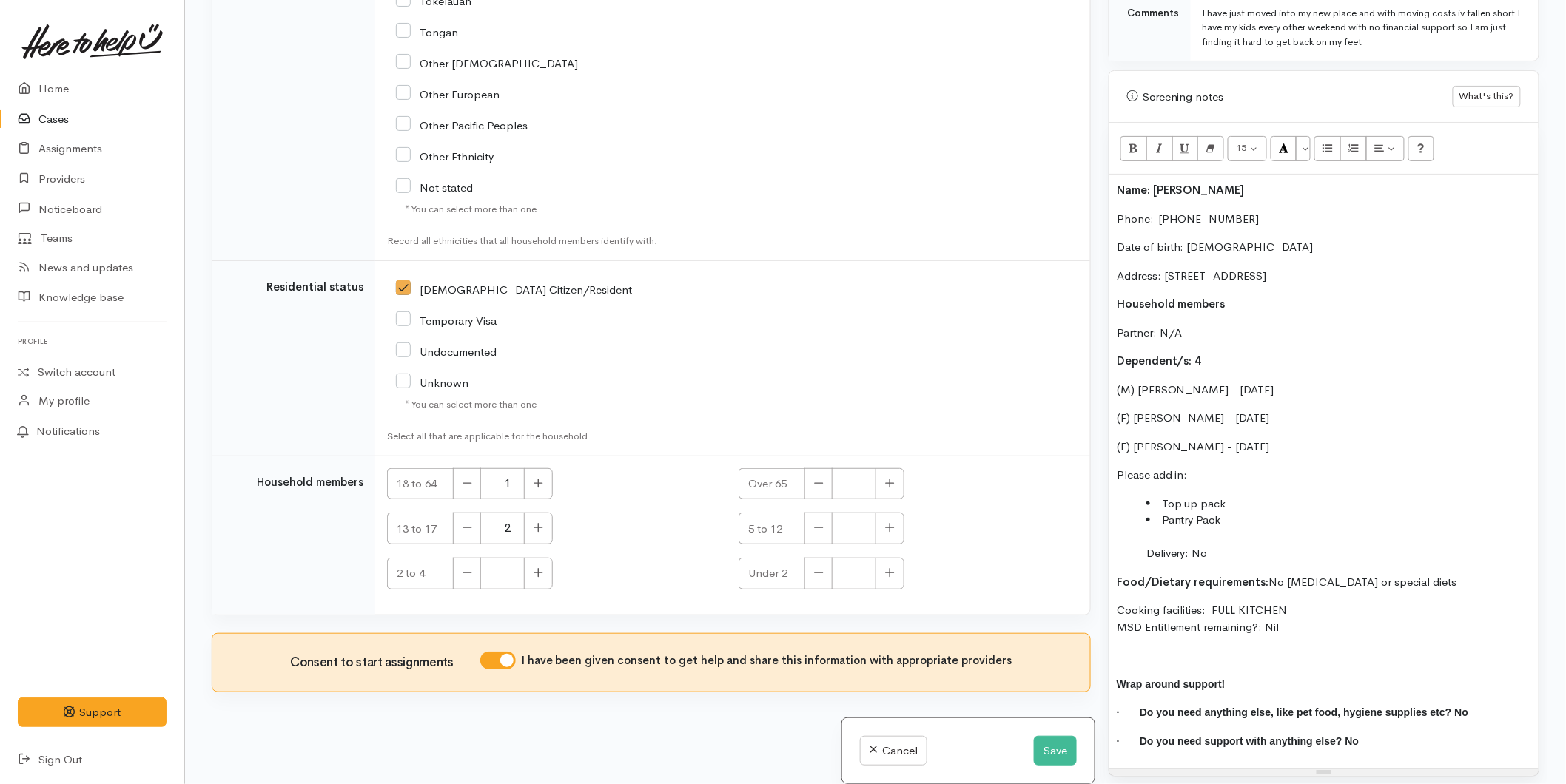
click at [1245, 353] on p "Dependent/s: 4" at bounding box center [1324, 361] width 414 height 17
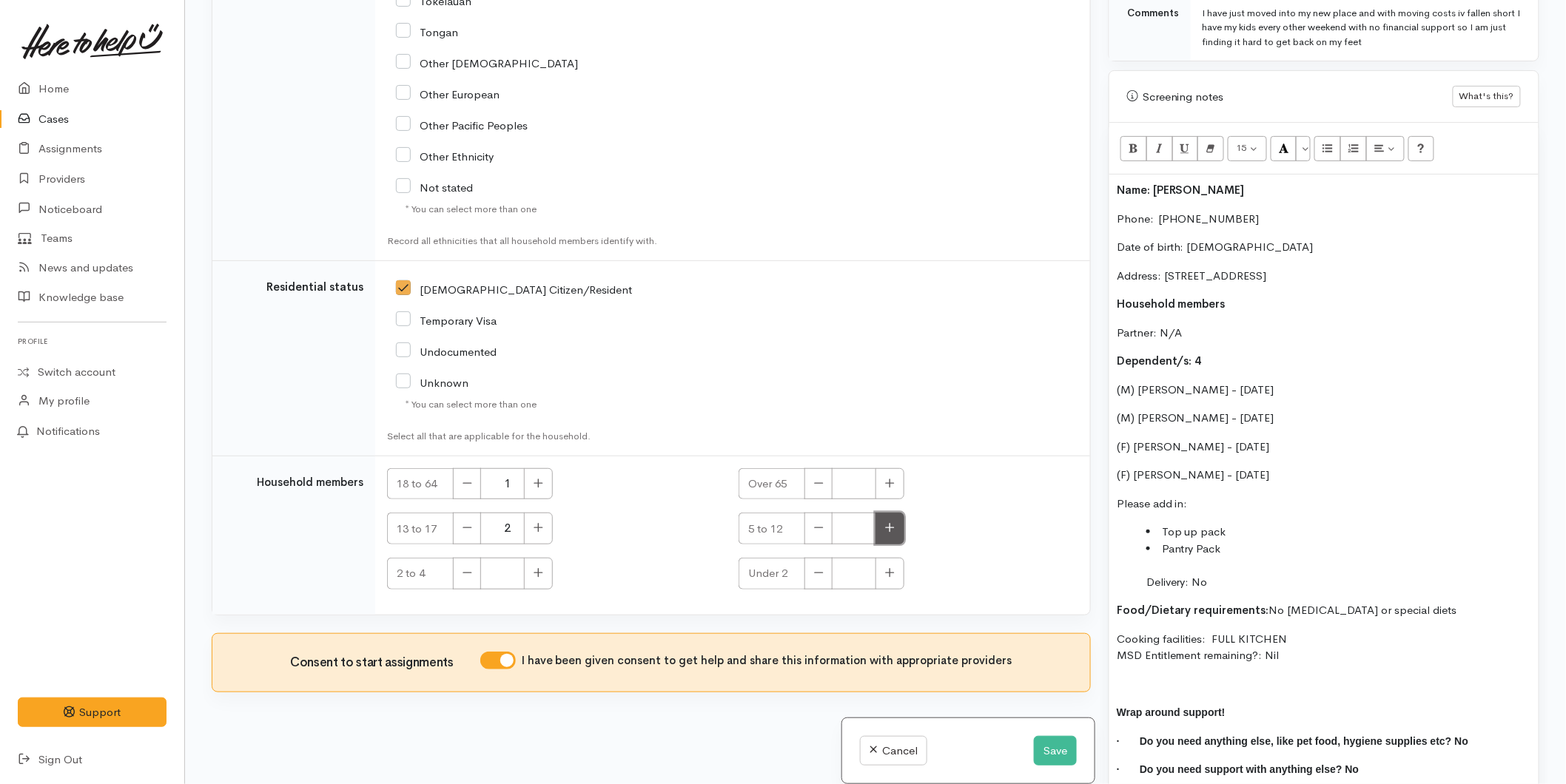
click at [885, 530] on icon "button" at bounding box center [889, 527] width 10 height 11
type input "1"
click at [546, 579] on button "button" at bounding box center [538, 574] width 29 height 32
type input "1"
click at [1046, 750] on button "Save" at bounding box center [1055, 751] width 43 height 30
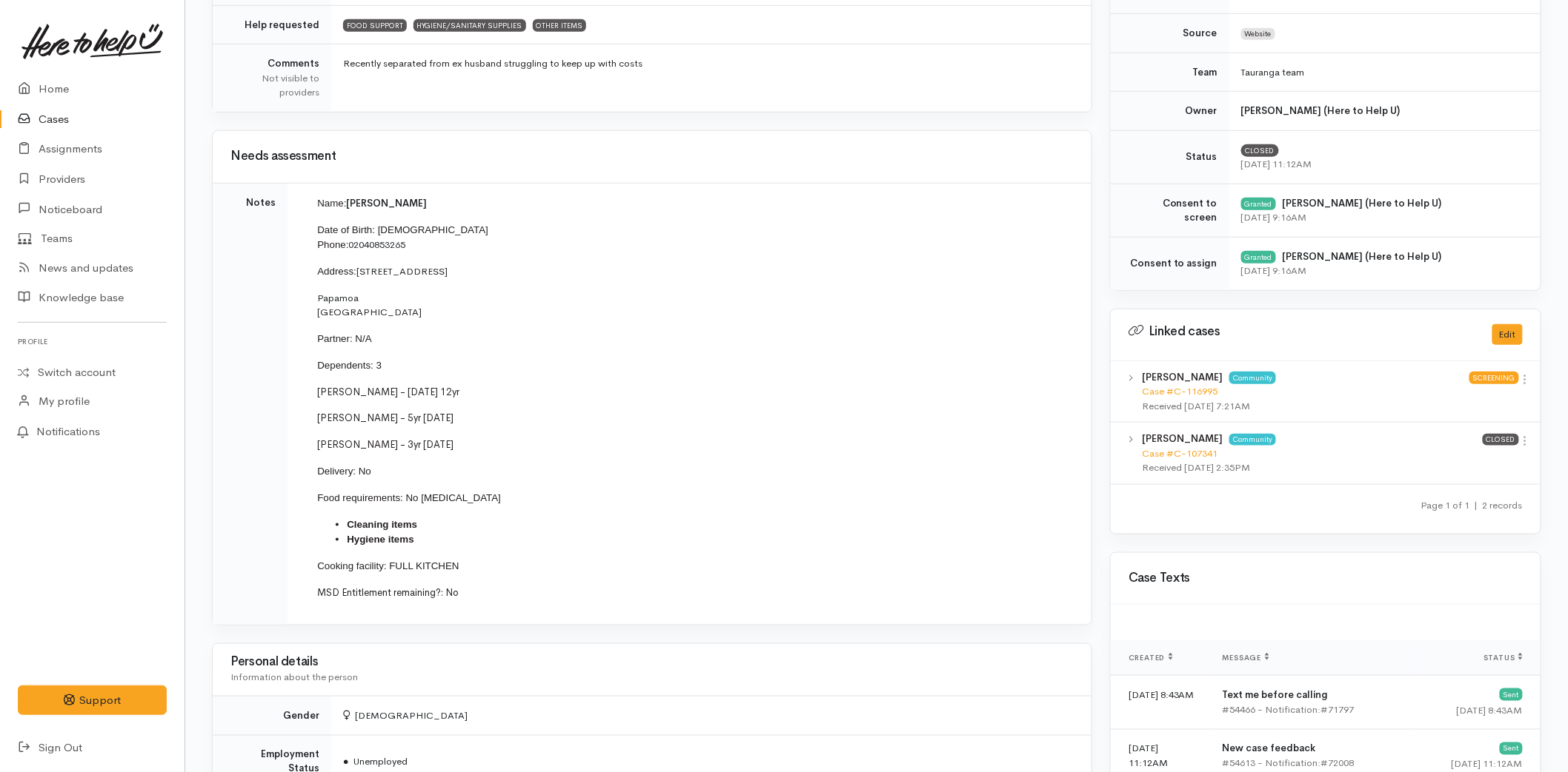
scroll to position [427, 0]
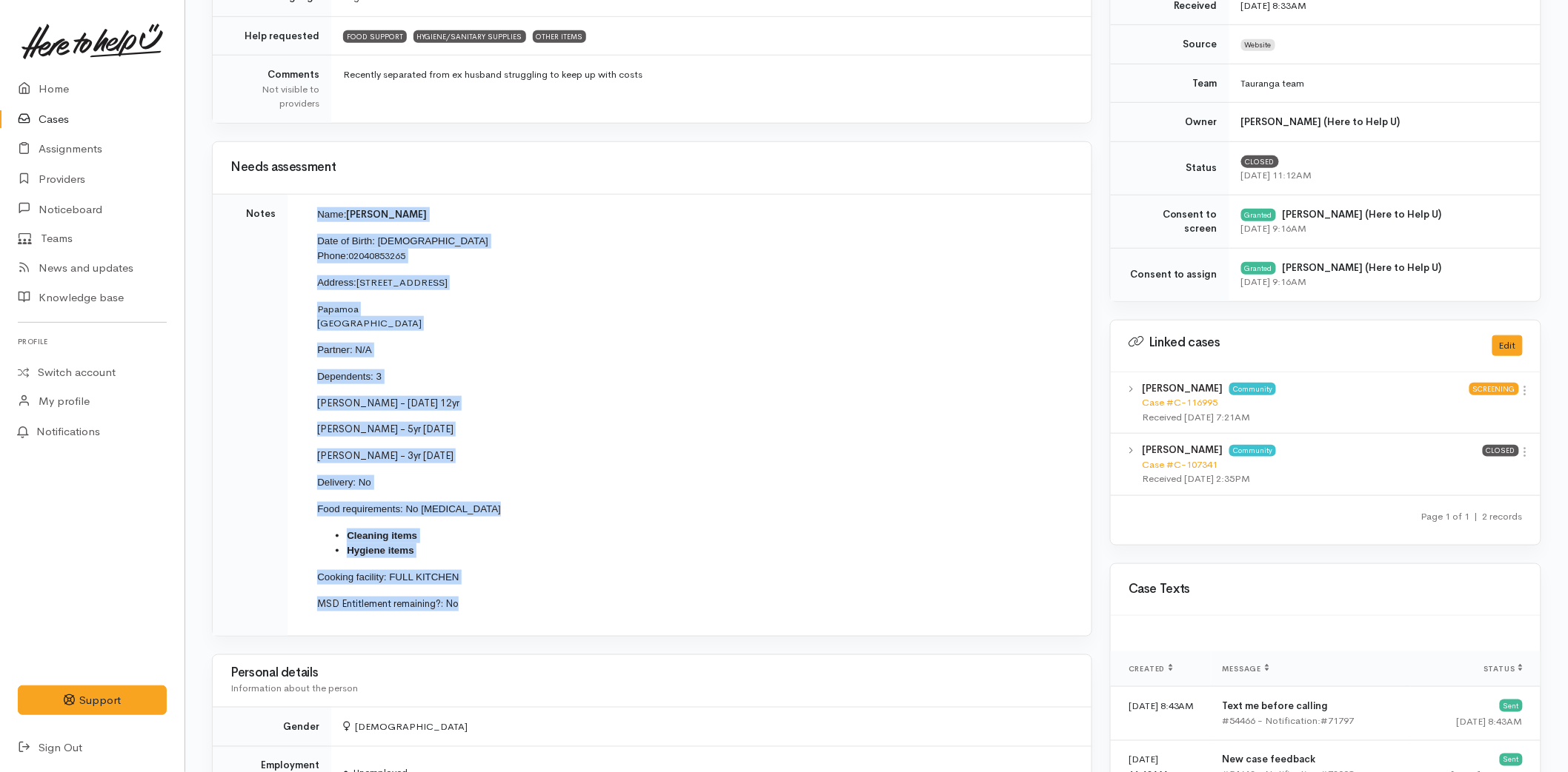
drag, startPoint x: 313, startPoint y: 207, endPoint x: 527, endPoint y: 628, distance: 472.3
click at [527, 625] on td "Name: Codie McVeigh Date of Birth: 8/3/1992 Phone: 02040853265 Address: 3 Akeak…" at bounding box center [686, 415] width 774 height 418
copy td "Name: Codie McVeigh Date of Birth: 8/3/1992 Phone: 02040853265 Address: 3 Akeak…"
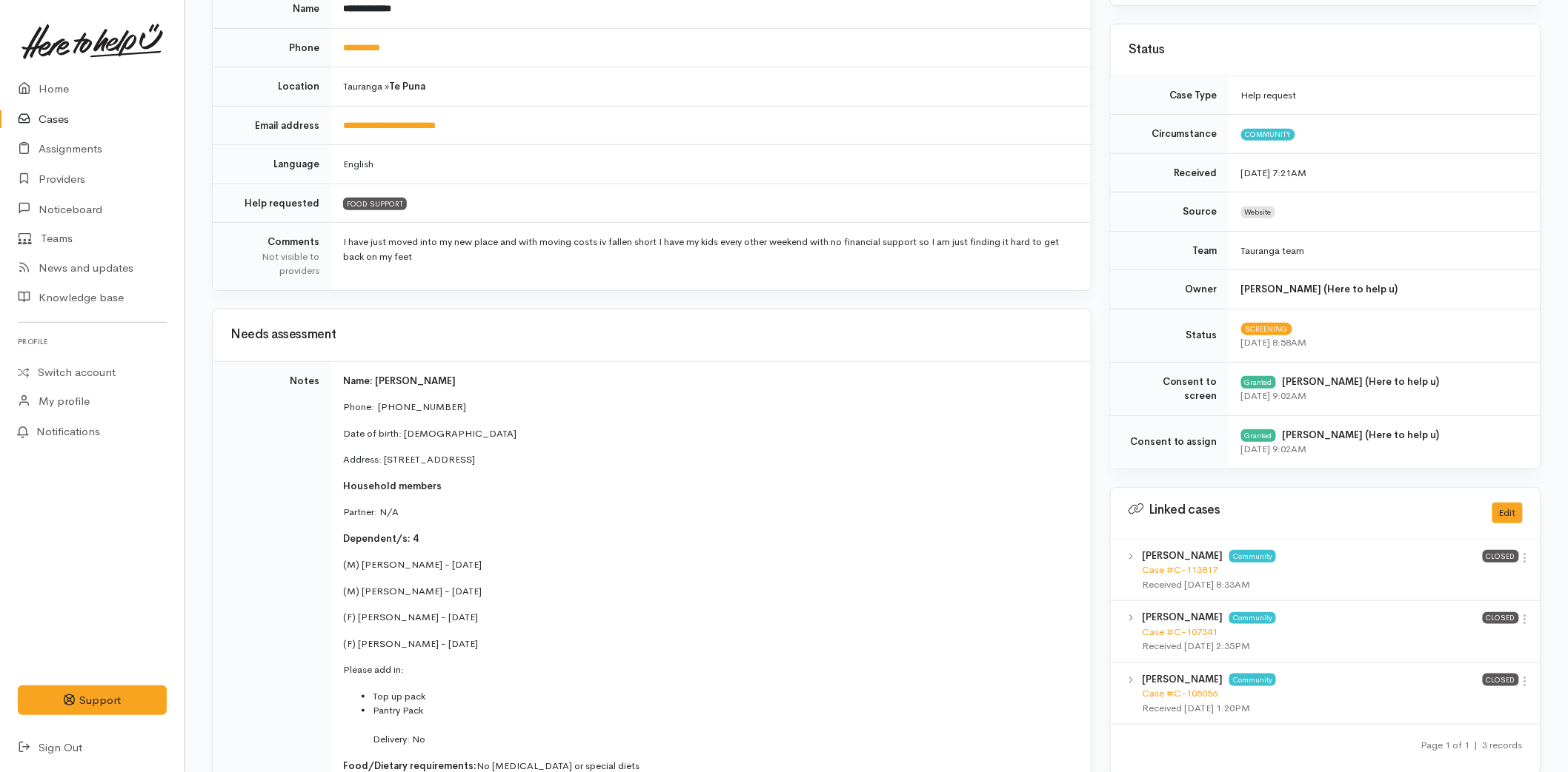
scroll to position [575, 0]
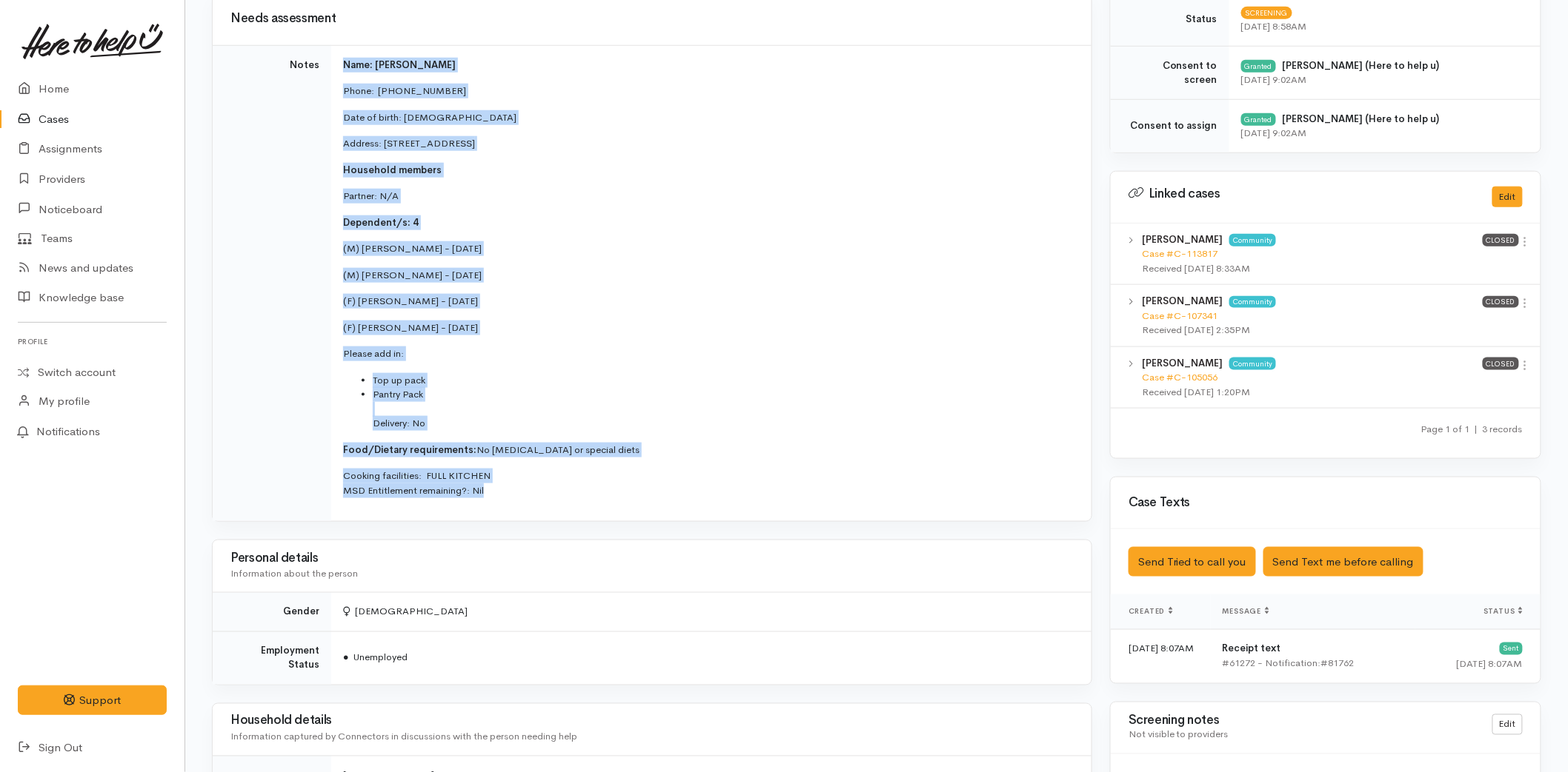
drag, startPoint x: 492, startPoint y: 476, endPoint x: 338, endPoint y: 64, distance: 439.8
click at [338, 64] on td "Name: [PERSON_NAME] Phone:  [PHONE_NUMBER] Date of birth: [DEMOGRAPHIC_DATA] Ad…" at bounding box center [711, 283] width 760 height 476
click at [70, 85] on link "Home" at bounding box center [92, 89] width 185 height 30
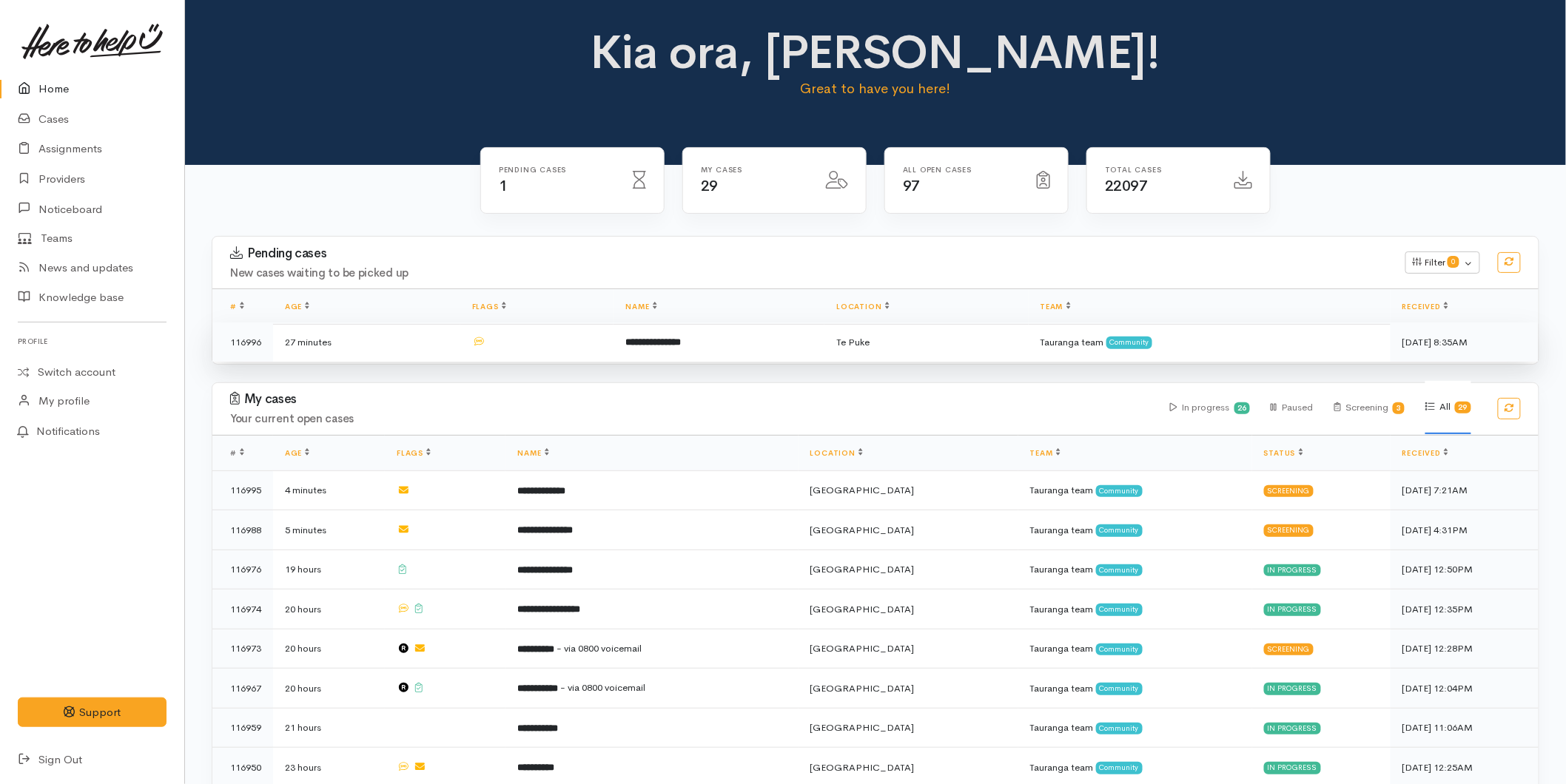
click at [645, 329] on td "**********" at bounding box center [718, 342] width 211 height 39
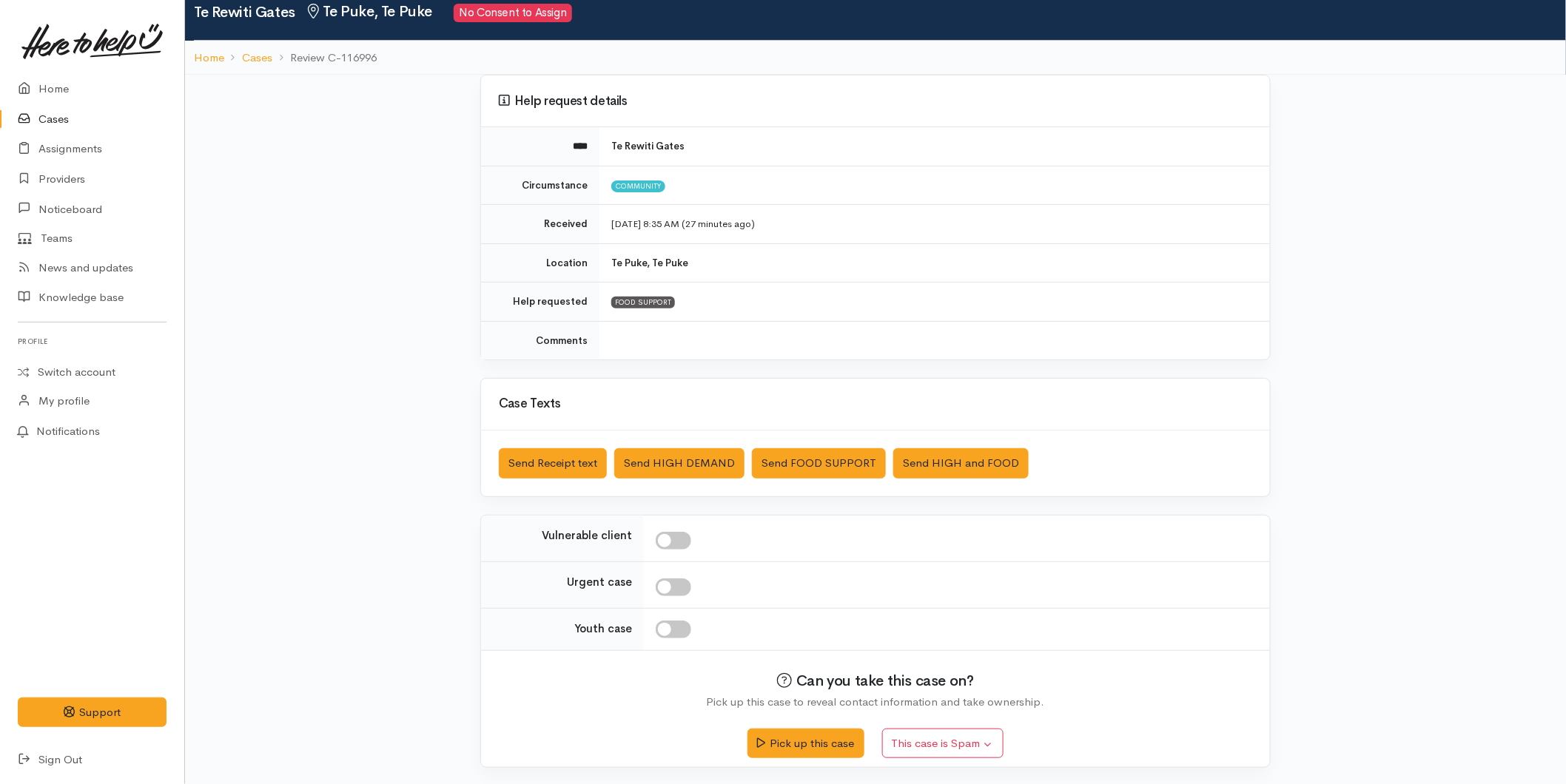
scroll to position [57, 0]
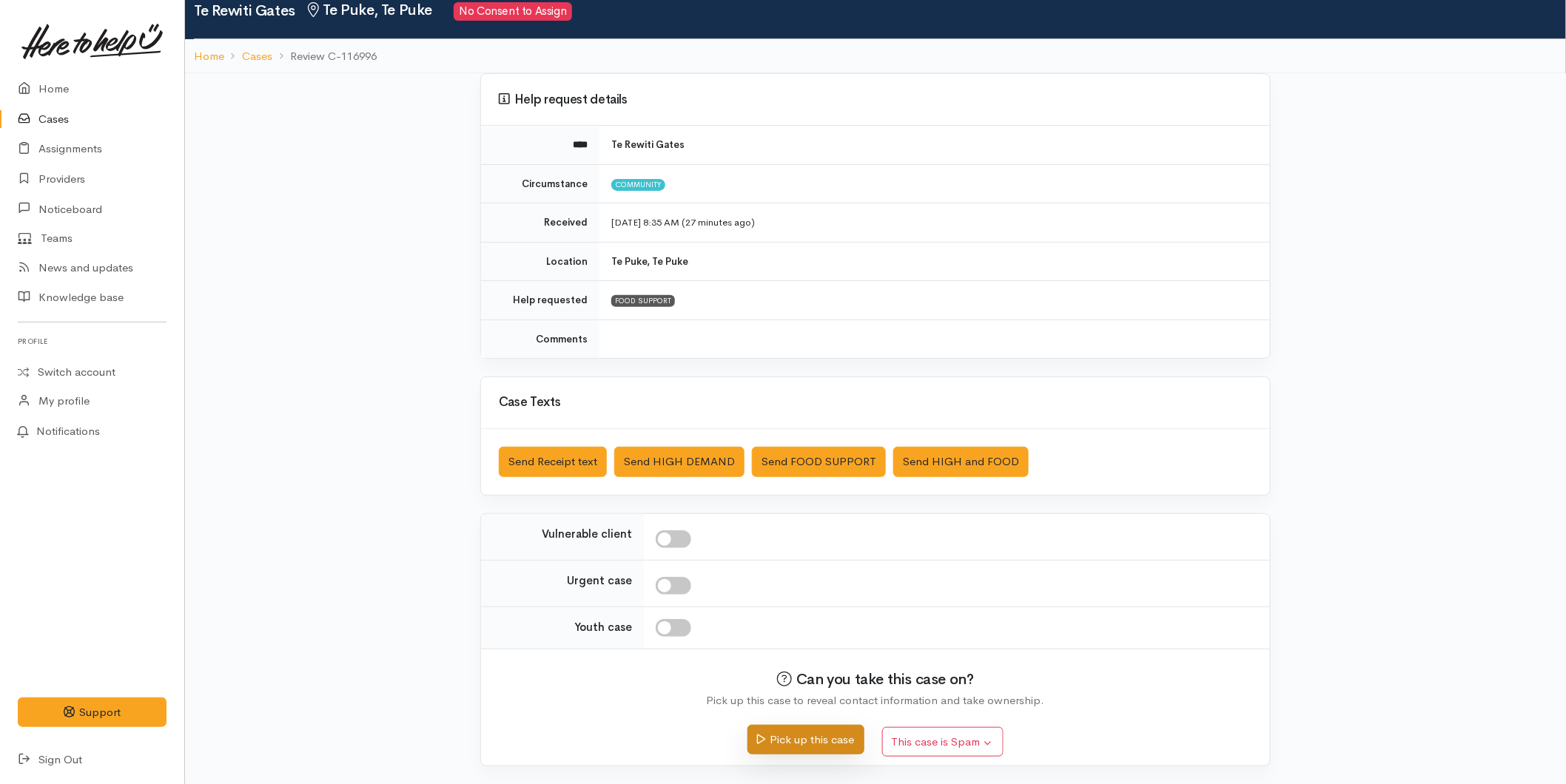
click at [780, 743] on button "Pick up this case" at bounding box center [805, 740] width 116 height 30
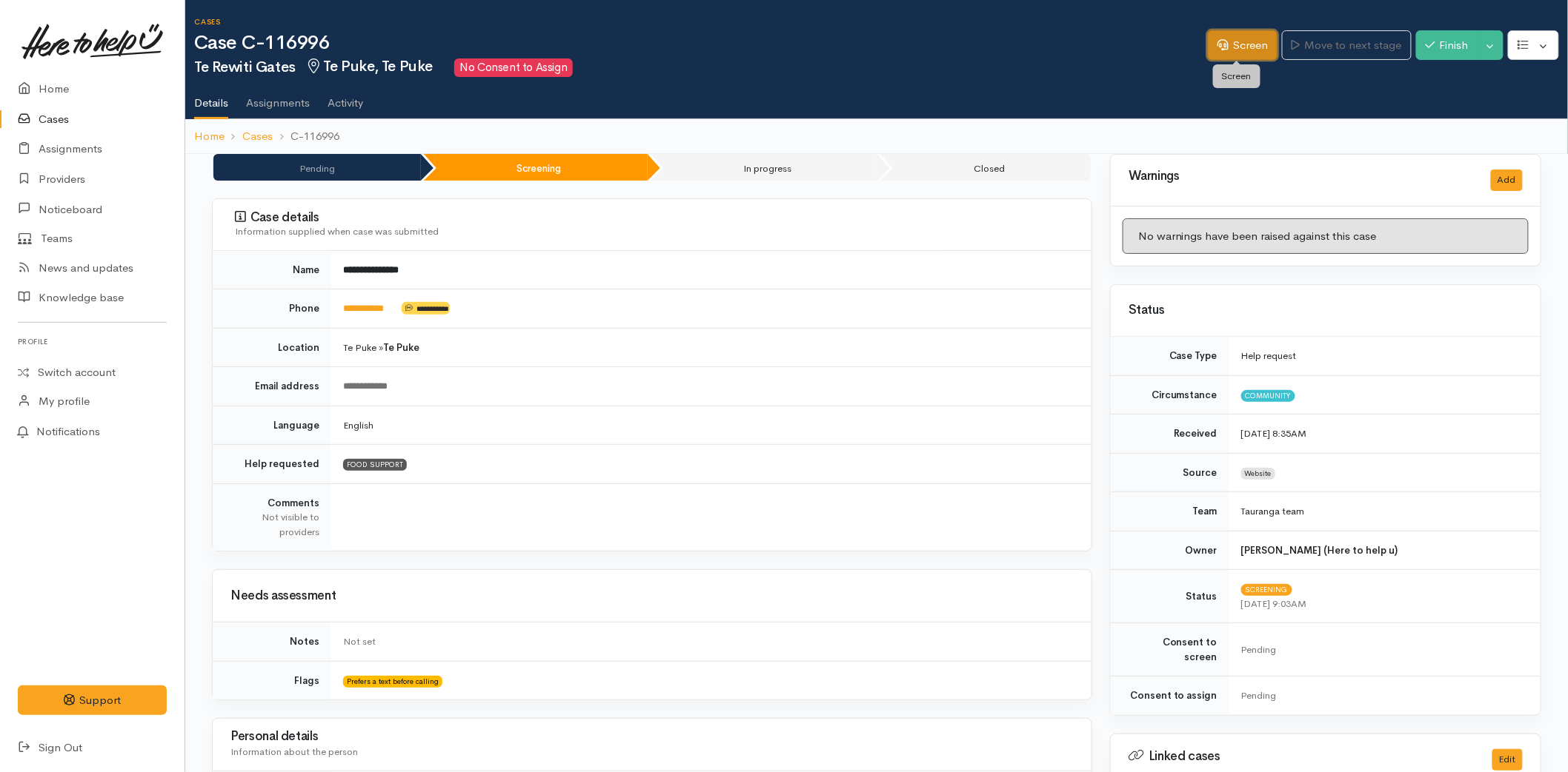
click at [1211, 32] on link "Screen" at bounding box center [1242, 45] width 70 height 30
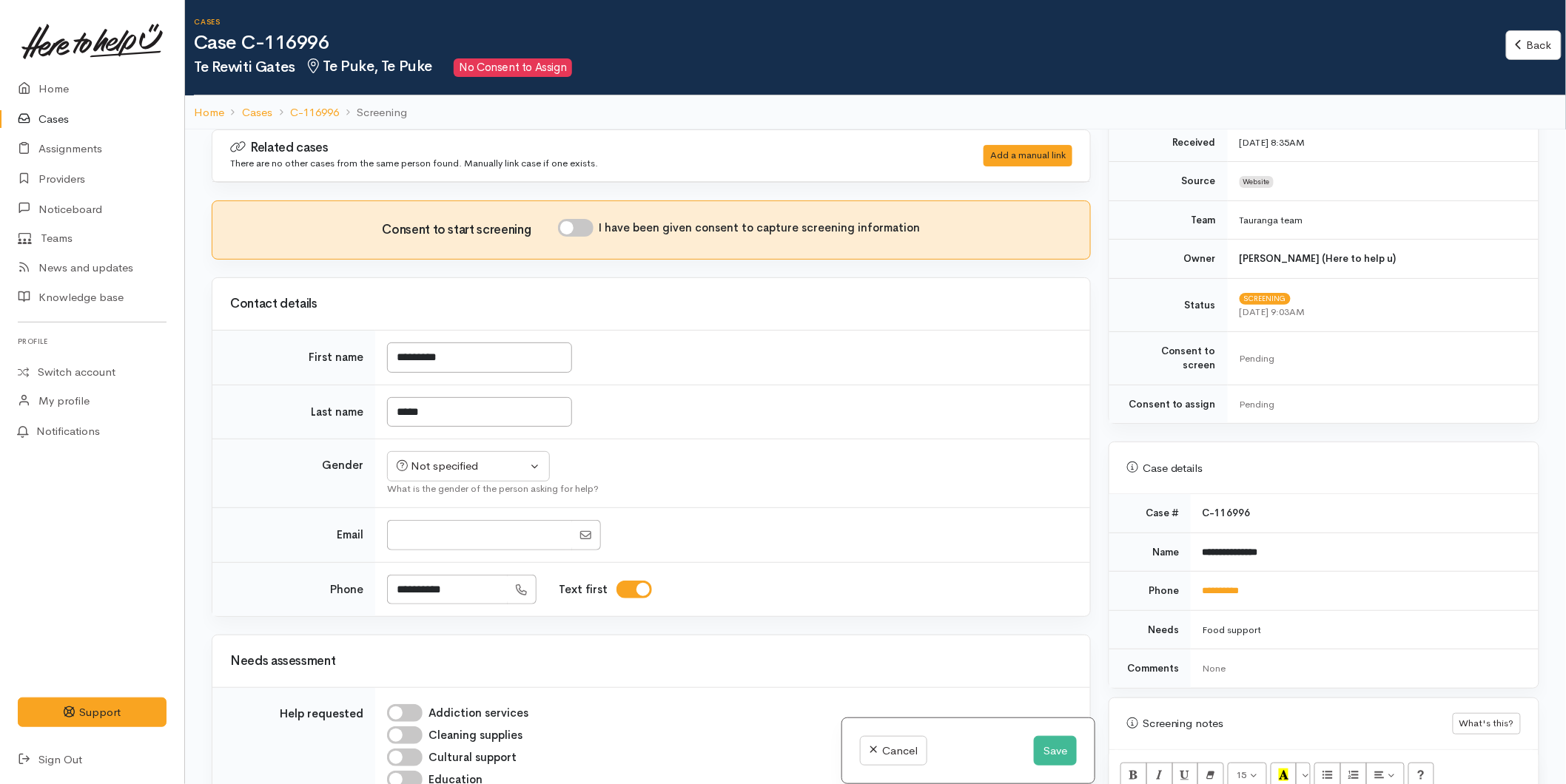
scroll to position [609, 0]
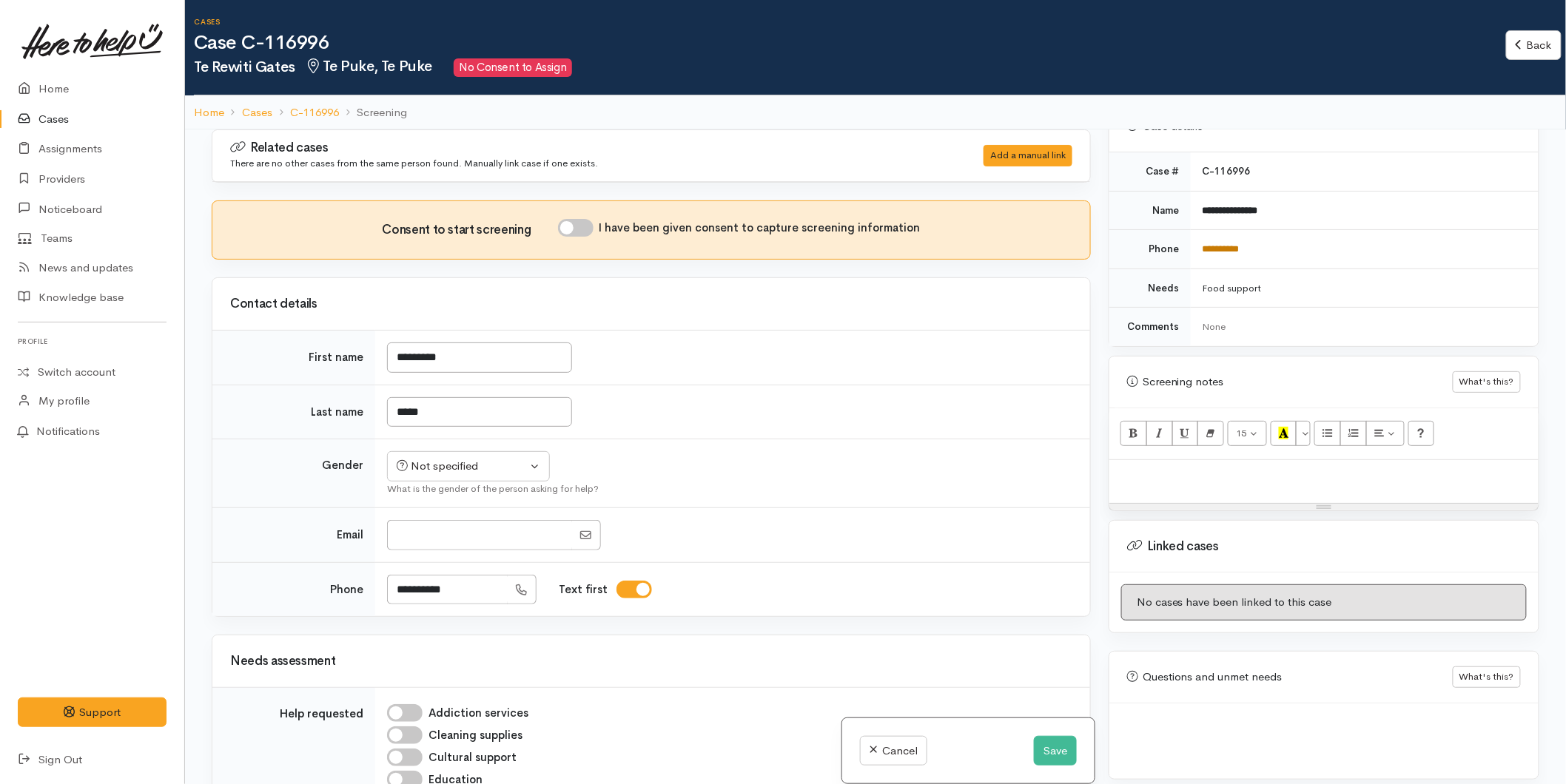
click at [1225, 244] on link "**********" at bounding box center [1220, 248] width 37 height 10
click at [1157, 467] on p at bounding box center [1324, 476] width 414 height 17
paste div
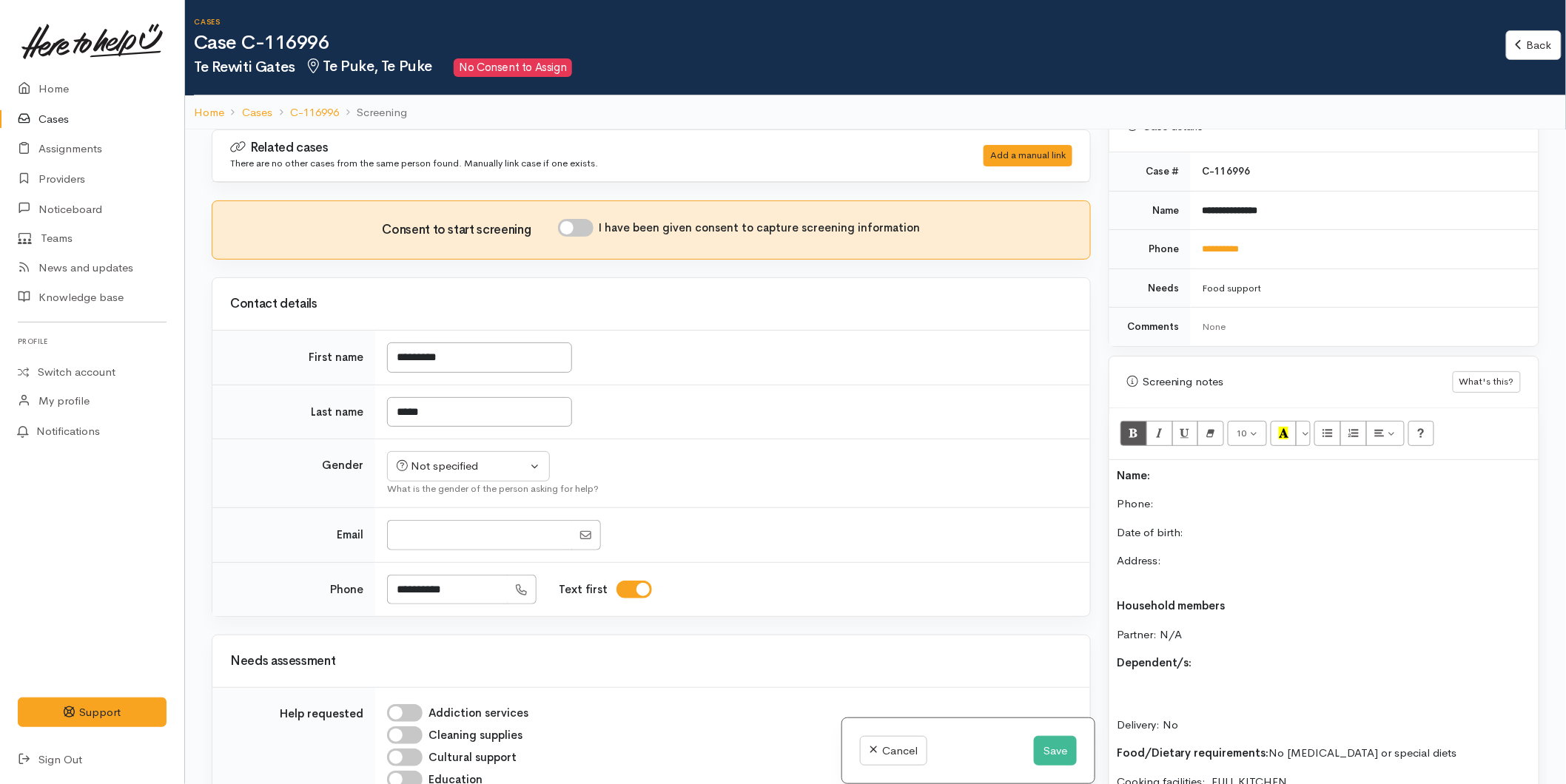
scroll to position [121, 0]
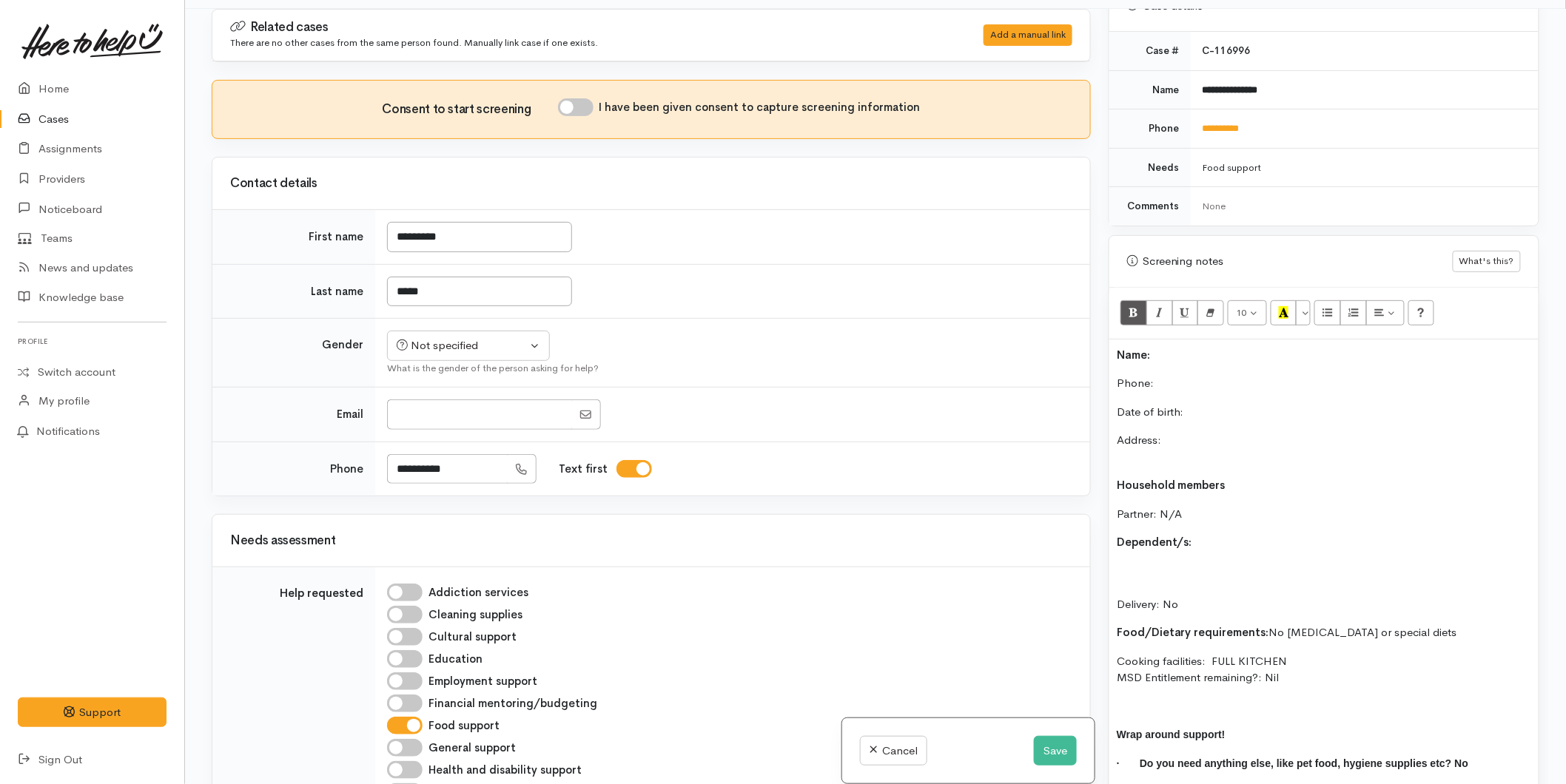
click at [1178, 347] on p "Name:" at bounding box center [1324, 355] width 414 height 17
click at [1180, 375] on p "Phone:" at bounding box center [1324, 383] width 414 height 17
click at [452, 344] on div "Not specified" at bounding box center [462, 346] width 131 height 17
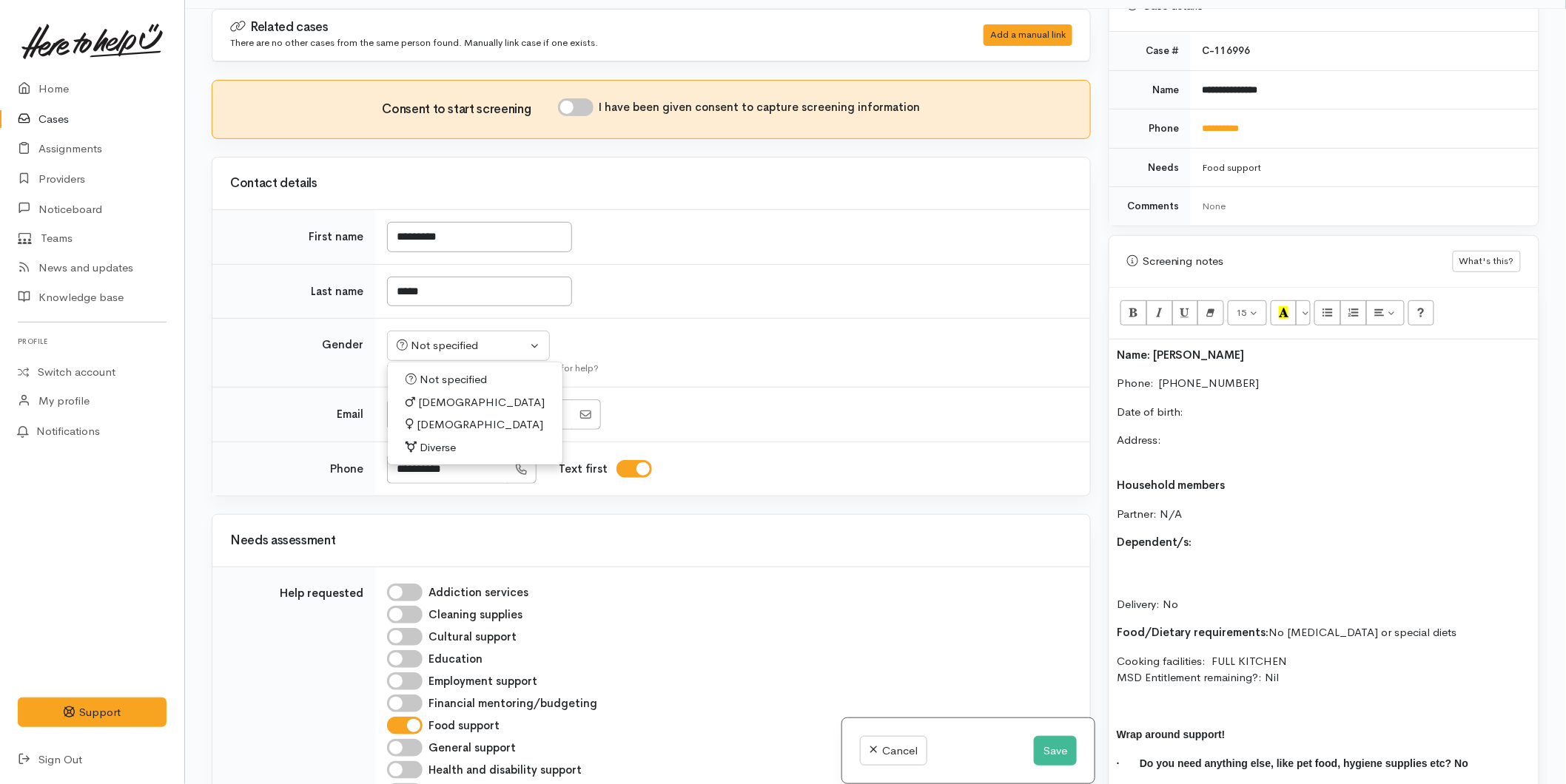
click at [439, 401] on span "[DEMOGRAPHIC_DATA]" at bounding box center [481, 403] width 127 height 17
select select "[DEMOGRAPHIC_DATA]"
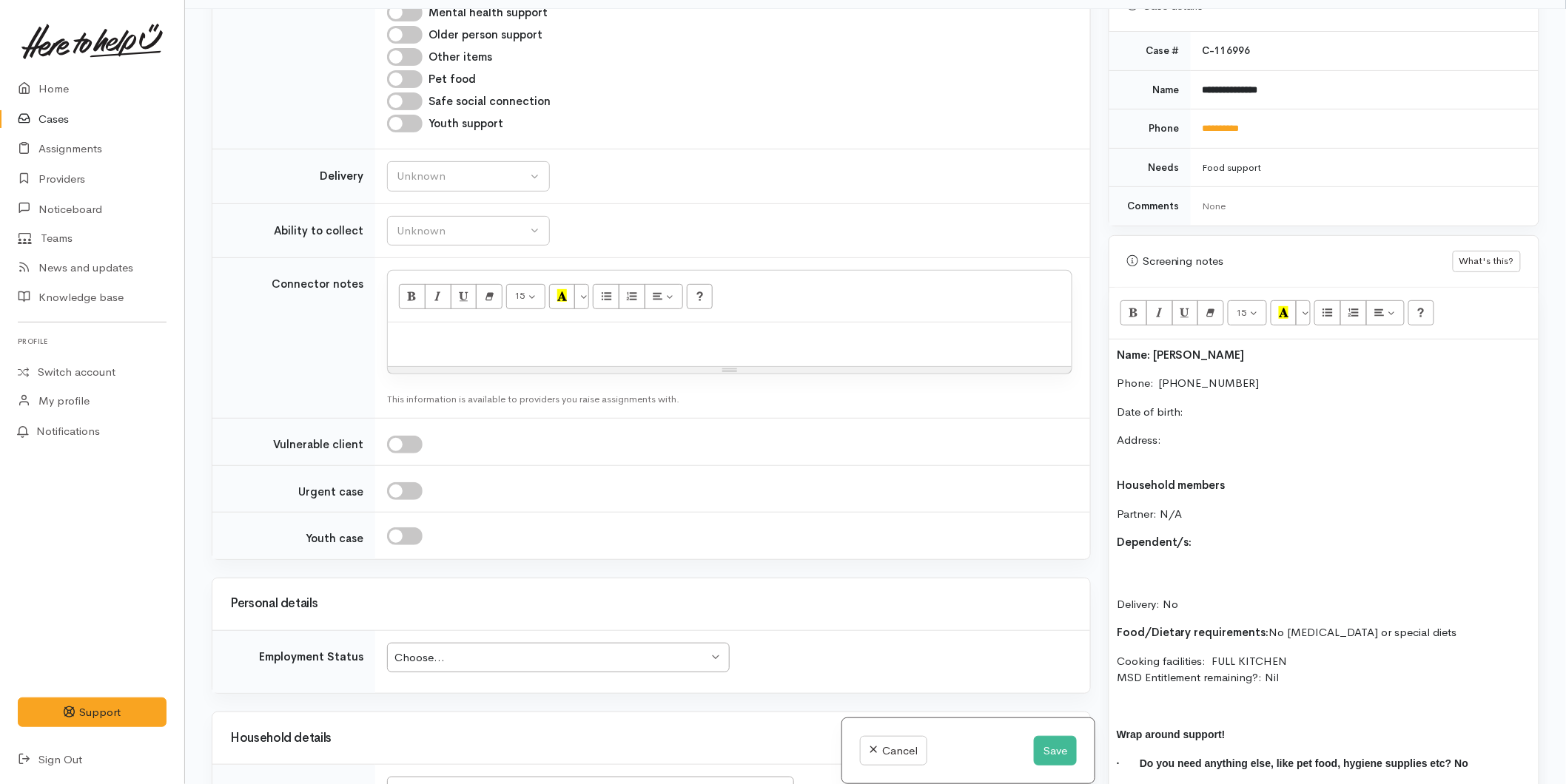
scroll to position [986, 0]
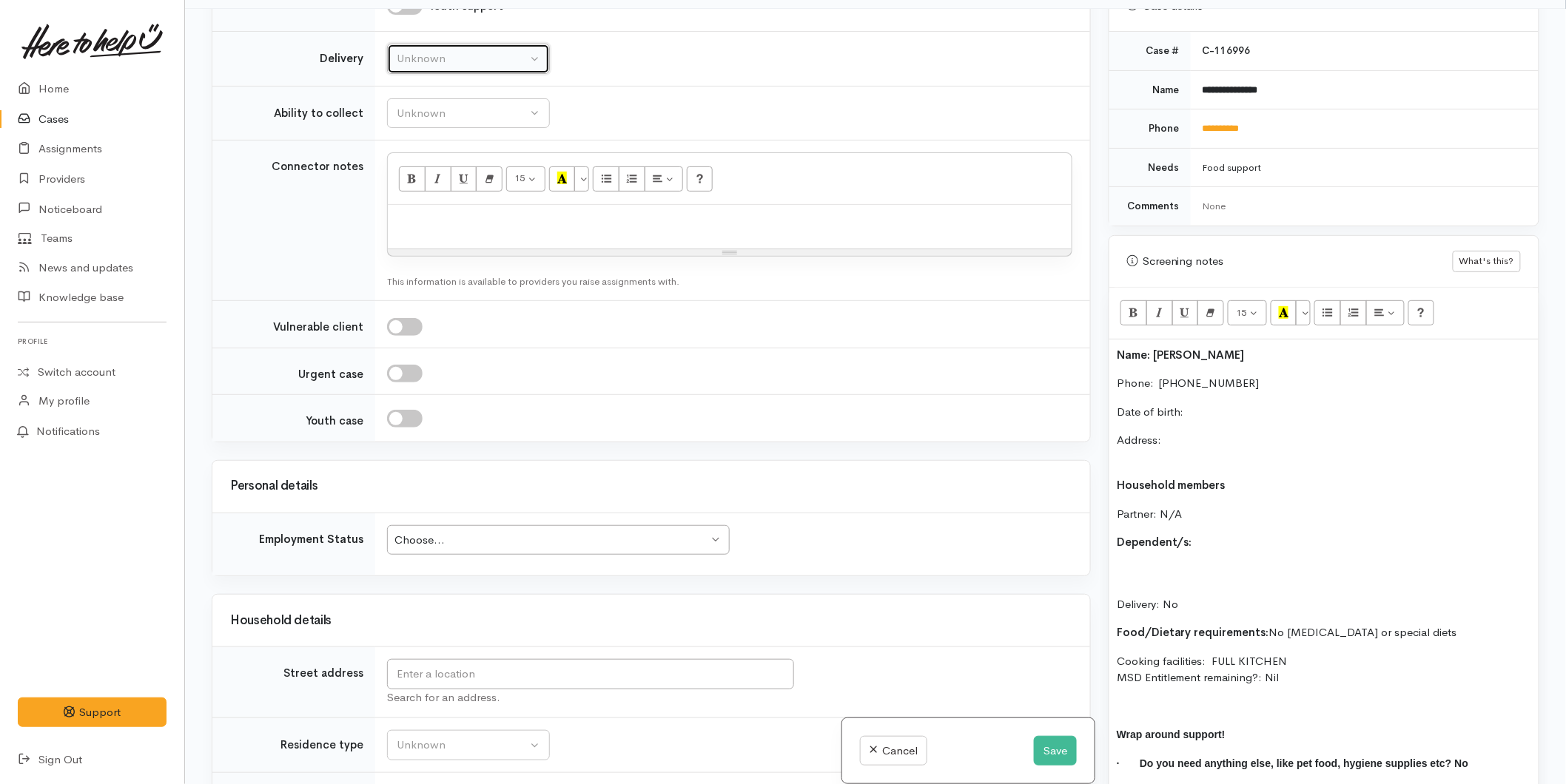
click at [410, 72] on button "Unknown" at bounding box center [468, 59] width 163 height 30
click at [402, 200] on link "No" at bounding box center [468, 197] width 161 height 23
select select "1"
click at [424, 113] on div "Unknown" at bounding box center [462, 113] width 131 height 17
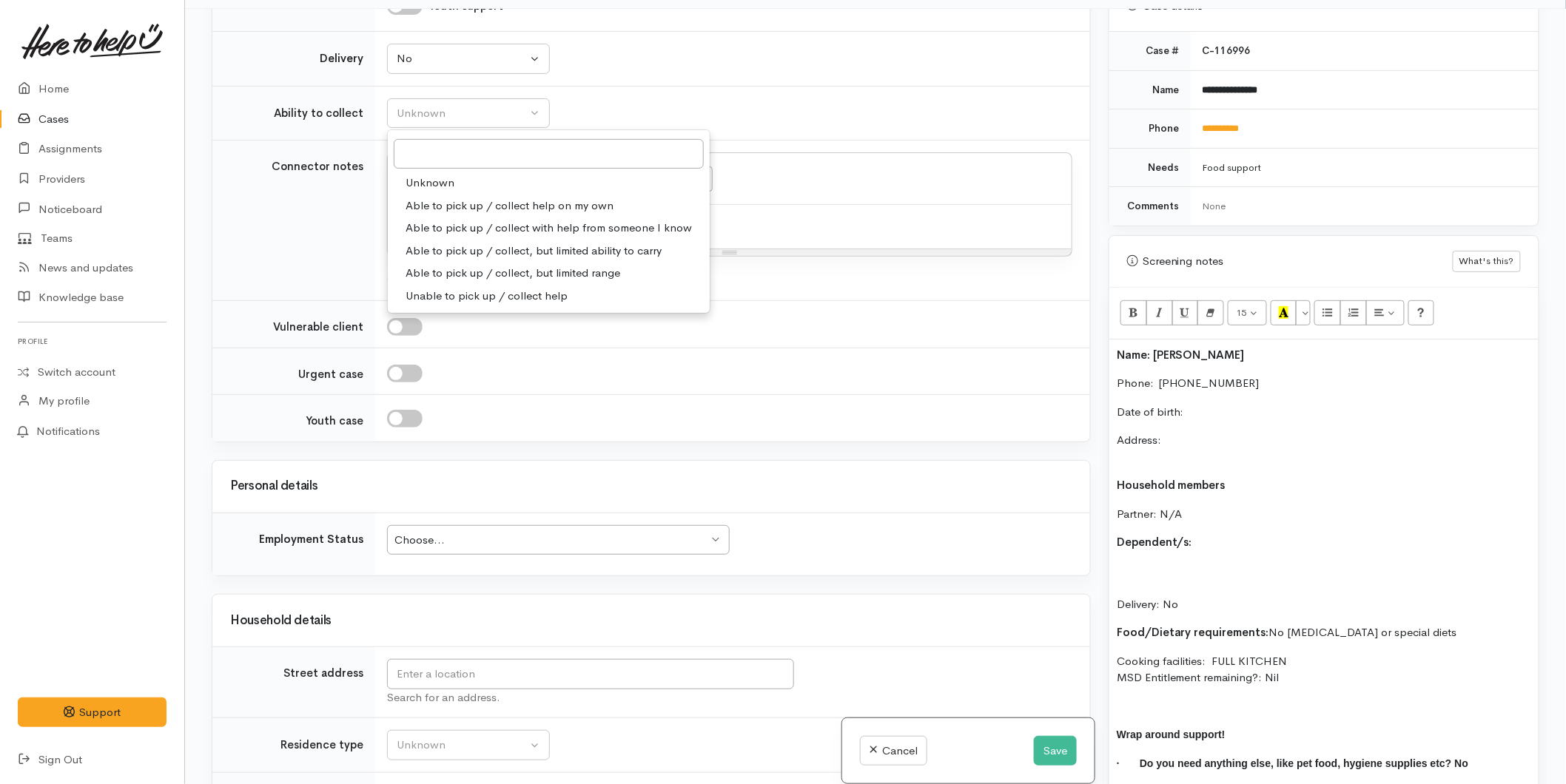
click at [440, 208] on span "Able to pick up / collect help on my own" at bounding box center [509, 206] width 208 height 17
select select "2"
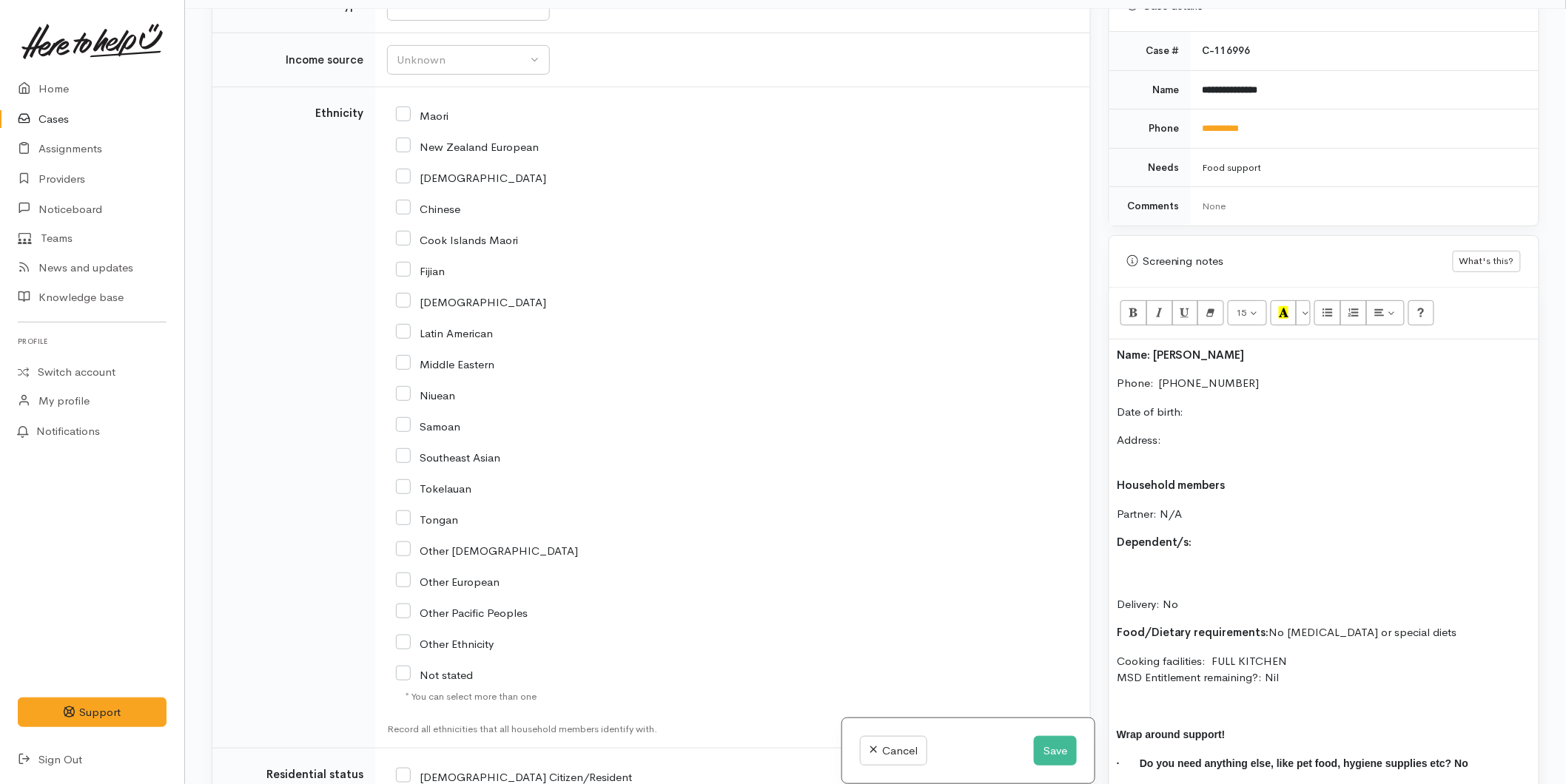
scroll to position [2208, 0]
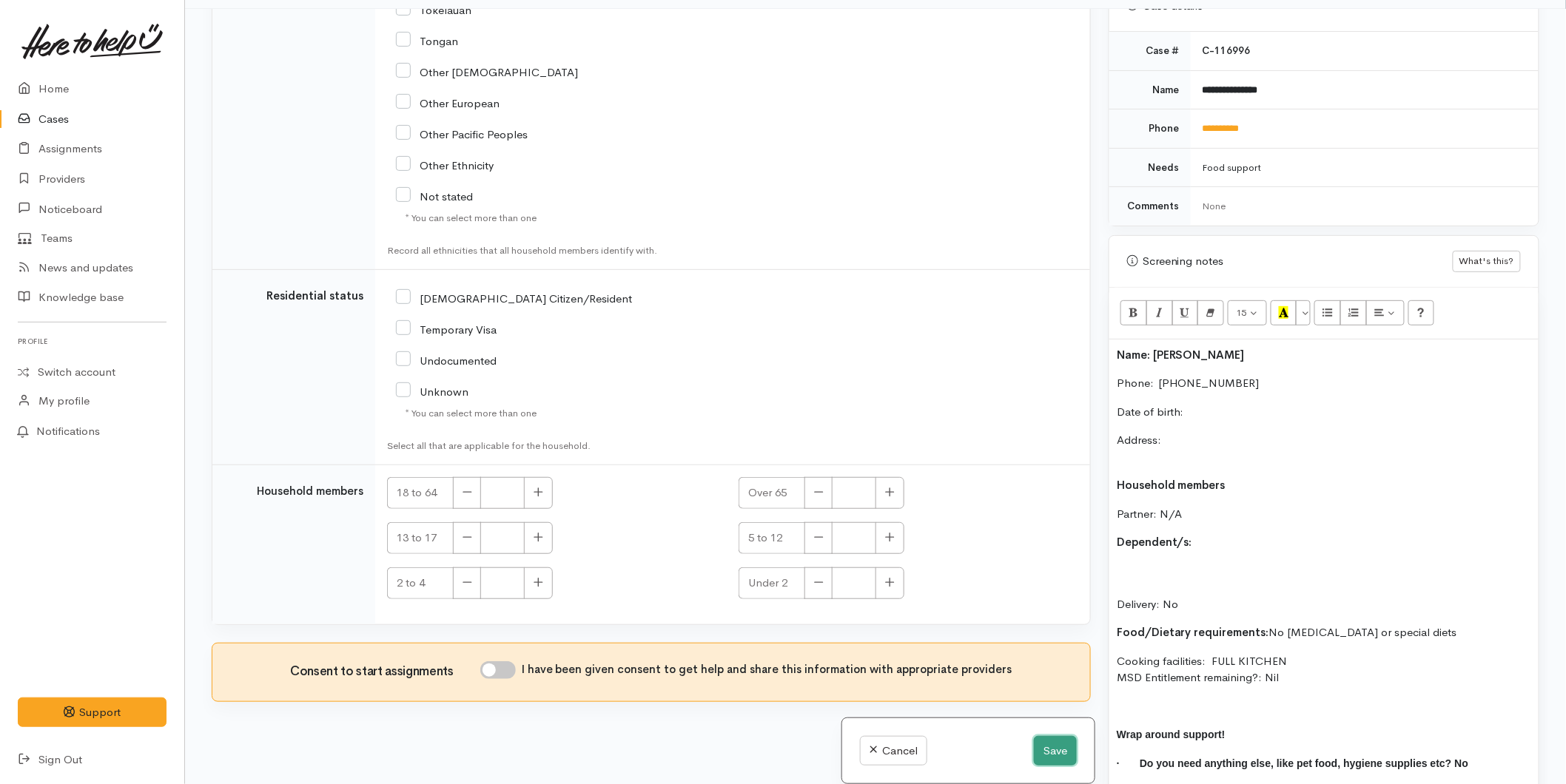
click at [1054, 749] on button "Save" at bounding box center [1055, 751] width 43 height 30
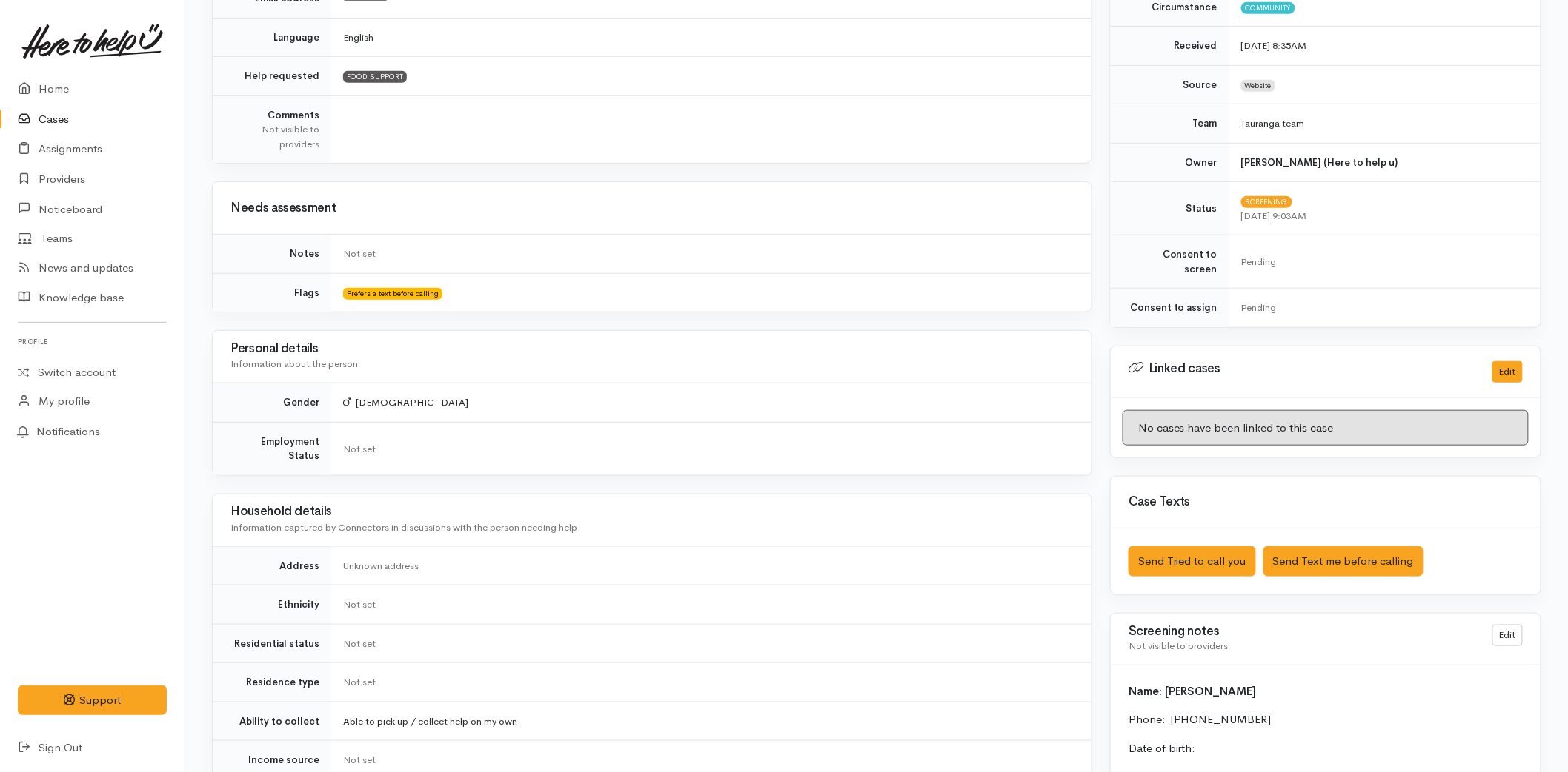
scroll to position [493, 0]
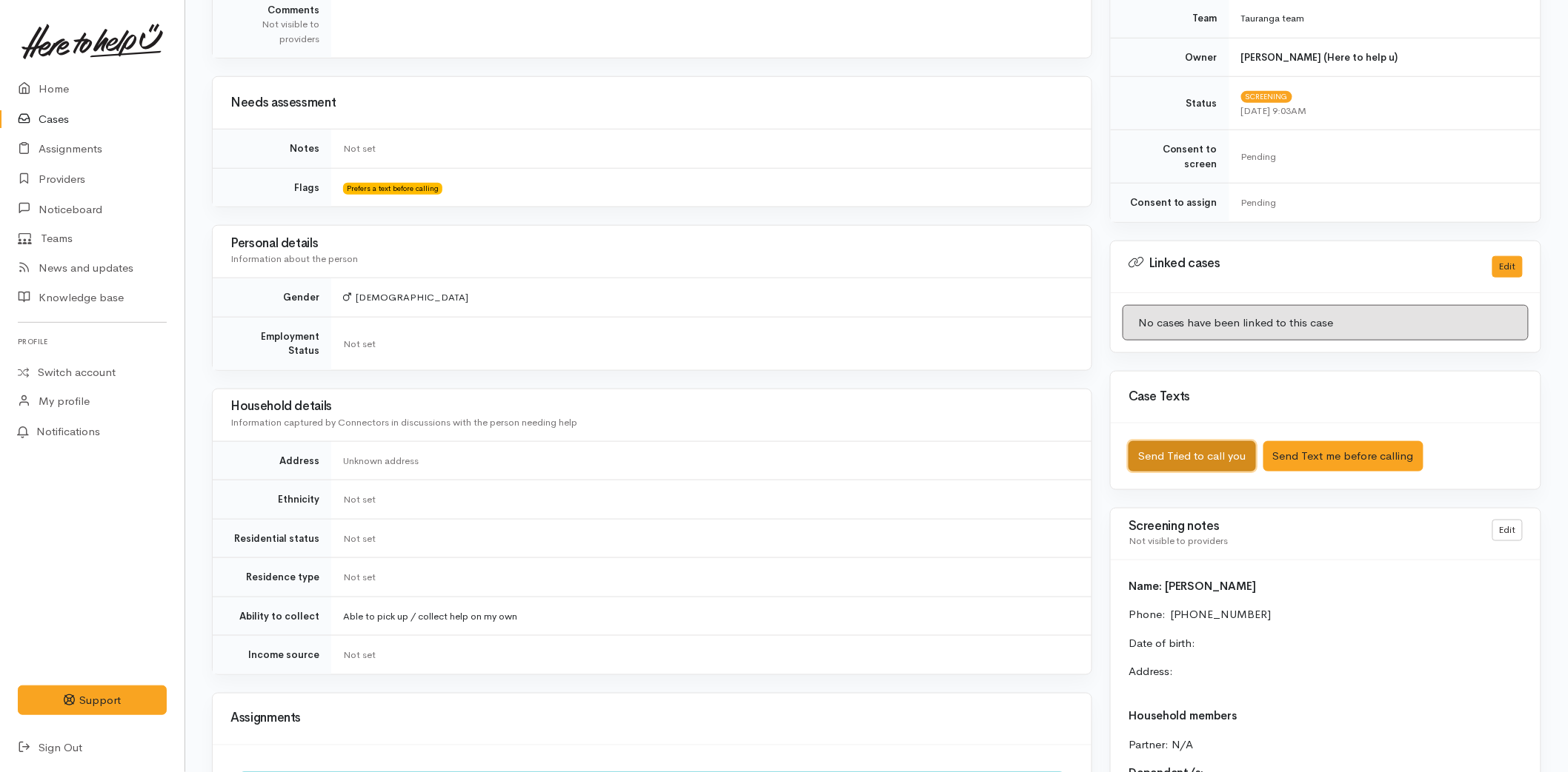
click at [1210, 445] on button "Send Tried to call you" at bounding box center [1192, 457] width 128 height 30
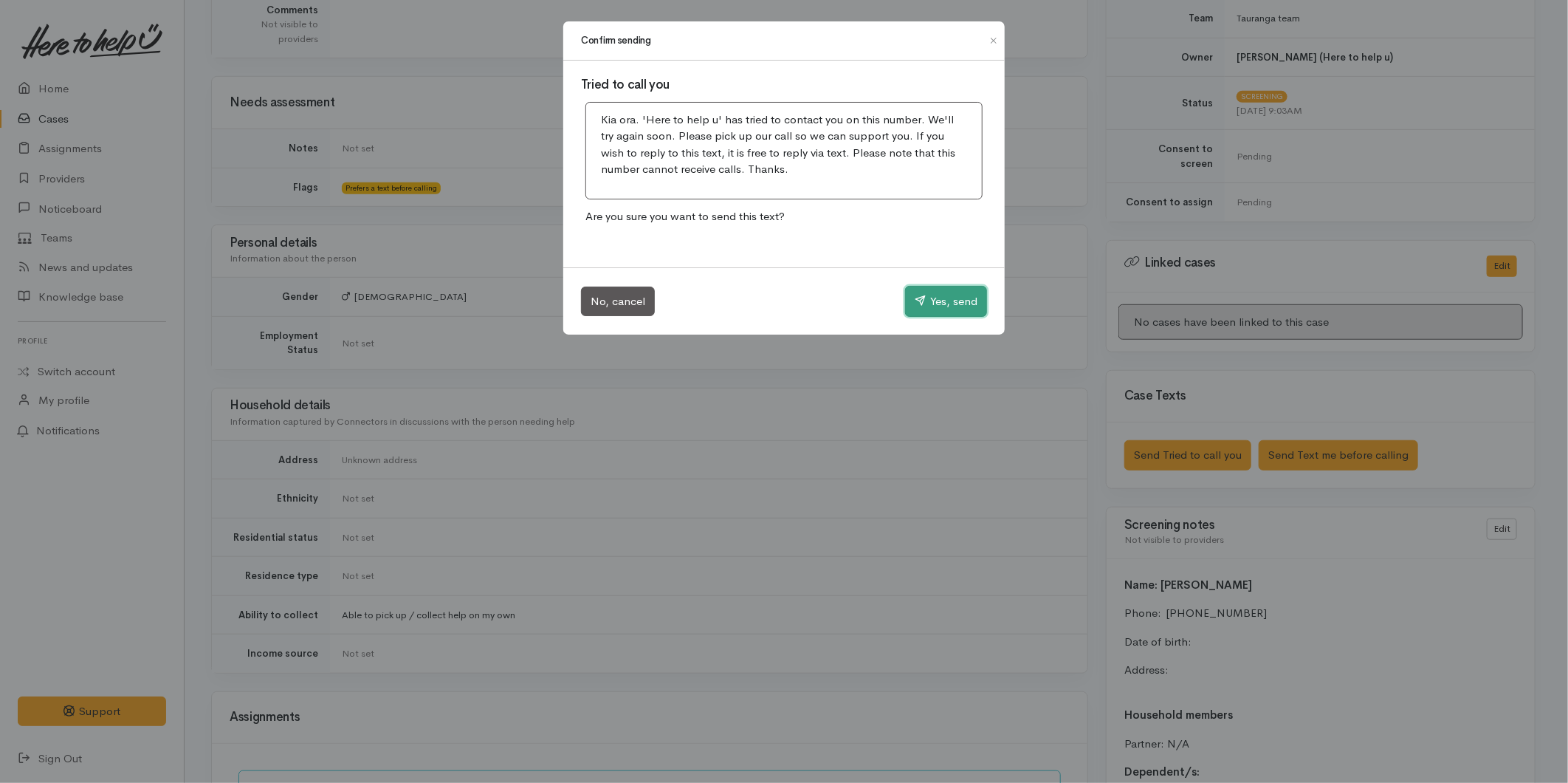
click at [955, 286] on button "Yes, send" at bounding box center [946, 301] width 82 height 31
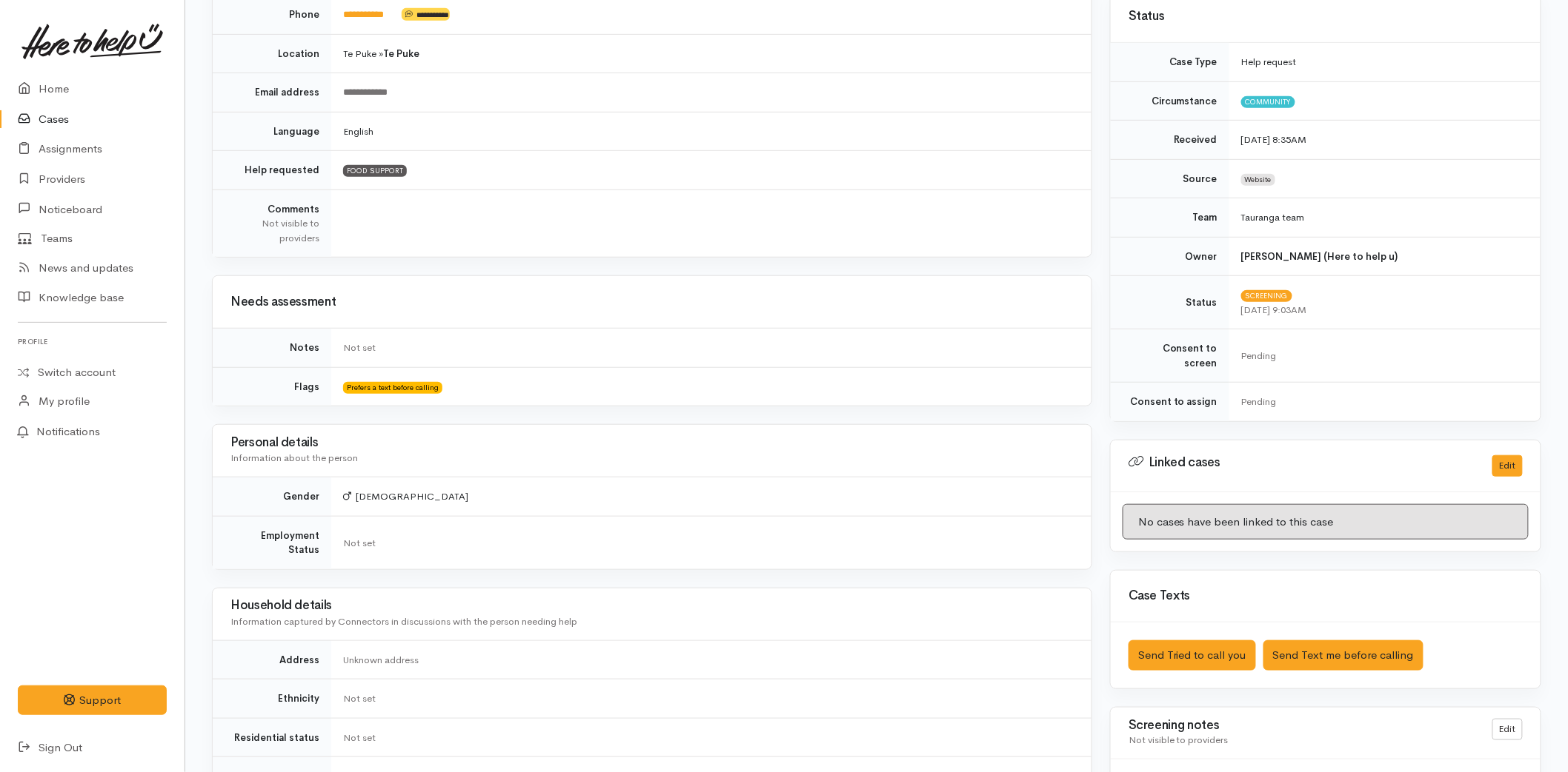
scroll to position [0, 0]
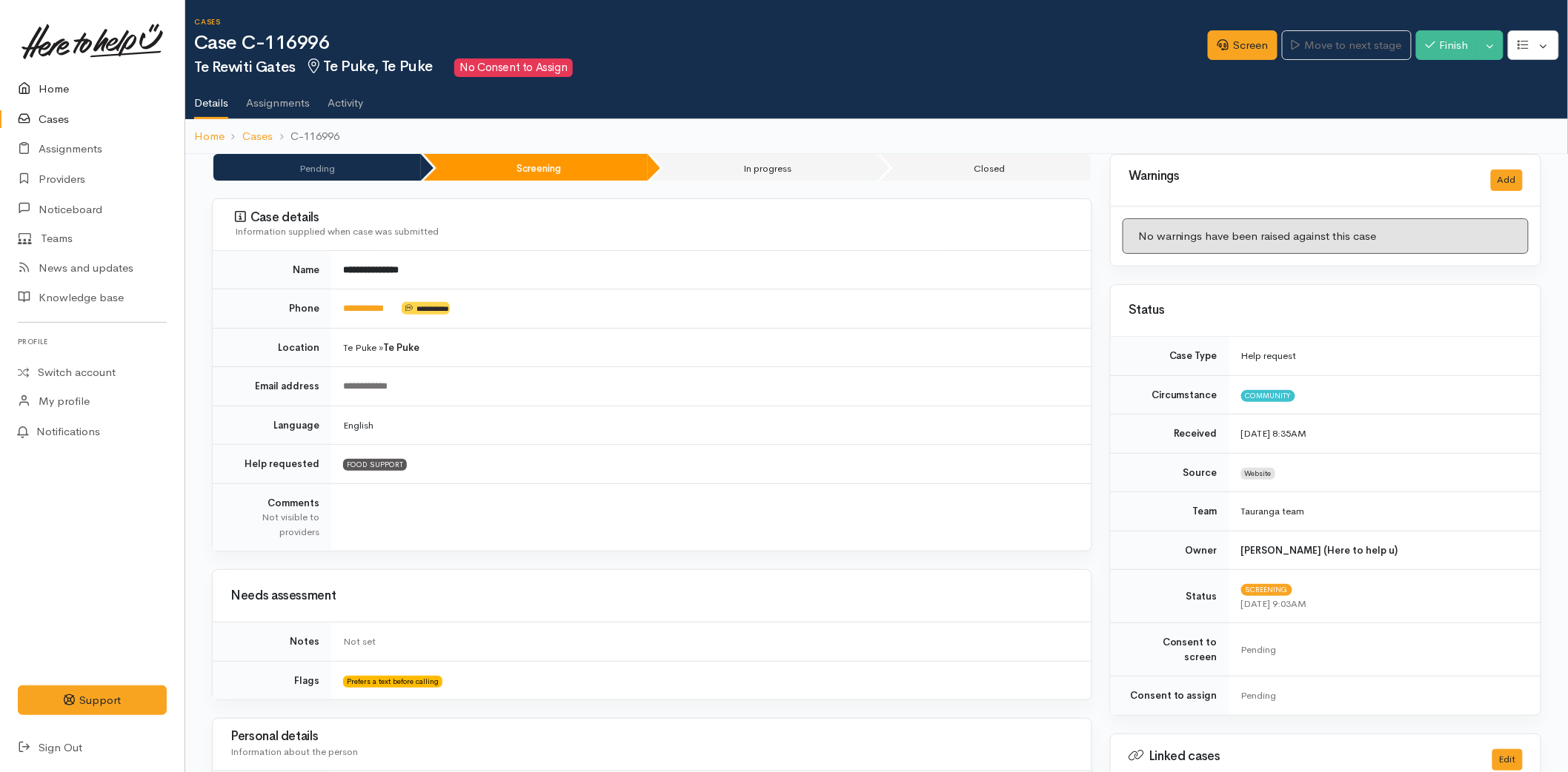
click at [49, 84] on link "Home" at bounding box center [92, 89] width 185 height 30
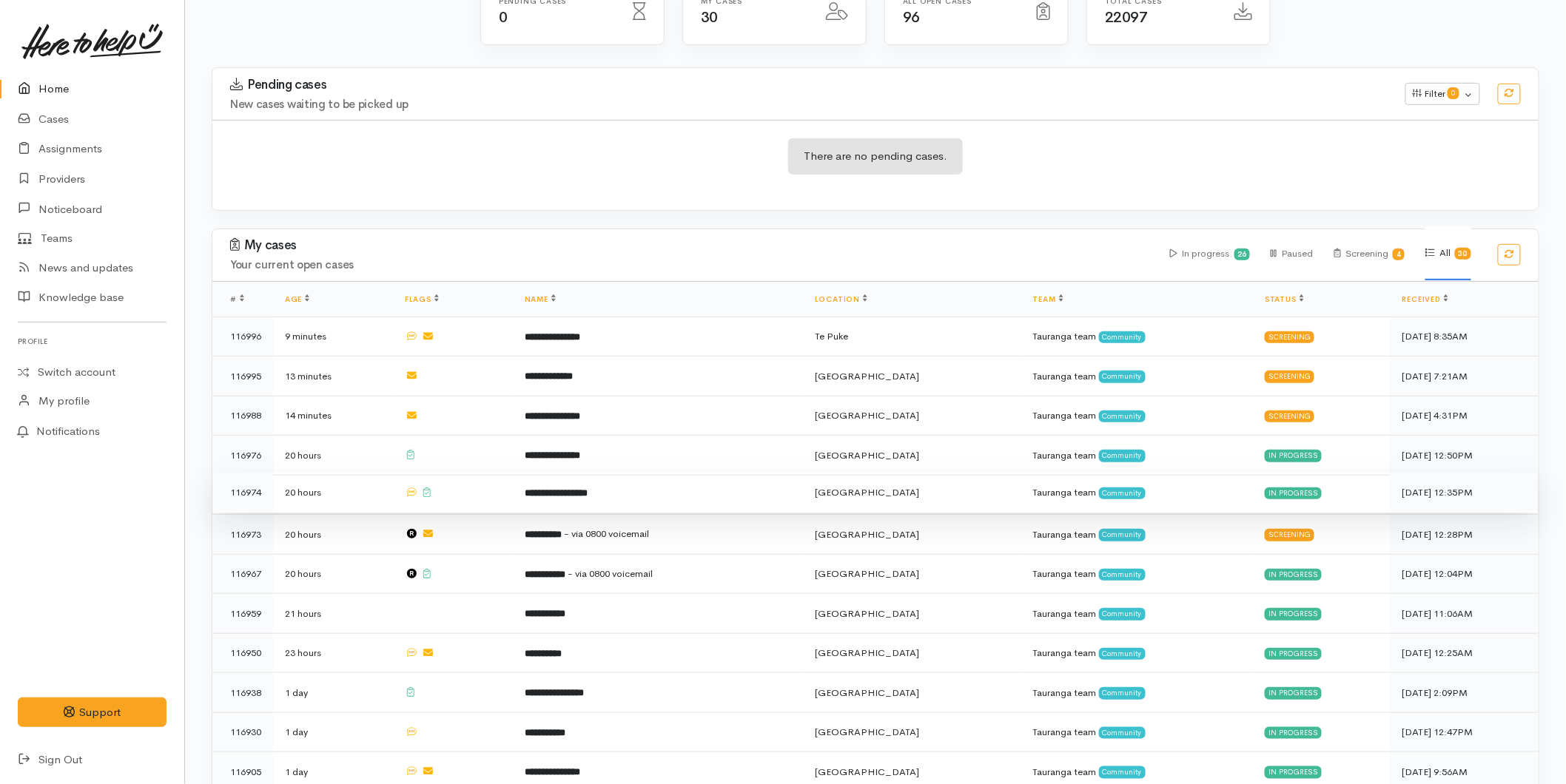
scroll to position [329, 0]
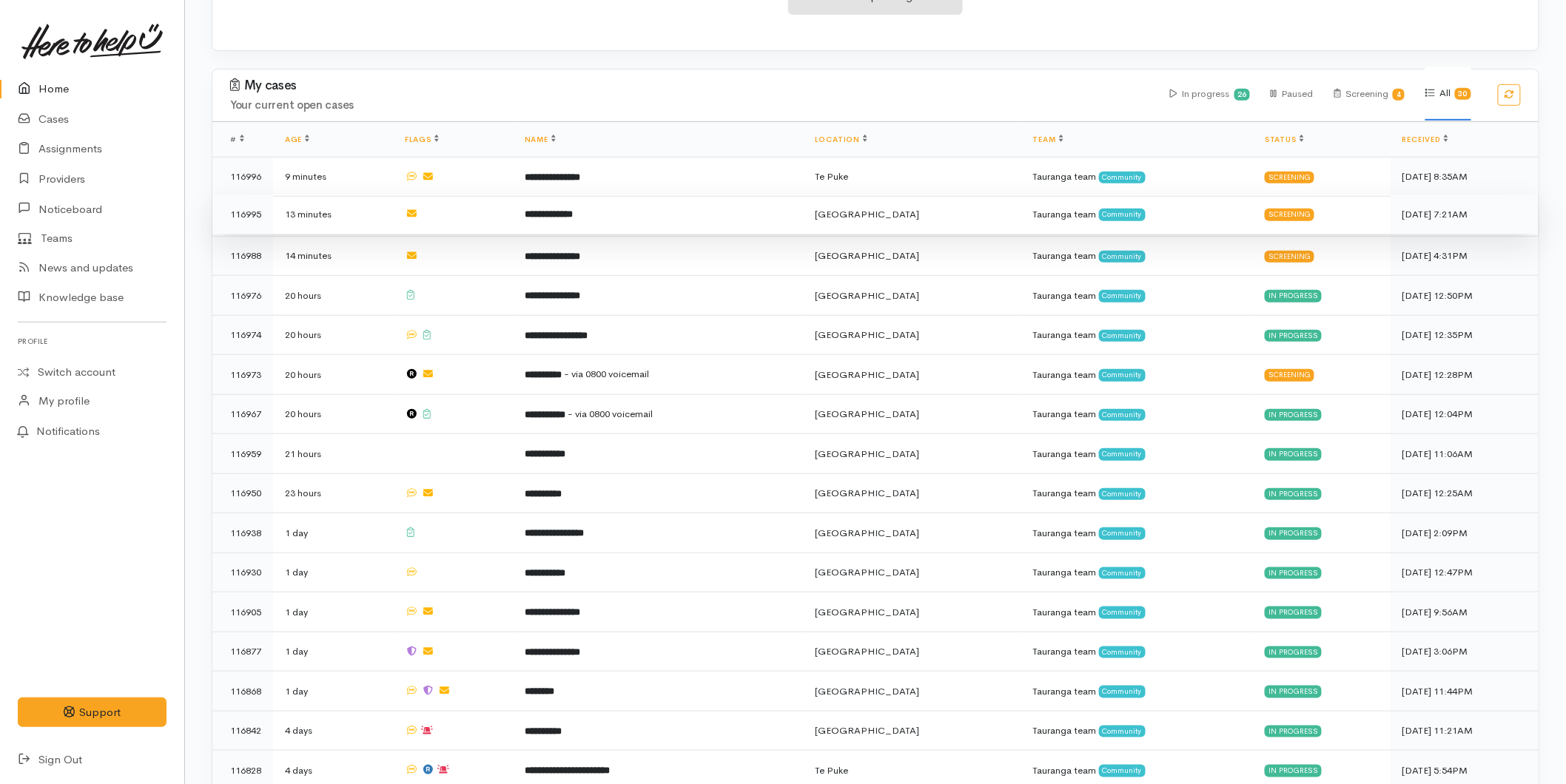
click at [562, 219] on td "**********" at bounding box center [657, 214] width 290 height 40
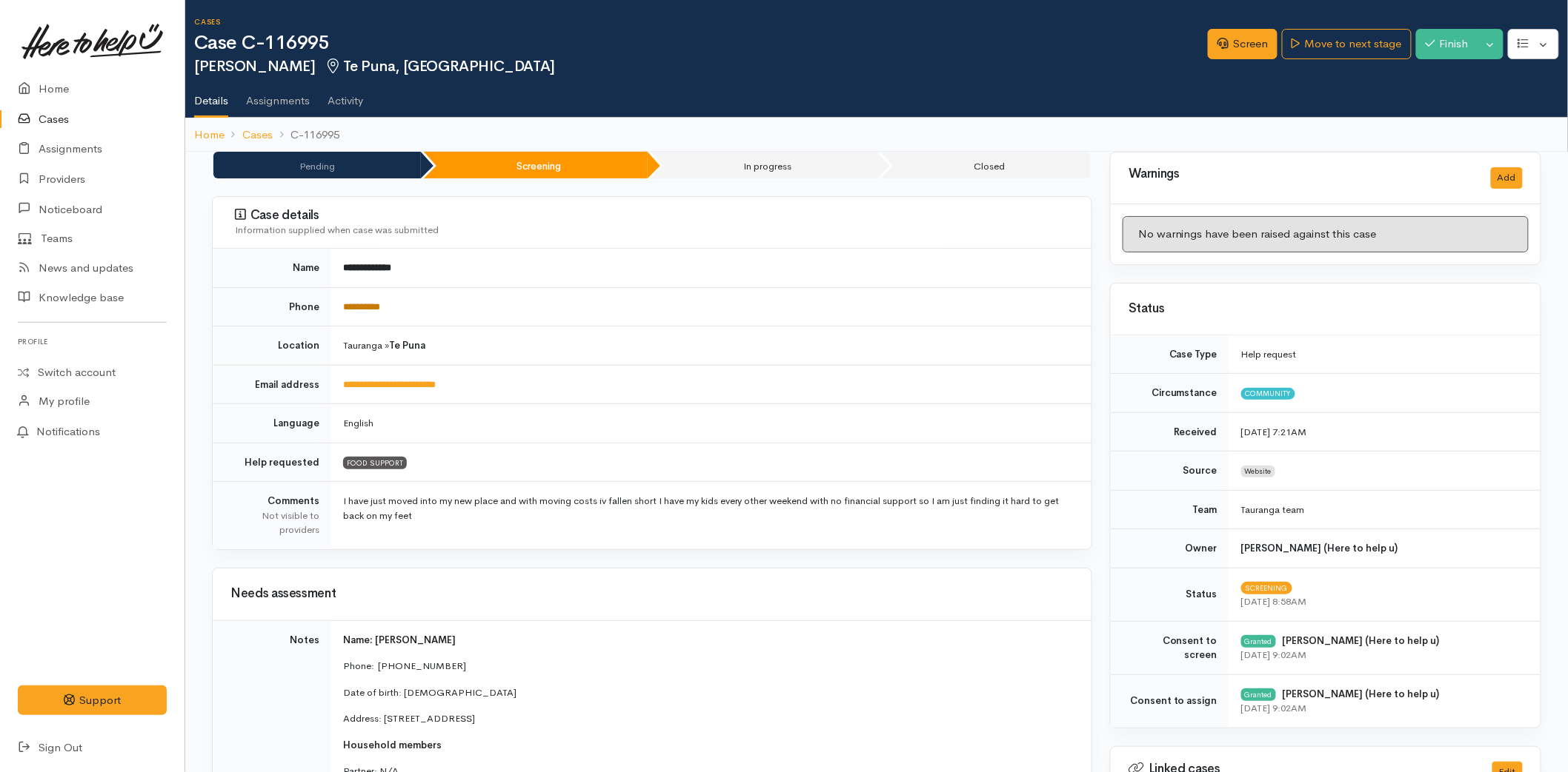
click at [379, 307] on link "**********" at bounding box center [361, 306] width 37 height 10
click at [1236, 48] on link "Screen" at bounding box center [1242, 44] width 70 height 30
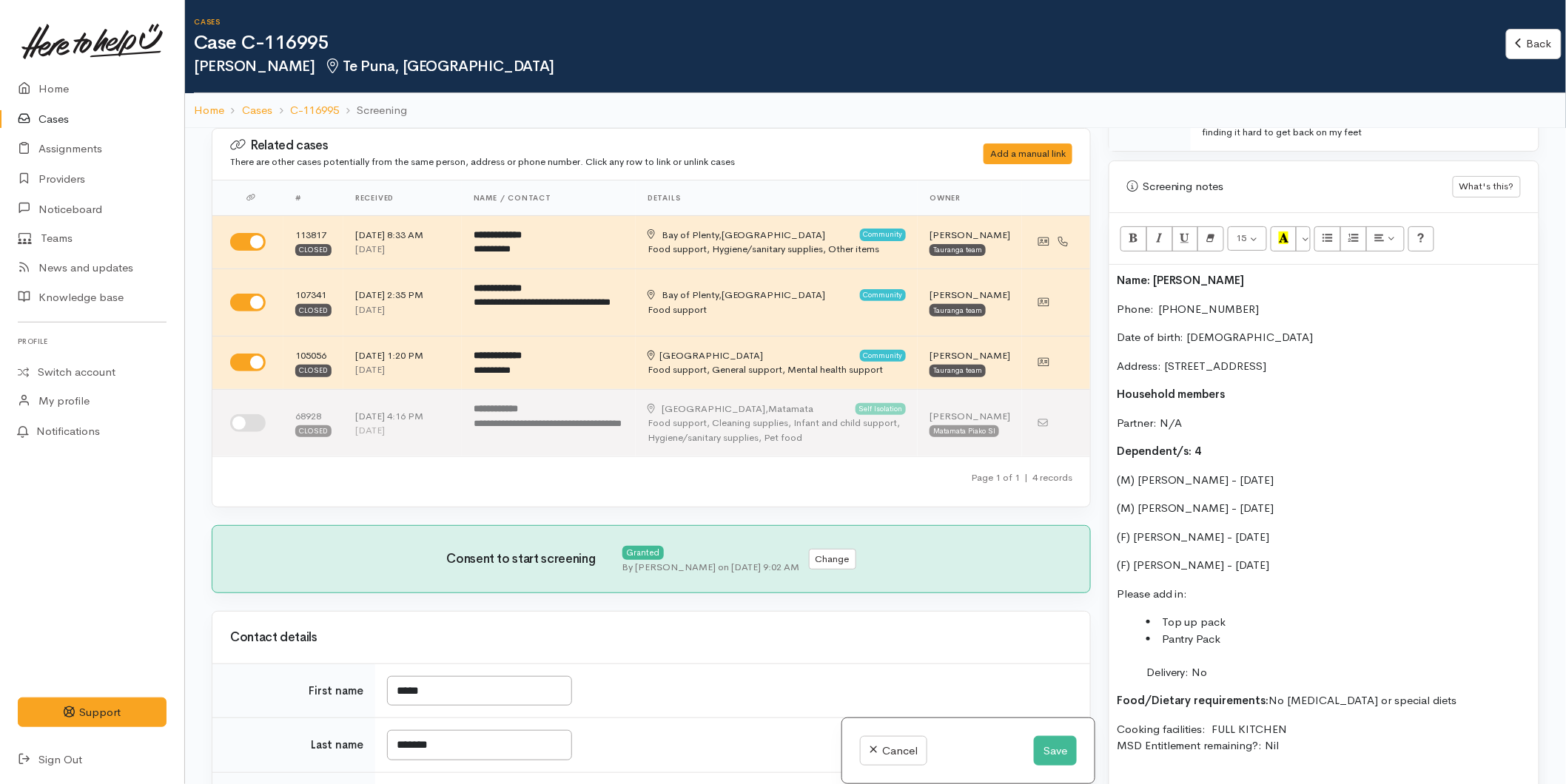
scroll to position [904, 0]
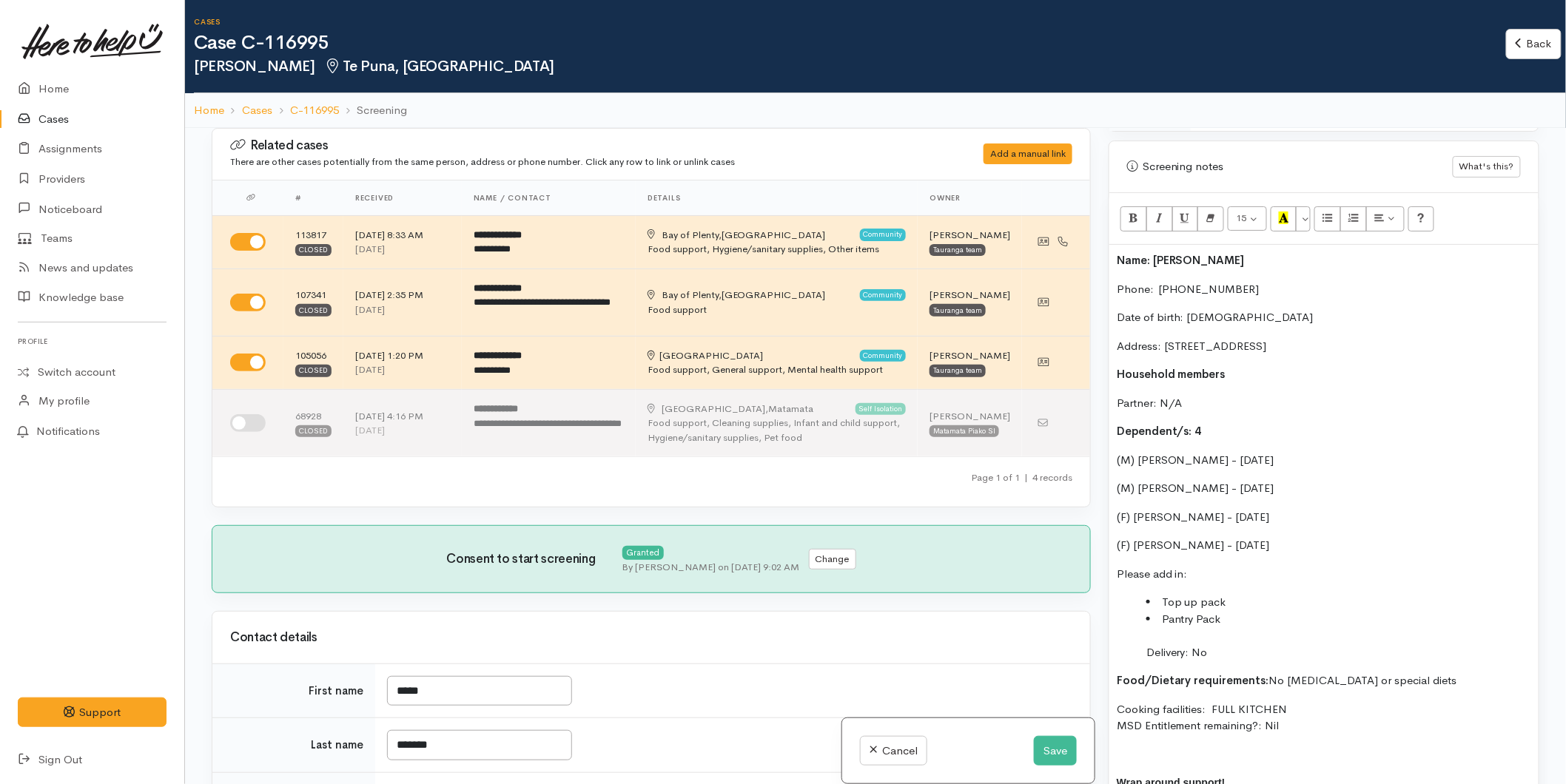
click at [1111, 263] on div "Name: Codie McVeigh Phone:  0225167691 Date of birth: 08/03/1992 Address: 774 S…" at bounding box center [1324, 556] width 429 height 623
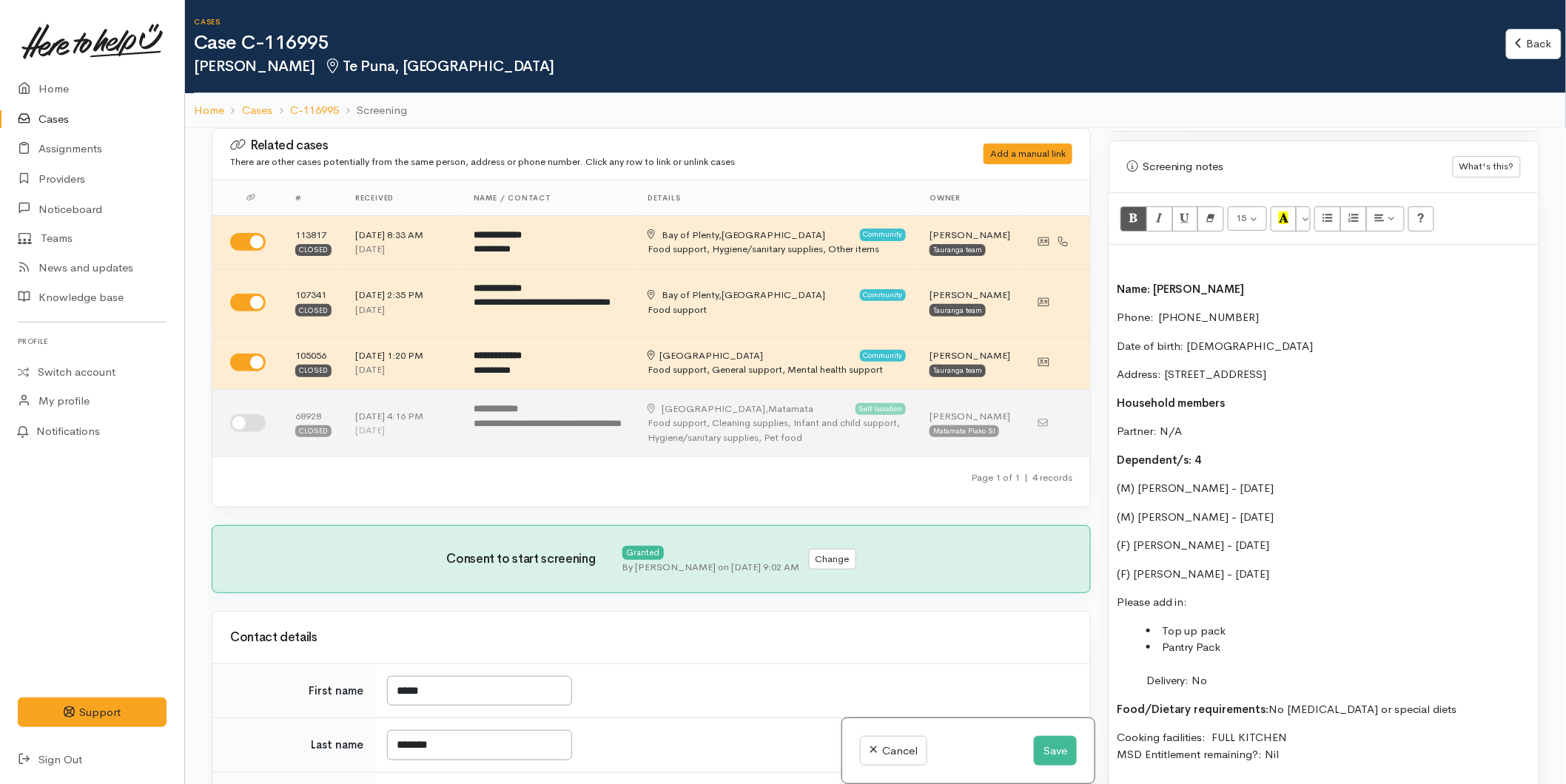
click at [1119, 281] on div "Name: Codie McVeigh Phone:  0225167691 Date of birth: 08/03/1992 Address: 774 S…" at bounding box center [1324, 570] width 429 height 651
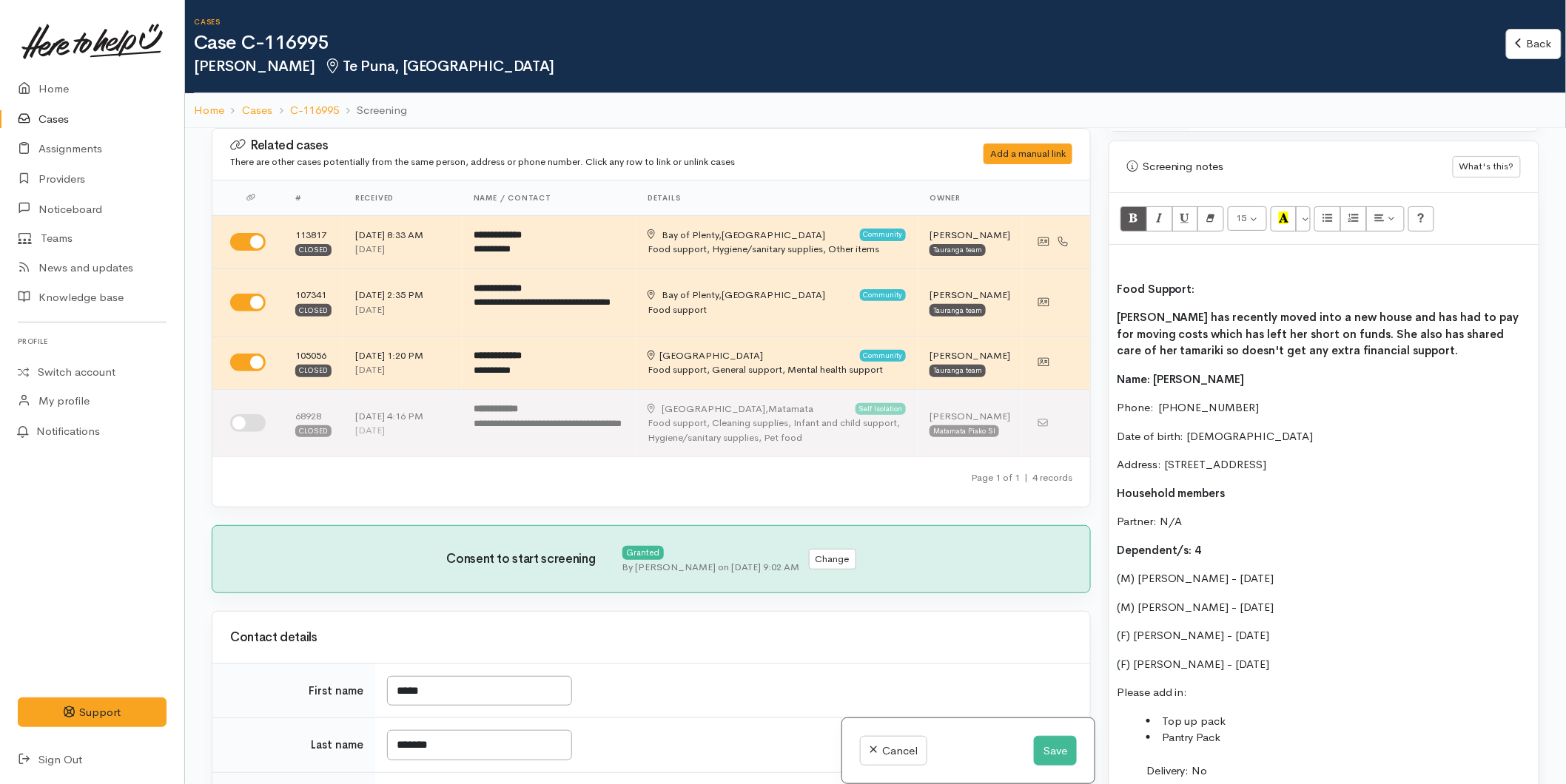
click at [1119, 249] on div "Food Support: Codie has recently moved into a new house and has had to pay for …" at bounding box center [1324, 615] width 429 height 741
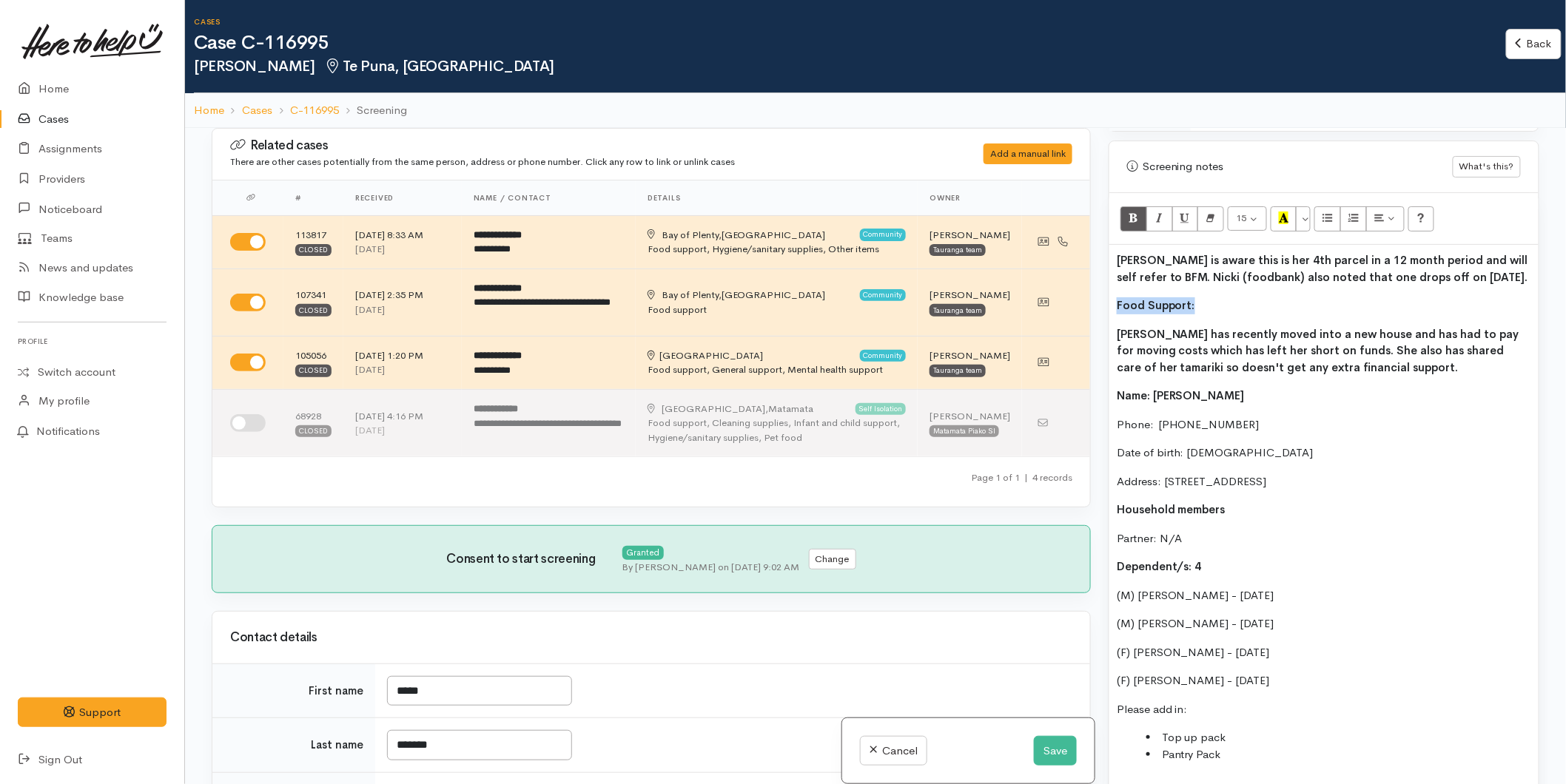
drag, startPoint x: 1196, startPoint y: 303, endPoint x: 1104, endPoint y: 312, distance: 92.4
click at [1104, 312] on div "Warnings Add No warnings have been raised against this case Add Warning Title ●…" at bounding box center [1324, 520] width 449 height 784
click at [1291, 219] on button "Recent Color" at bounding box center [1283, 219] width 26 height 26
click at [1400, 272] on b "Codie is aware this is her 4th parcel in a 12 month period and will self refer …" at bounding box center [1322, 268] width 411 height 31
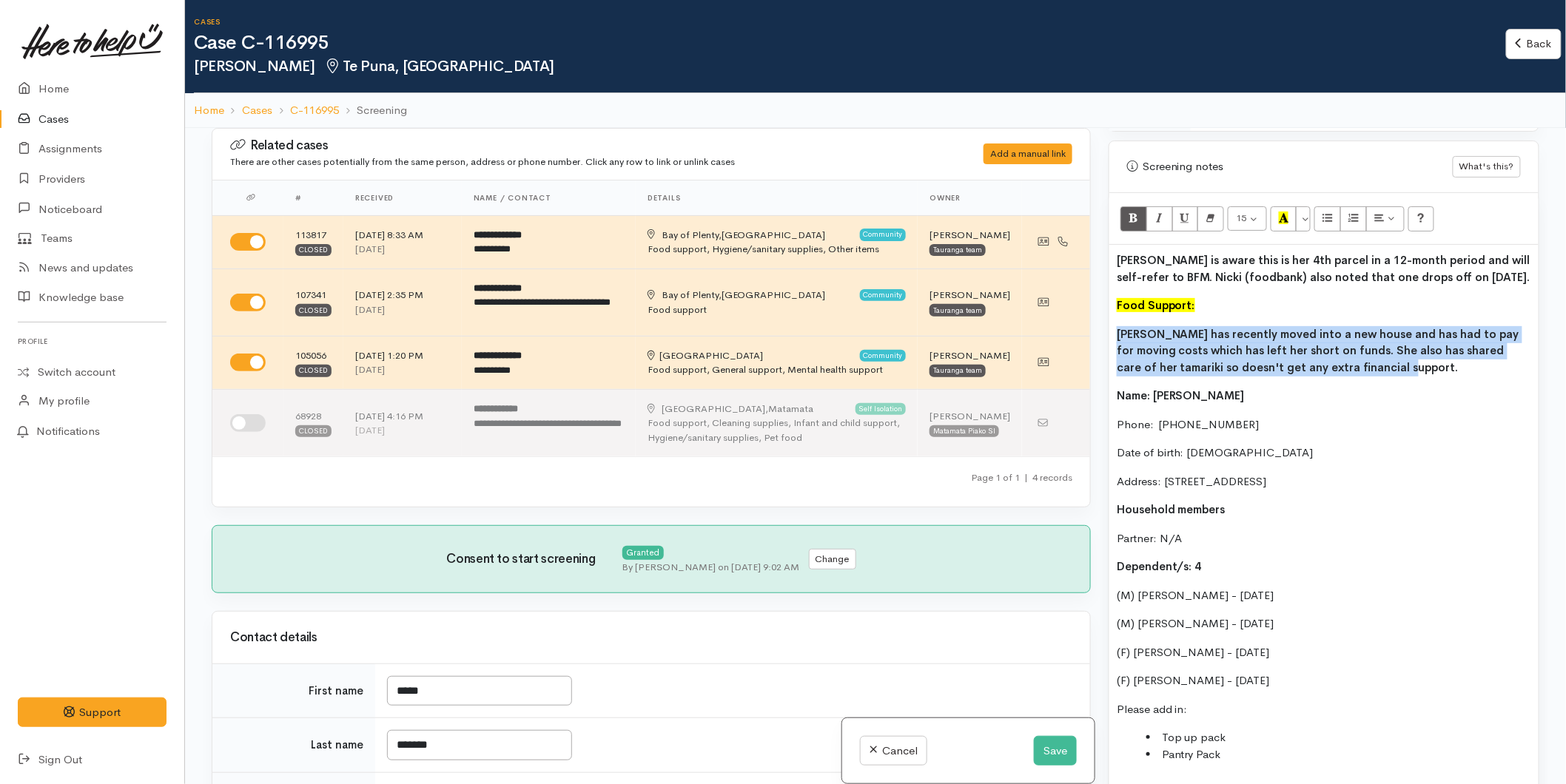
drag, startPoint x: 1292, startPoint y: 361, endPoint x: 1120, endPoint y: 323, distance: 176.1
click at [1120, 323] on div "Codie is aware this is her 4th parcel in a 12-month period and will self-refer …" at bounding box center [1324, 623] width 429 height 758
click at [1138, 224] on icon "Bold (CTRL+B)" at bounding box center [1133, 218] width 10 height 13
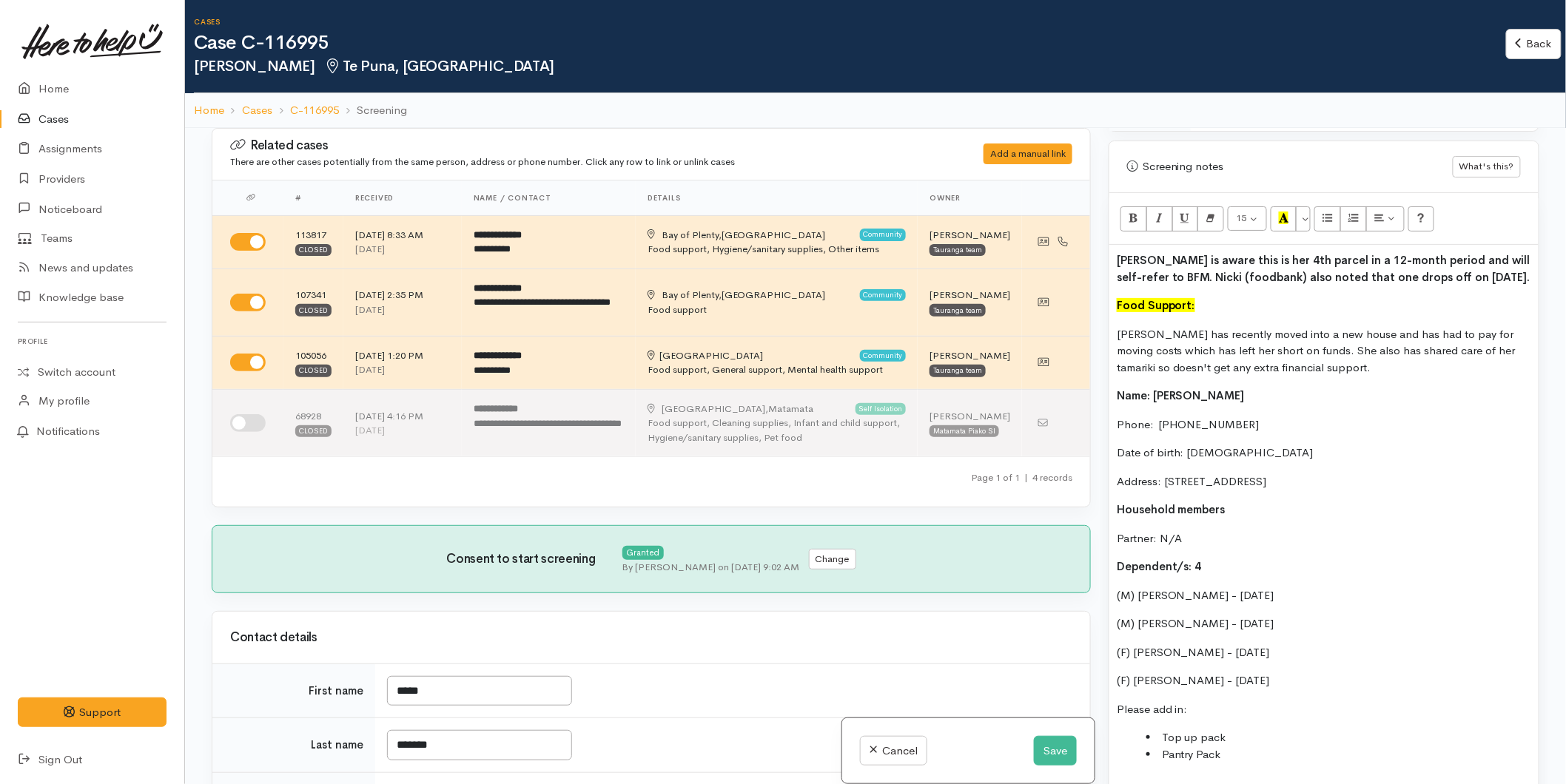
click at [1248, 383] on div "Codie is aware this is her 4th parcel in a 12-month period and will self-refer …" at bounding box center [1324, 623] width 429 height 758
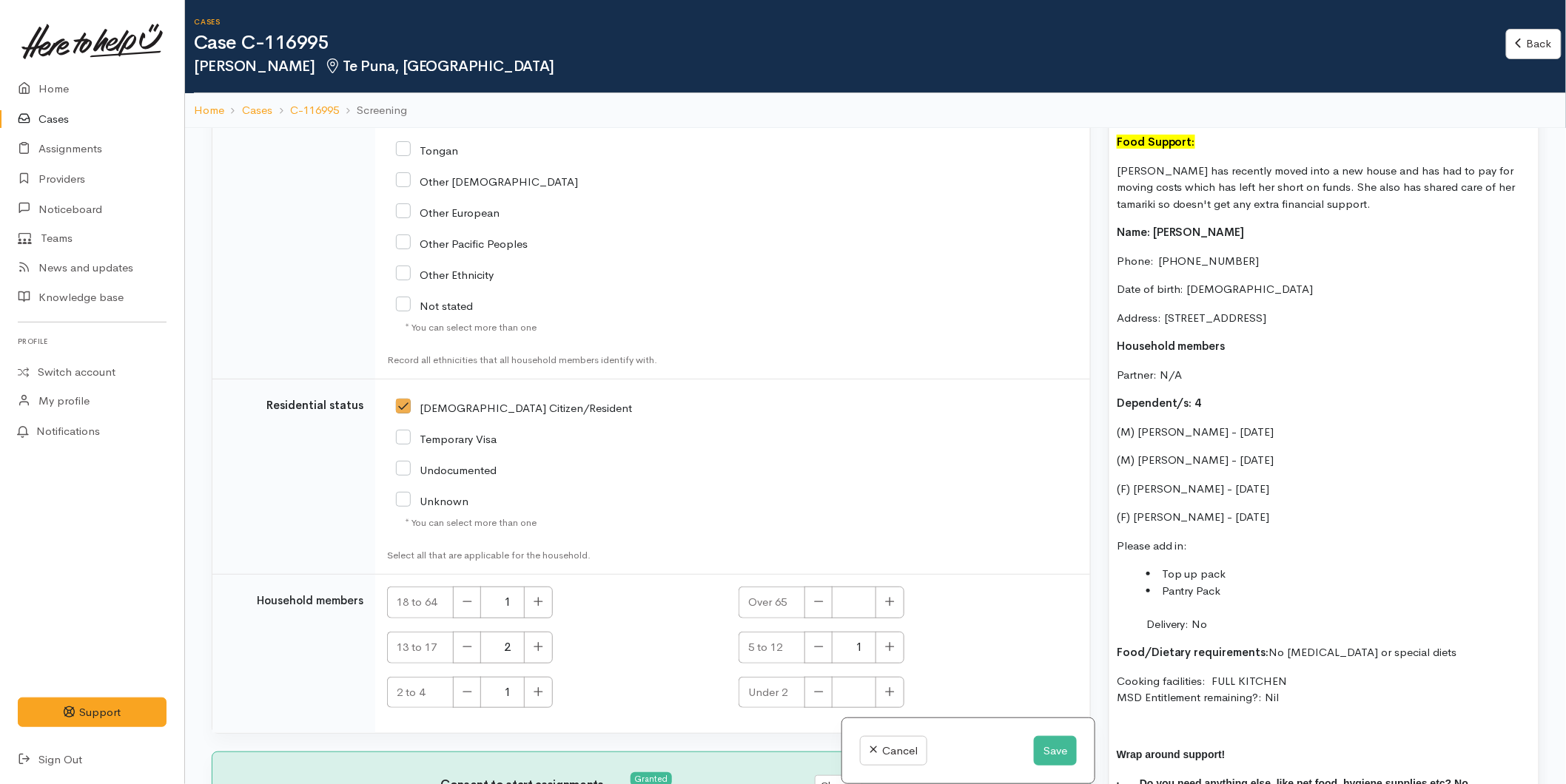
scroll to position [1068, 0]
drag, startPoint x: 1213, startPoint y: 635, endPoint x: 1195, endPoint y: 636, distance: 18.0
click at [1195, 636] on div "Codie is aware this is her 4th parcel in a 12-month period and will self-refer …" at bounding box center [1324, 459] width 429 height 758
drag, startPoint x: 1275, startPoint y: 705, endPoint x: 1112, endPoint y: 171, distance: 558.3
click at [1112, 171] on div "Codie is aware this is her 4th parcel in a 12-month period and will self-refer …" at bounding box center [1324, 459] width 429 height 758
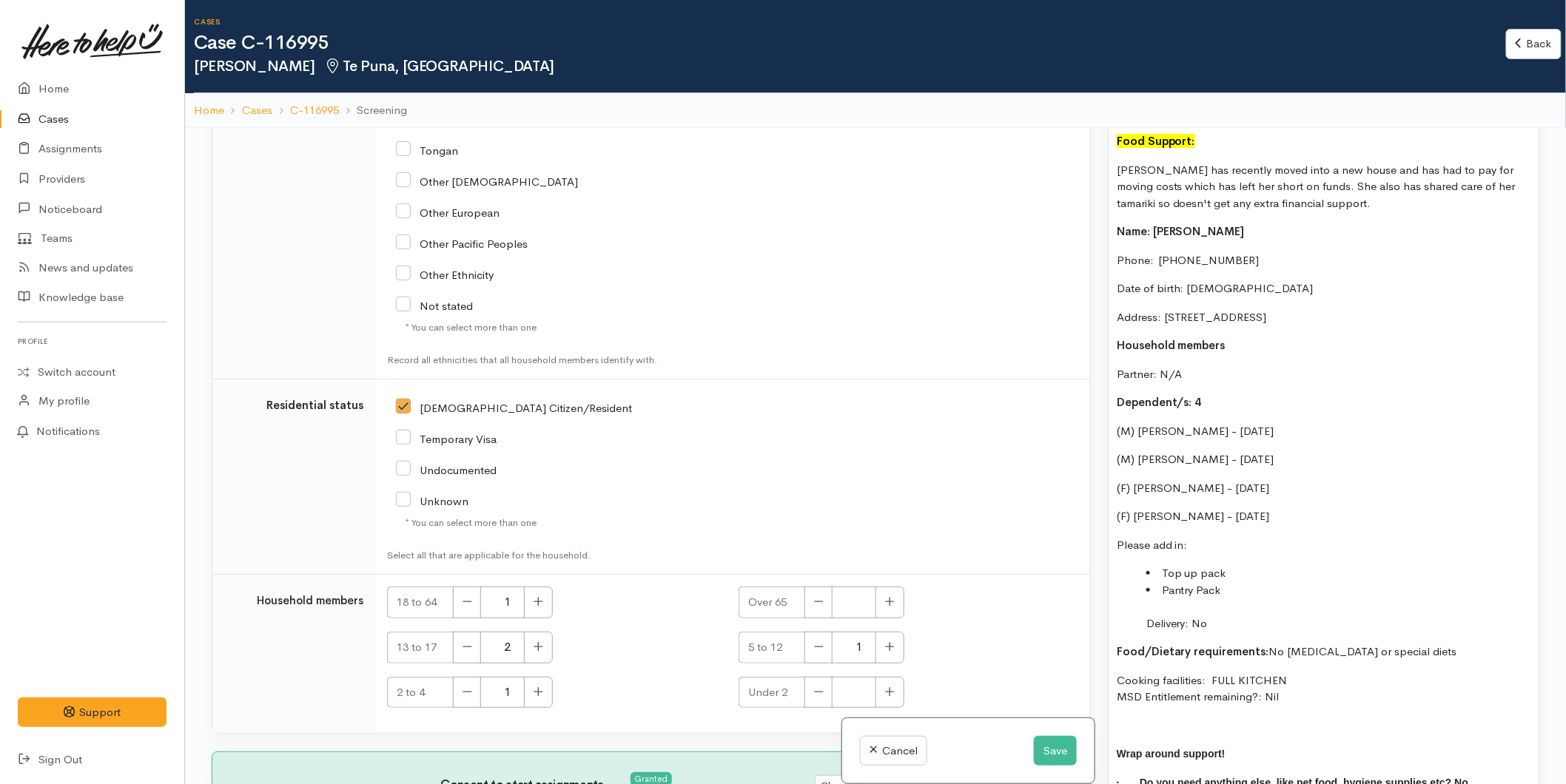
copy div "Codie has recently moved into a new house and has had to pay for moving costs w…"
click at [1064, 747] on button "Save" at bounding box center [1055, 751] width 43 height 30
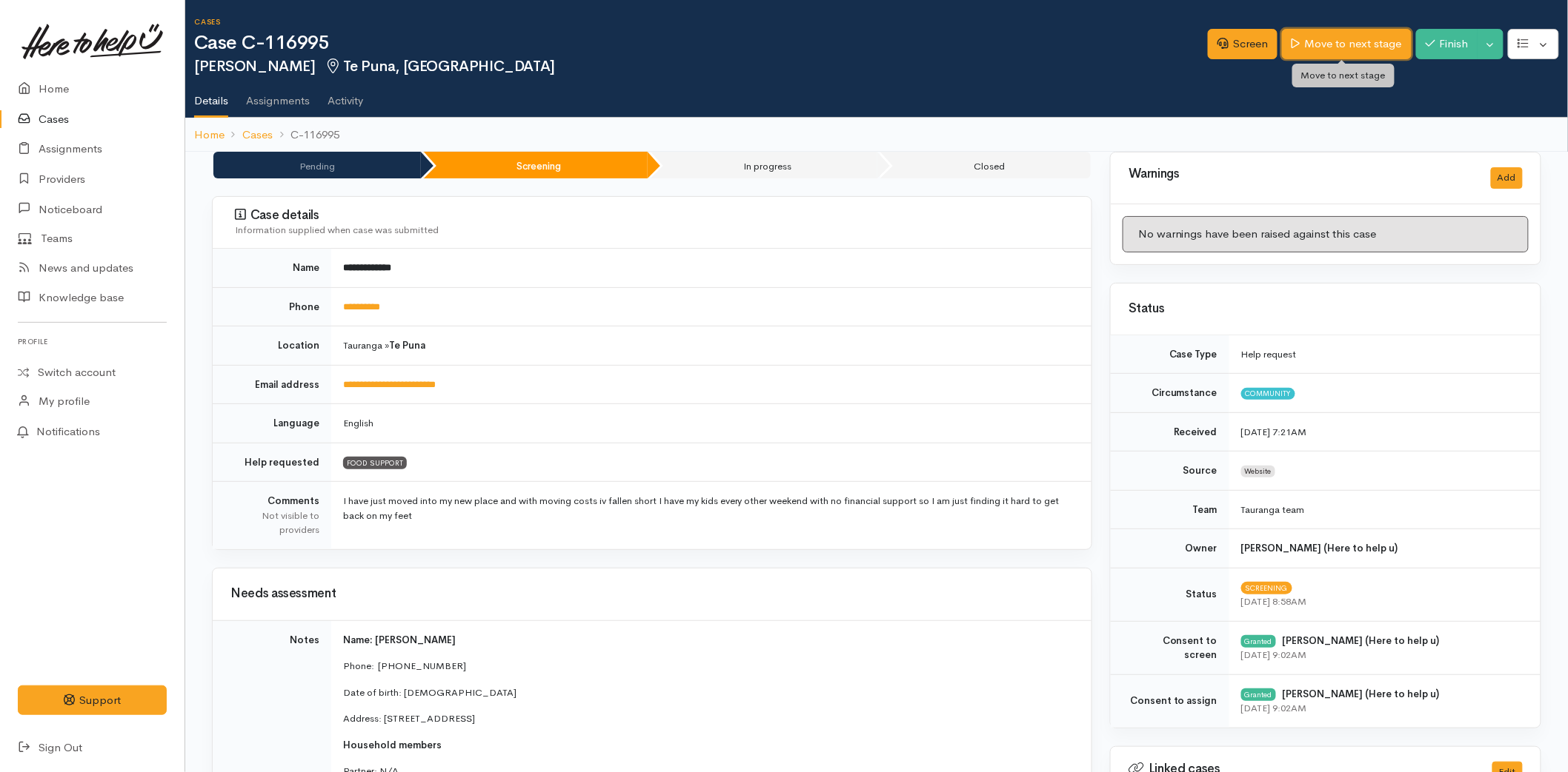
click at [1332, 35] on link "Move to next stage" at bounding box center [1346, 44] width 129 height 30
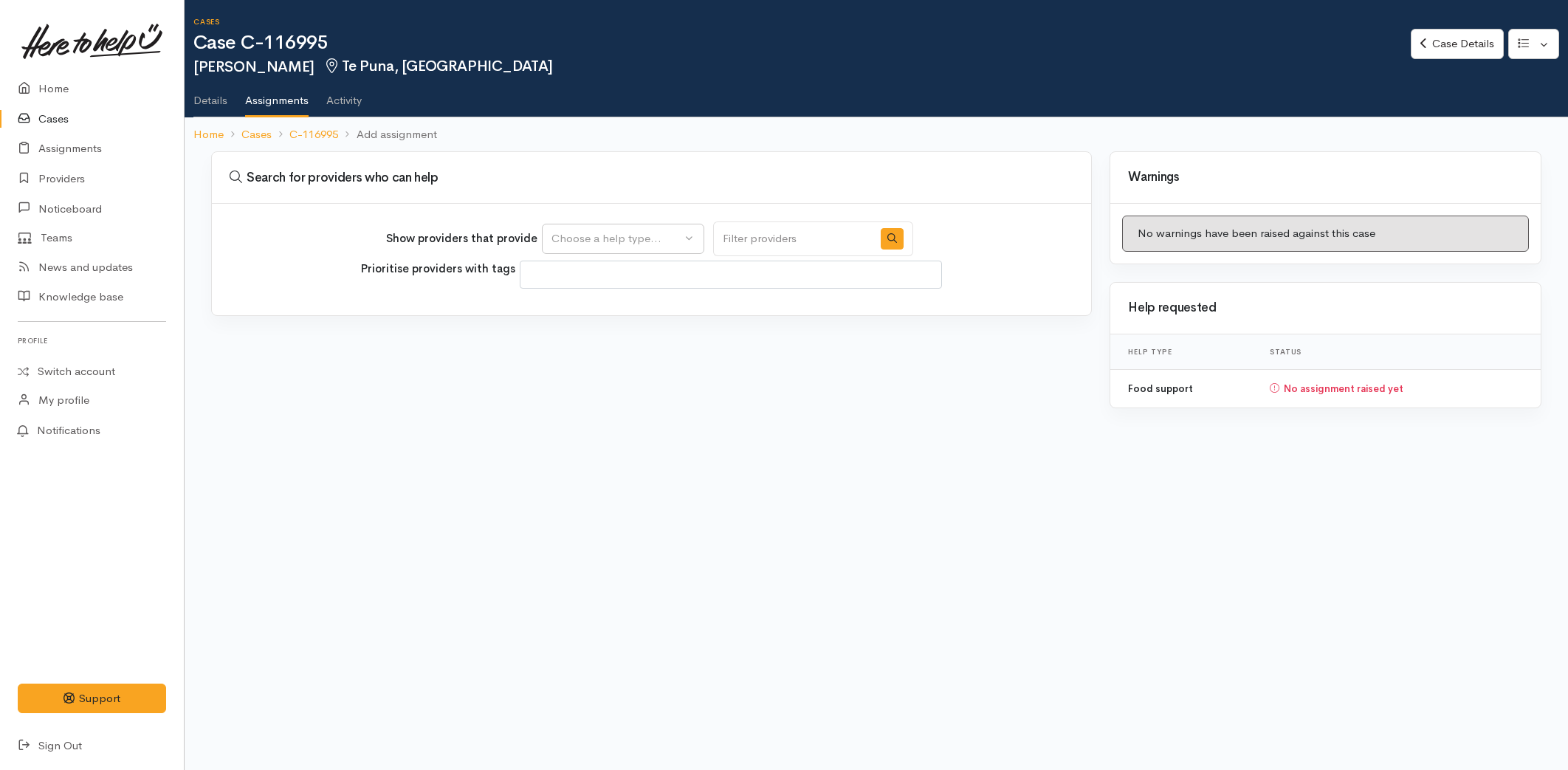
select select
click at [622, 234] on div "Choose a help type..." at bounding box center [617, 239] width 130 height 17
click at [601, 315] on span "Food support" at bounding box center [595, 309] width 69 height 17
select select "3"
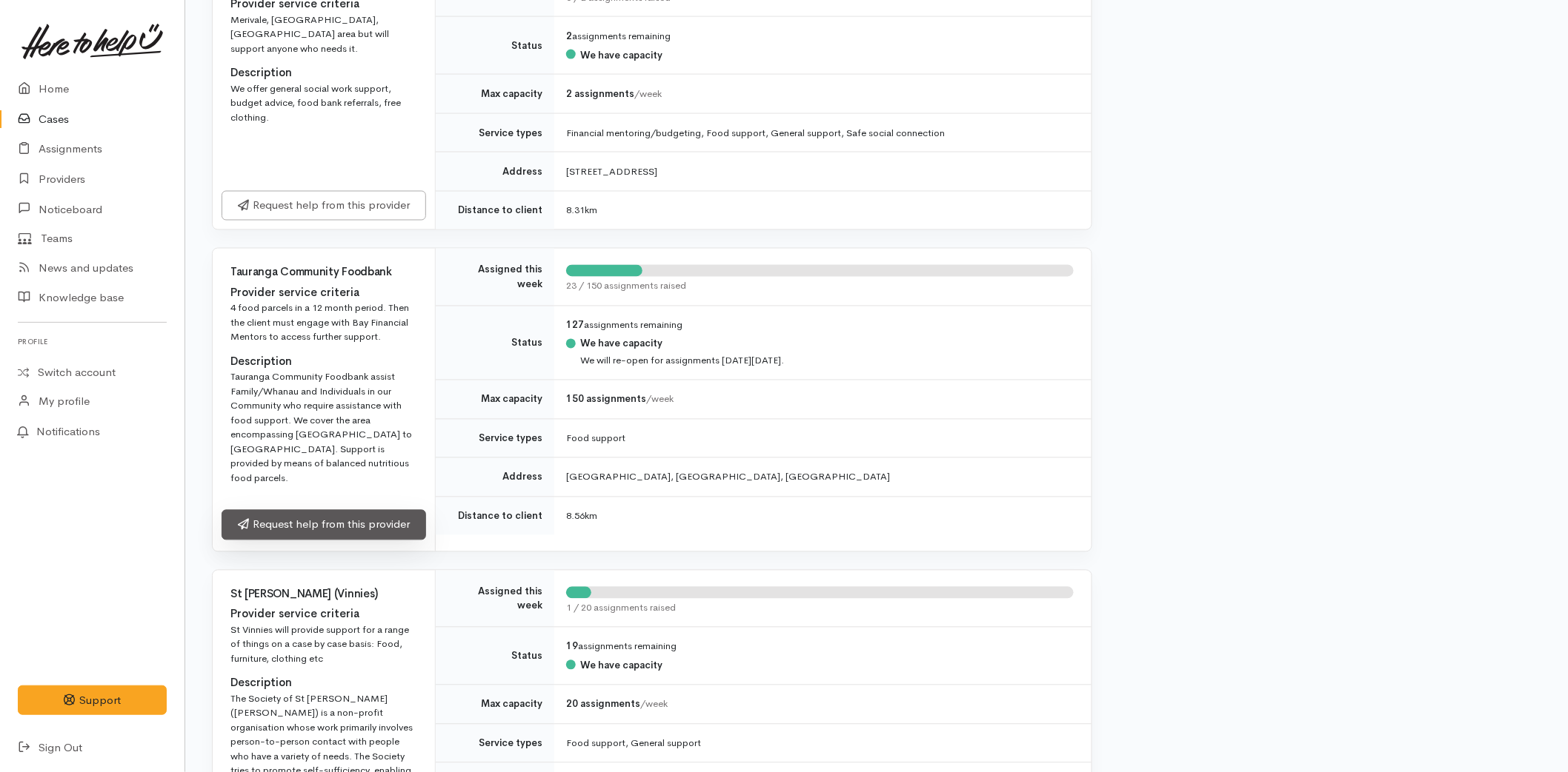
scroll to position [987, 0]
click at [291, 509] on link "Request help from this provider" at bounding box center [324, 524] width 204 height 30
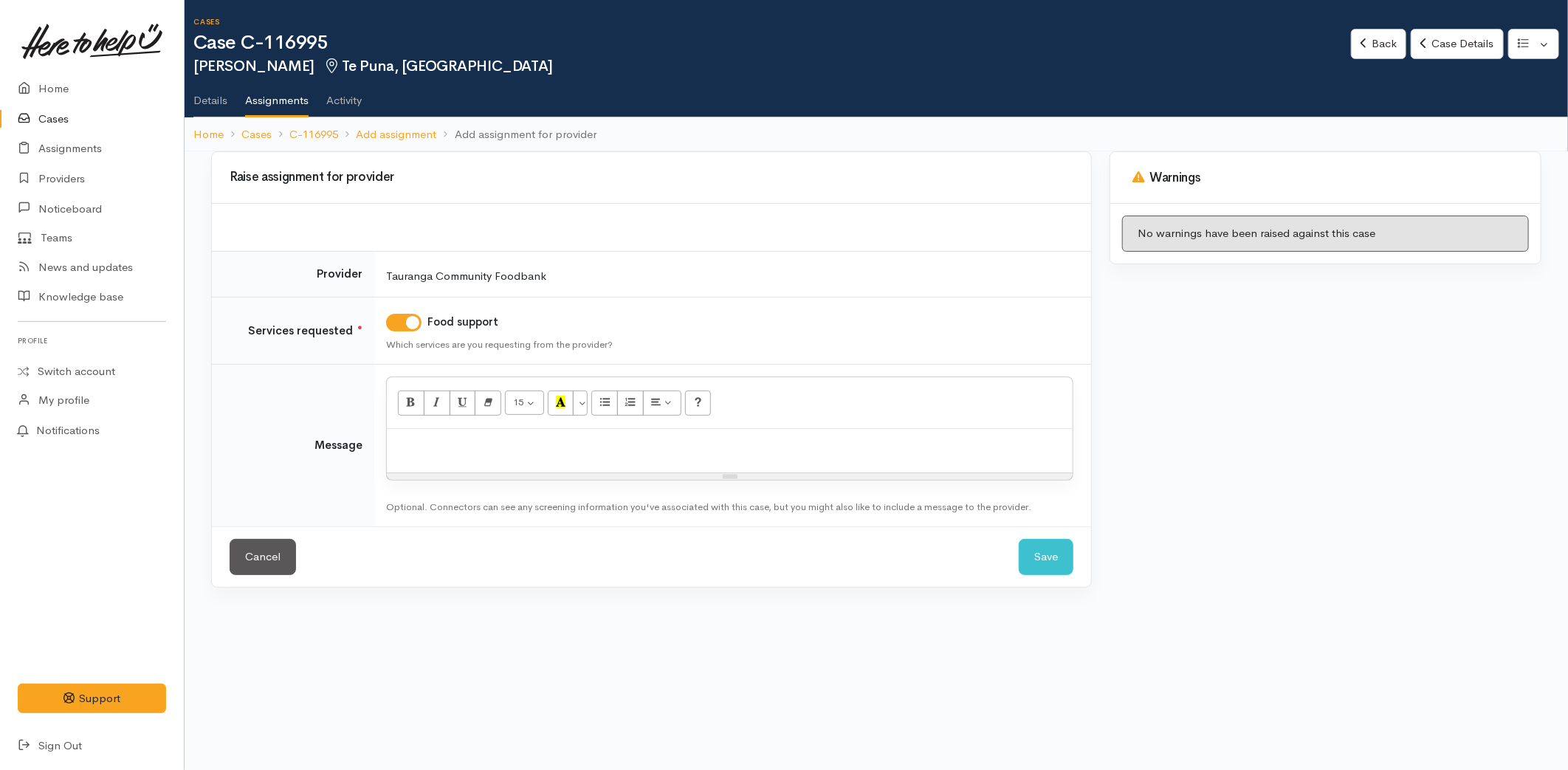
click at [505, 451] on p at bounding box center [730, 445] width 671 height 17
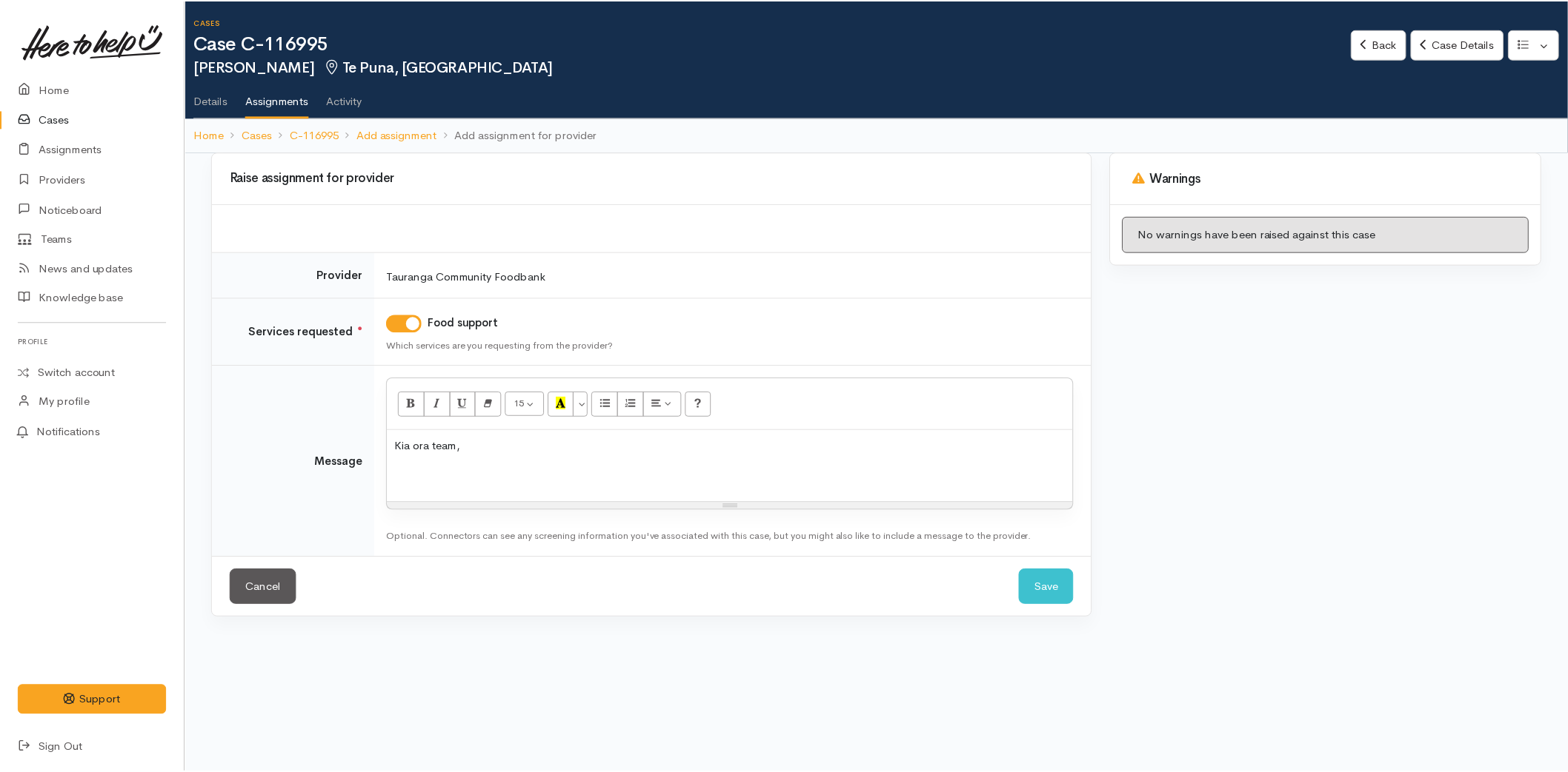
scroll to position [219, 0]
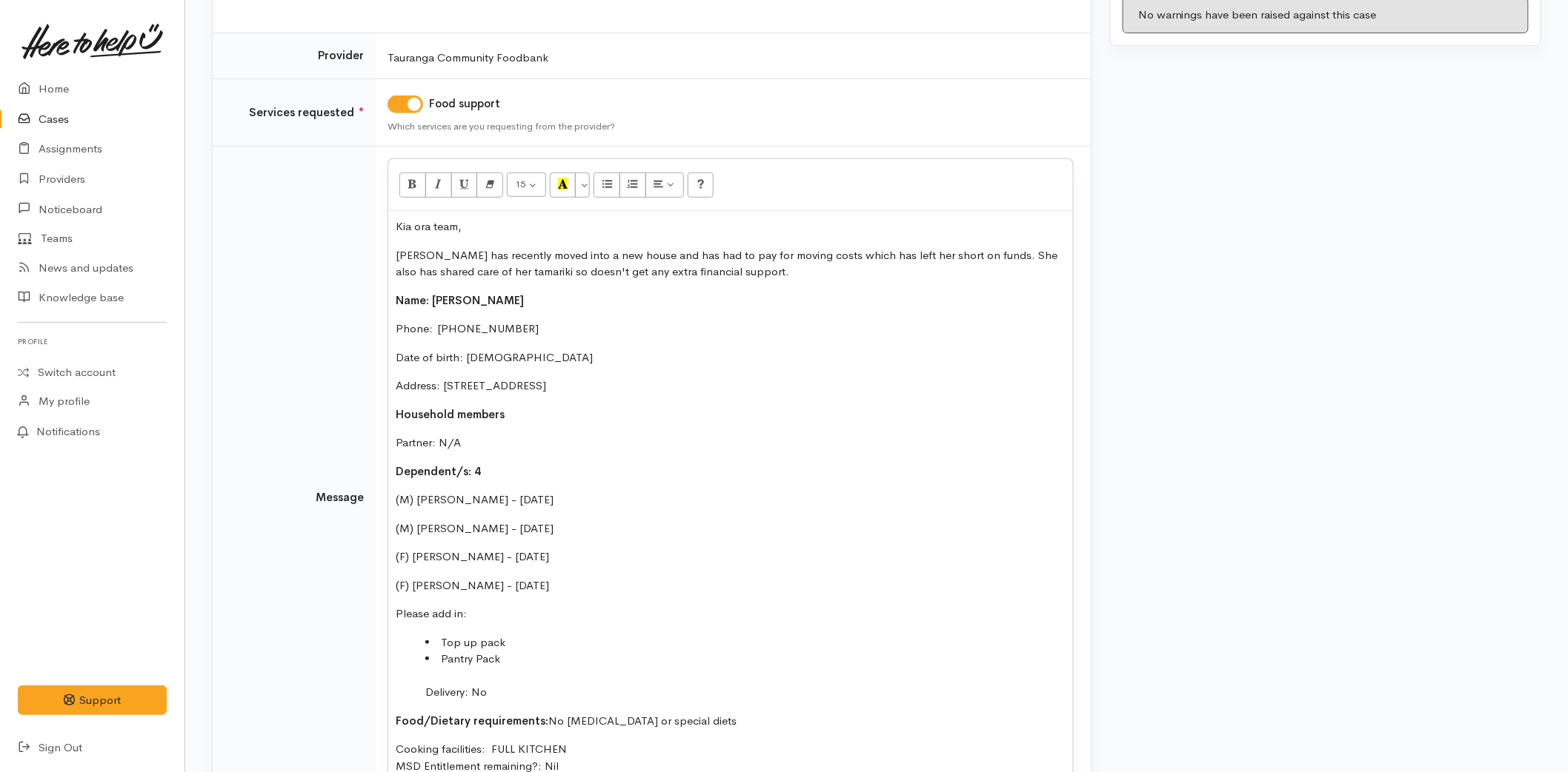
click at [499, 234] on p "Kia ora team," at bounding box center [730, 227] width 669 height 17
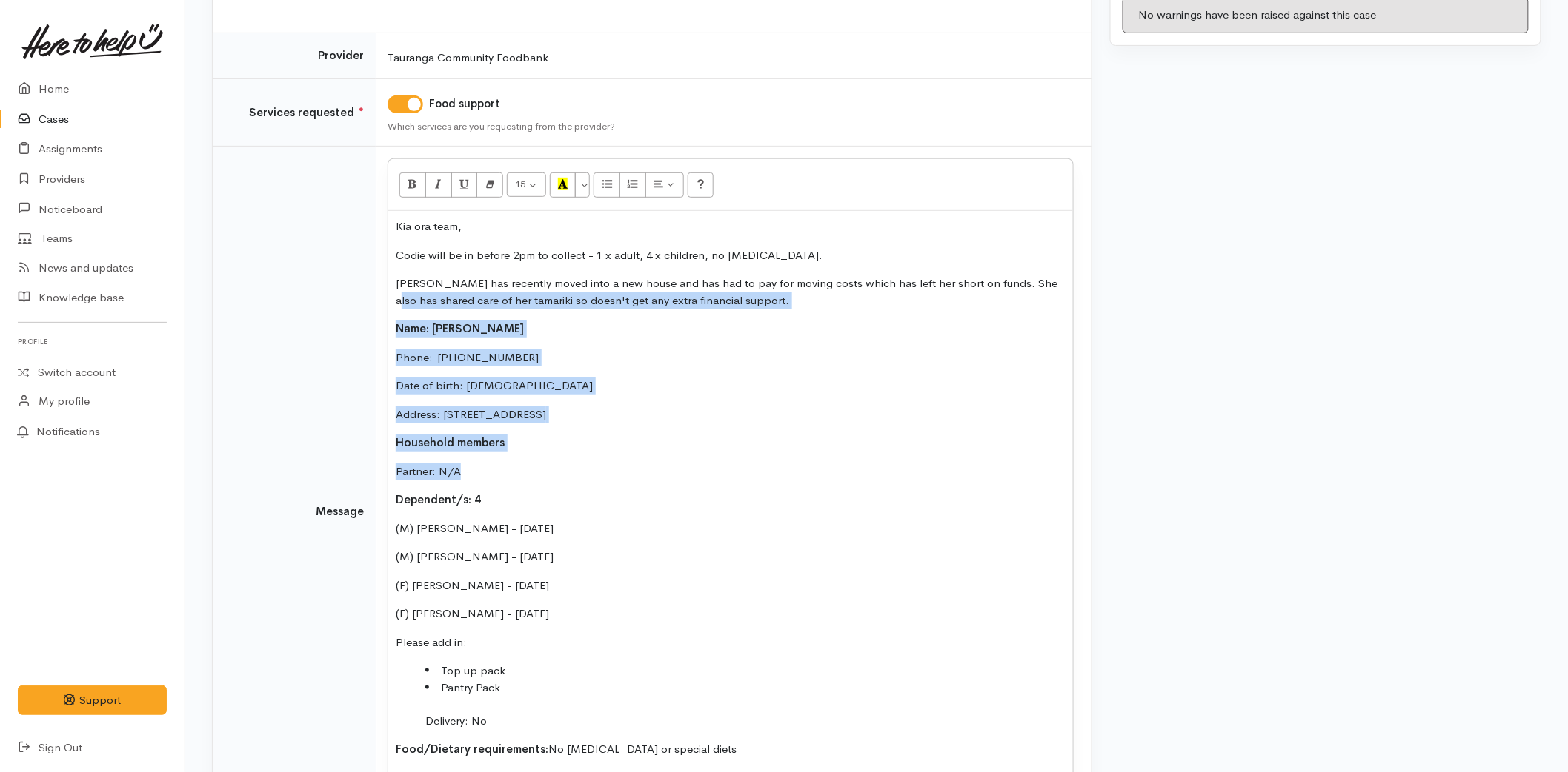
drag, startPoint x: 492, startPoint y: 476, endPoint x: 366, endPoint y: 307, distance: 210.8
click at [366, 307] on tr "Message 15 8 9 10 11 12 14 18 24 36 Background Color Transparent Select #ffff00…" at bounding box center [651, 511] width 878 height 731
click at [435, 341] on div "Kia ora team, Codie will be in before 2pm to collect - 1 x adult, 4 x children,…" at bounding box center [730, 517] width 684 height 612
drag, startPoint x: 479, startPoint y: 475, endPoint x: 397, endPoint y: 324, distance: 171.8
click at [397, 324] on div "Kia ora team, Codie will be in before 2pm to collect - 1 x adult, 4 x children,…" at bounding box center [730, 517] width 684 height 612
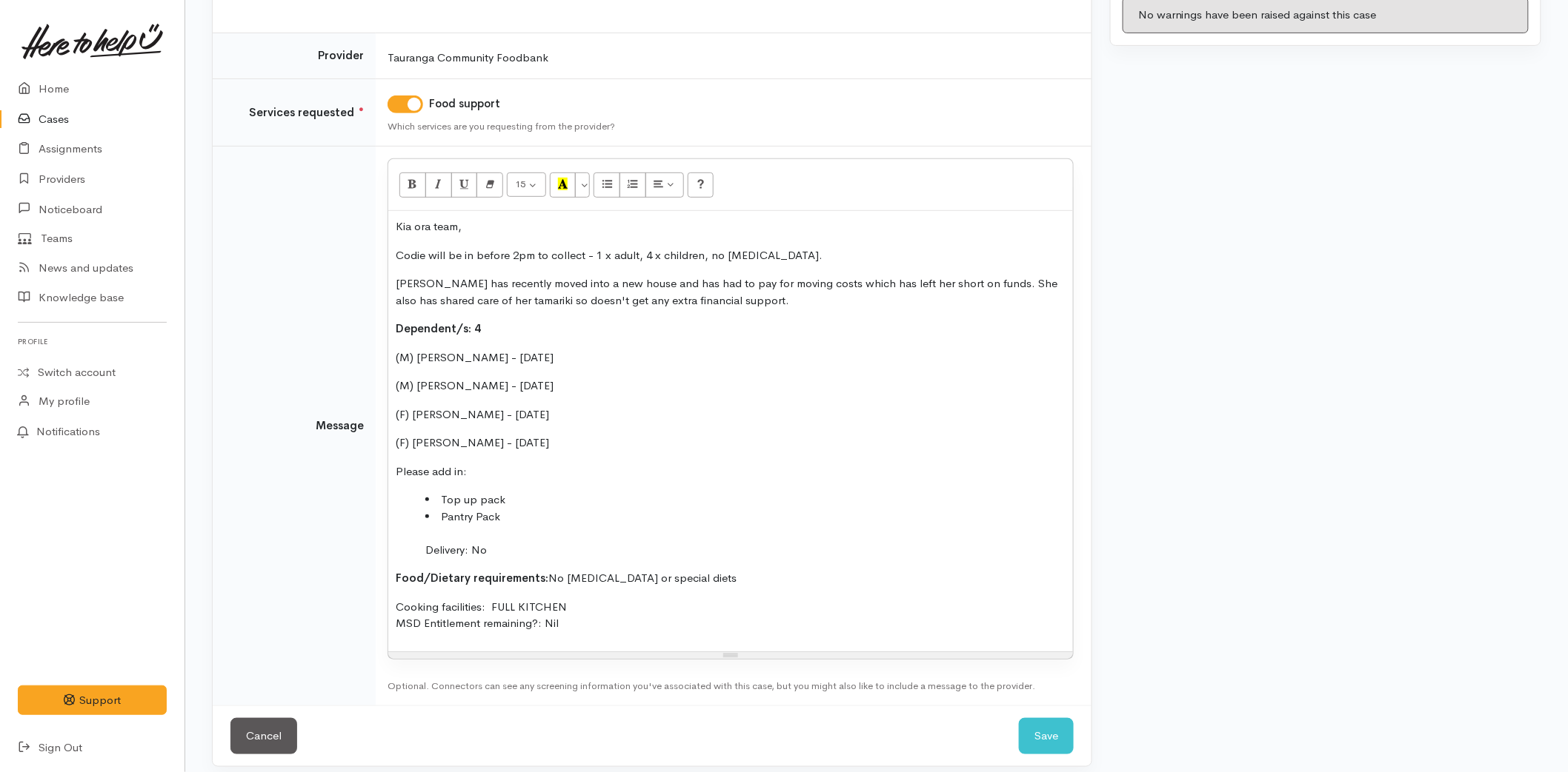
drag, startPoint x: 572, startPoint y: 442, endPoint x: 391, endPoint y: 305, distance: 227.0
click at [391, 305] on div "Kia ora team, Codie will be in before 2pm to collect - 1 x adult, 4 x children,…" at bounding box center [730, 431] width 684 height 441
drag, startPoint x: 404, startPoint y: 323, endPoint x: 476, endPoint y: 418, distance: 119.2
click at [405, 322] on span "Dependent/s: 4" at bounding box center [438, 328] width 85 height 14
click at [566, 445] on p "(F) Eleanor Bourne - 04/12/2021" at bounding box center [730, 443] width 669 height 17
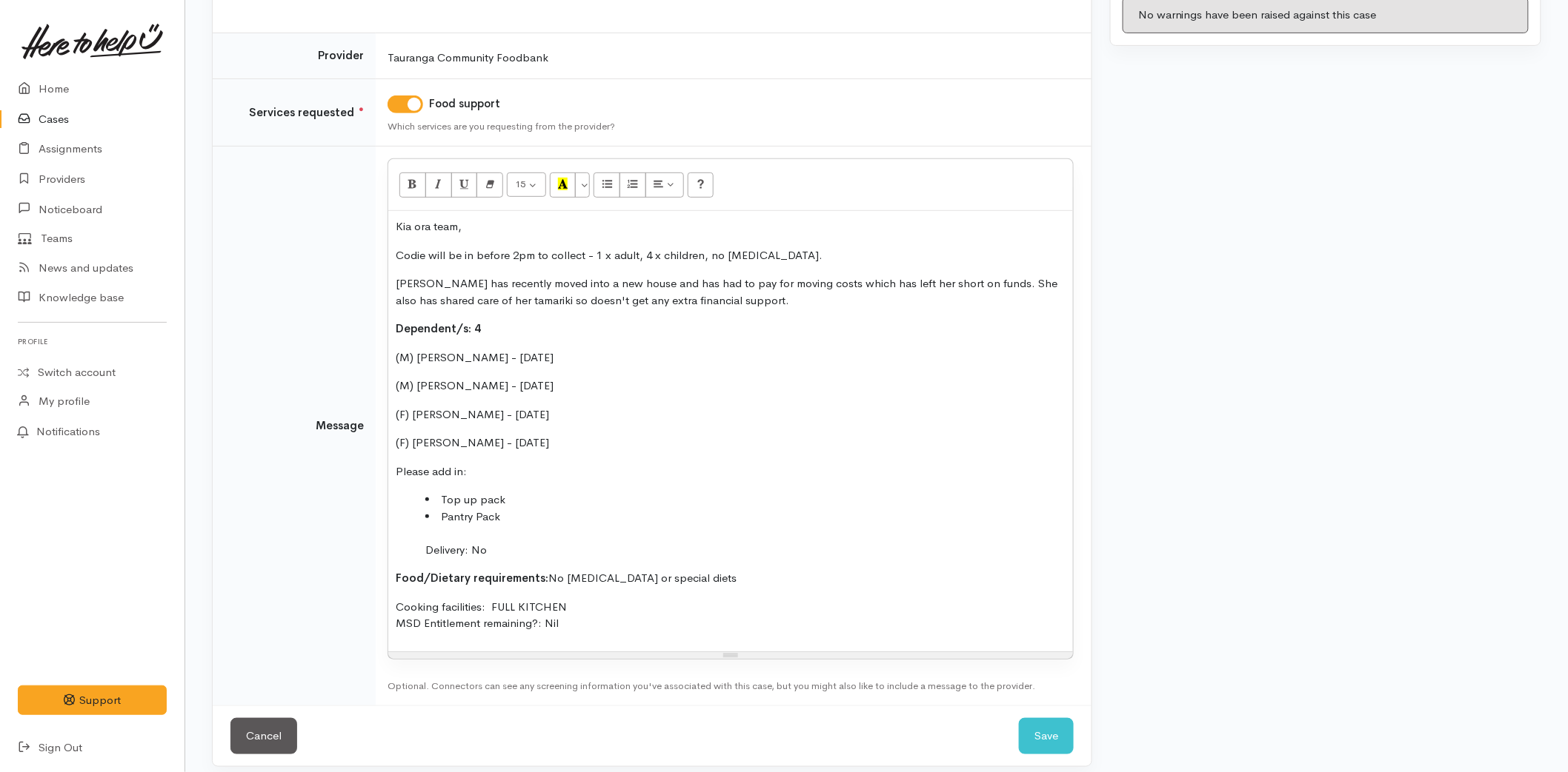
drag, startPoint x: 477, startPoint y: 418, endPoint x: 396, endPoint y: 321, distance: 126.4
click at [396, 321] on div "Kia ora team, Codie will be in before 2pm to collect - 1 x adult, 4 x children,…" at bounding box center [730, 431] width 684 height 441
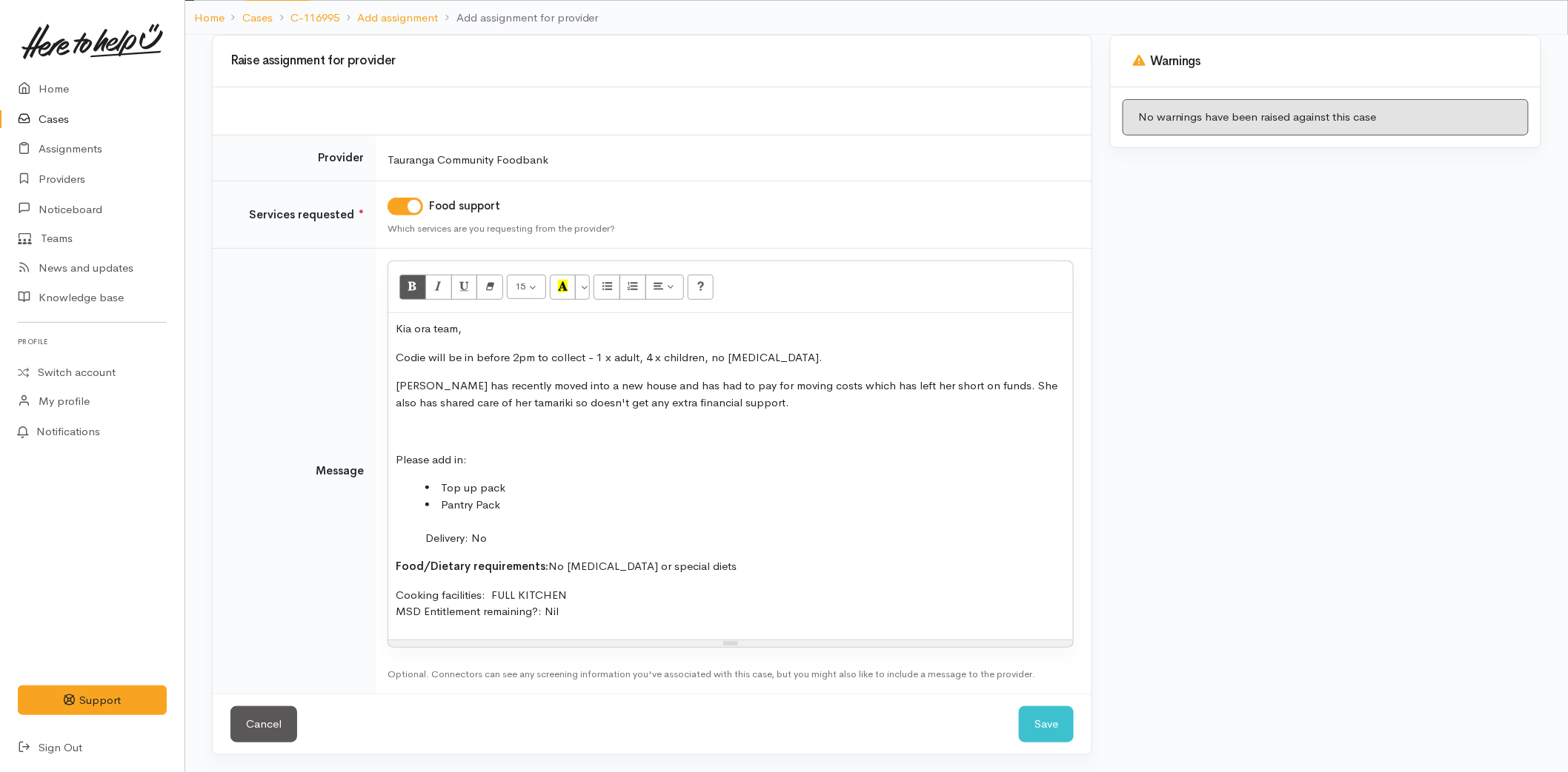
scroll to position [89, 0]
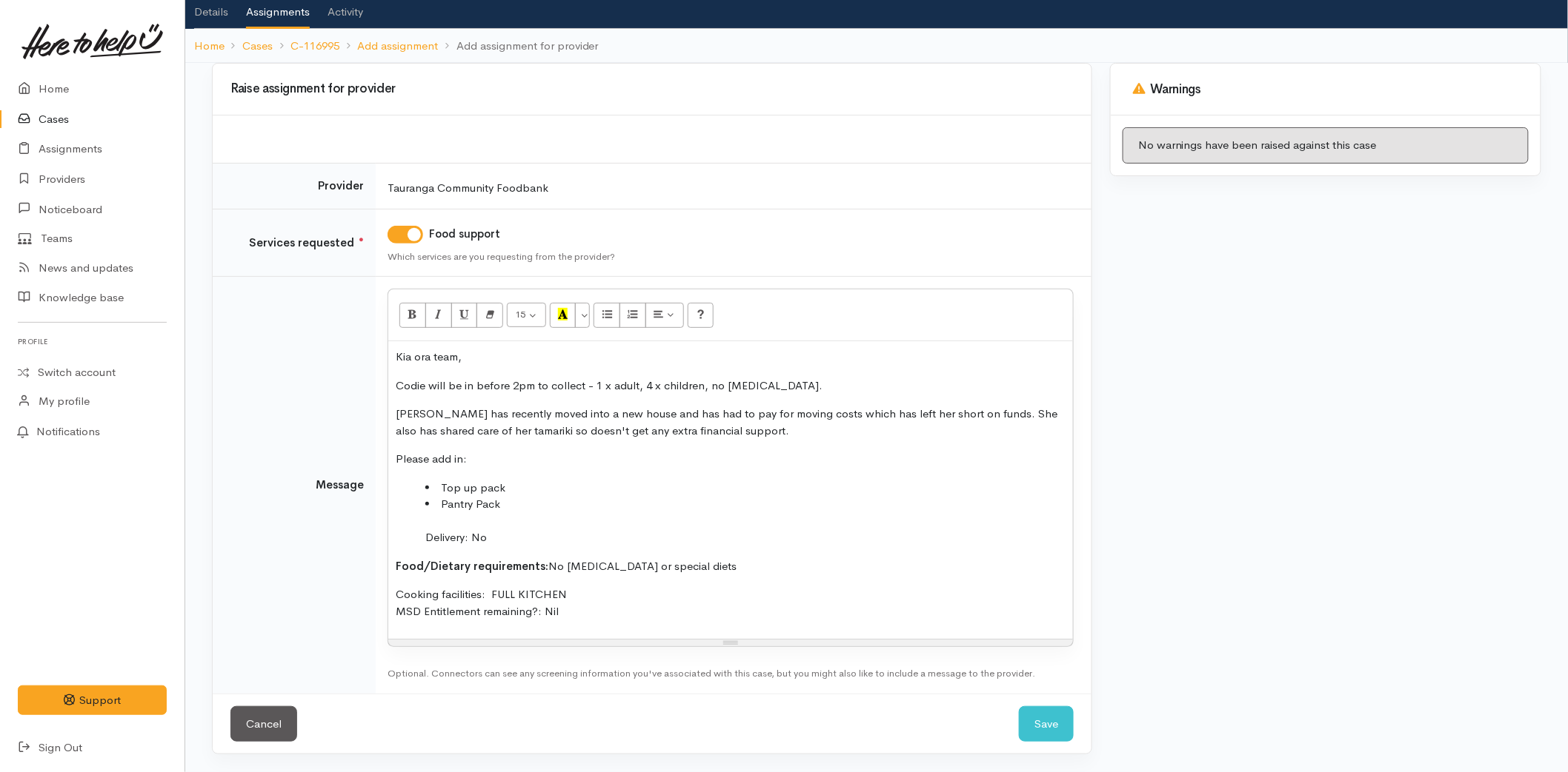
drag, startPoint x: 485, startPoint y: 452, endPoint x: 349, endPoint y: 439, distance: 136.6
click at [349, 439] on tr "Message <p>Kia ora team,</p><p>Codie will be in before 2pm to collect - 1 x adu…" at bounding box center [651, 485] width 878 height 417
click at [413, 303] on button "Bold (CTRL+B)" at bounding box center [412, 315] width 26 height 26
drag, startPoint x: 559, startPoint y: 606, endPoint x: 624, endPoint y: 625, distance: 67.7
click at [559, 604] on p "Cooking facilities: FULL KITCHEN MSD Entitlement remaining?: Nil" at bounding box center [730, 603] width 669 height 33
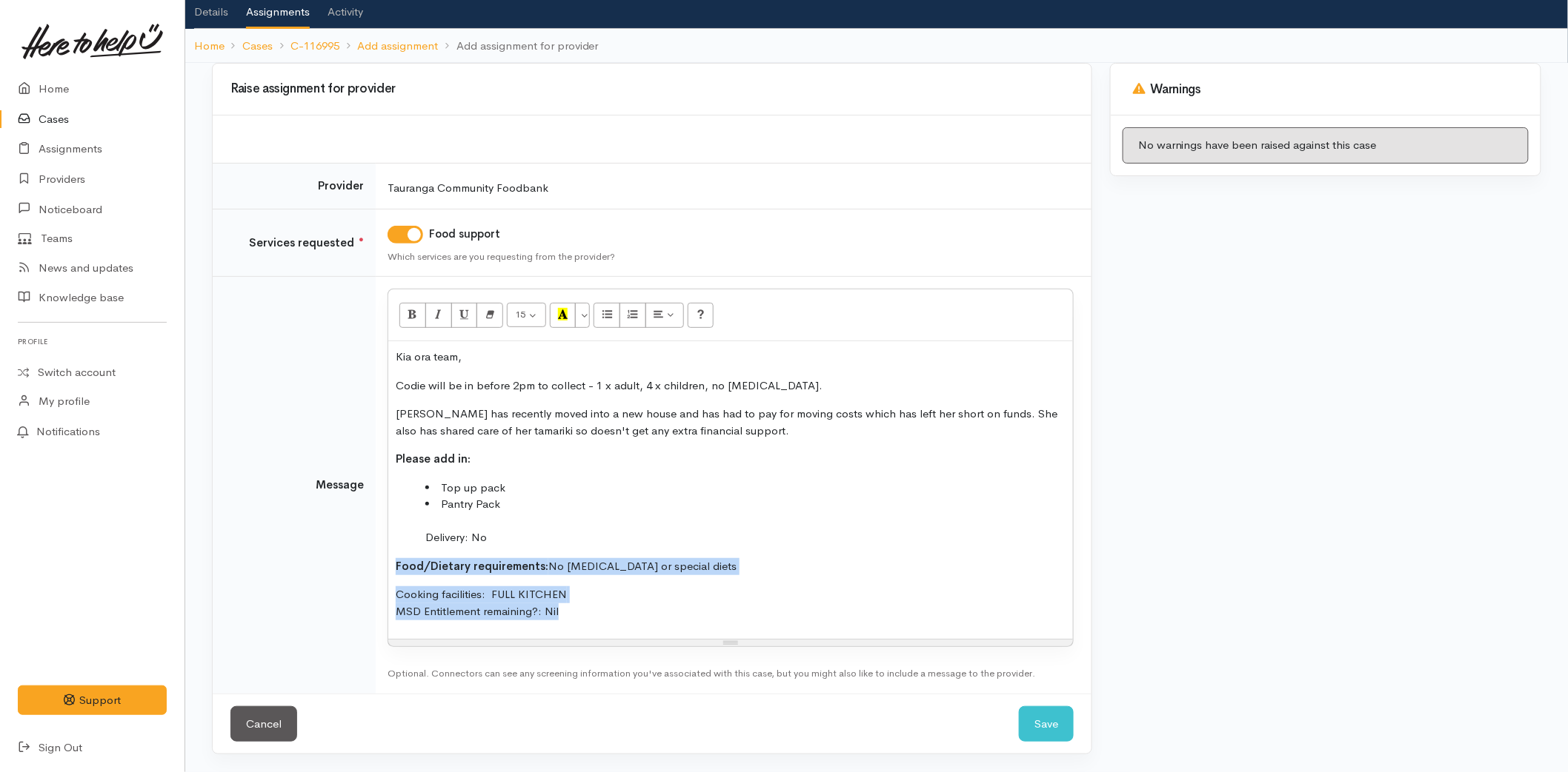
drag, startPoint x: 433, startPoint y: 602, endPoint x: 394, endPoint y: 567, distance: 52.4
click at [394, 567] on div "Kia ora team, Codie will be in before 2pm to collect - 1 x adult, 4 x children,…" at bounding box center [730, 490] width 684 height 297
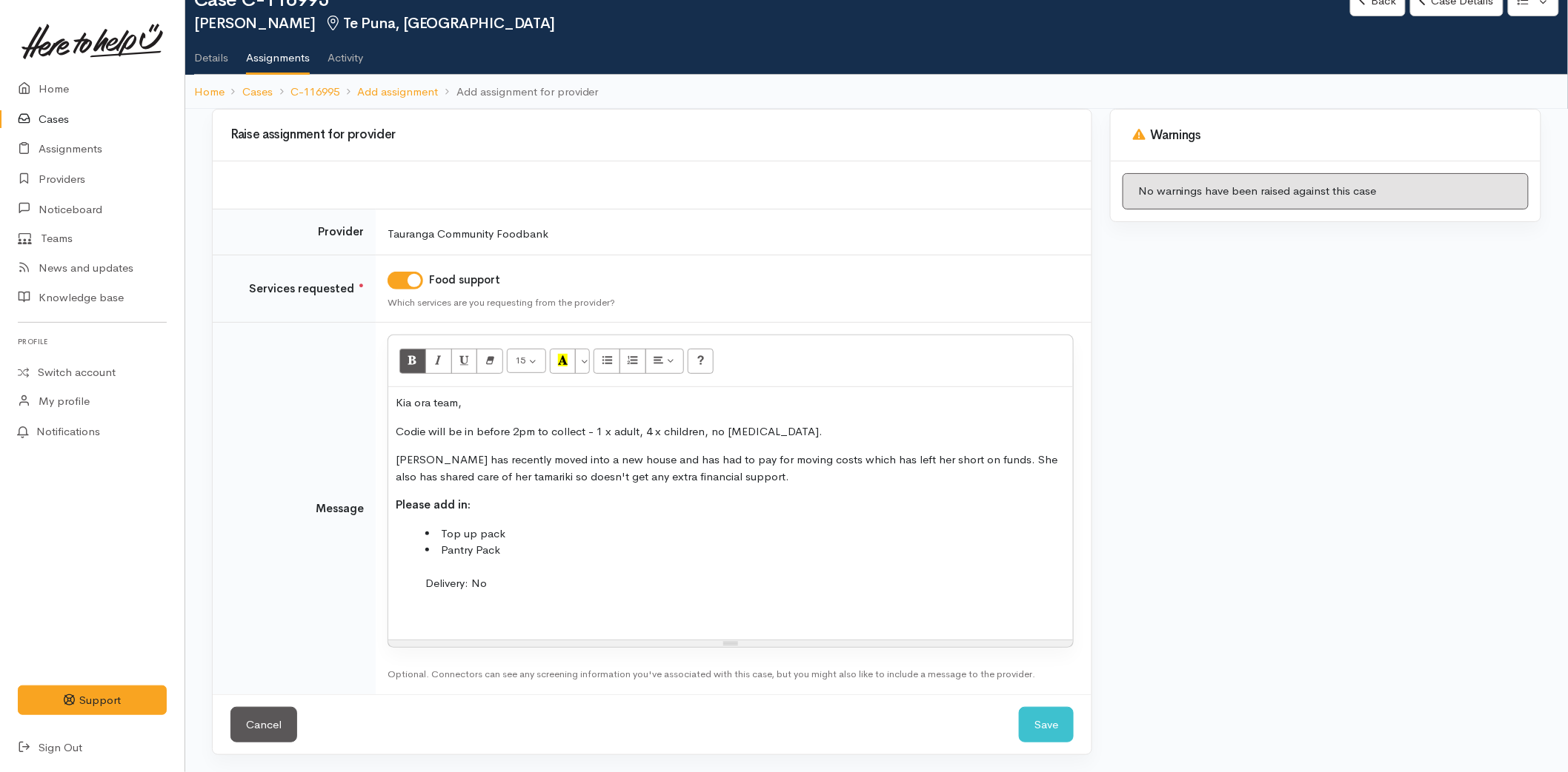
drag, startPoint x: 402, startPoint y: 573, endPoint x: 350, endPoint y: 570, distance: 52.1
click at [350, 570] on tr "Message <p>Kia ora team,</p><p>Codie will be in before 2pm to collect - 1 x adu…" at bounding box center [651, 508] width 878 height 372
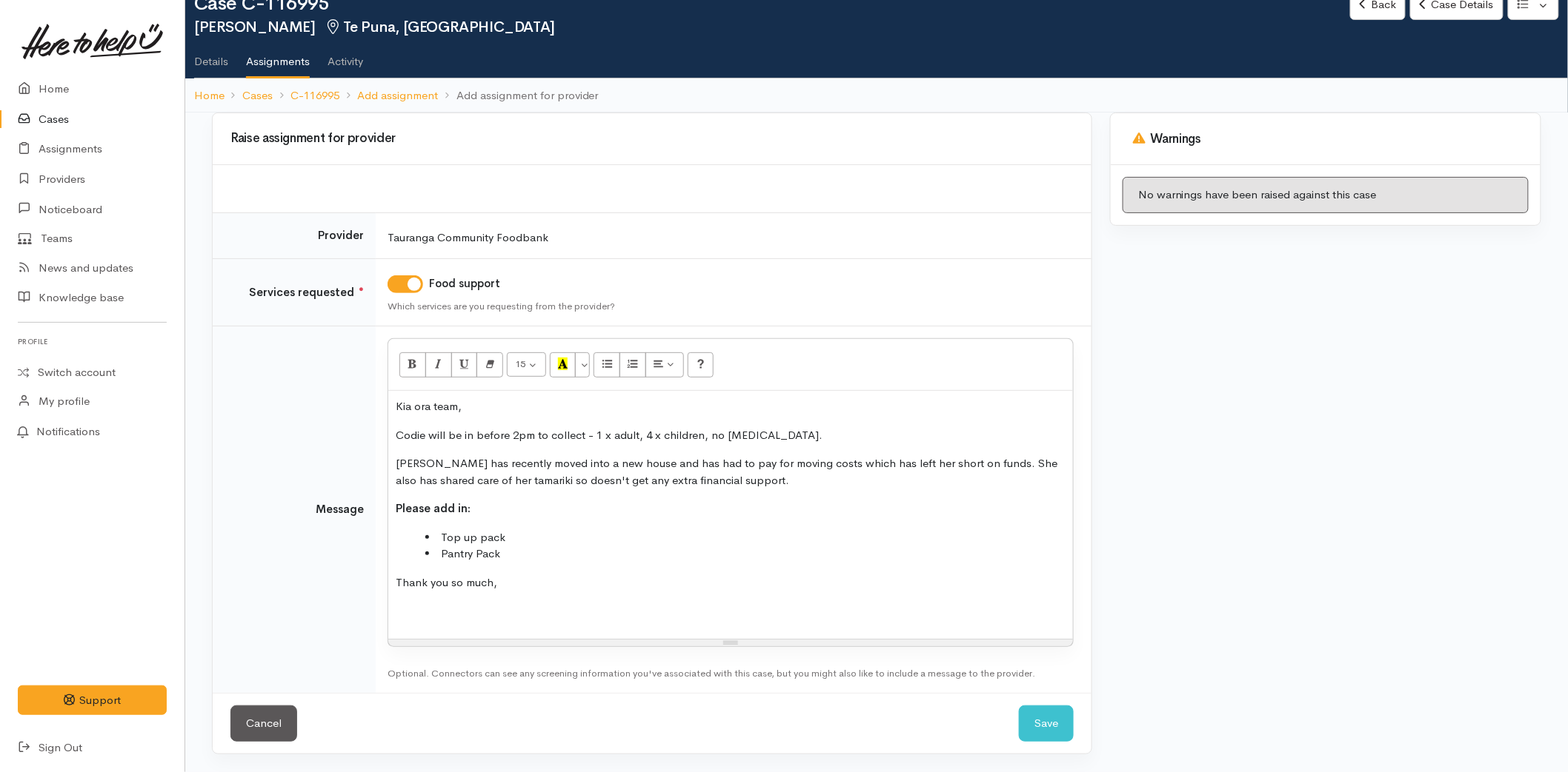
scroll to position [68, 0]
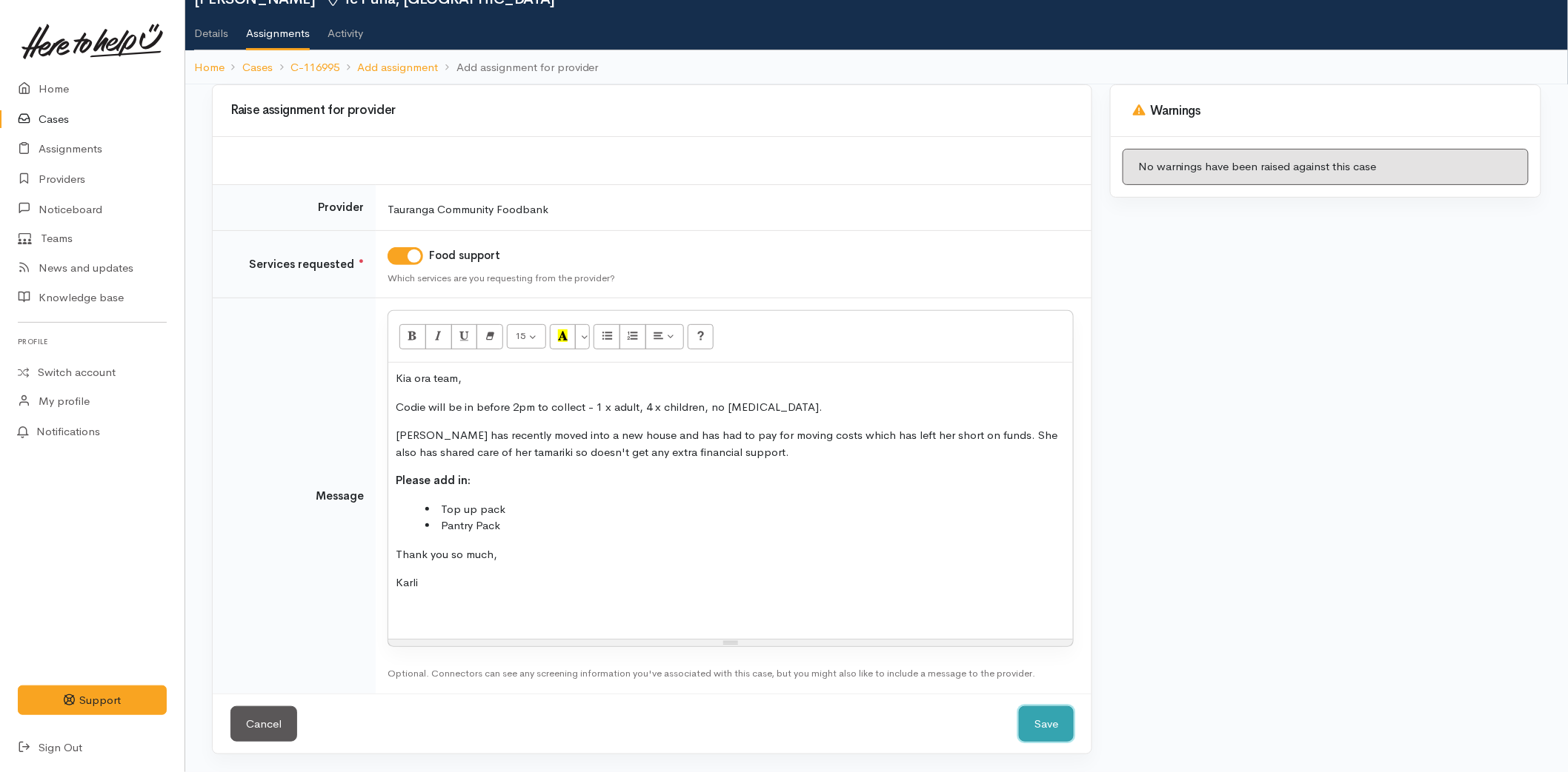
click at [1059, 731] on button "Save" at bounding box center [1046, 725] width 55 height 36
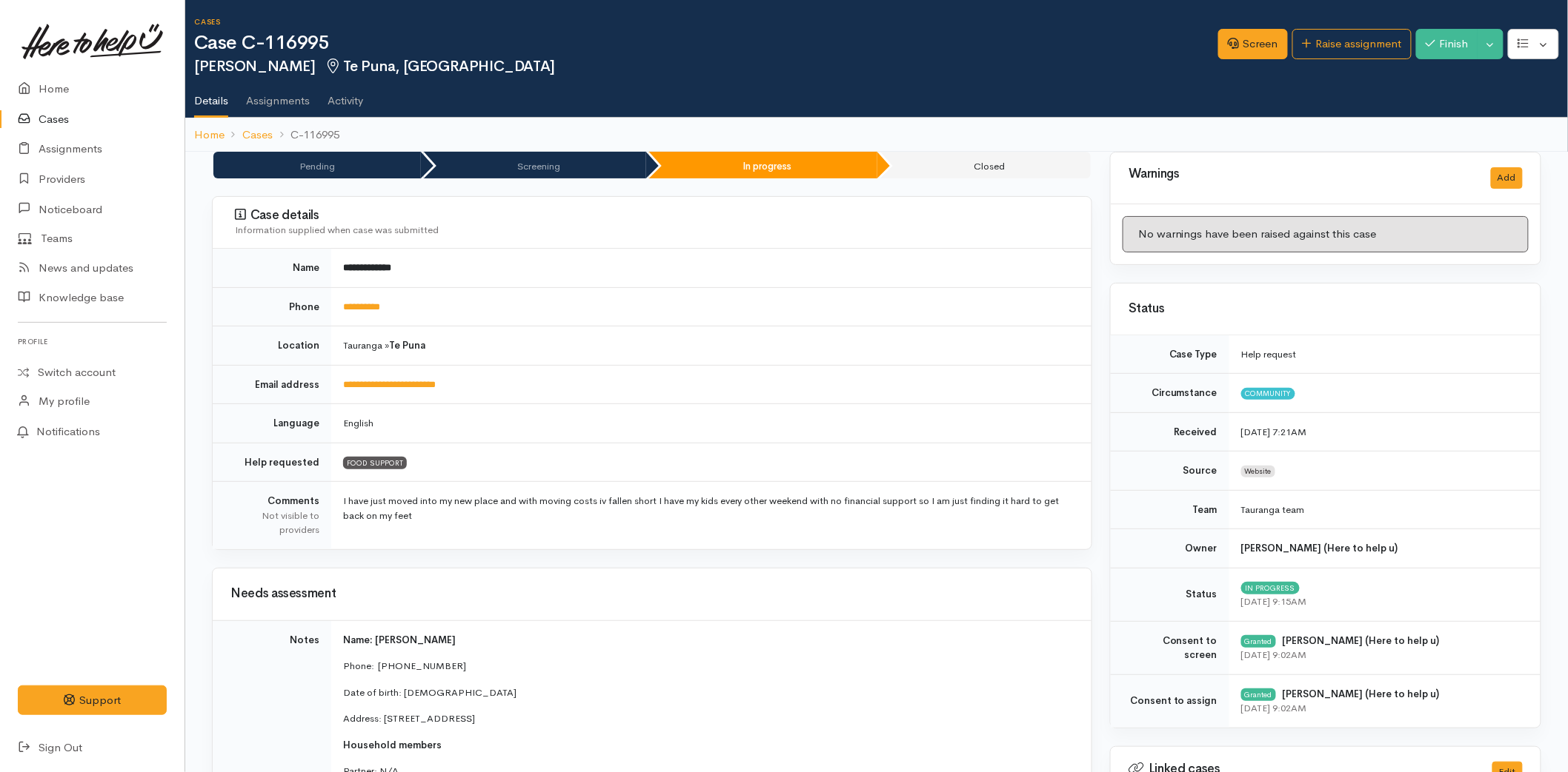
click at [57, 126] on link "Cases" at bounding box center [92, 119] width 185 height 30
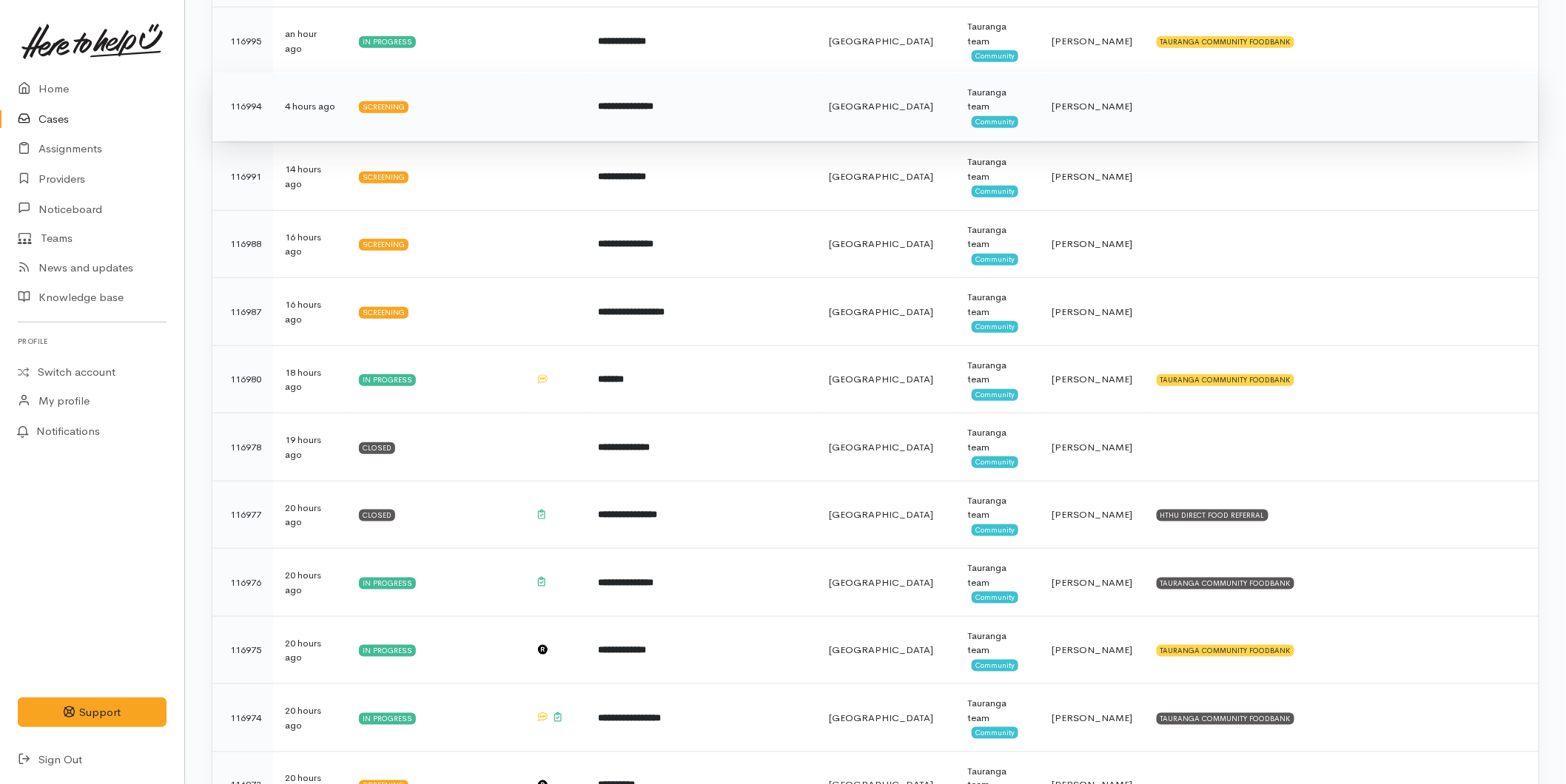
scroll to position [410, 0]
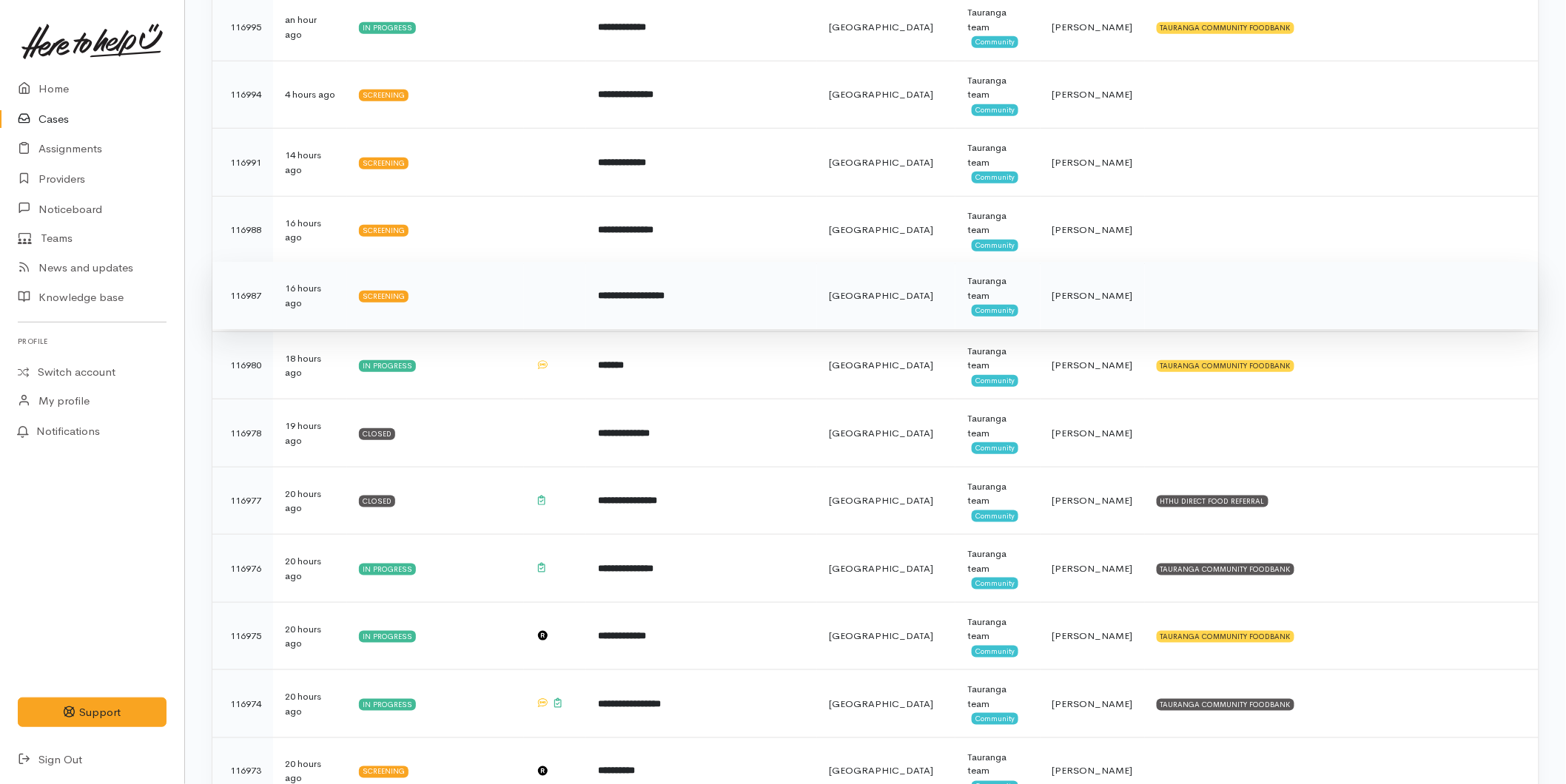
click at [669, 305] on td "**********" at bounding box center [702, 296] width 231 height 68
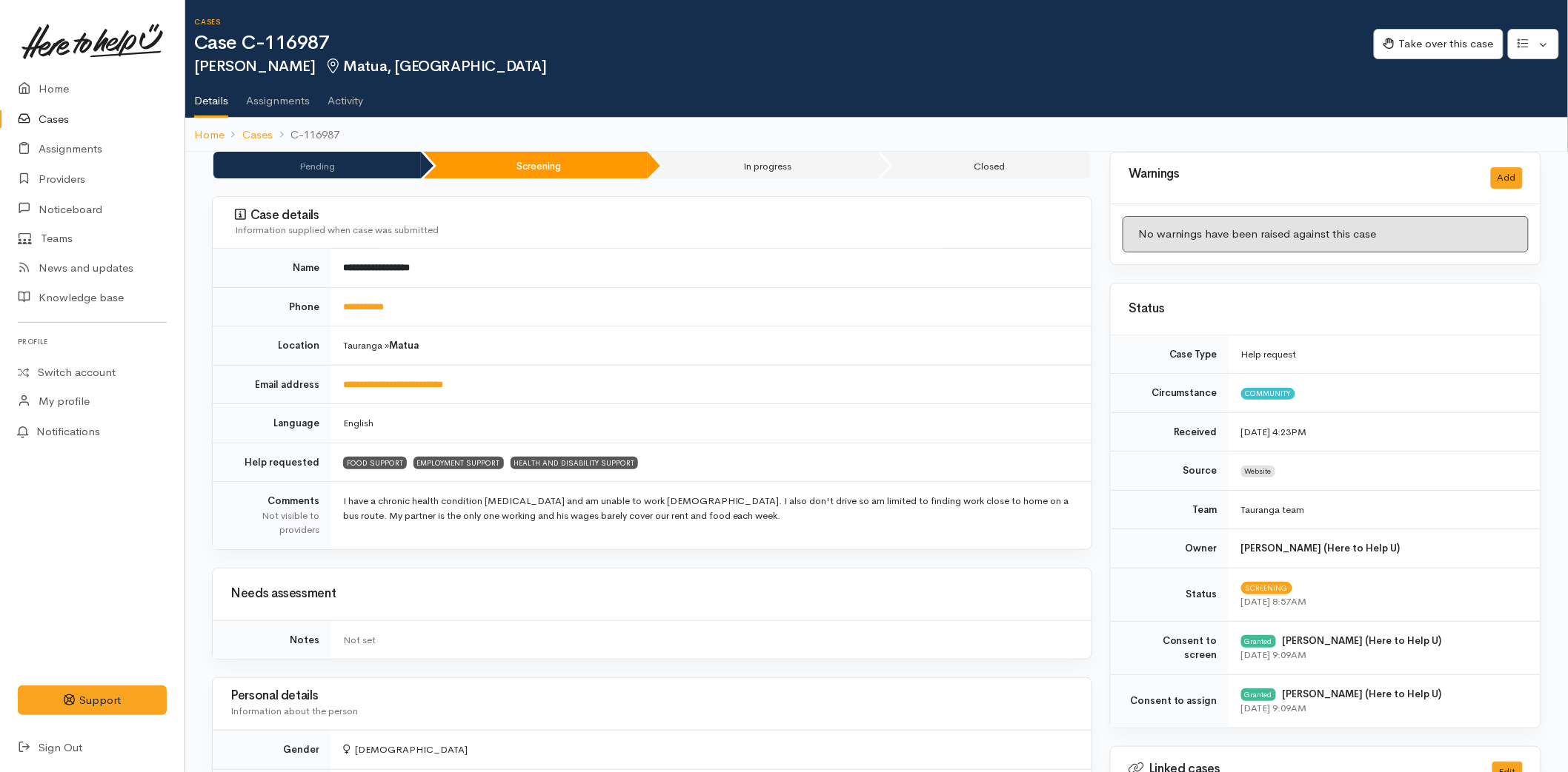
click at [50, 65] on link at bounding box center [92, 41] width 149 height 65
